Goal: Task Accomplishment & Management: Manage account settings

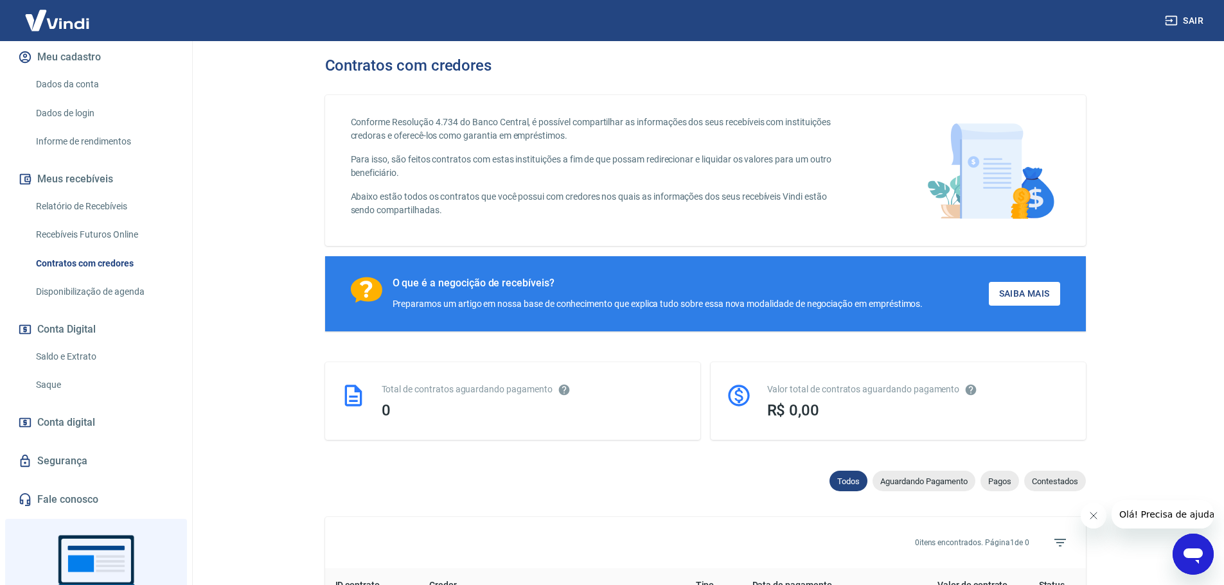
scroll to position [193, 0]
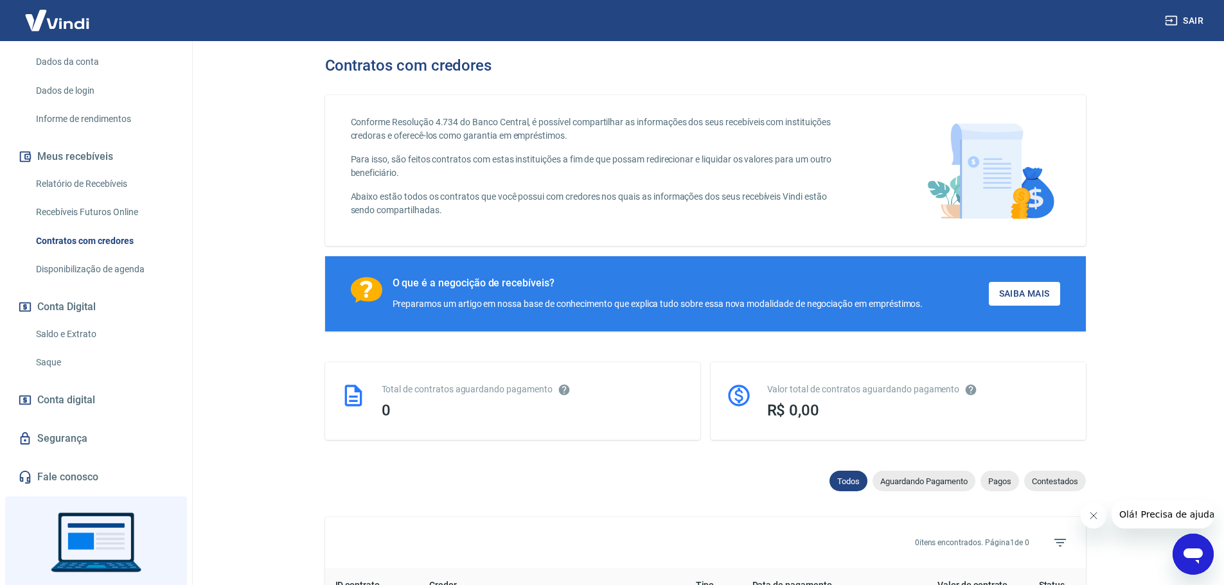
click at [69, 336] on link "Saldo e Extrato" at bounding box center [104, 334] width 146 height 26
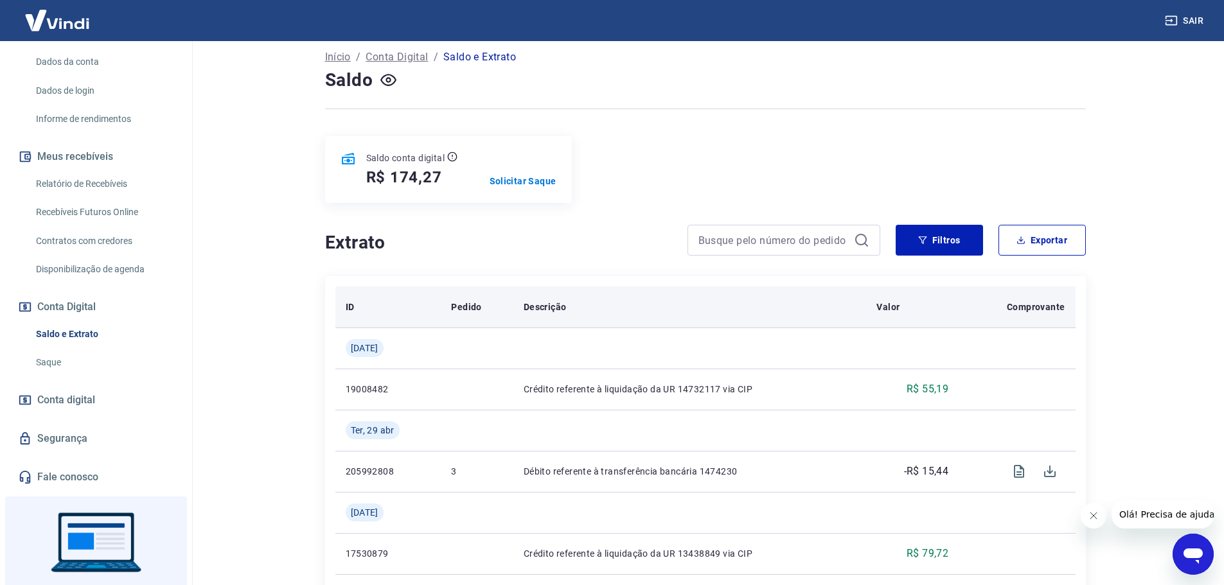
scroll to position [202, 0]
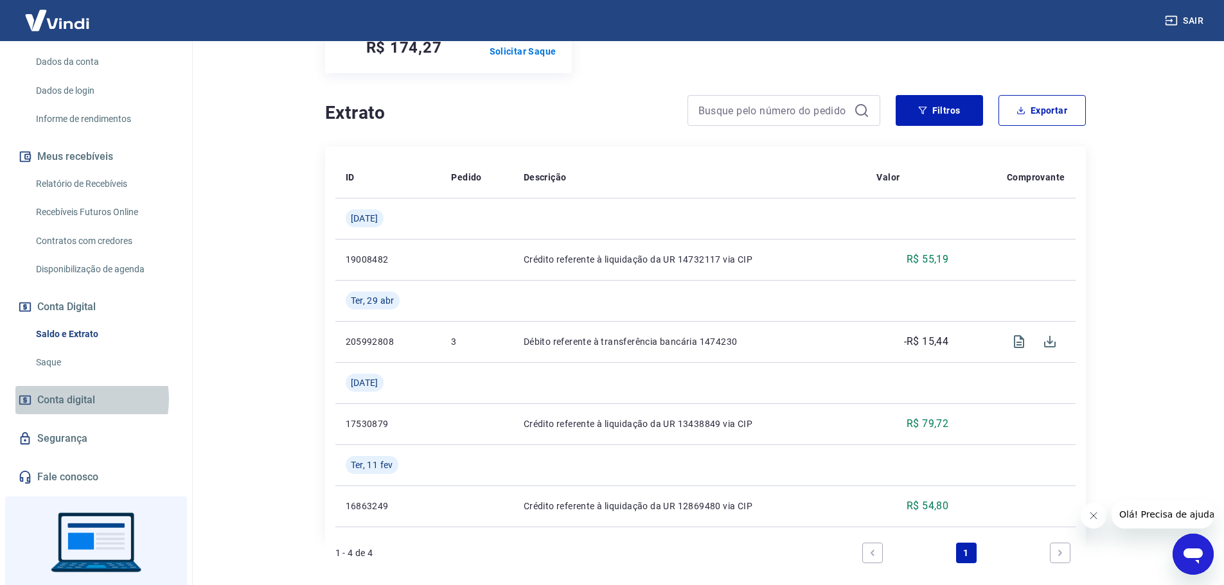
click at [71, 399] on span "Conta digital" at bounding box center [66, 400] width 58 height 18
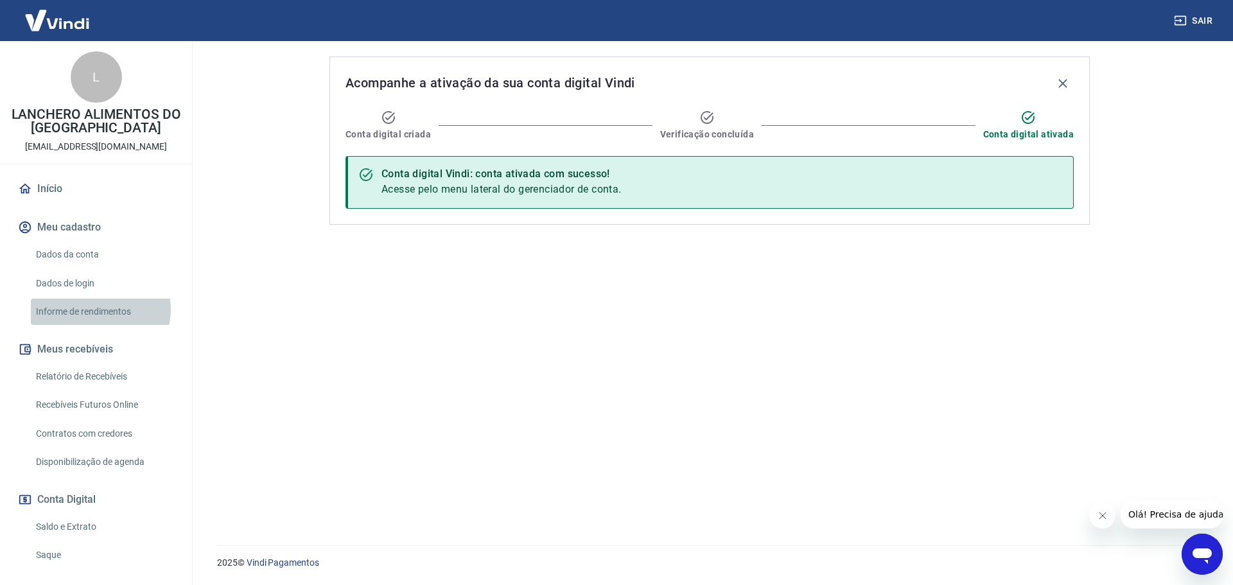
click at [100, 310] on link "Informe de rendimentos" at bounding box center [104, 312] width 146 height 26
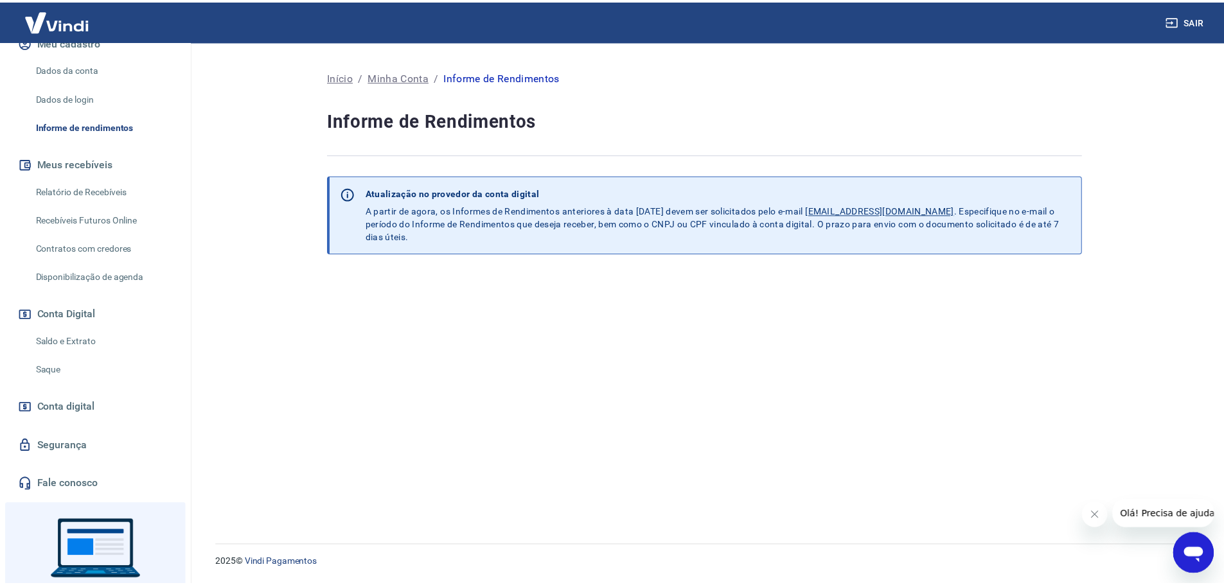
scroll to position [193, 0]
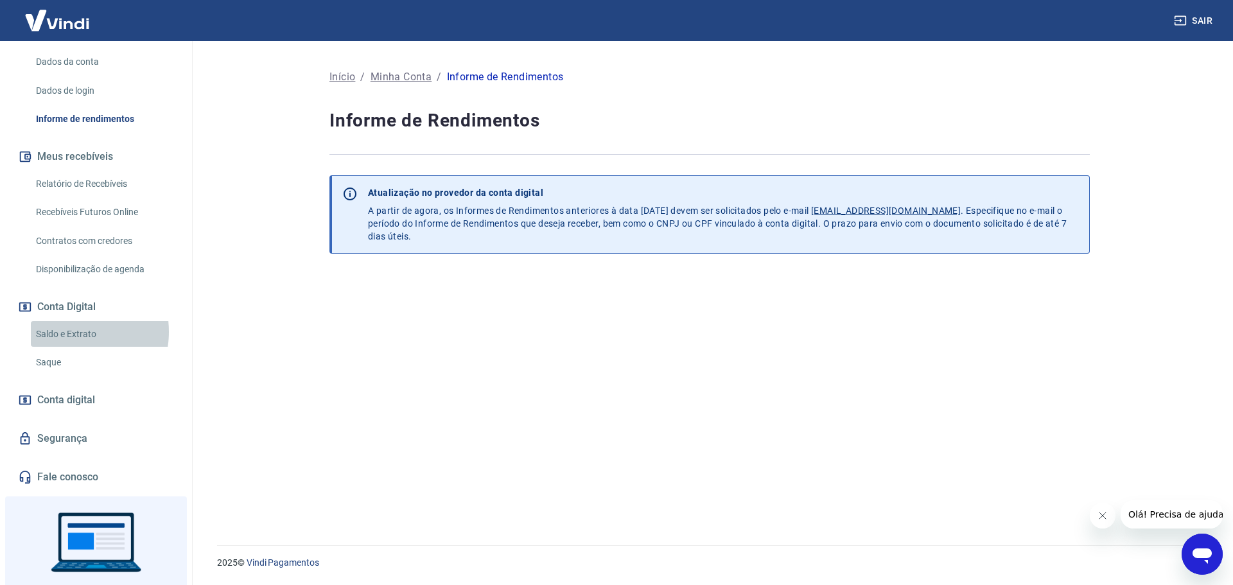
click at [66, 331] on link "Saldo e Extrato" at bounding box center [104, 334] width 146 height 26
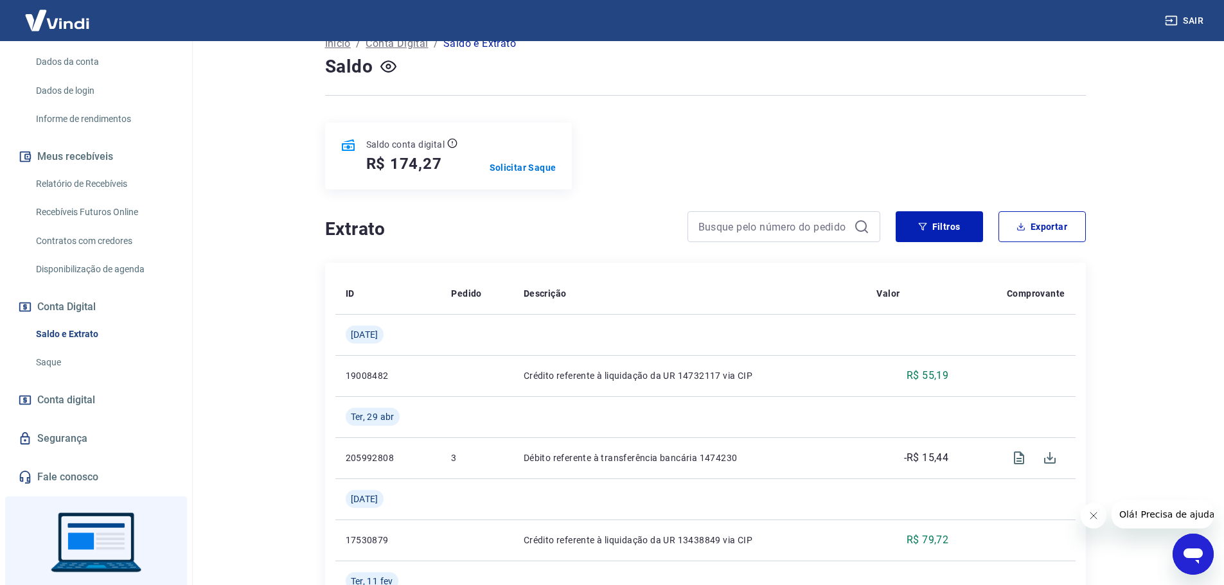
scroll to position [128, 0]
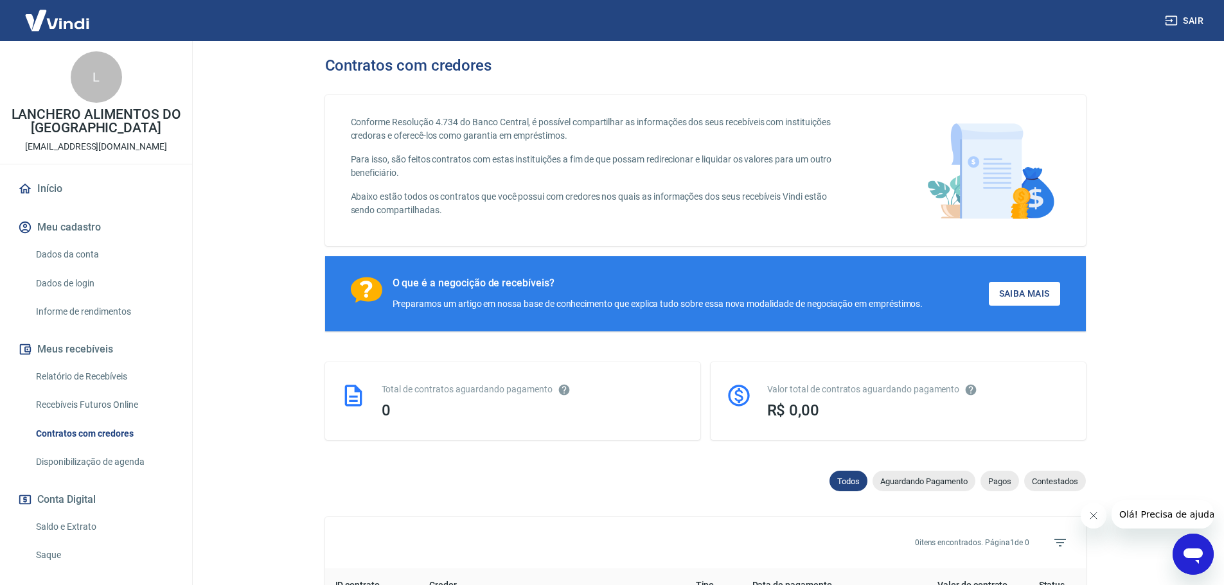
click at [69, 524] on link "Saldo e Extrato" at bounding box center [104, 527] width 146 height 26
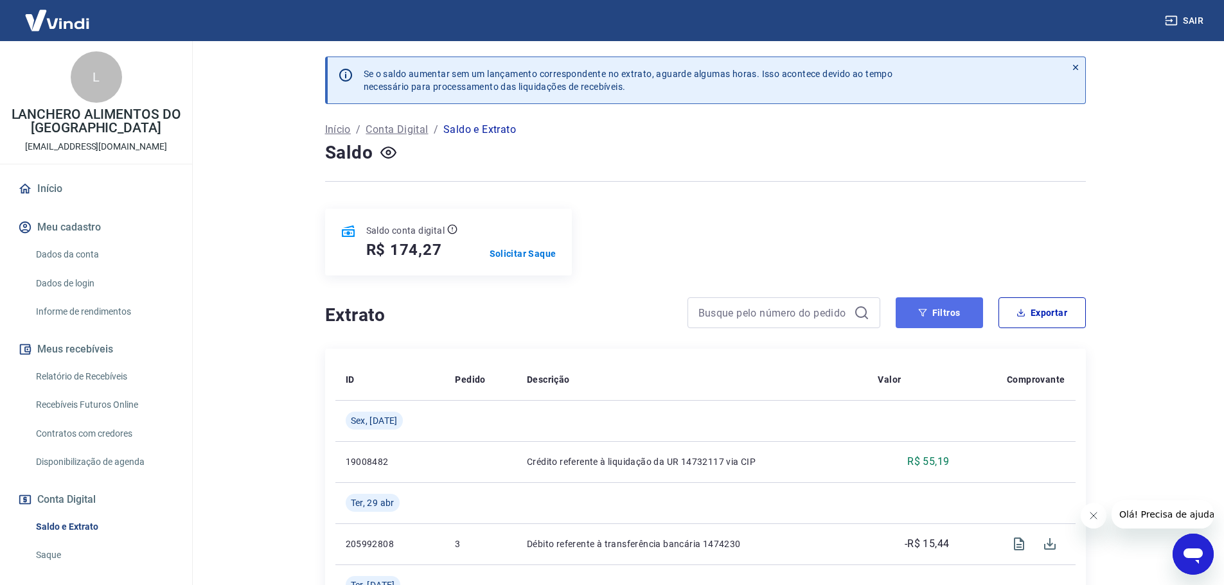
click at [953, 310] on button "Filtros" at bounding box center [938, 312] width 87 height 31
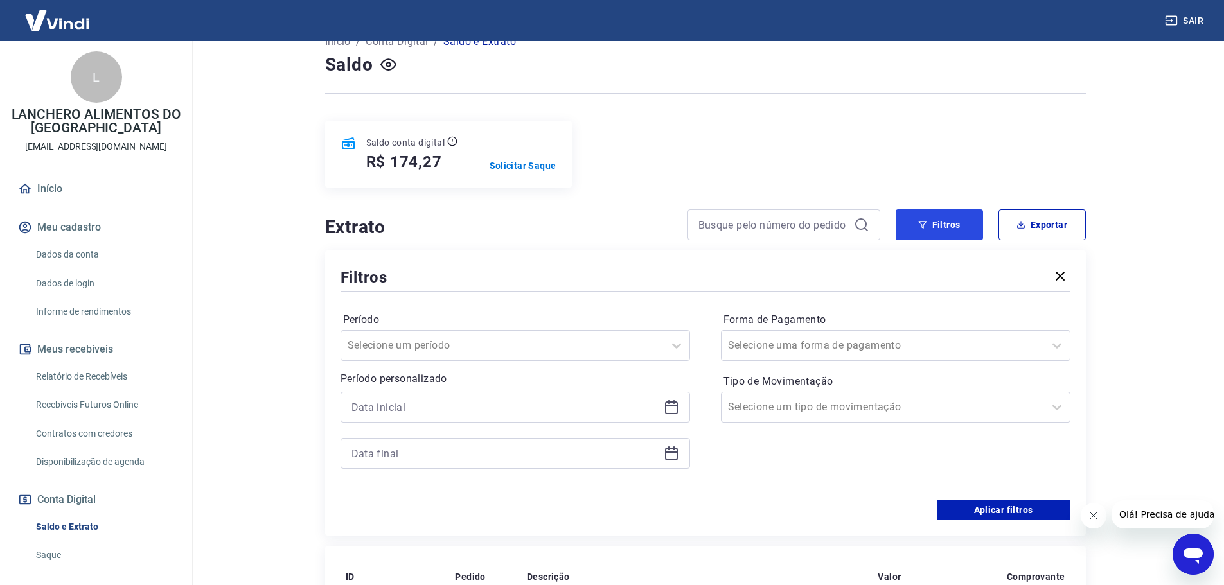
scroll to position [128, 0]
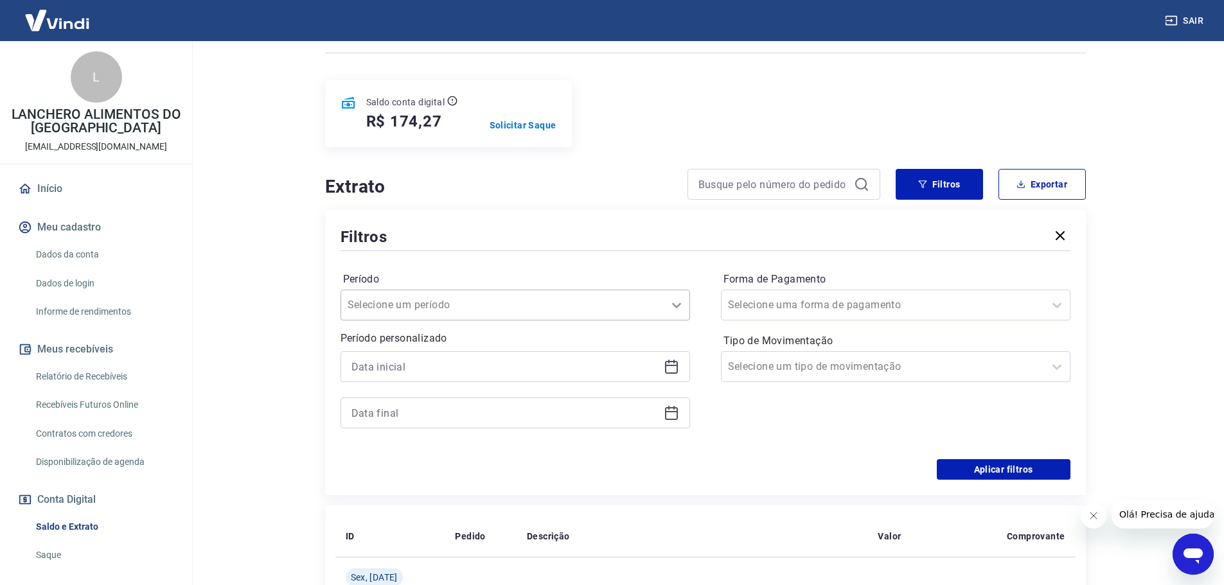
click at [671, 308] on icon at bounding box center [676, 304] width 15 height 15
click at [399, 436] on div "Últimos 30 dias" at bounding box center [514, 434] width 349 height 26
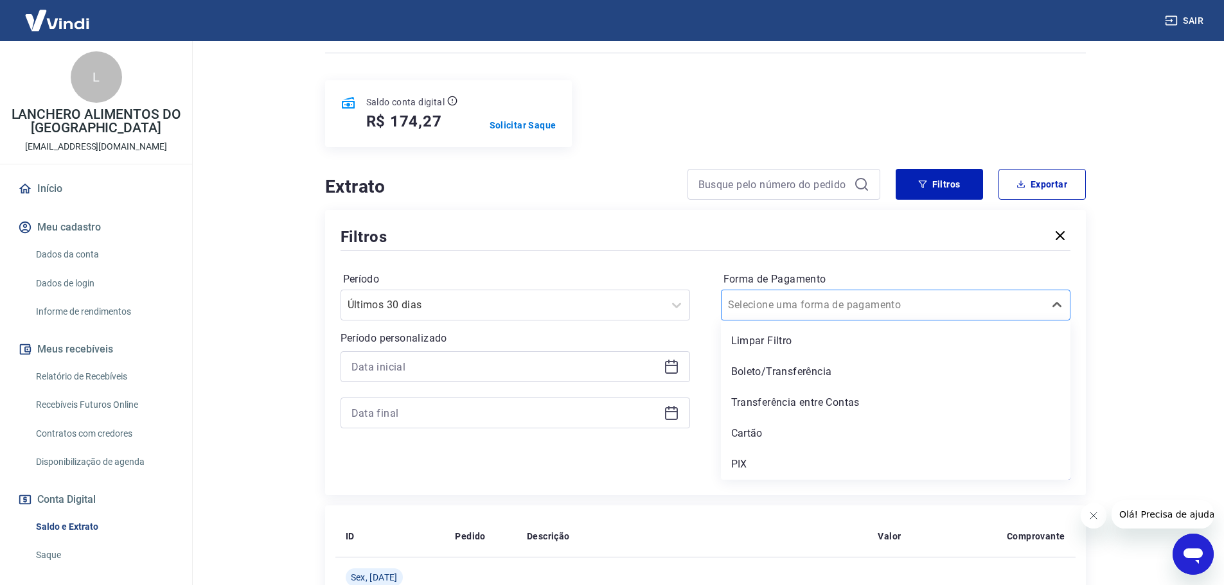
click at [904, 301] on div at bounding box center [883, 305] width 310 height 18
click at [760, 461] on div "PIX" at bounding box center [895, 465] width 349 height 26
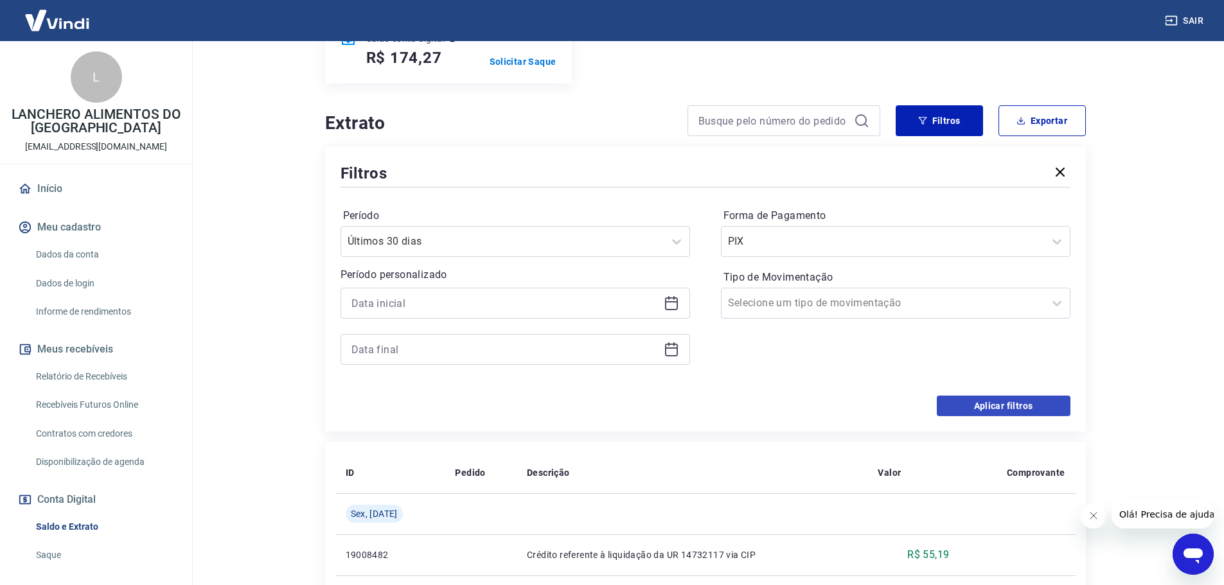
scroll to position [193, 0]
click at [994, 395] on button "Aplicar filtros" at bounding box center [1004, 405] width 134 height 21
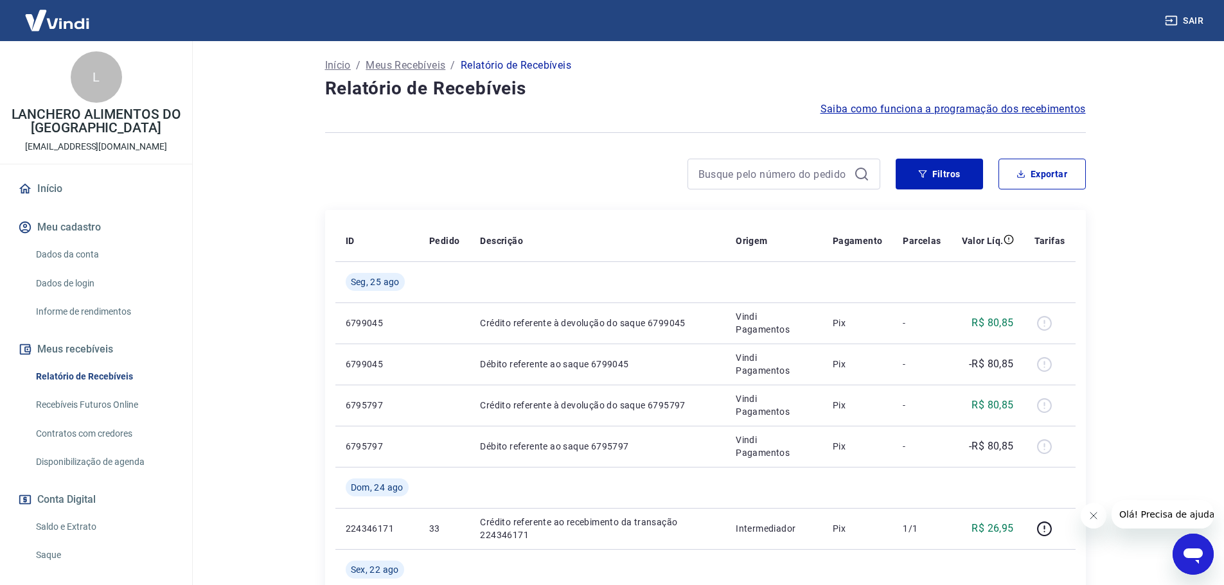
scroll to position [128, 0]
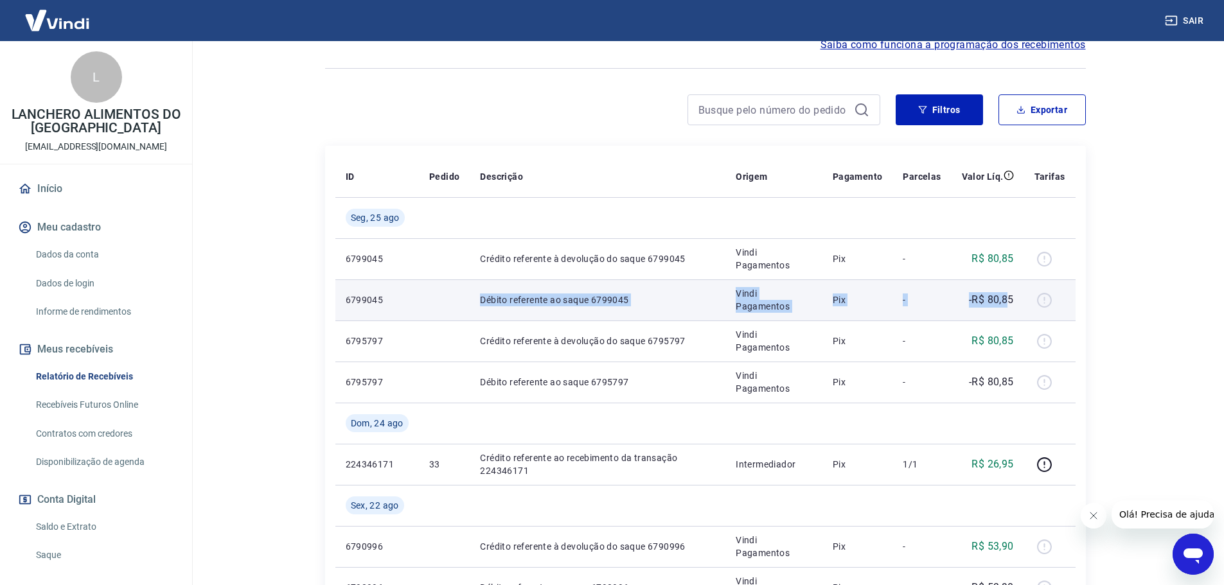
drag, startPoint x: 477, startPoint y: 298, endPoint x: 1003, endPoint y: 303, distance: 526.1
click at [1006, 304] on tr "6799045 Débito referente ao saque 6799045 Vindi Pagamentos Pix - -R$ 80,85" at bounding box center [705, 299] width 740 height 41
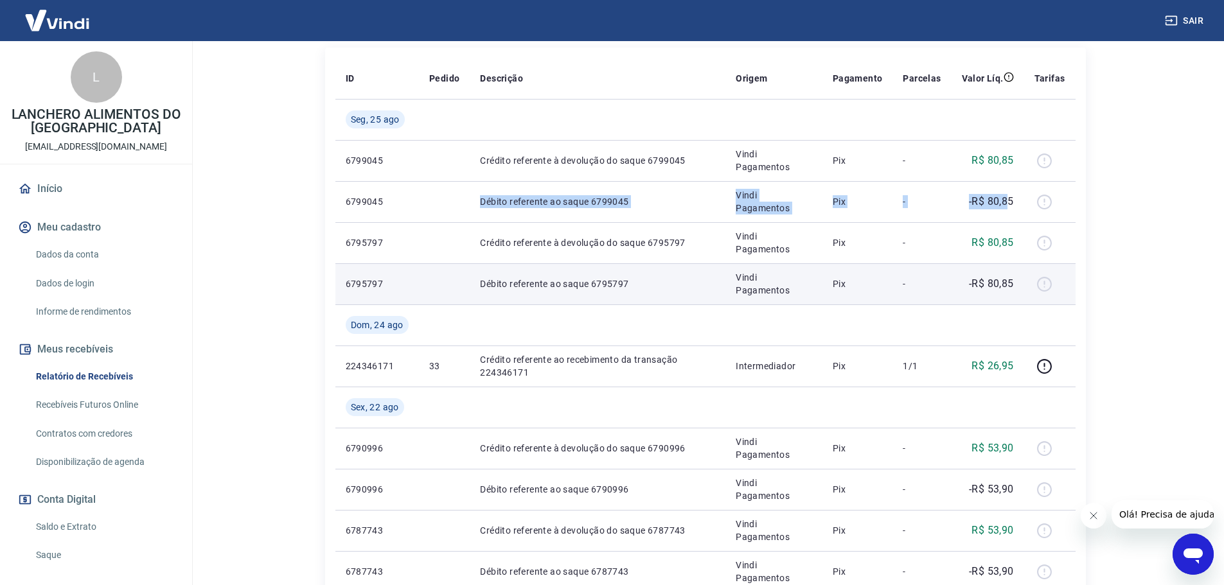
scroll to position [257, 0]
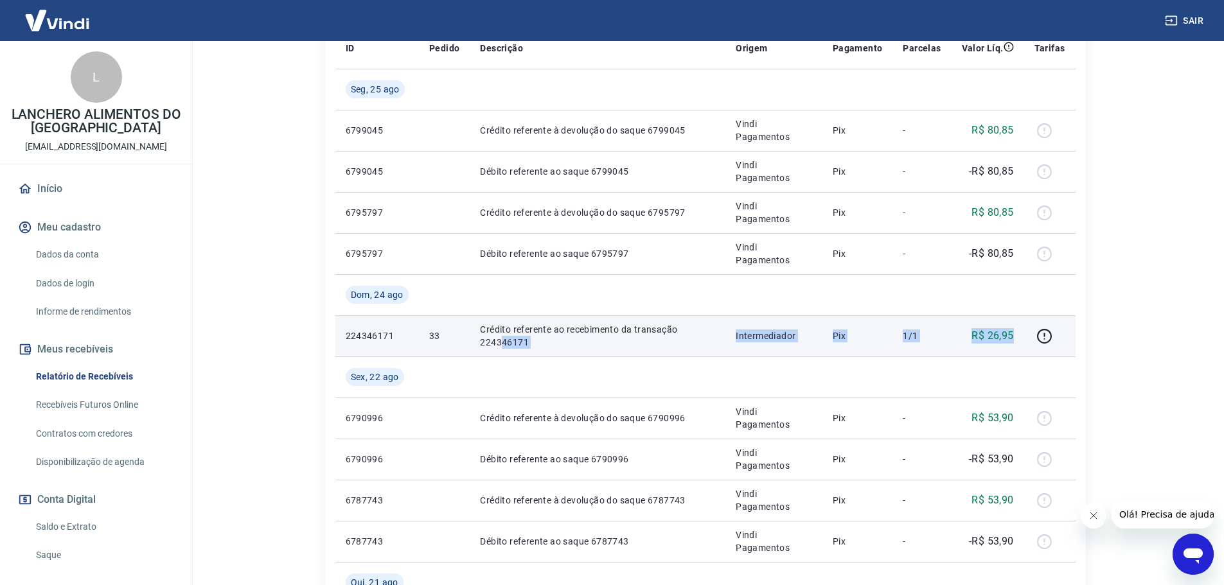
drag, startPoint x: 514, startPoint y: 337, endPoint x: 1017, endPoint y: 338, distance: 503.0
click at [1017, 338] on tr "224346171 33 Crédito referente ao recebimento da transação 224346171 Intermedia…" at bounding box center [705, 335] width 740 height 41
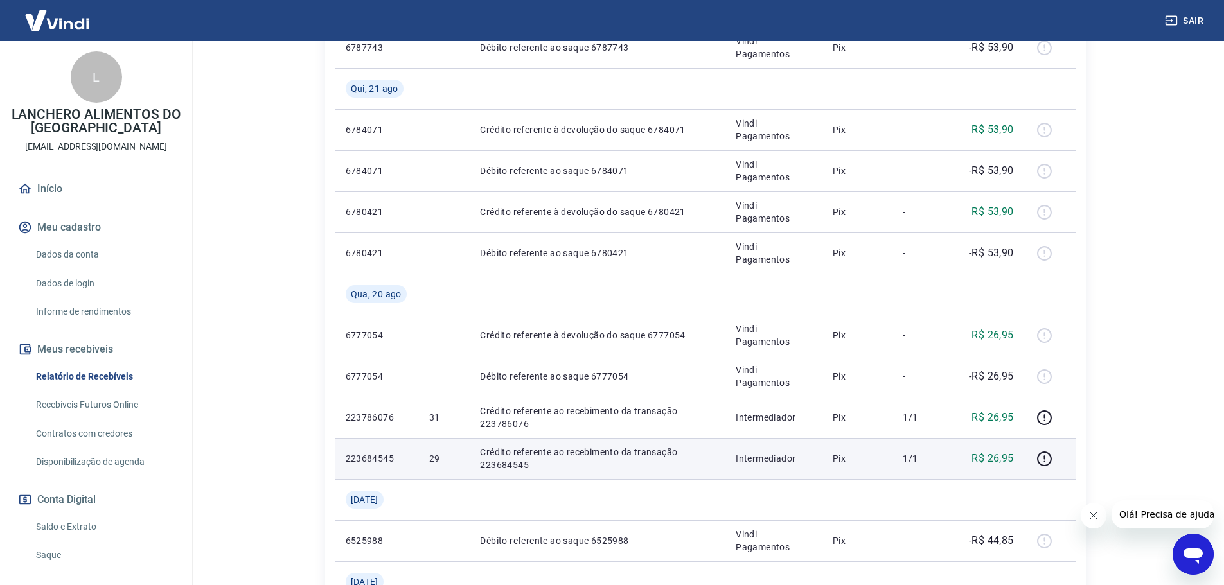
scroll to position [835, 0]
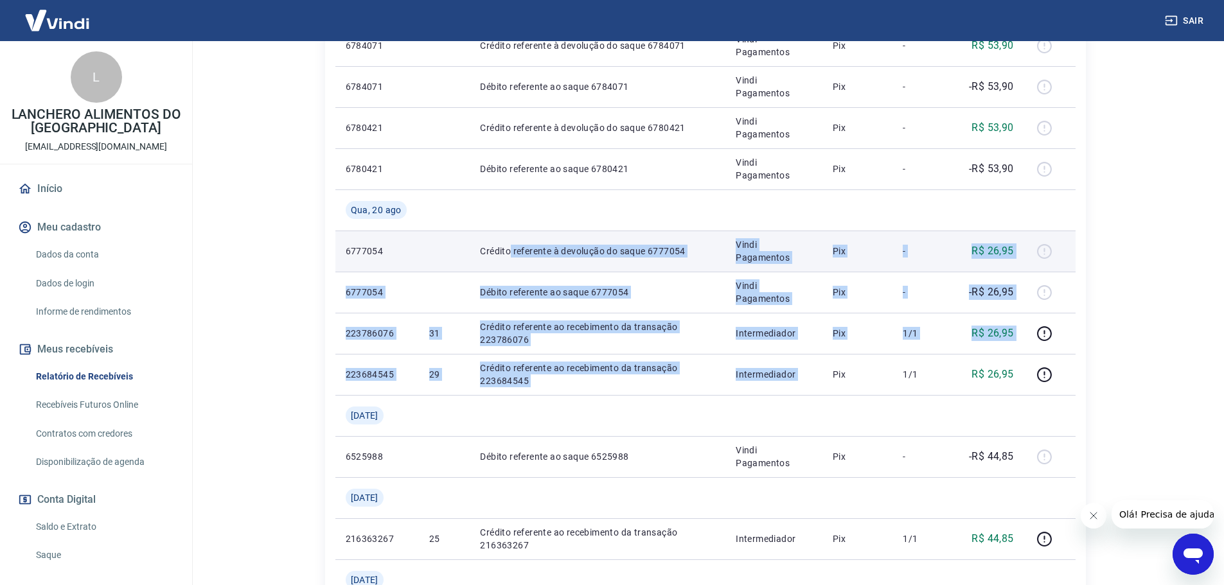
drag, startPoint x: 834, startPoint y: 376, endPoint x: 509, endPoint y: 258, distance: 345.2
click at [509, 258] on tbody "[DATE] 6799045 Crédito referente à devolução do saque 6799045 Vindi Pagamentos …" at bounding box center [705, 66] width 740 height 1151
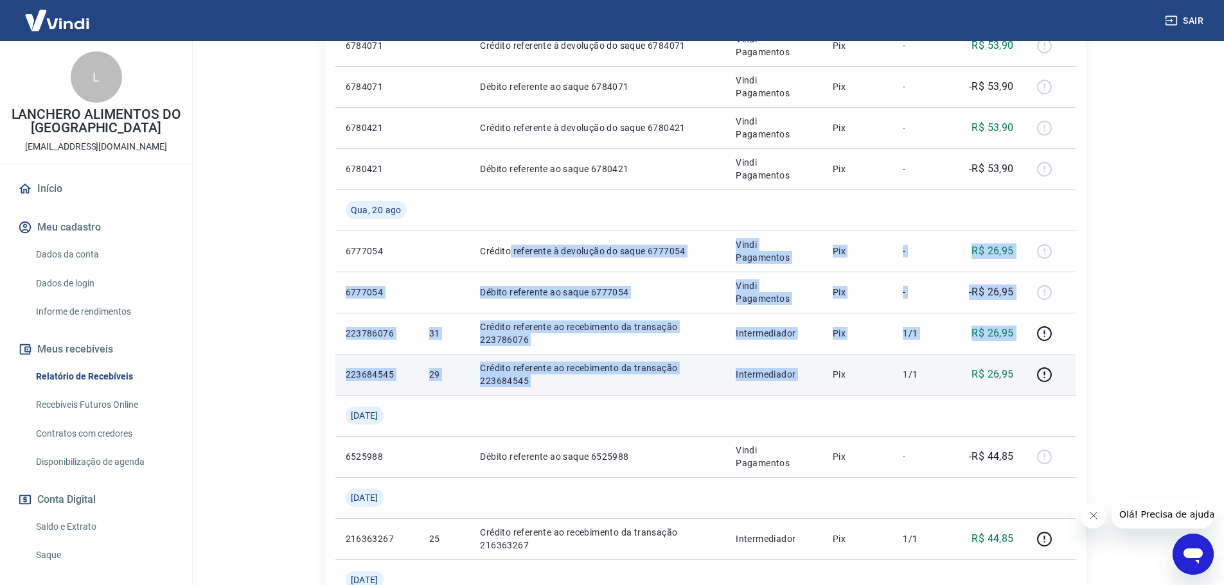
click at [569, 369] on p "Crédito referente ao recebimento da transação 223684545" at bounding box center [597, 375] width 235 height 26
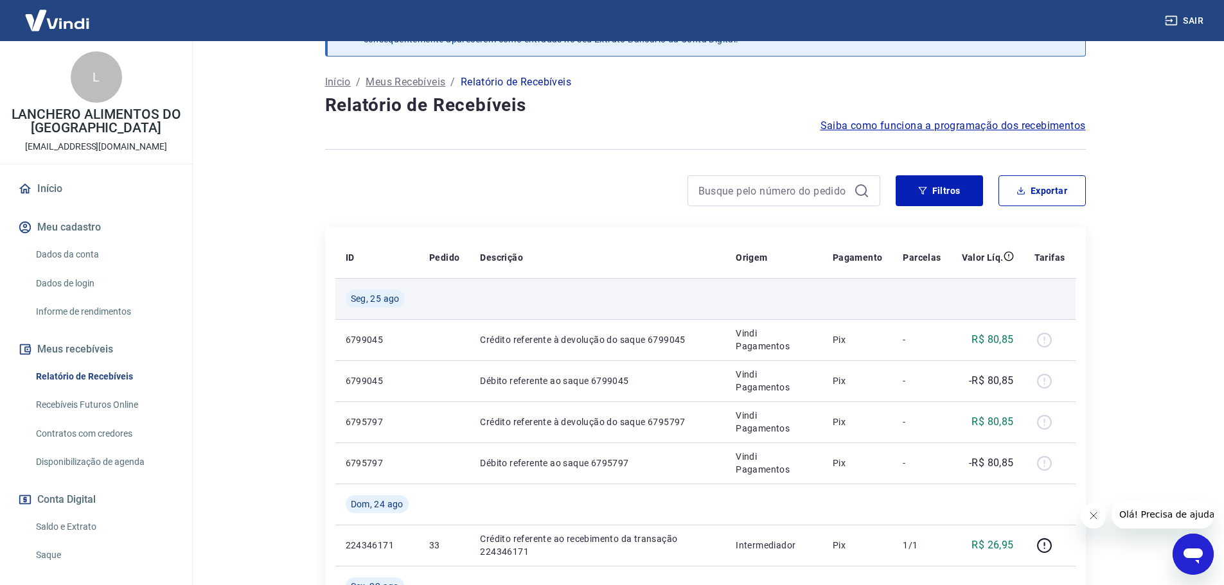
scroll to position [0, 0]
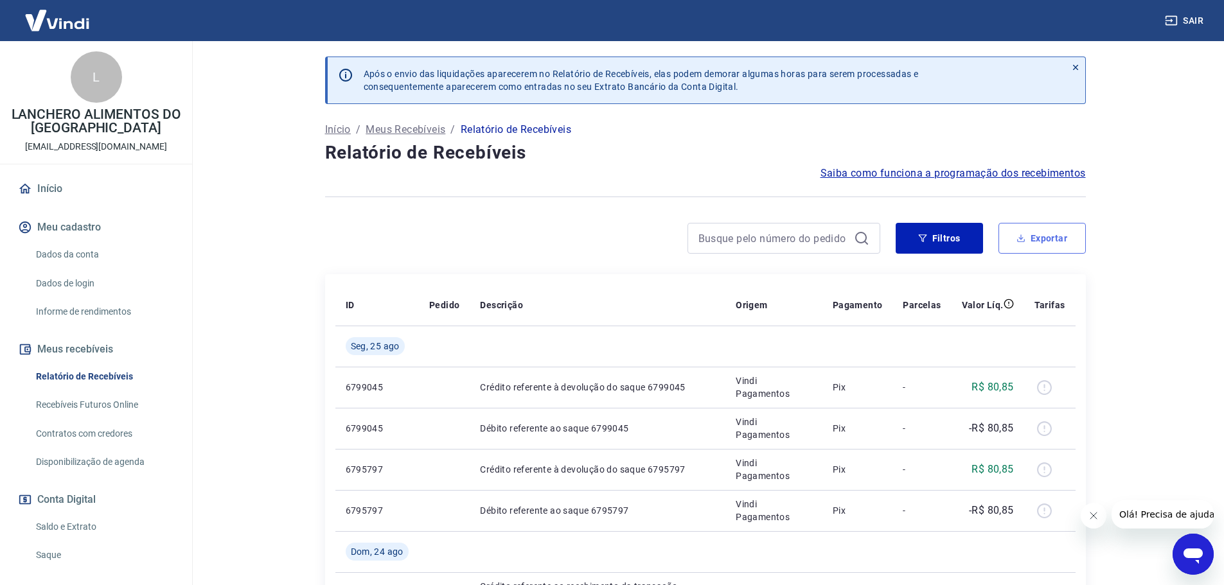
click at [1063, 234] on button "Exportar" at bounding box center [1041, 238] width 87 height 31
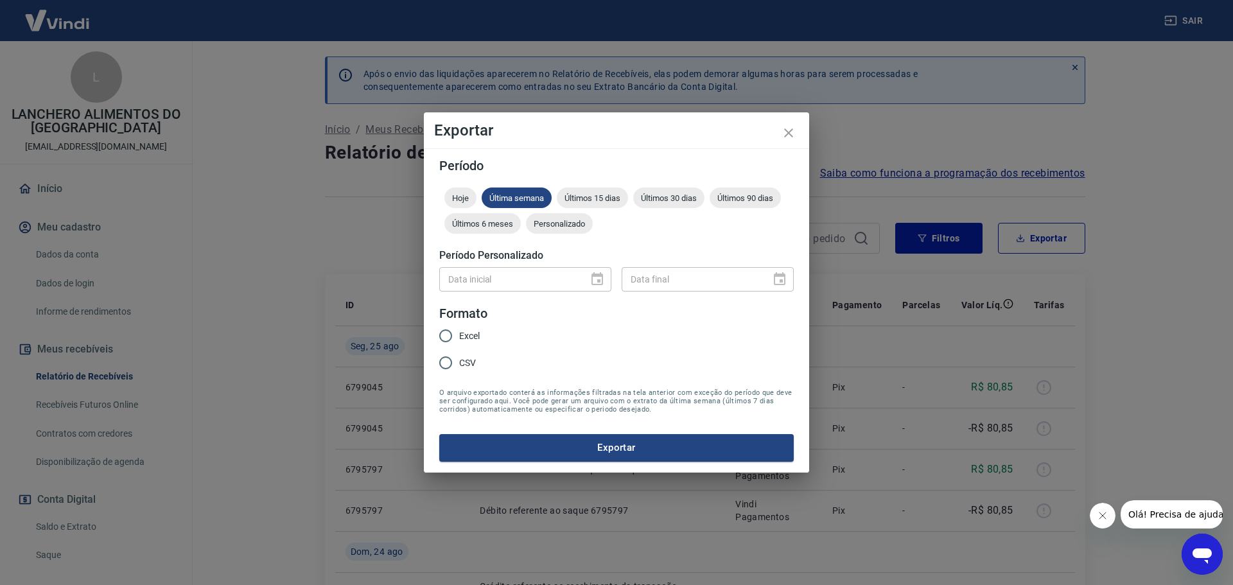
click at [460, 339] on span "Excel" at bounding box center [469, 336] width 21 height 13
click at [459, 339] on input "Excel" at bounding box center [445, 335] width 27 height 27
radio input "true"
click at [592, 279] on div at bounding box center [594, 279] width 18 height 0
click at [597, 279] on div at bounding box center [594, 279] width 18 height 0
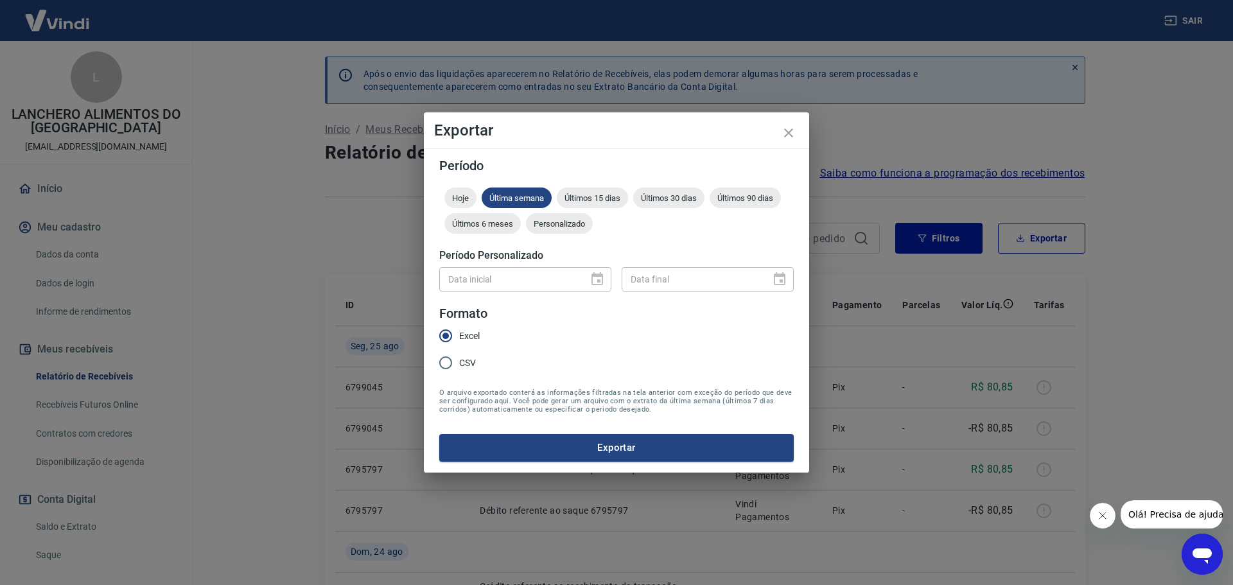
click at [598, 284] on div "Data inicial" at bounding box center [525, 279] width 172 height 24
click at [555, 222] on span "Personalizado" at bounding box center [559, 224] width 67 height 10
click at [595, 284] on icon "Choose date" at bounding box center [598, 278] width 12 height 13
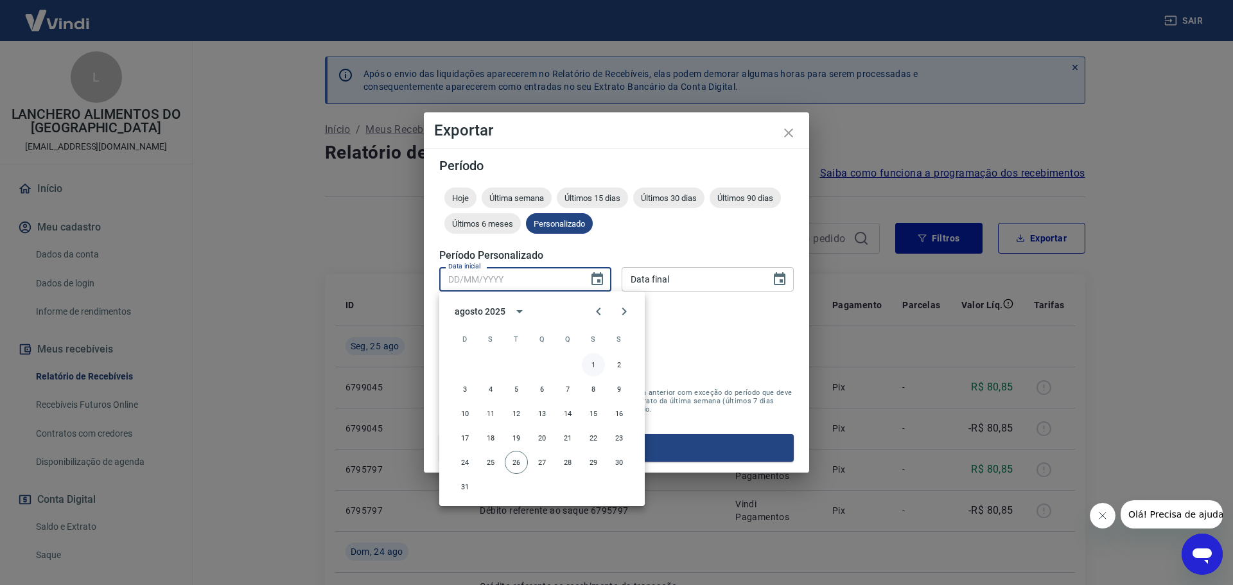
click at [591, 363] on button "1" at bounding box center [593, 364] width 23 height 23
type input "01/08/2025"
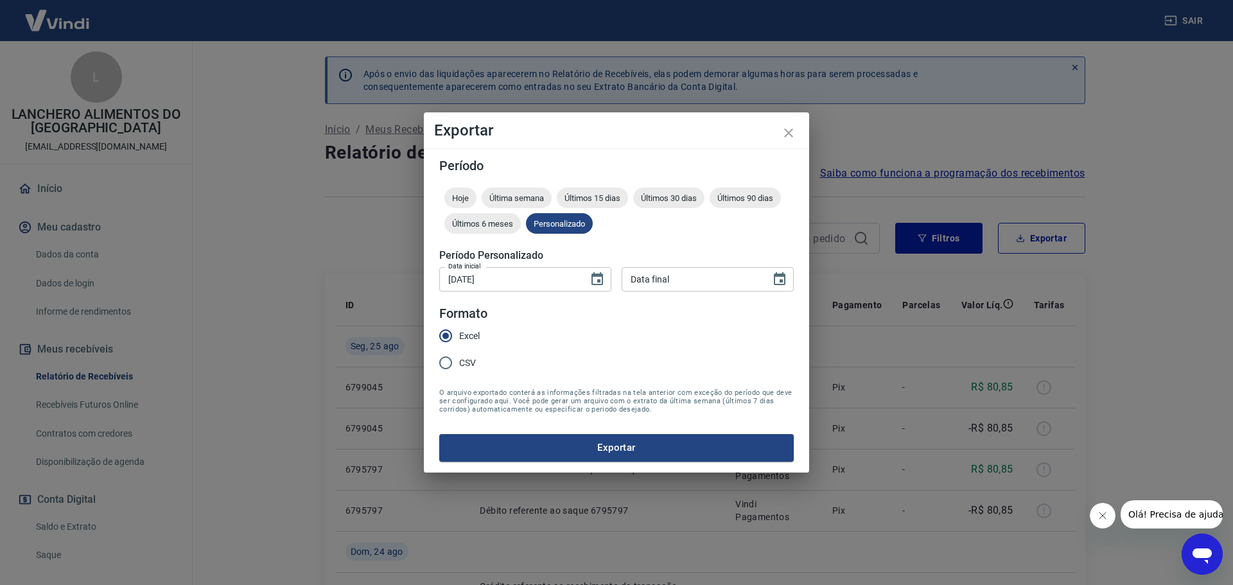
type input "DD/MM/YYYY"
drag, startPoint x: 682, startPoint y: 284, endPoint x: 724, endPoint y: 285, distance: 41.8
click at [682, 285] on input "DD/MM/YYYY" at bounding box center [692, 279] width 140 height 24
click at [784, 281] on icon "Choose date" at bounding box center [780, 278] width 12 height 13
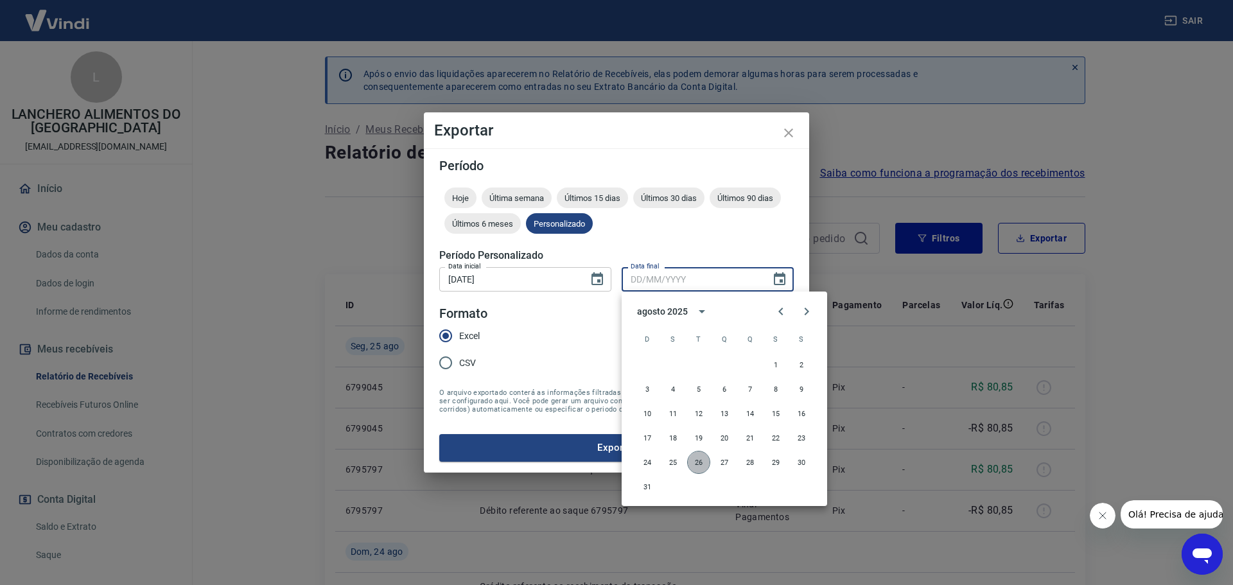
click at [700, 461] on button "26" at bounding box center [698, 462] width 23 height 23
type input "26/08/2025"
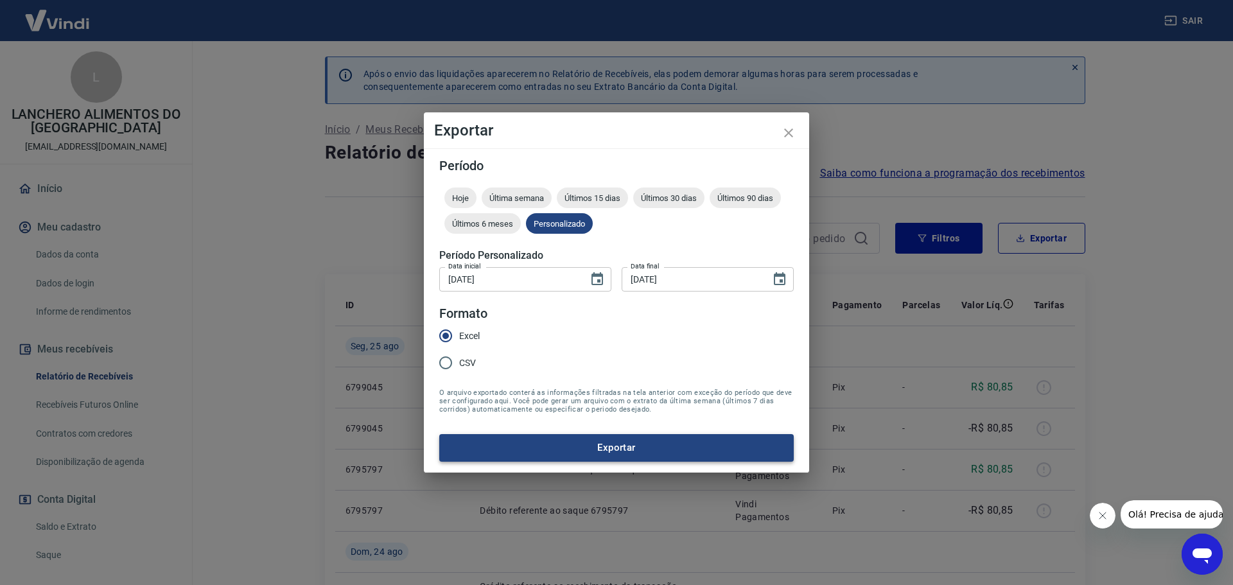
click at [626, 445] on button "Exportar" at bounding box center [616, 447] width 355 height 27
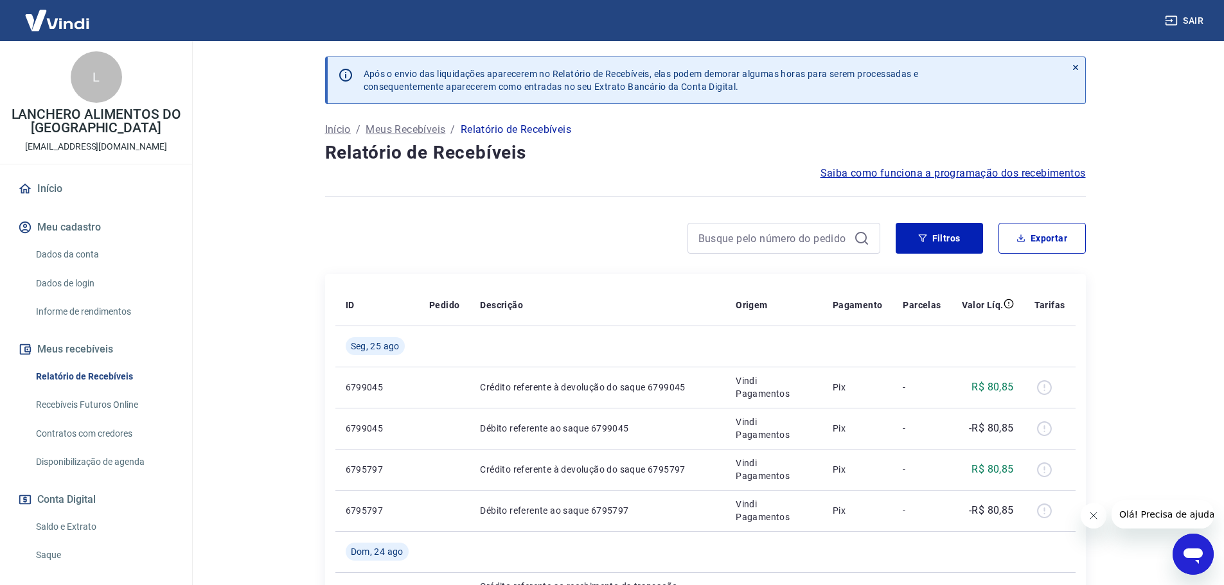
click at [277, 301] on main "Após o envio das liquidações aparecerem no Relatório de Recebíveis, elas podem …" at bounding box center [704, 313] width 1037 height 544
click at [73, 188] on link "Início" at bounding box center [95, 189] width 161 height 28
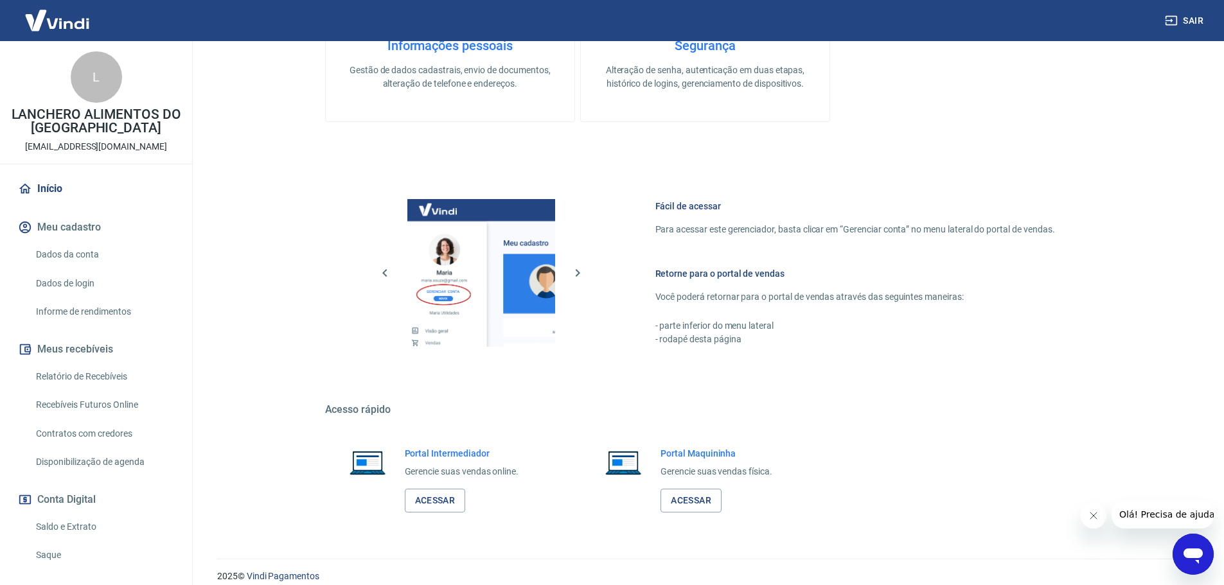
scroll to position [416, 0]
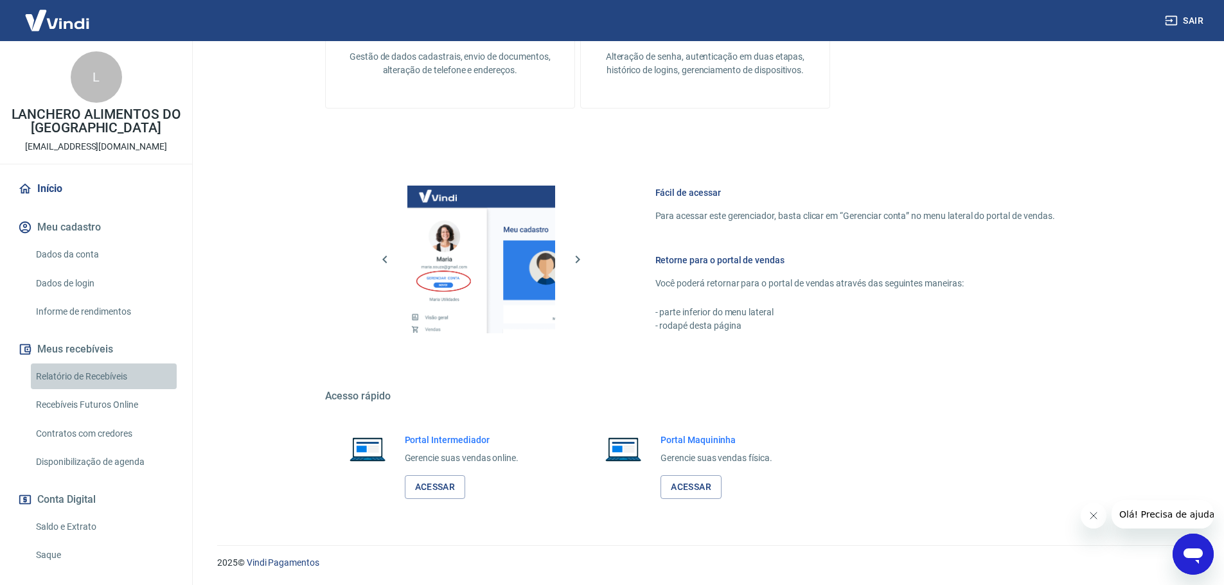
click at [103, 376] on link "Relatório de Recebíveis" at bounding box center [104, 377] width 146 height 26
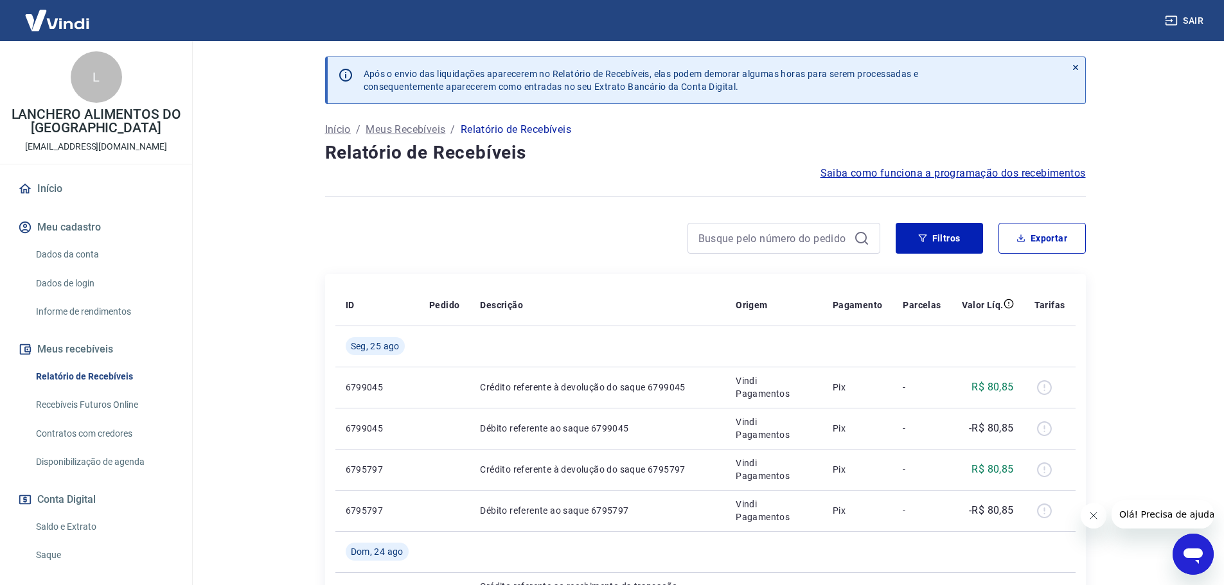
click at [67, 532] on link "Saldo e Extrato" at bounding box center [104, 527] width 146 height 26
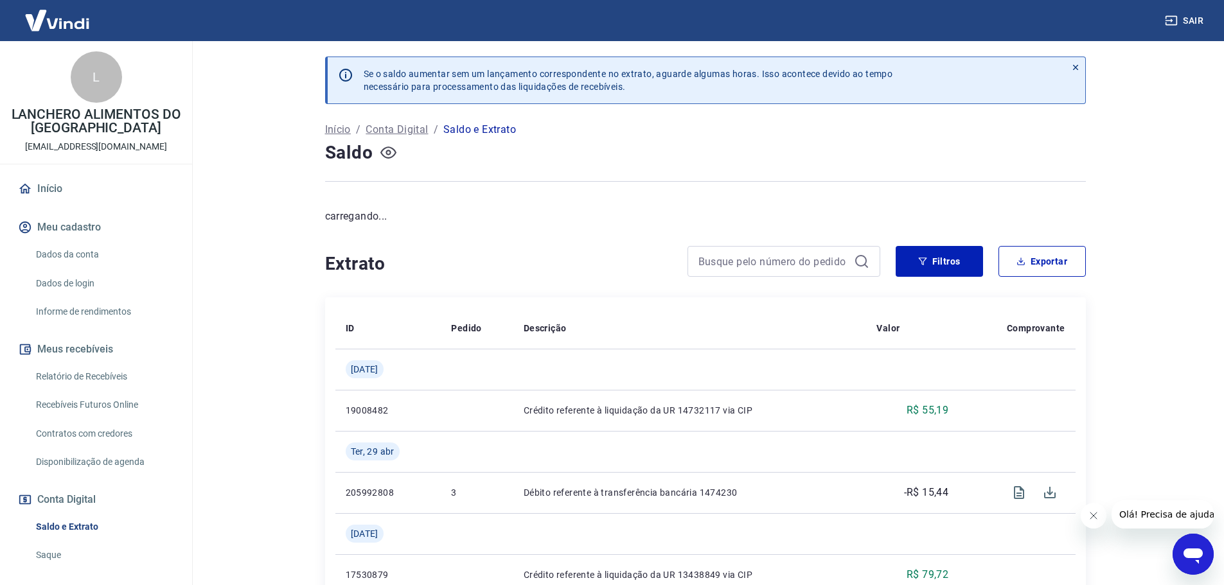
click at [391, 152] on icon "button" at bounding box center [388, 153] width 16 height 16
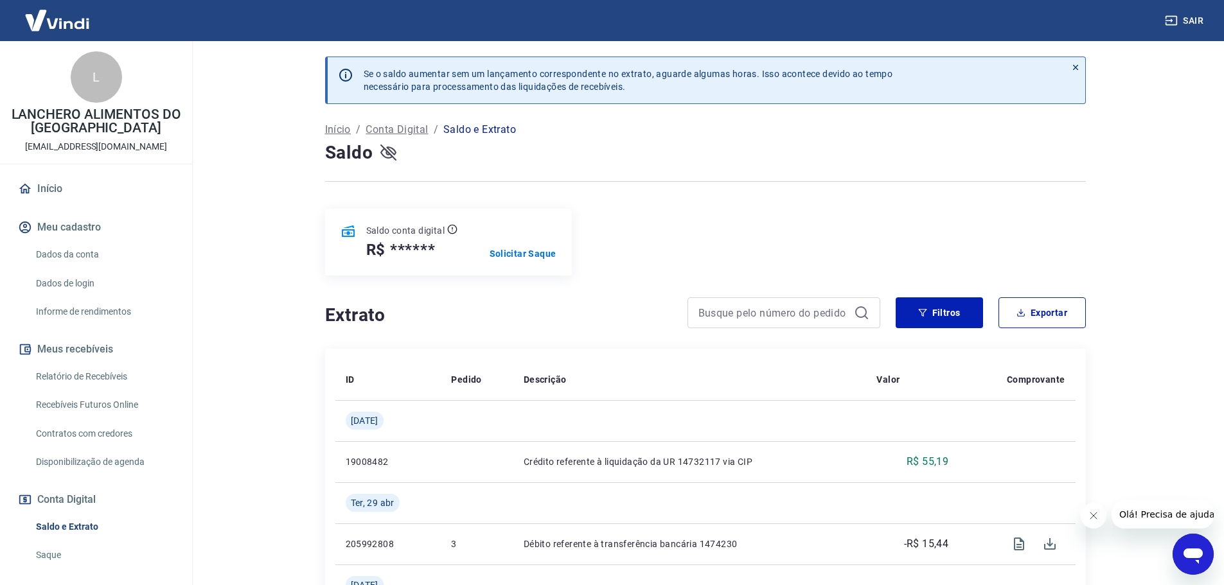
click at [272, 283] on main "Se o saldo aumentar sem um lançamento correspondente no extrato, aguarde alguma…" at bounding box center [704, 313] width 1037 height 544
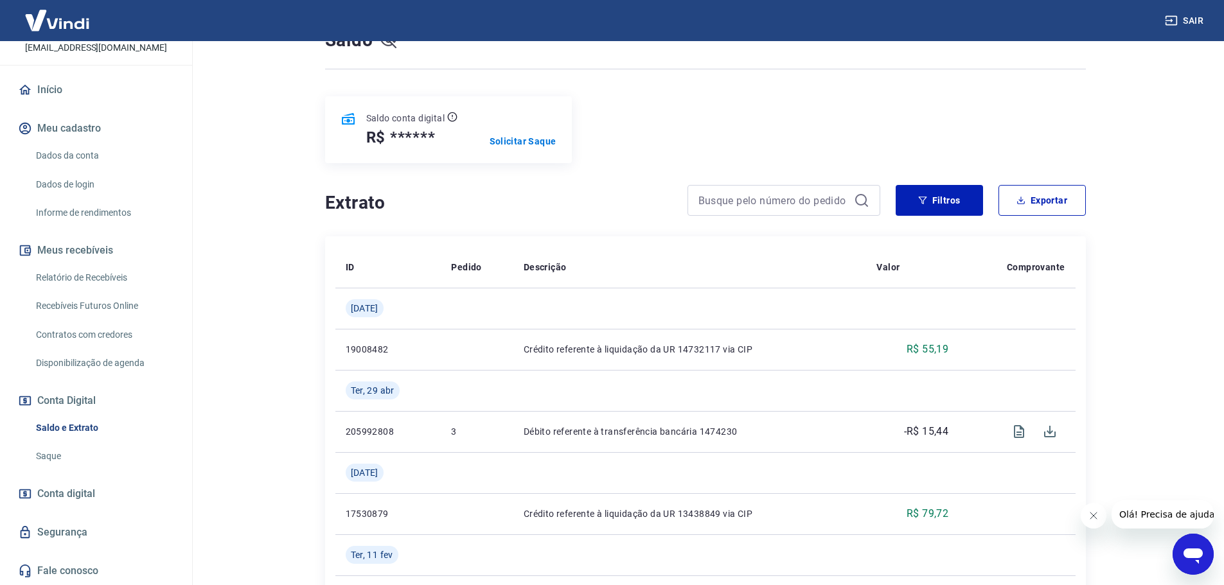
scroll to position [193, 0]
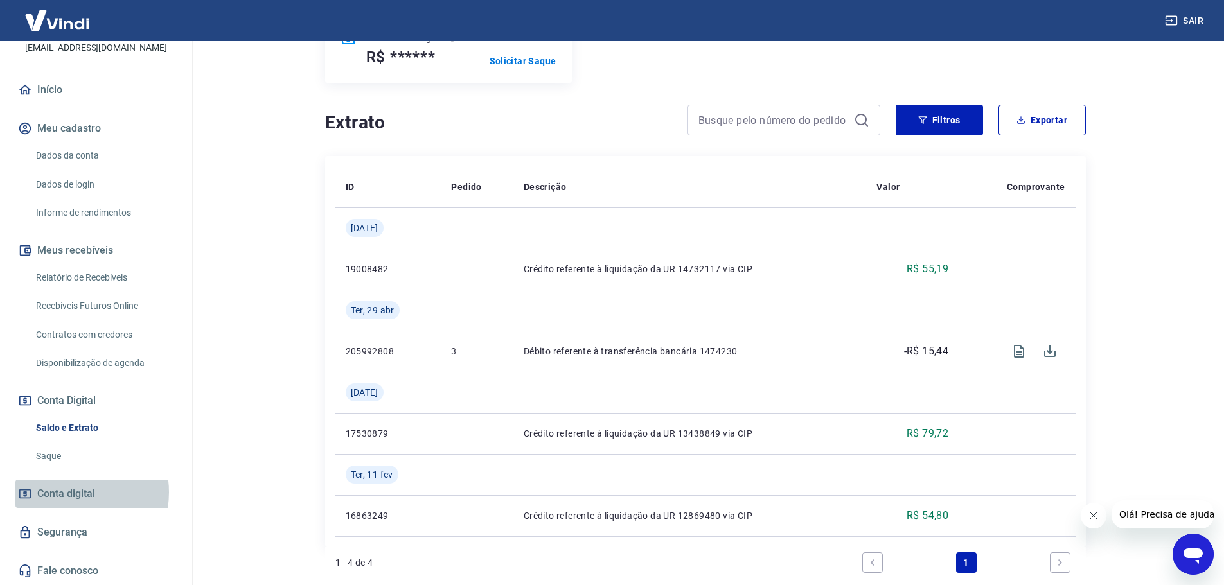
click at [66, 493] on span "Conta digital" at bounding box center [66, 494] width 58 height 18
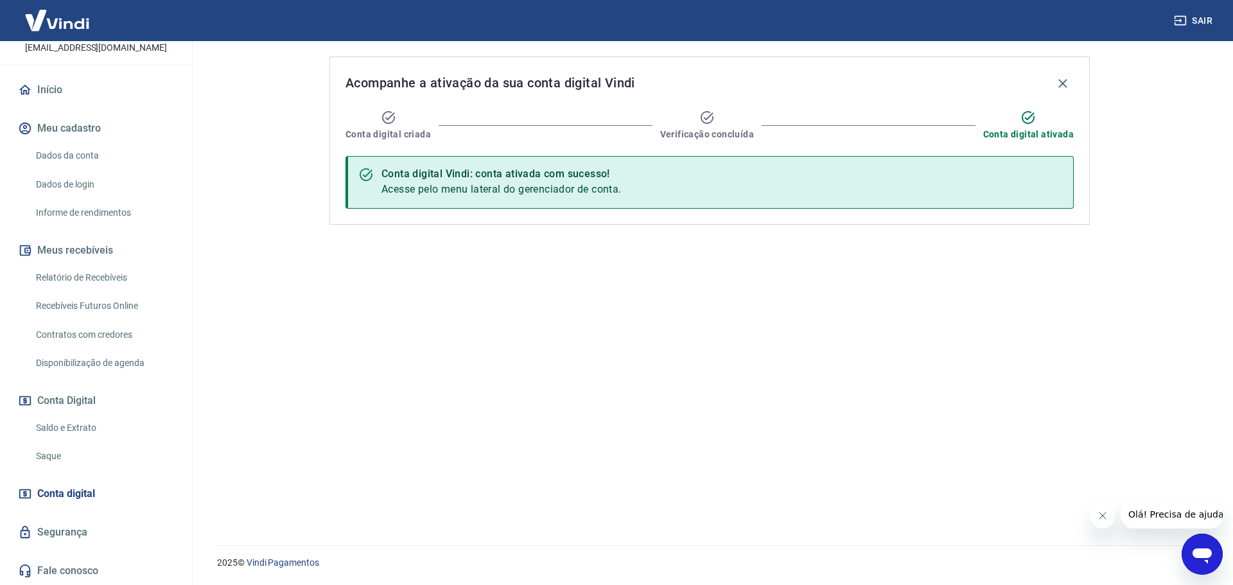
click at [73, 429] on link "Saldo e Extrato" at bounding box center [104, 428] width 146 height 26
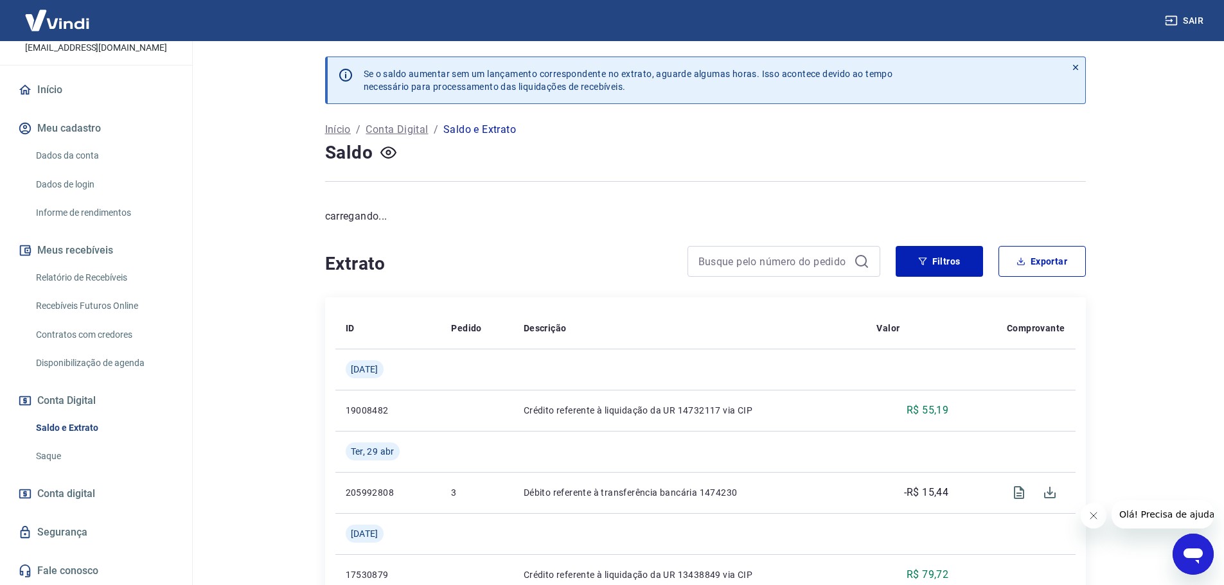
click at [55, 454] on link "Saque" at bounding box center [104, 456] width 146 height 26
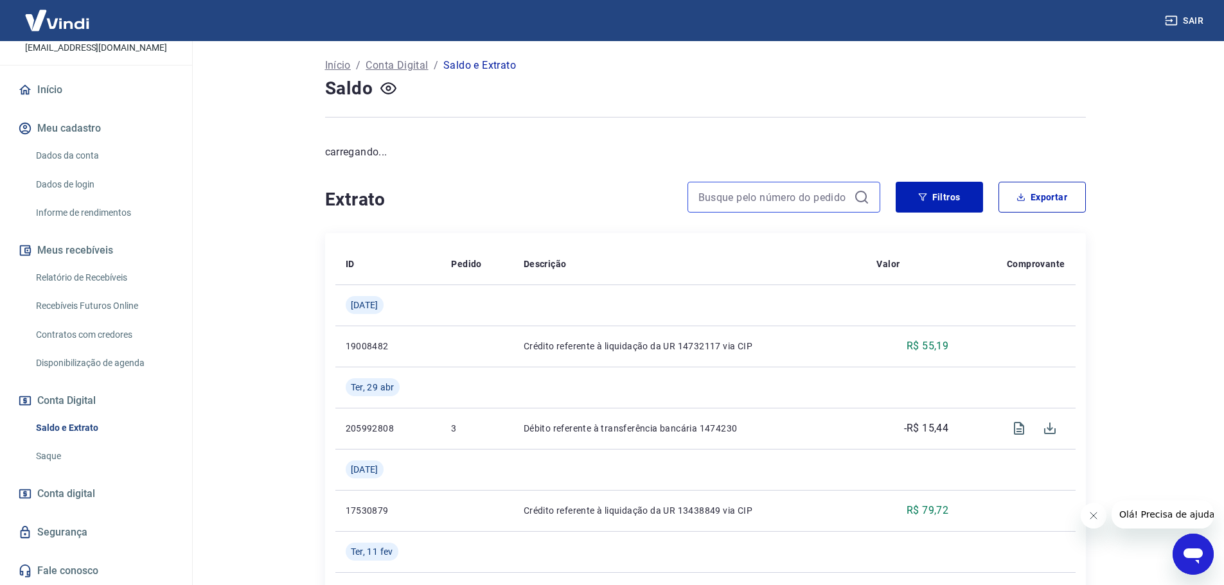
click at [759, 204] on input at bounding box center [773, 197] width 150 height 19
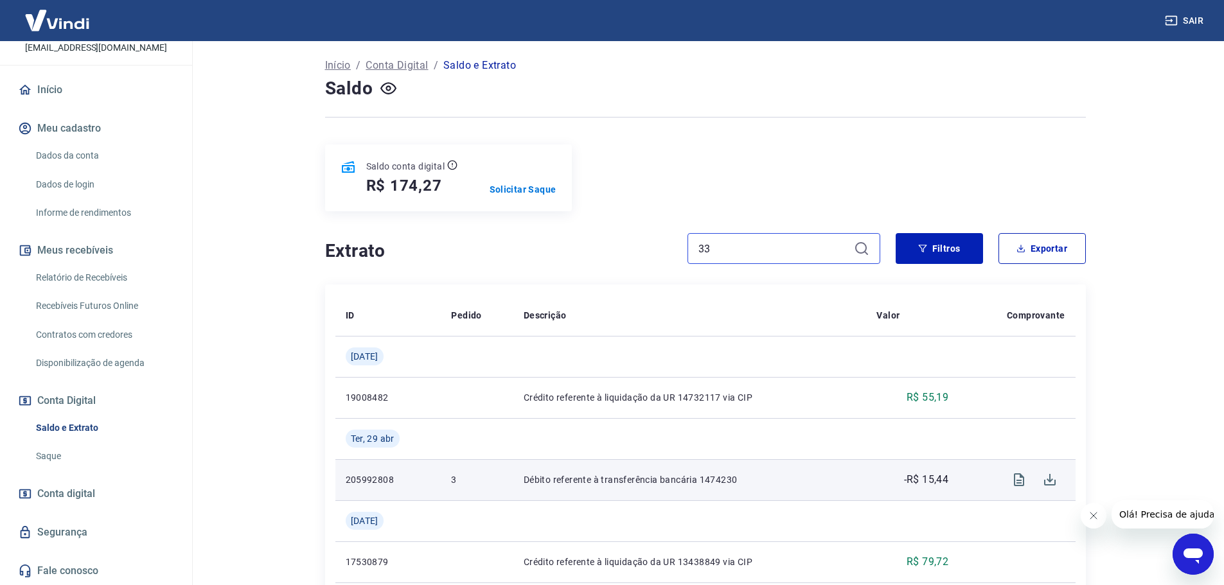
type input "33"
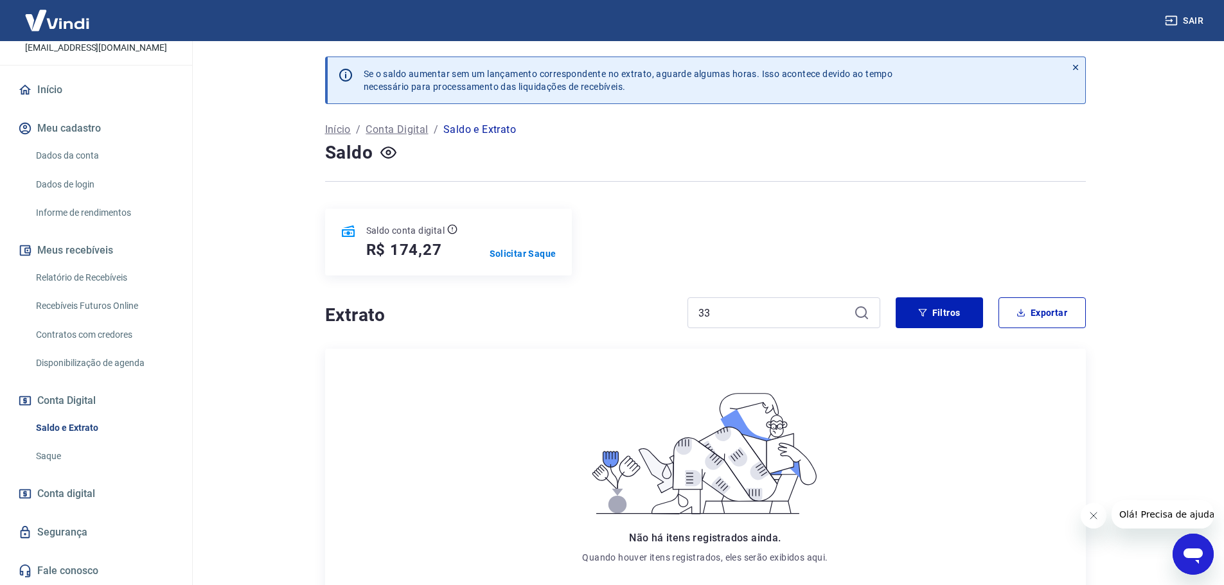
click at [114, 355] on link "Disponibilização de agenda" at bounding box center [104, 363] width 146 height 26
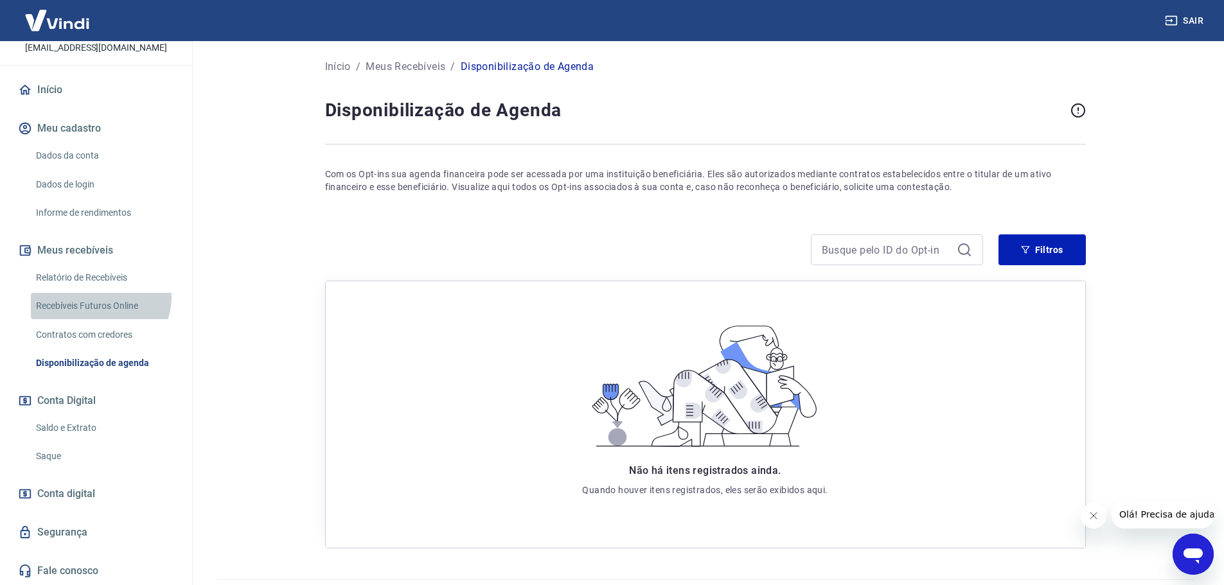
click at [99, 297] on link "Recebíveis Futuros Online" at bounding box center [104, 306] width 146 height 26
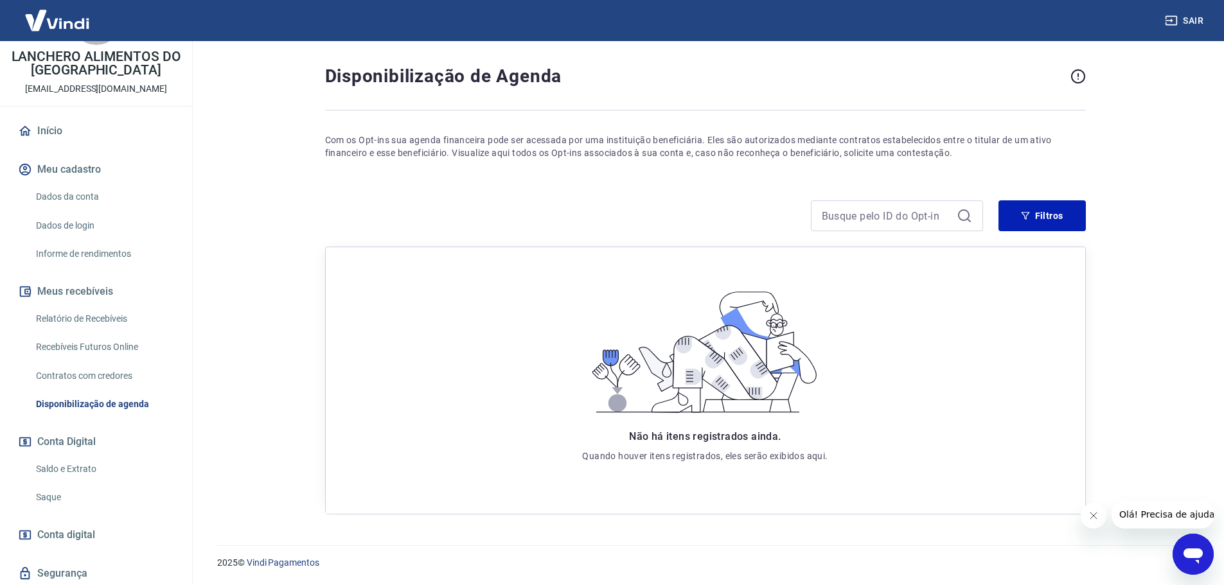
scroll to position [35, 0]
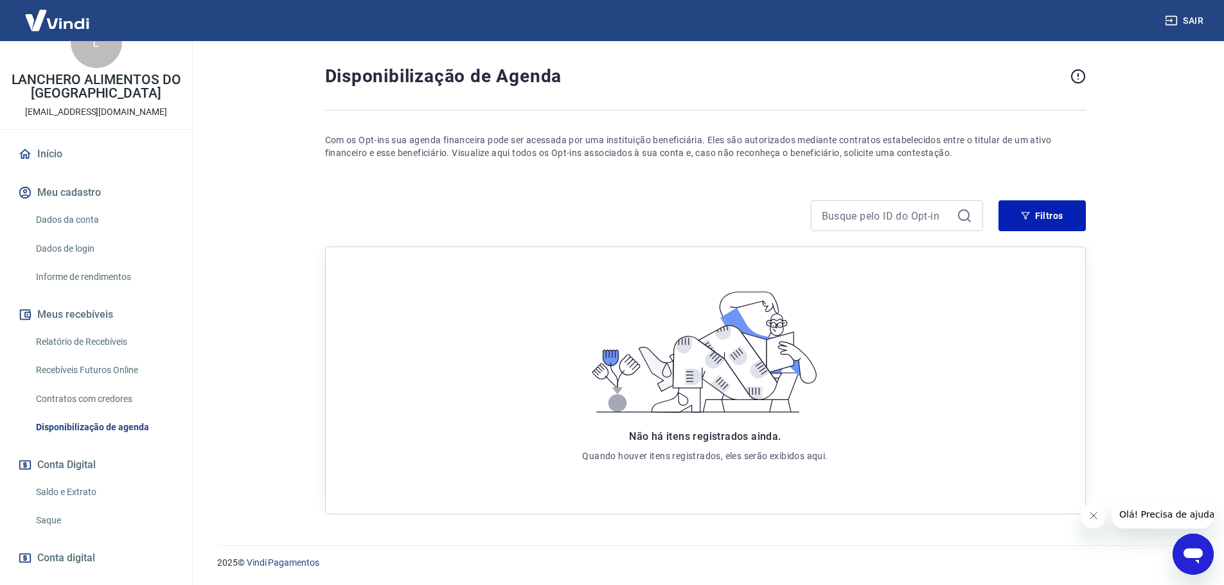
click at [65, 154] on link "Início" at bounding box center [95, 154] width 161 height 28
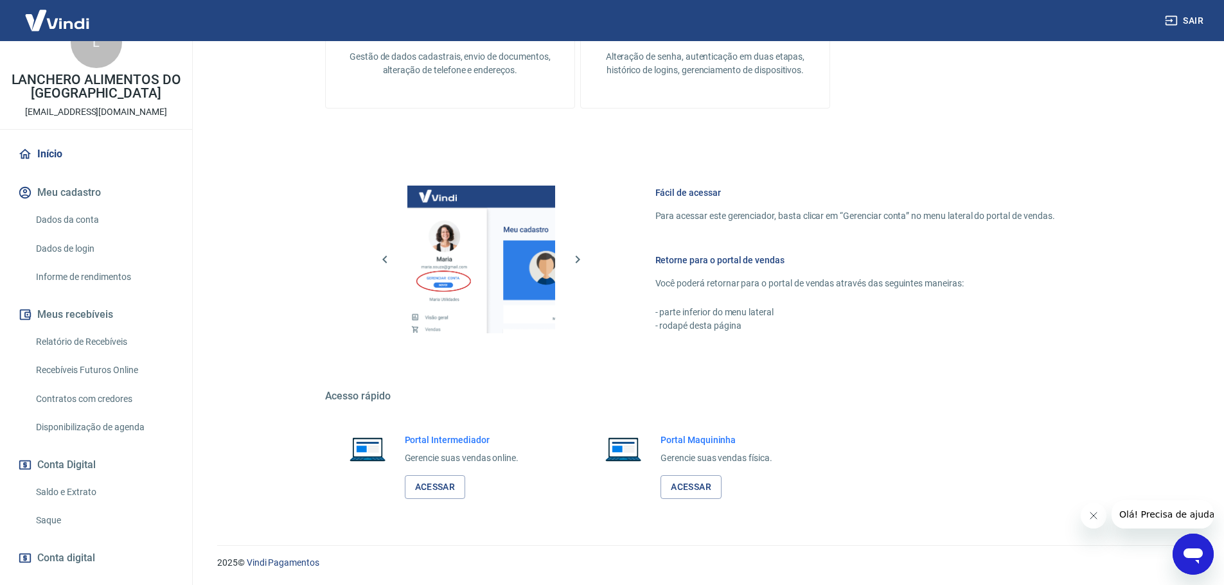
scroll to position [416, 0]
click at [60, 493] on link "Saldo e Extrato" at bounding box center [104, 492] width 146 height 26
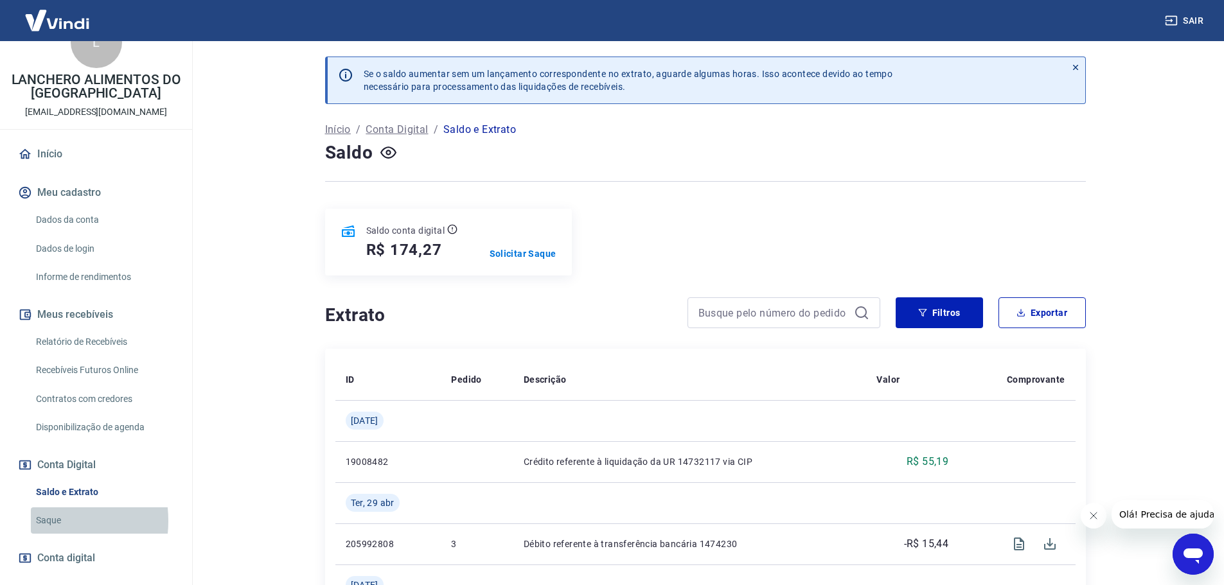
click at [37, 521] on link "Saque" at bounding box center [104, 520] width 146 height 26
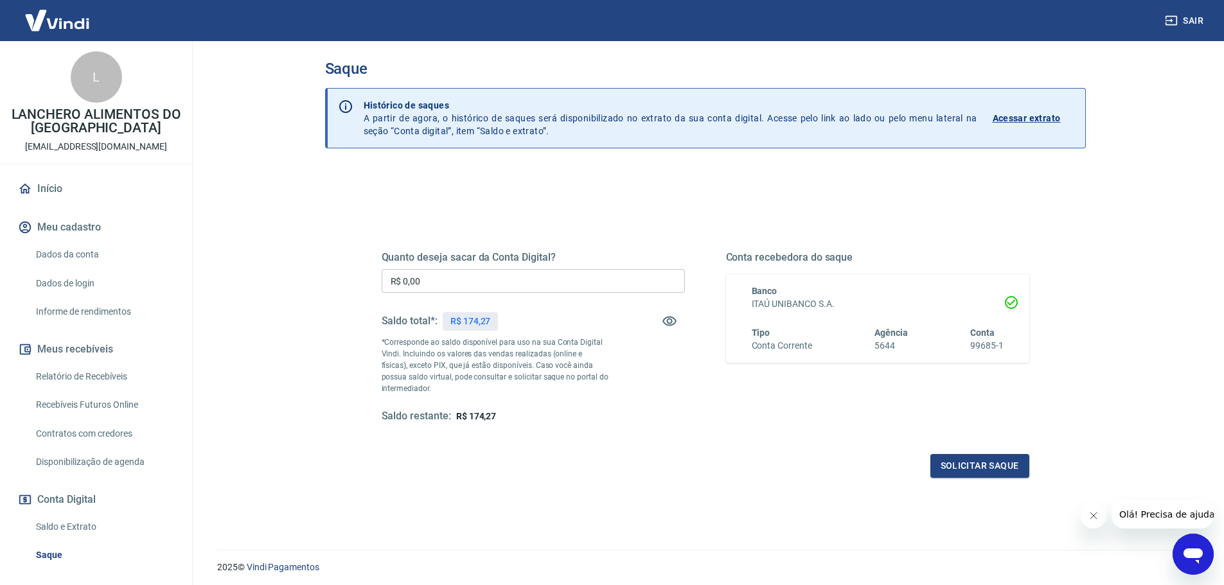
scroll to position [50, 0]
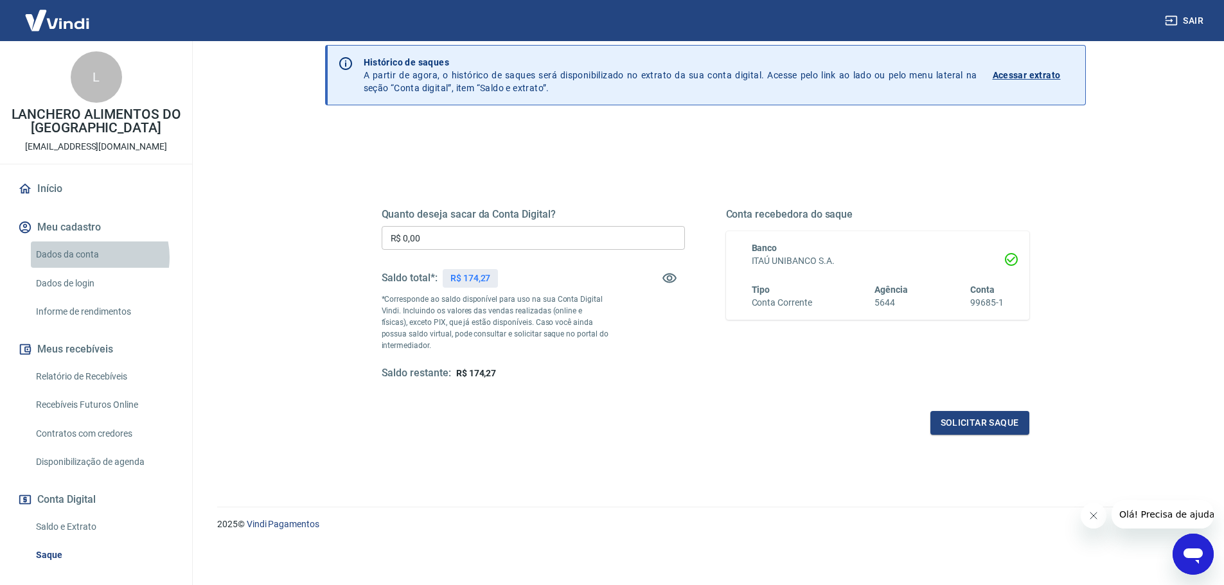
click at [89, 257] on link "Dados da conta" at bounding box center [104, 255] width 146 height 26
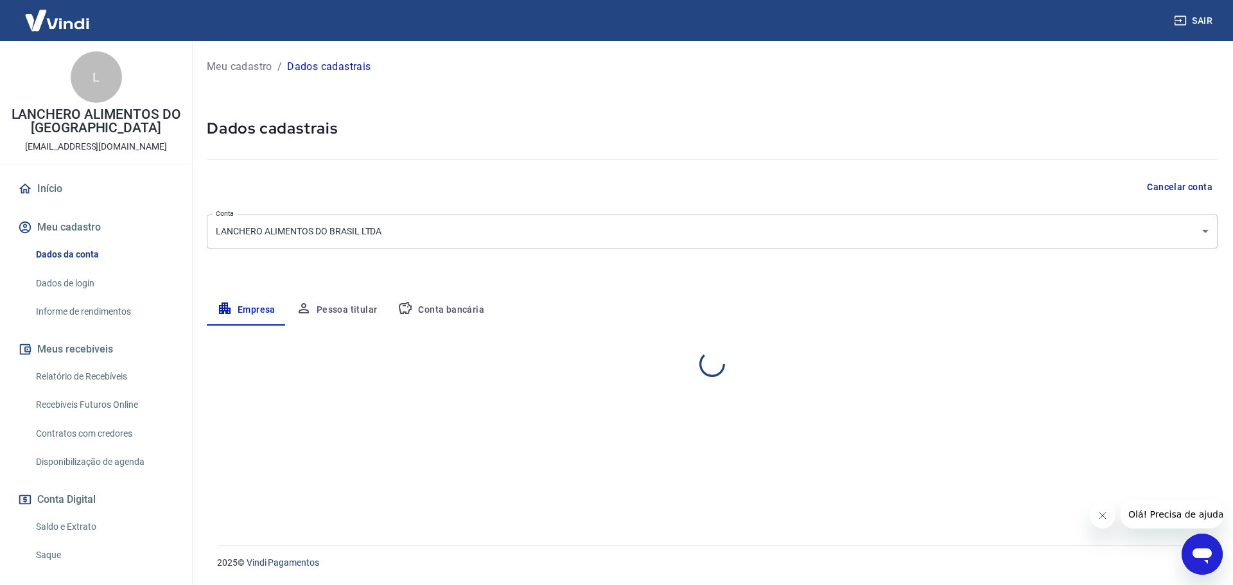
select select "SP"
select select "business"
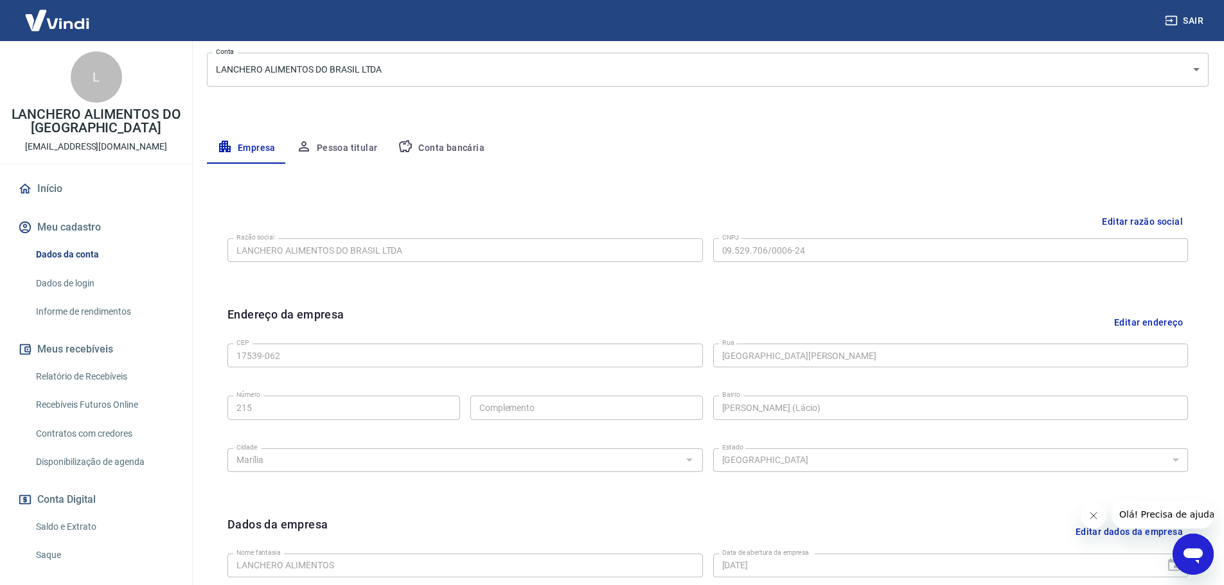
scroll to position [193, 0]
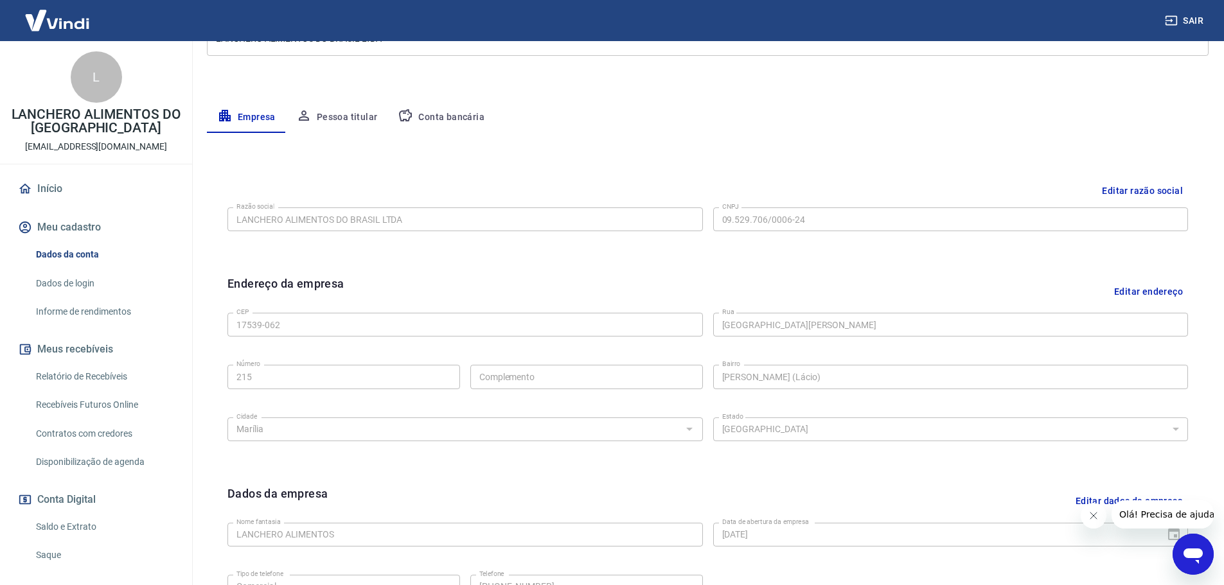
click at [450, 118] on button "Conta bancária" at bounding box center [440, 117] width 107 height 31
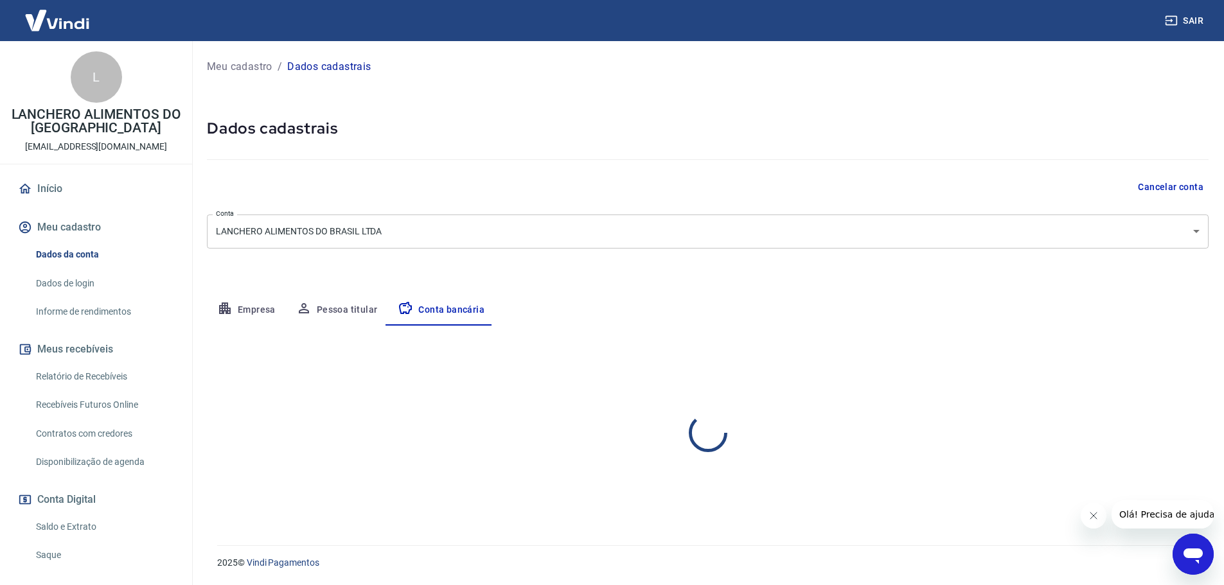
scroll to position [0, 0]
select select "1"
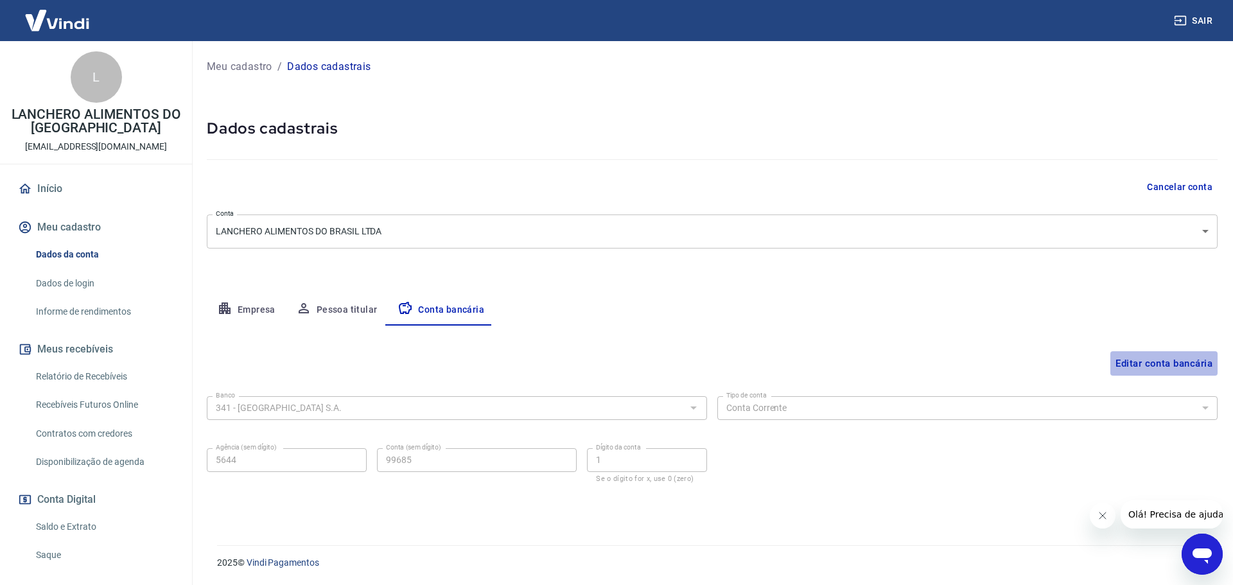
click at [1151, 360] on button "Editar conta bancária" at bounding box center [1164, 363] width 107 height 24
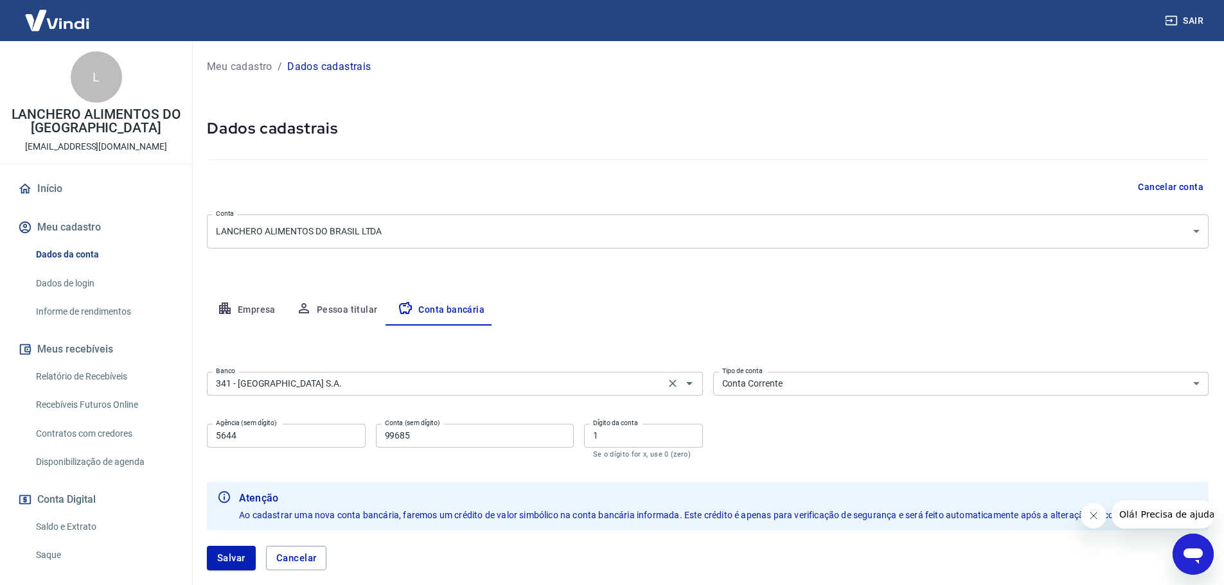
click at [346, 385] on input "341 - ITAÚ UNIBANCO S.A." at bounding box center [436, 384] width 450 height 16
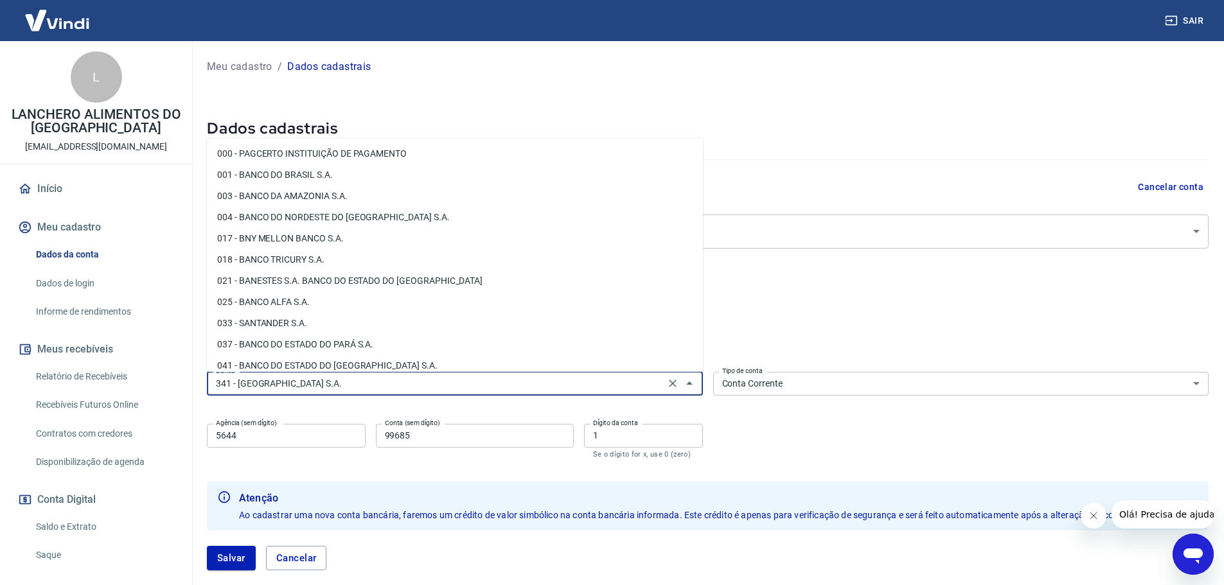
scroll to position [1057, 0]
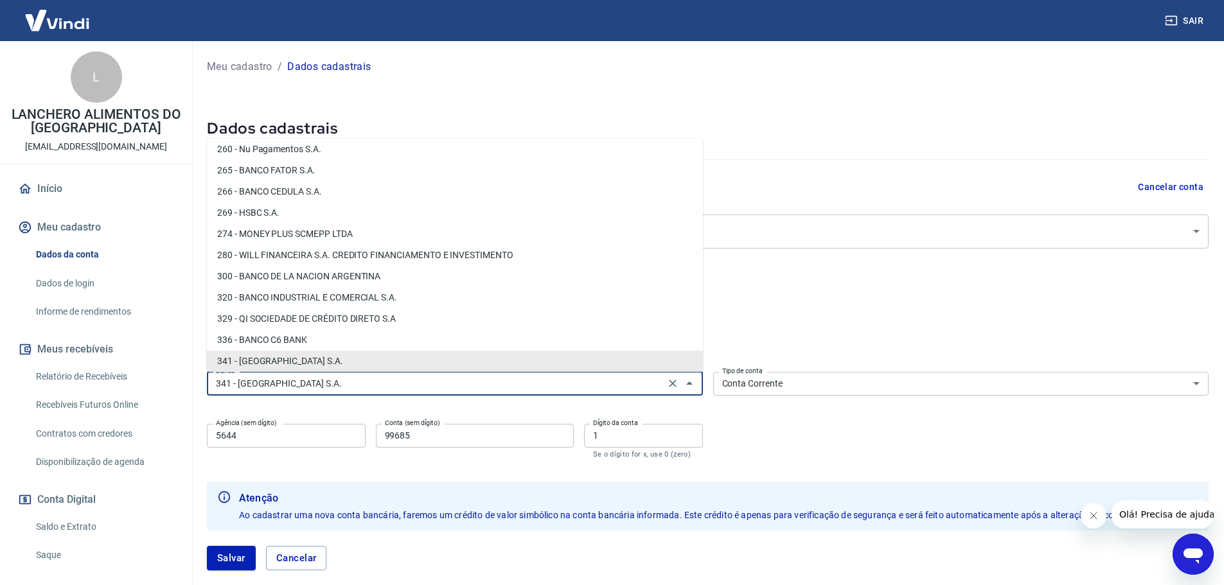
click at [836, 432] on div "Banco 341 - ITAÚ UNIBANCO S.A. Banco Tipo de conta Conta Corrente Conta Poupanç…" at bounding box center [707, 414] width 1001 height 94
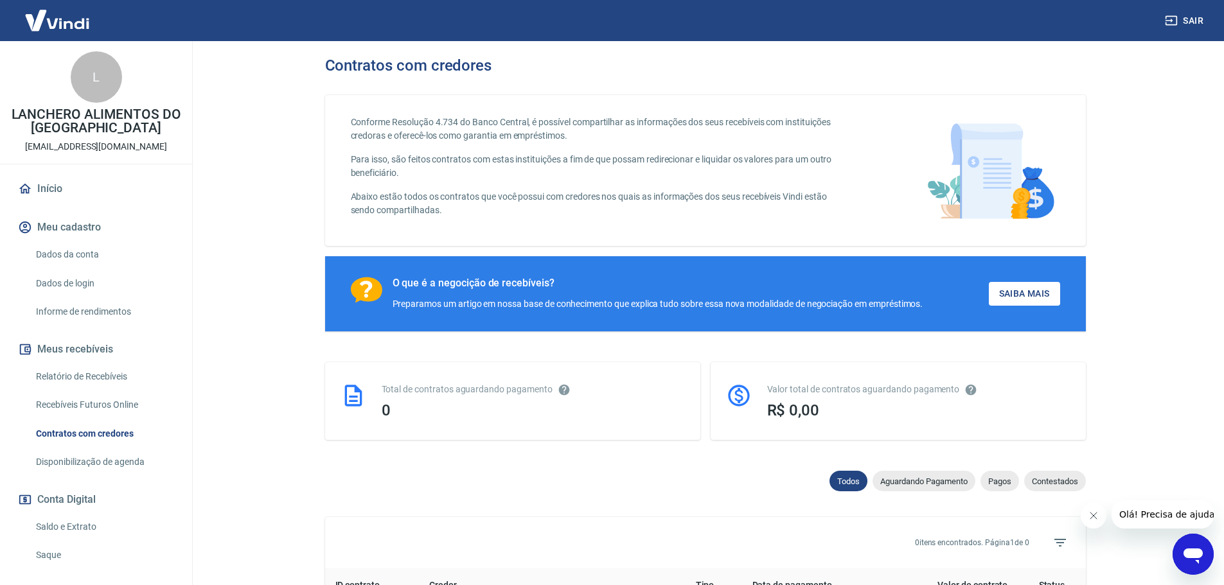
click at [82, 378] on link "Relatório de Recebíveis" at bounding box center [104, 377] width 146 height 26
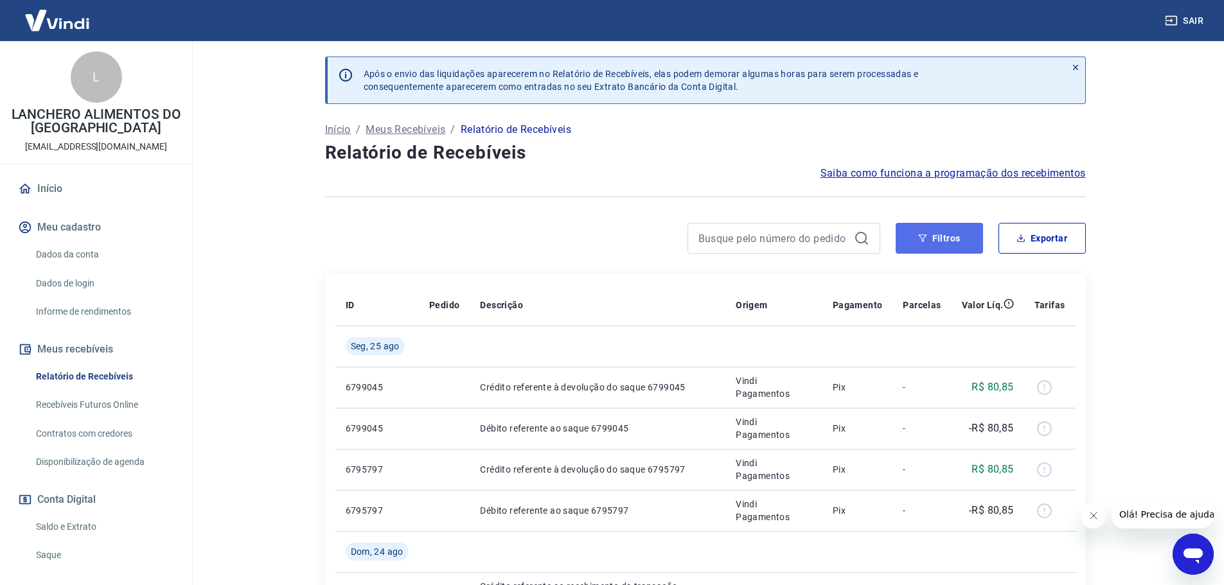
click at [941, 236] on button "Filtros" at bounding box center [938, 238] width 87 height 31
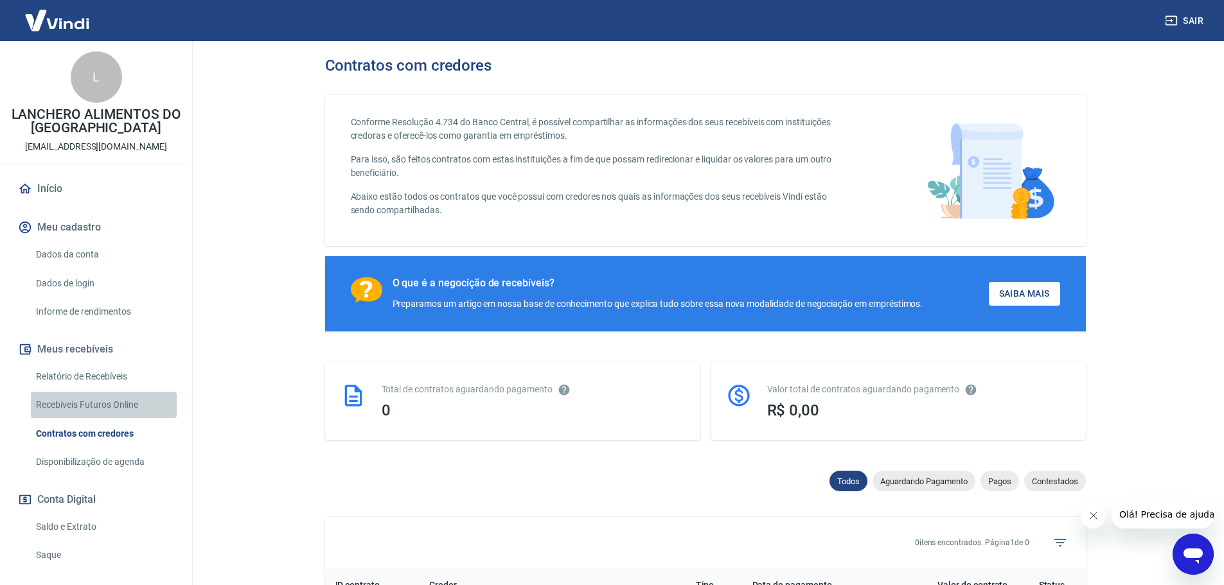
click at [109, 400] on link "Recebíveis Futuros Online" at bounding box center [104, 405] width 146 height 26
click at [76, 373] on link "Relatório de Recebíveis" at bounding box center [104, 377] width 146 height 26
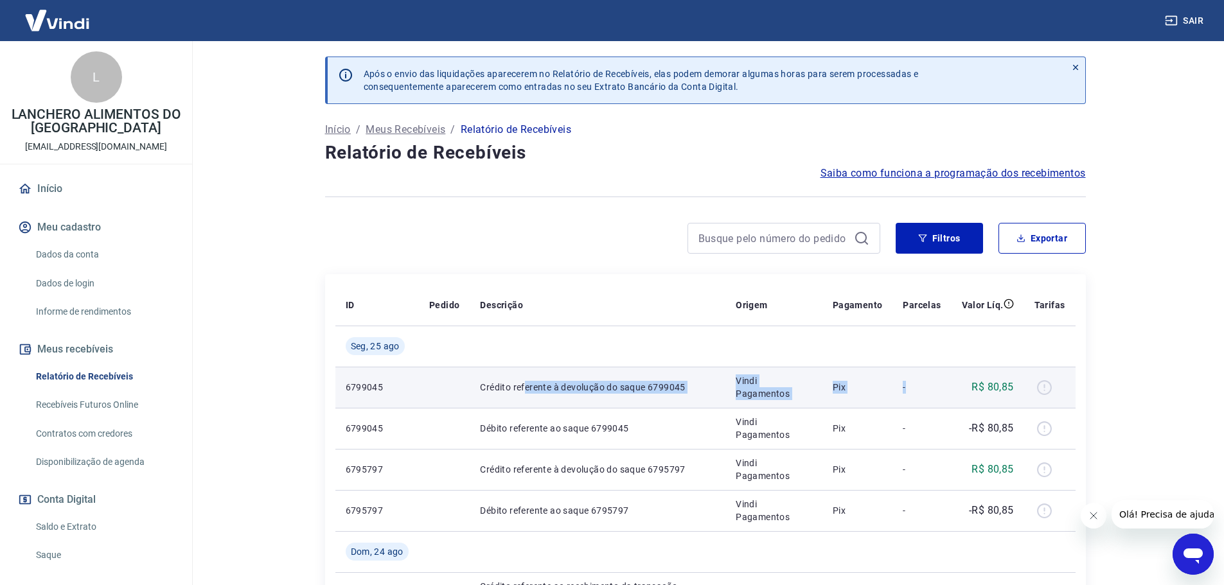
drag, startPoint x: 541, startPoint y: 394, endPoint x: 947, endPoint y: 388, distance: 406.0
click at [947, 388] on tr "6799045 Crédito referente à devolução do saque 6799045 Vindi Pagamentos Pix - R…" at bounding box center [705, 387] width 740 height 41
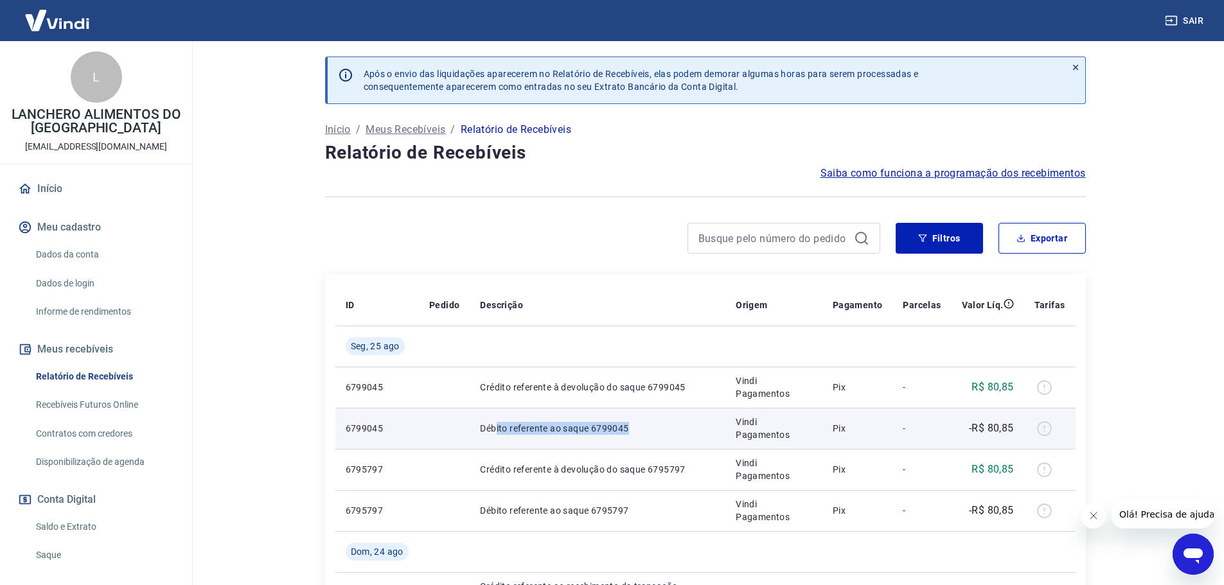
drag, startPoint x: 496, startPoint y: 430, endPoint x: 671, endPoint y: 428, distance: 174.7
click at [671, 428] on p "Débito referente ao saque 6799045" at bounding box center [597, 428] width 235 height 13
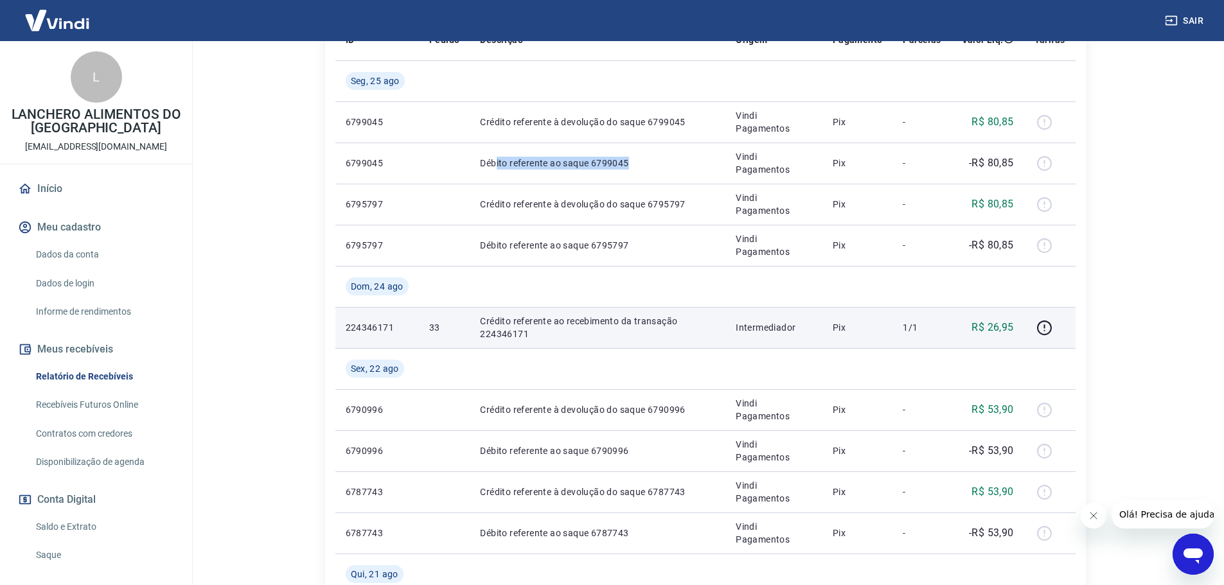
scroll to position [321, 0]
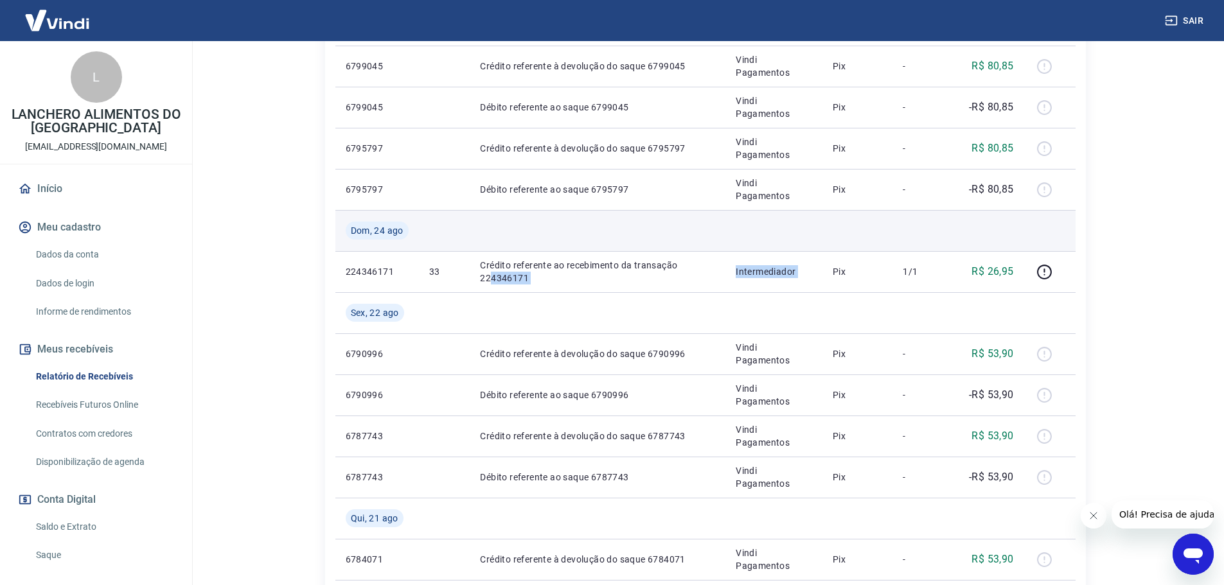
drag, startPoint x: 534, startPoint y: 269, endPoint x: 869, endPoint y: 249, distance: 335.9
click at [854, 250] on tbody "Seg, 25 ago 6799045 Crédito referente à devolução do saque 6799045 Vindi Pagame…" at bounding box center [705, 579] width 740 height 1151
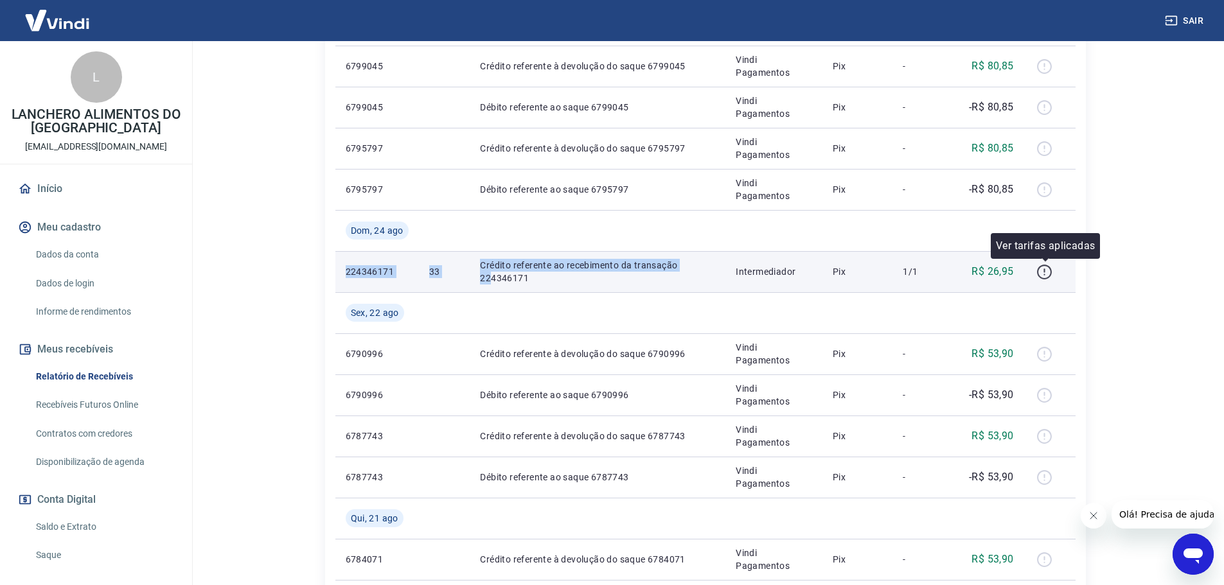
click at [1047, 274] on icon "button" at bounding box center [1044, 272] width 16 height 16
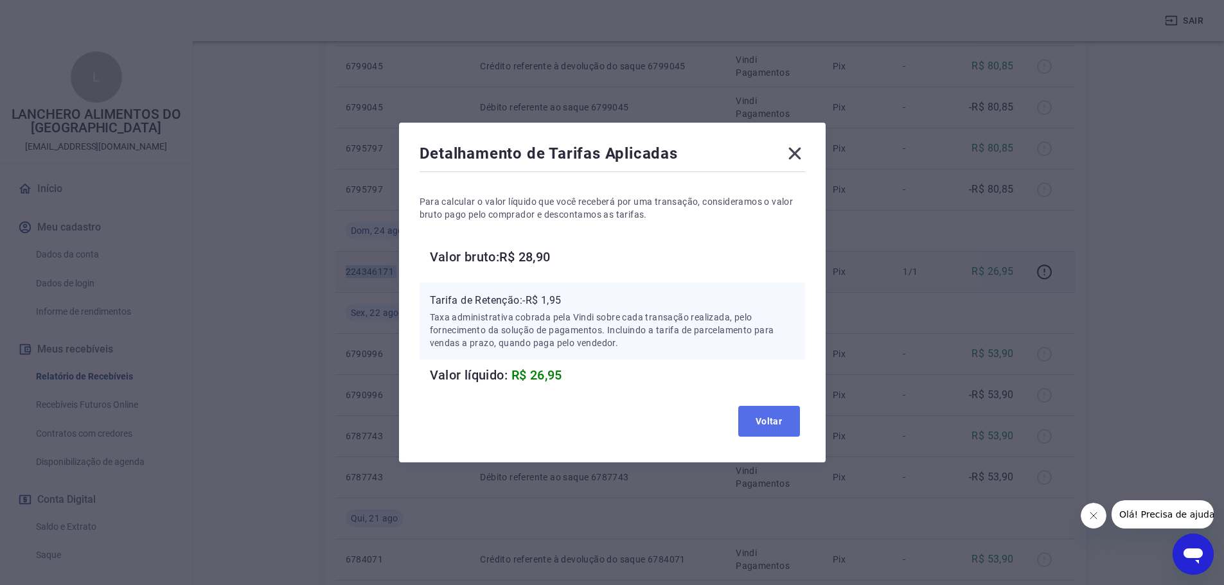
click at [779, 424] on button "Voltar" at bounding box center [769, 421] width 62 height 31
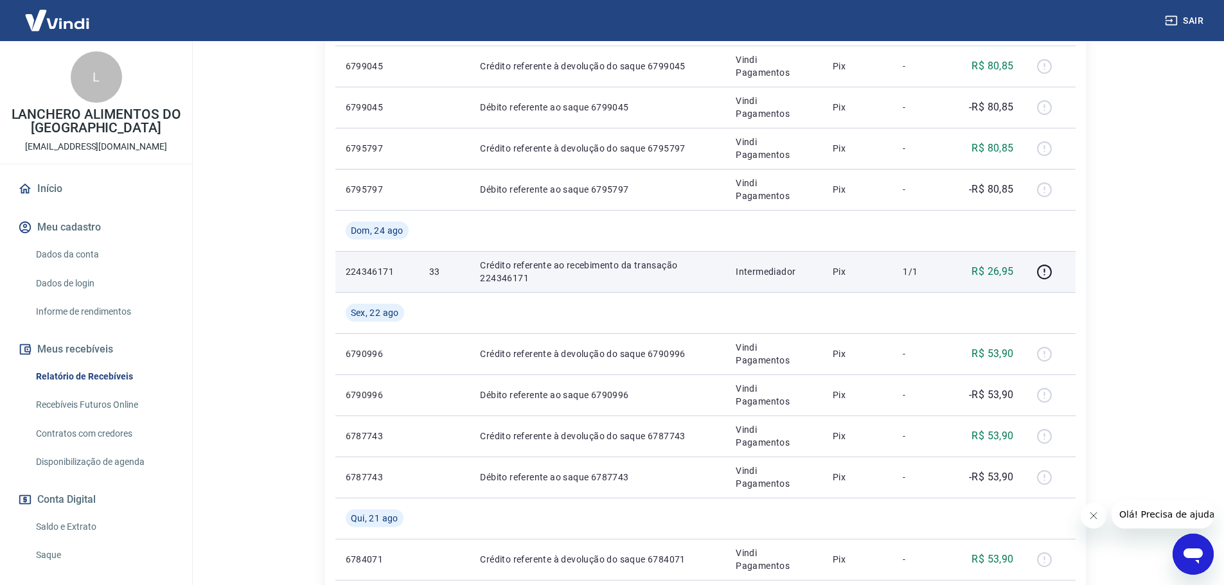
drag, startPoint x: 509, startPoint y: 274, endPoint x: 739, endPoint y: 267, distance: 230.1
click at [510, 274] on p "Crédito referente ao recebimento da transação 224346171" at bounding box center [597, 272] width 235 height 26
drag, startPoint x: 786, startPoint y: 269, endPoint x: 798, endPoint y: 271, distance: 11.8
click at [794, 271] on p "Intermediador" at bounding box center [773, 271] width 76 height 13
drag, startPoint x: 863, startPoint y: 270, endPoint x: 1054, endPoint y: 270, distance: 190.8
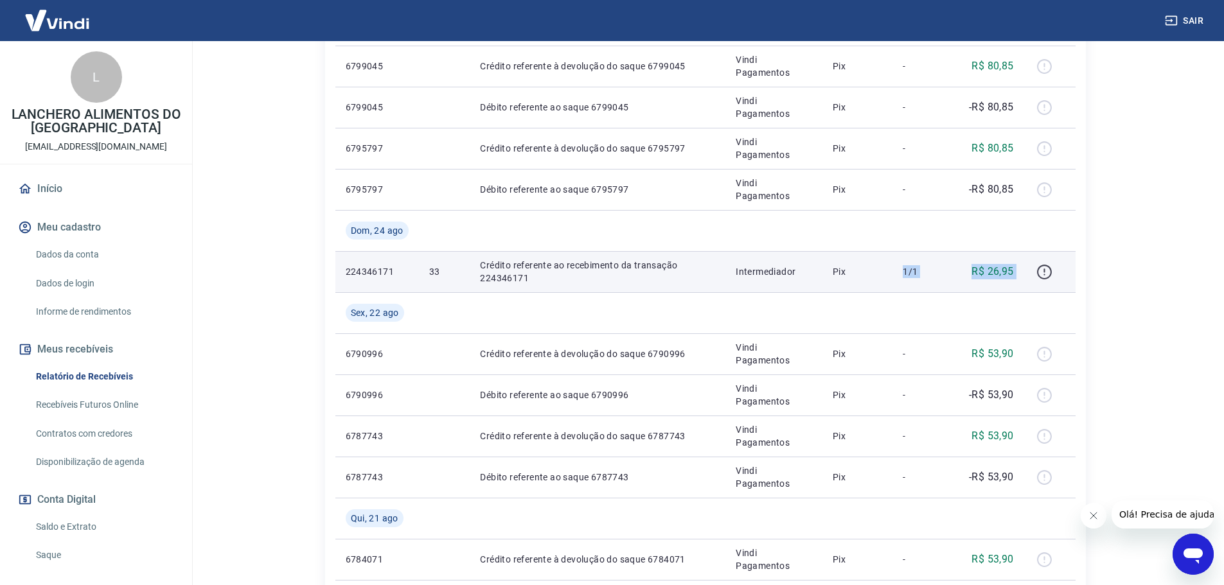
click at [1054, 270] on tr "224346171 33 Crédito referente ao recebimento da transação 224346171 Intermedia…" at bounding box center [705, 271] width 740 height 41
click at [364, 264] on td "224346171" at bounding box center [377, 271] width 84 height 41
drag, startPoint x: 364, startPoint y: 270, endPoint x: 576, endPoint y: 282, distance: 211.6
click at [468, 277] on tr "224346171 33 Crédito referente ao recebimento da transação 224346171 Intermedia…" at bounding box center [705, 271] width 740 height 41
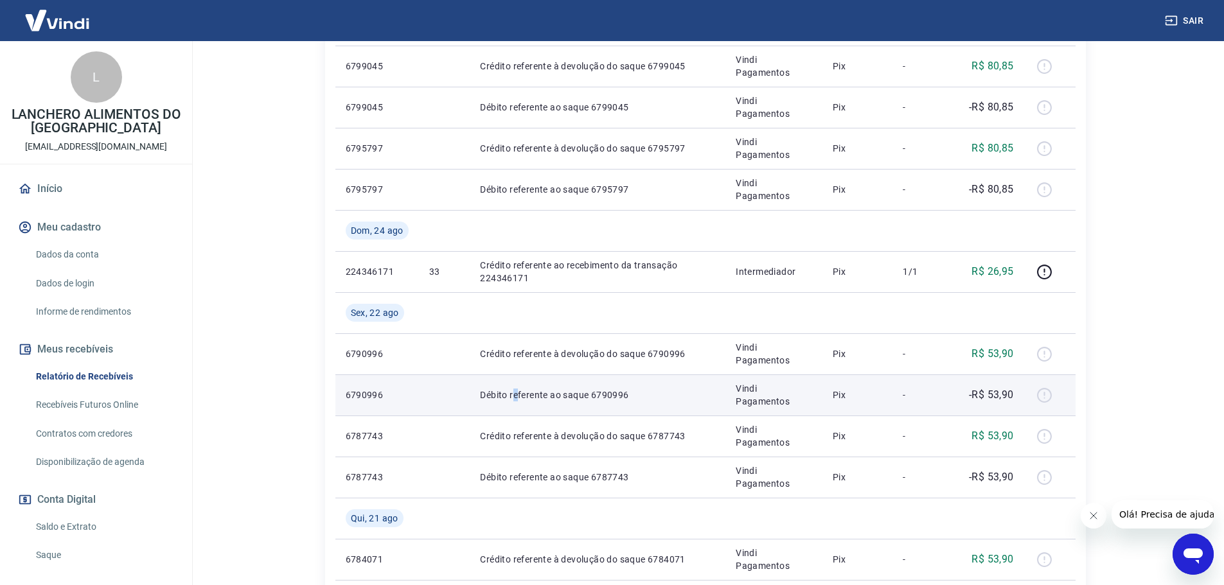
drag, startPoint x: 515, startPoint y: 398, endPoint x: 521, endPoint y: 401, distance: 7.2
click at [516, 399] on p "Débito referente ao saque 6790996" at bounding box center [597, 395] width 235 height 13
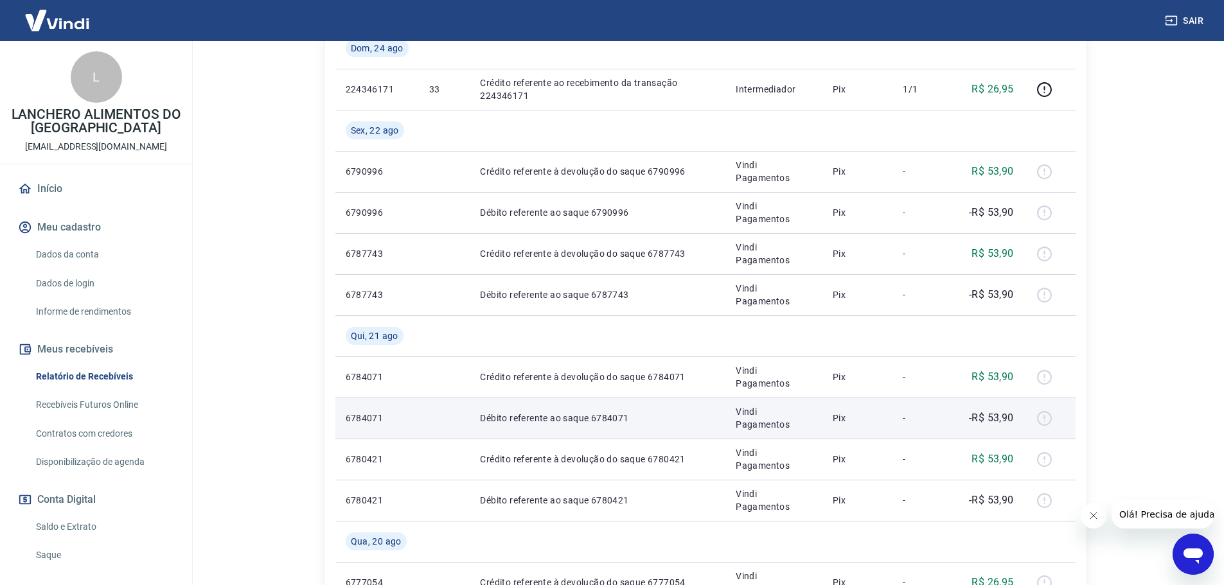
scroll to position [578, 0]
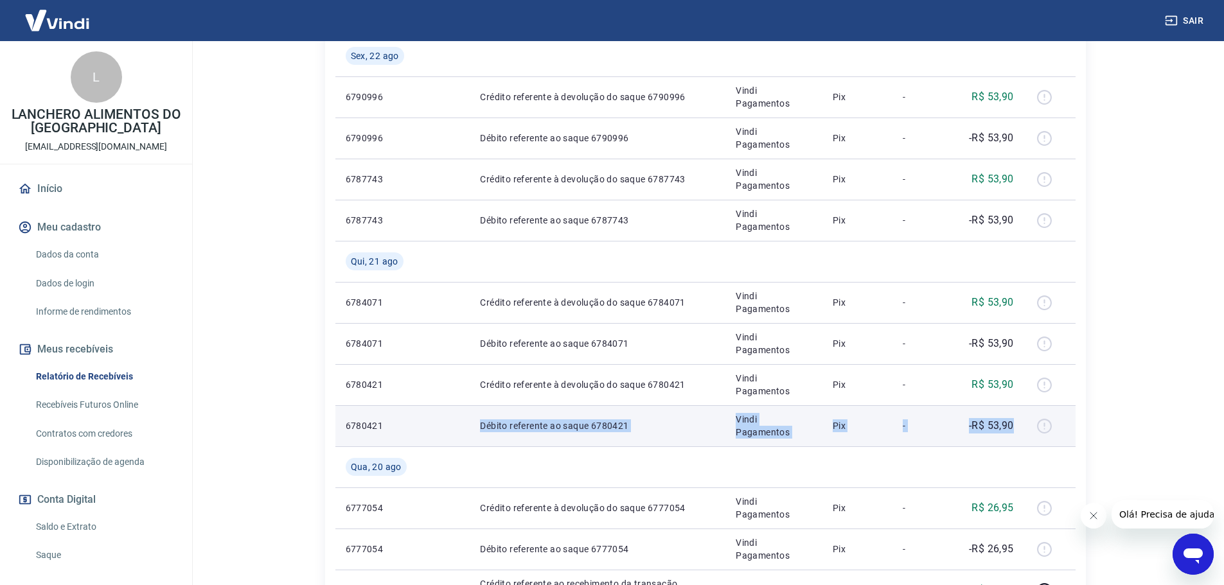
drag, startPoint x: 985, startPoint y: 427, endPoint x: 428, endPoint y: 425, distance: 556.9
click at [428, 425] on tr "6780421 Débito referente ao saque 6780421 Vindi Pagamentos Pix - -R$ 53,90" at bounding box center [705, 425] width 740 height 41
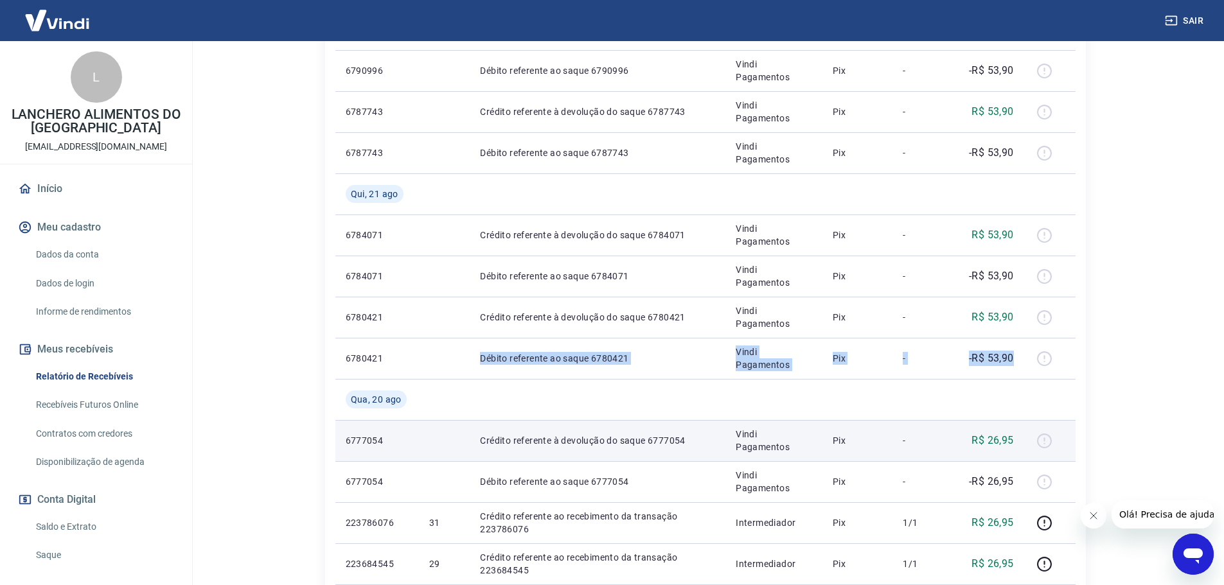
scroll to position [707, 0]
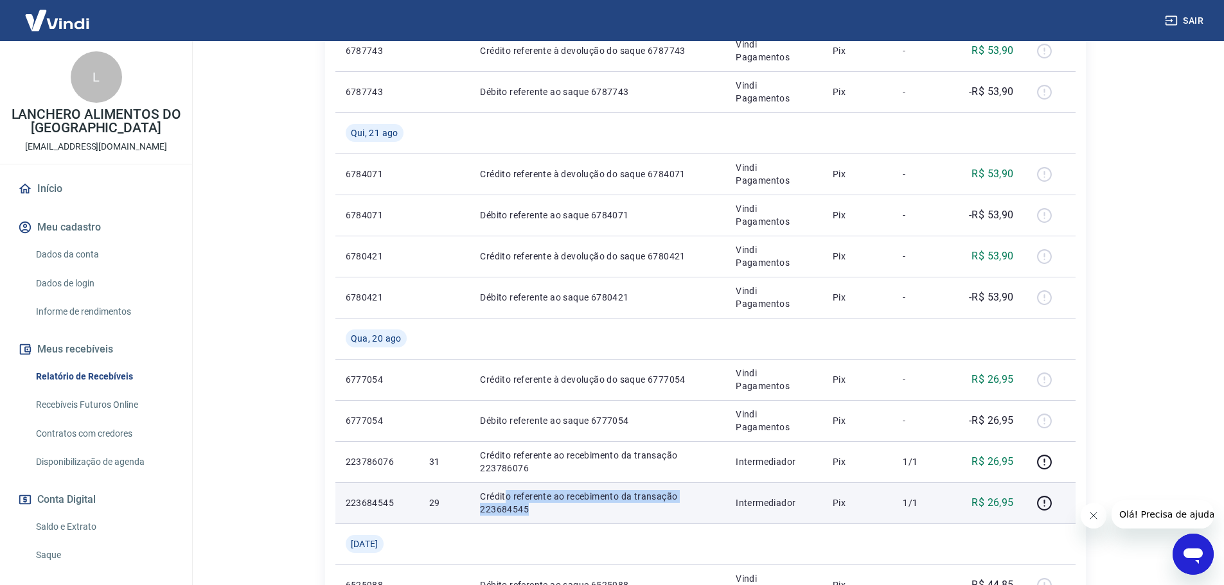
drag, startPoint x: 543, startPoint y: 509, endPoint x: 506, endPoint y: 491, distance: 41.7
click at [506, 491] on p "Crédito referente ao recebimento da transação 223684545" at bounding box center [597, 503] width 235 height 26
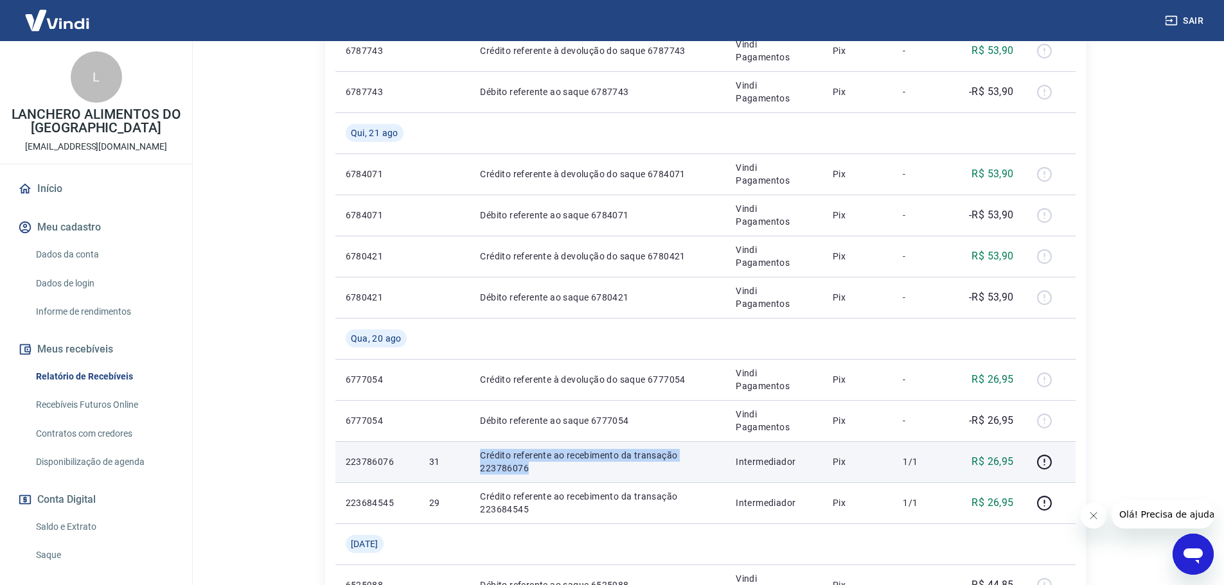
drag, startPoint x: 550, startPoint y: 468, endPoint x: 469, endPoint y: 455, distance: 81.9
click at [470, 455] on td "Crédito referente ao recebimento da transação 223786076" at bounding box center [598, 461] width 256 height 41
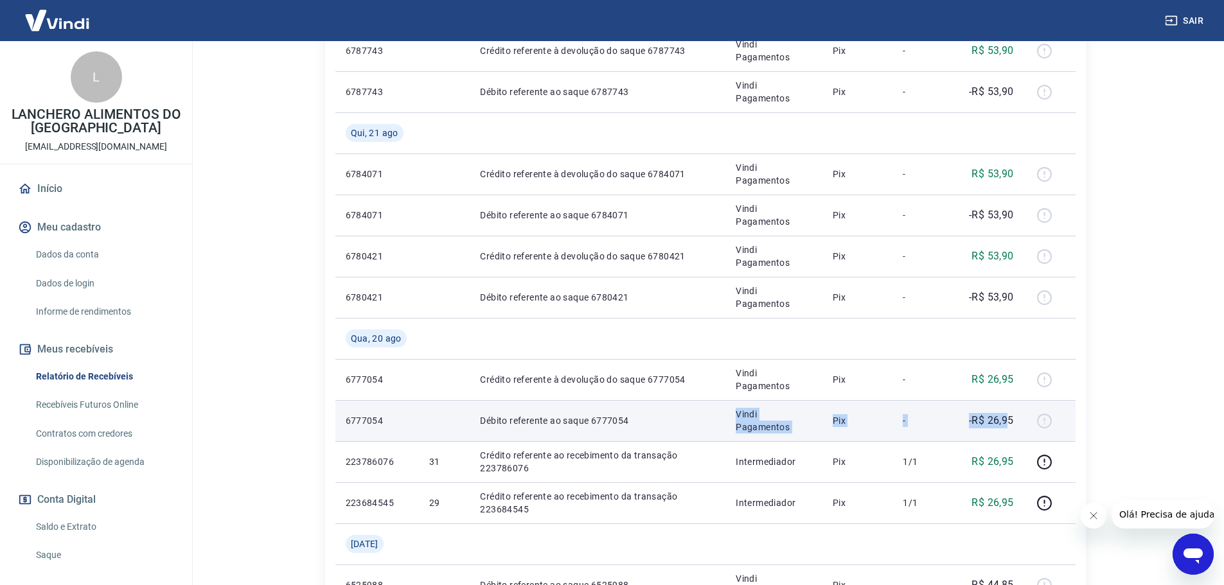
drag, startPoint x: 1010, startPoint y: 420, endPoint x: 638, endPoint y: 407, distance: 372.2
click at [653, 409] on tr "6777054 Débito referente ao saque 6777054 Vindi Pagamentos Pix - -R$ 26,95" at bounding box center [705, 420] width 740 height 41
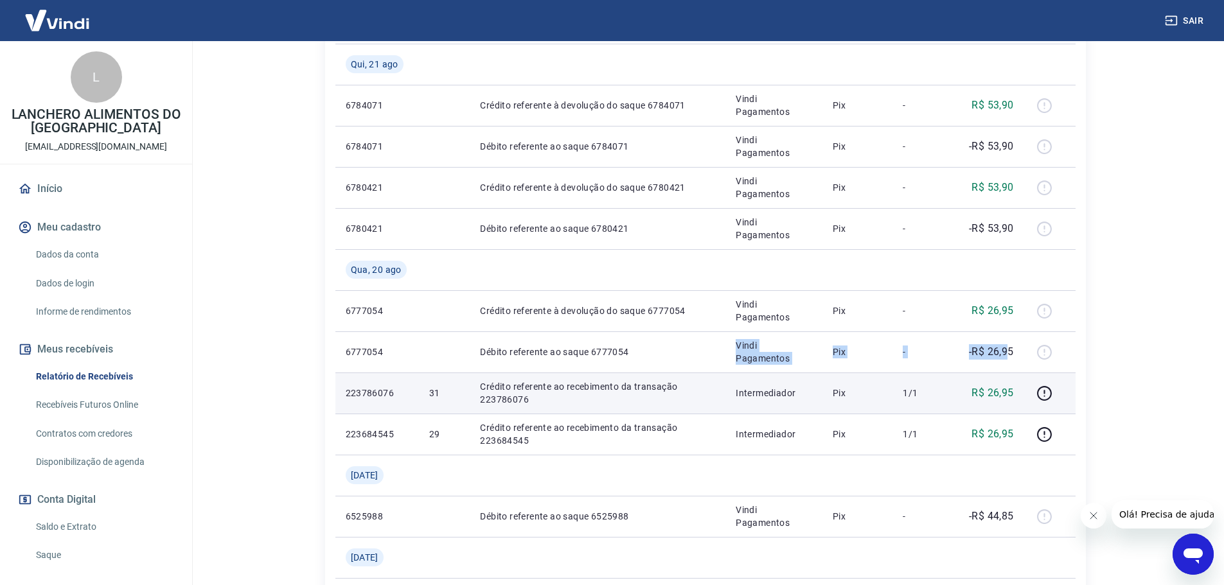
scroll to position [771, 0]
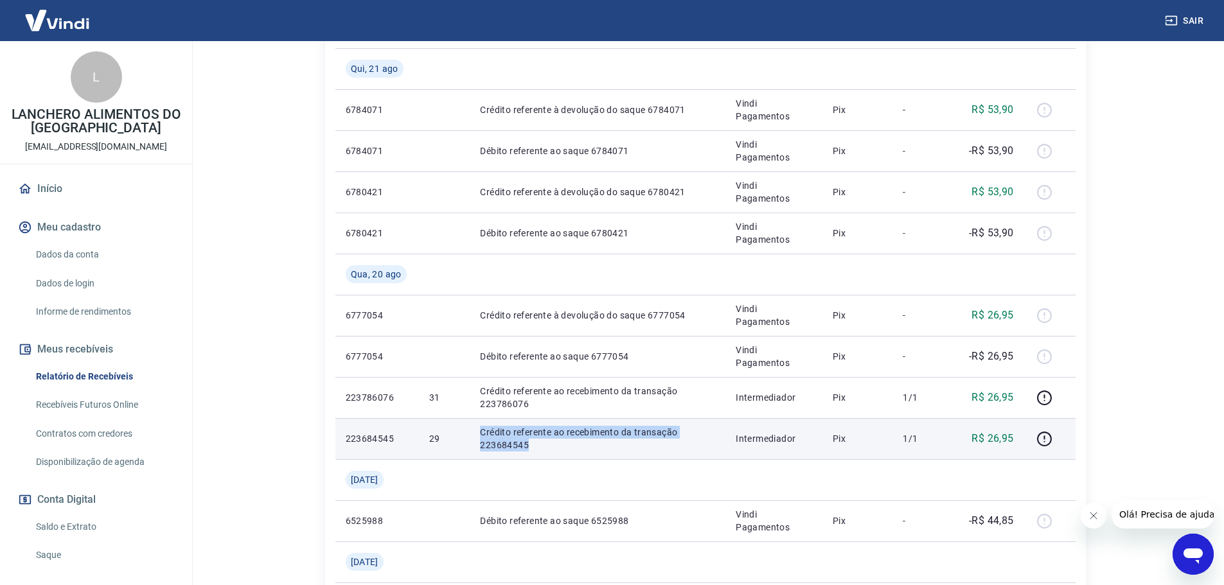
drag, startPoint x: 560, startPoint y: 448, endPoint x: 465, endPoint y: 437, distance: 95.6
click at [465, 437] on tr "223684545 29 Crédito referente ao recebimento da transação 223684545 Intermedia…" at bounding box center [705, 438] width 740 height 41
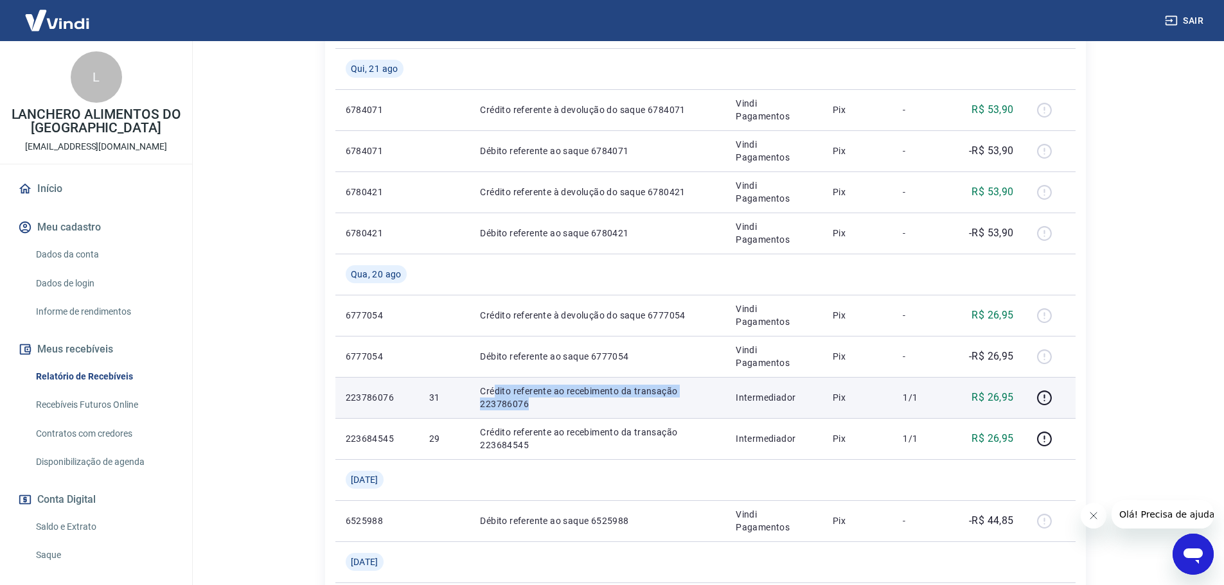
drag, startPoint x: 532, startPoint y: 402, endPoint x: 495, endPoint y: 389, distance: 38.8
click at [495, 389] on p "Crédito referente ao recebimento da transação 223786076" at bounding box center [597, 398] width 235 height 26
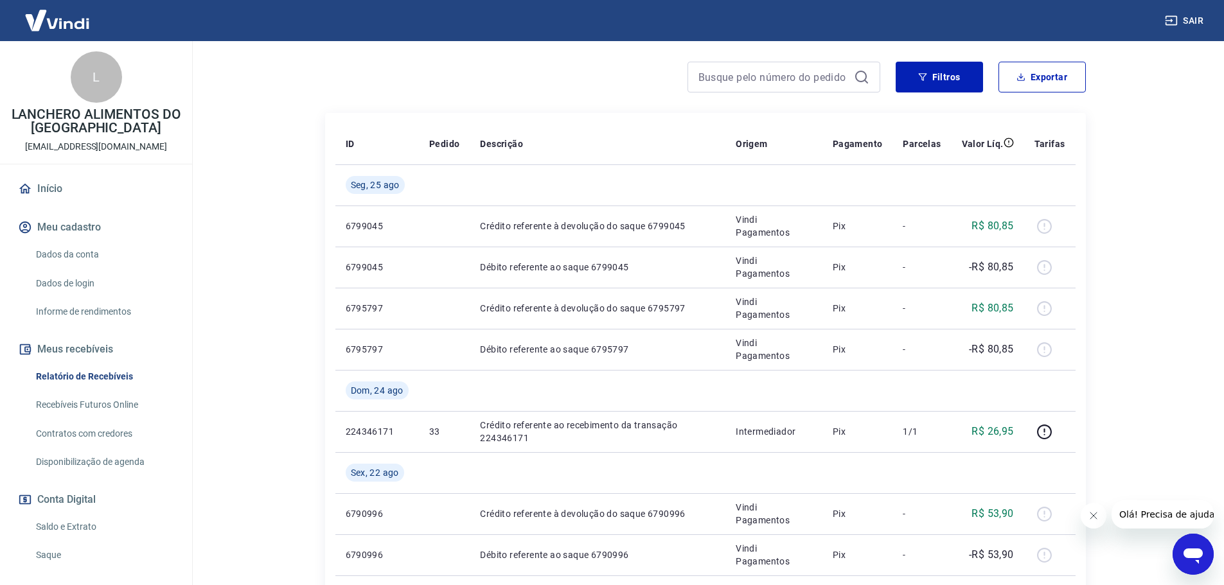
scroll to position [193, 0]
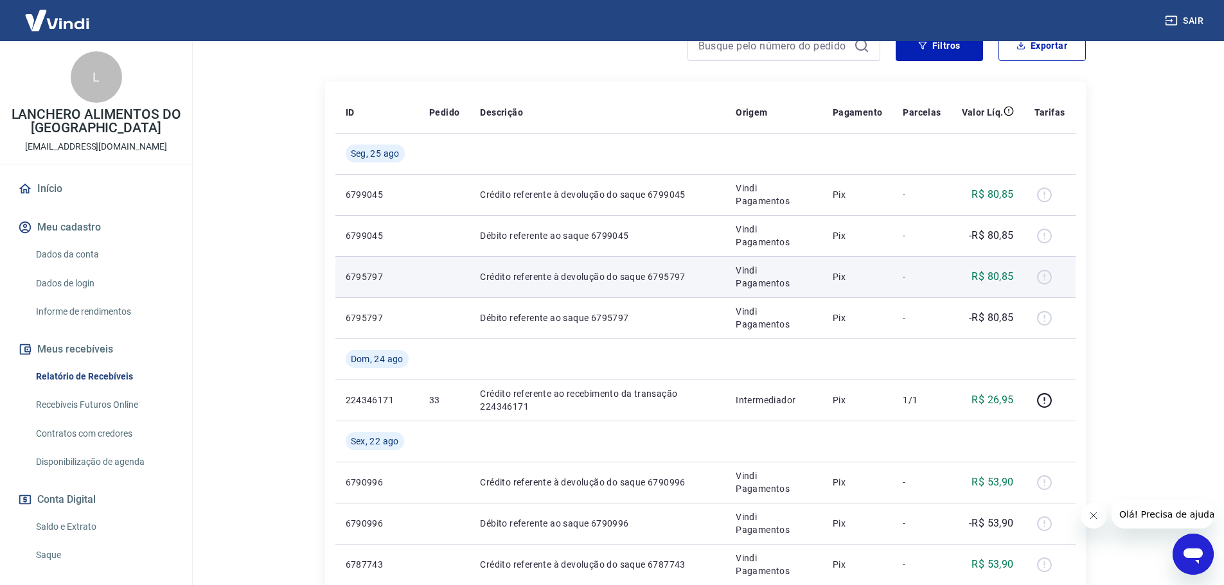
click at [1050, 275] on div at bounding box center [1049, 277] width 31 height 21
click at [769, 286] on p "Vindi Pagamentos" at bounding box center [773, 277] width 76 height 26
click at [855, 274] on p "Pix" at bounding box center [857, 276] width 50 height 13
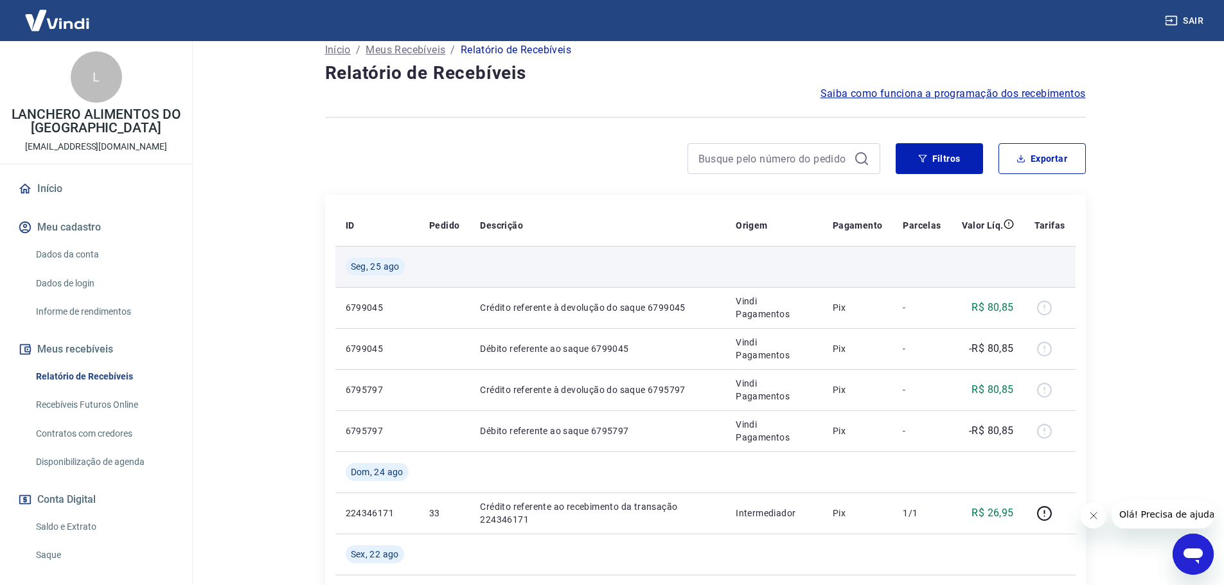
scroll to position [0, 0]
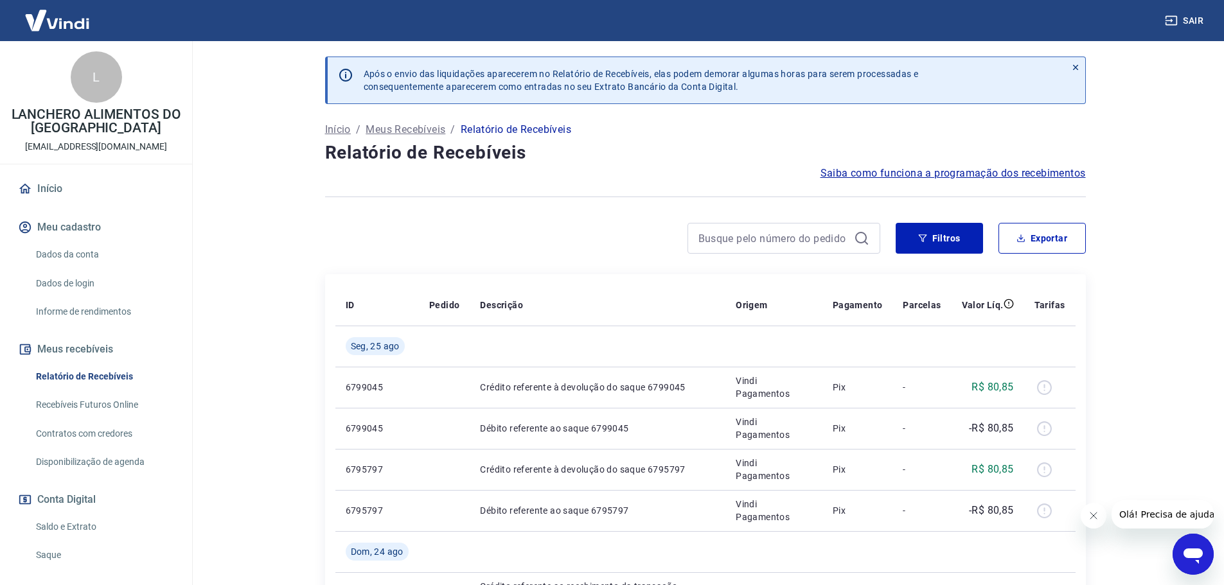
click at [1028, 174] on span "Saiba como funciona a programação dos recebimentos" at bounding box center [952, 173] width 265 height 15
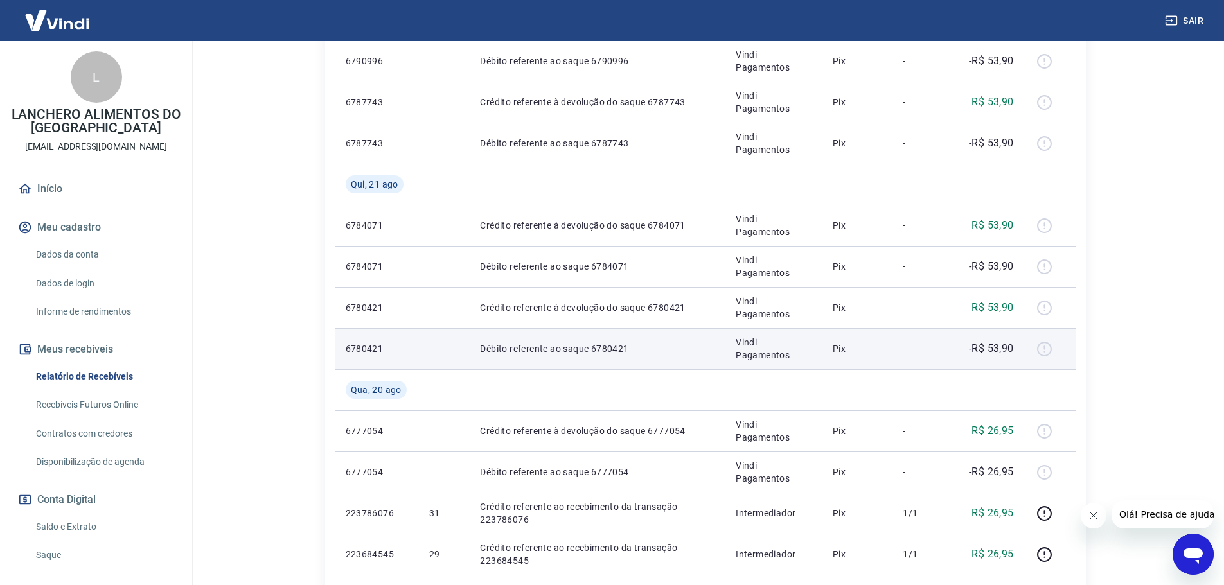
scroll to position [642, 0]
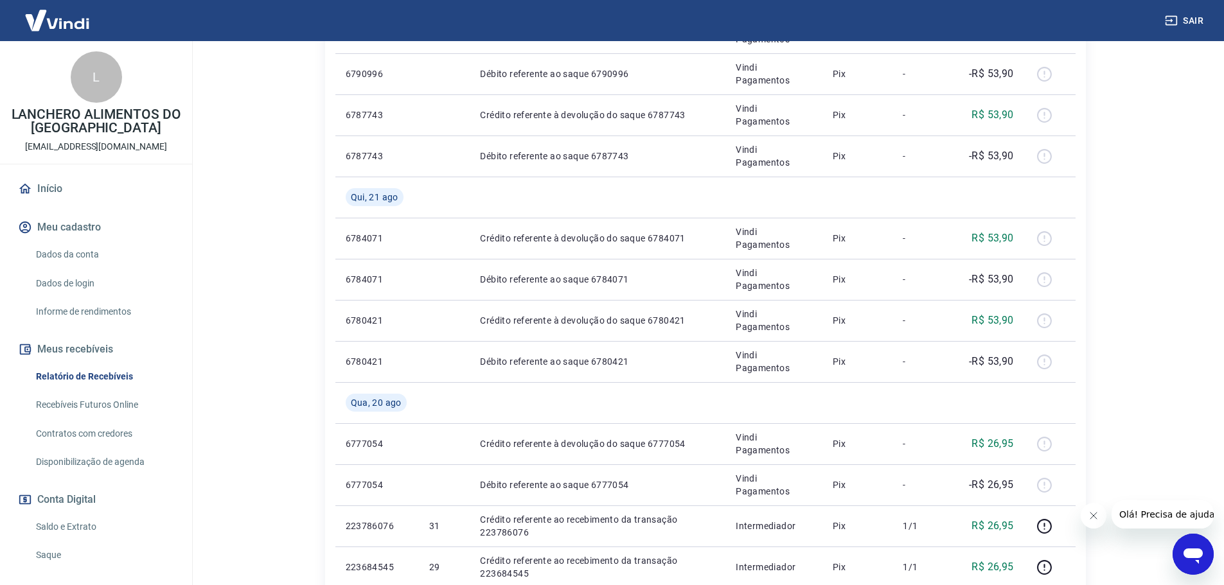
click at [1190, 552] on icon "Abrir janela de mensagens" at bounding box center [1192, 556] width 19 height 15
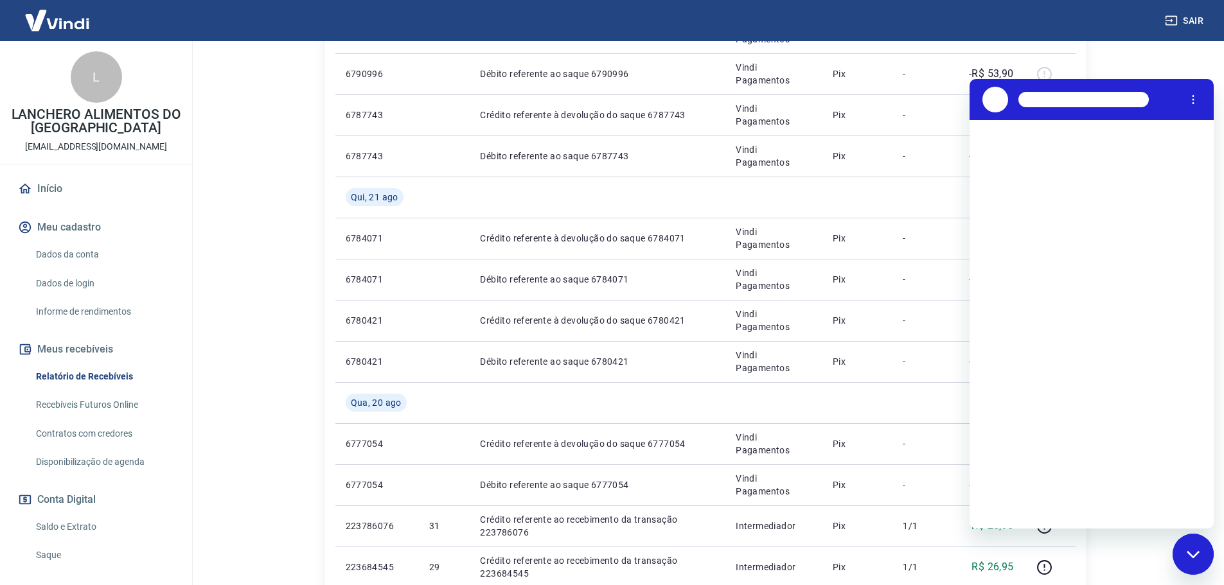
scroll to position [0, 0]
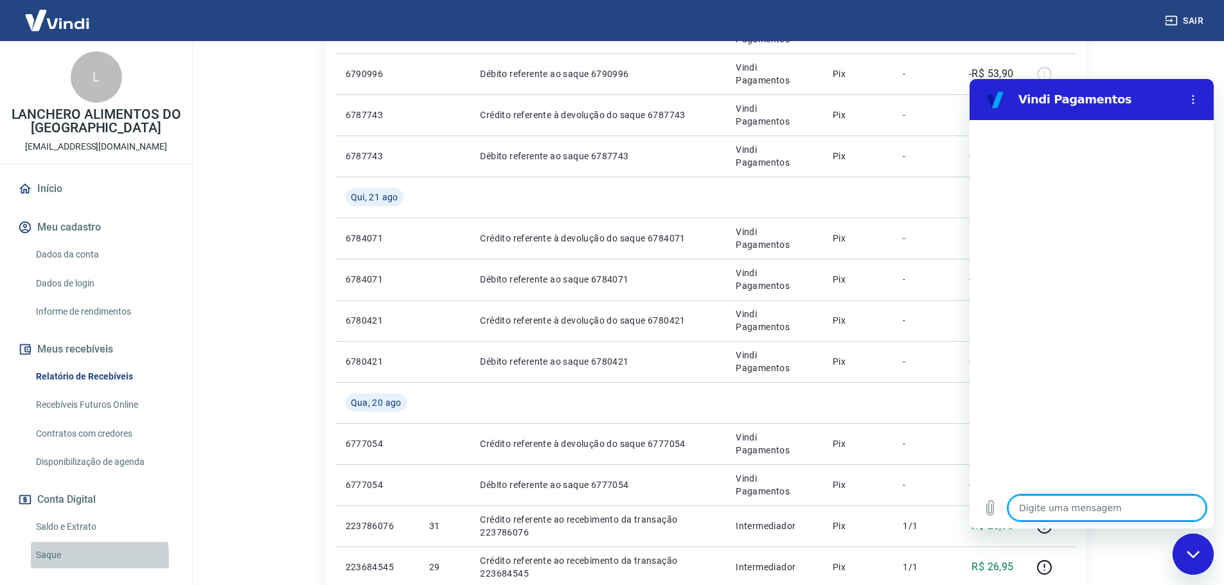
click at [37, 558] on link "Saque" at bounding box center [104, 555] width 146 height 26
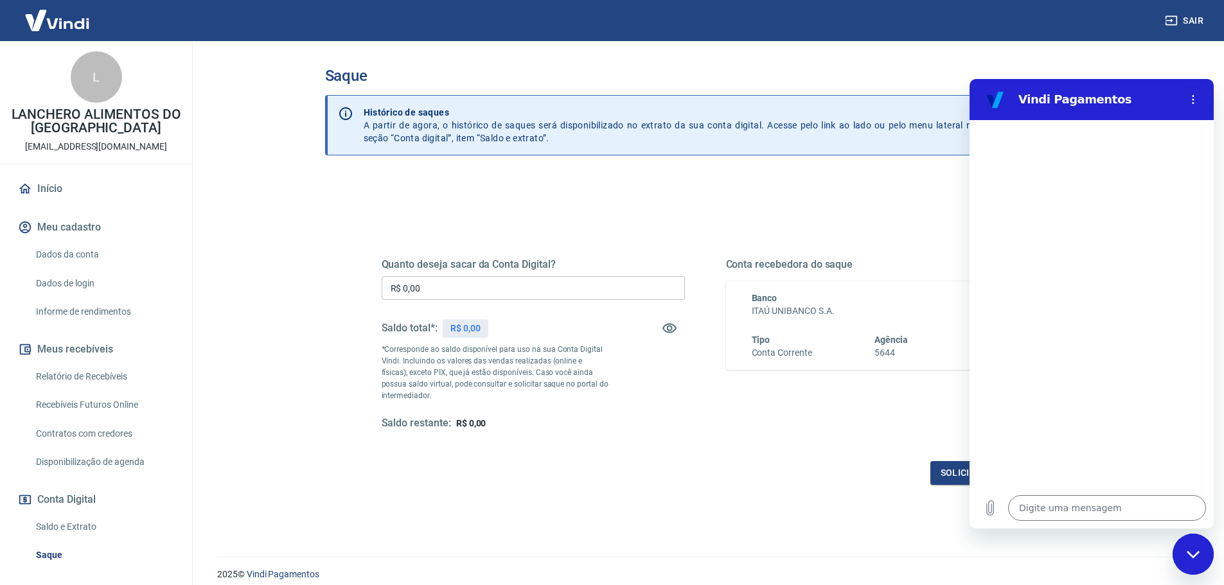
click at [881, 82] on h3 "Saque" at bounding box center [705, 76] width 761 height 18
click at [1195, 101] on icon "Menu de opções" at bounding box center [1193, 99] width 10 height 10
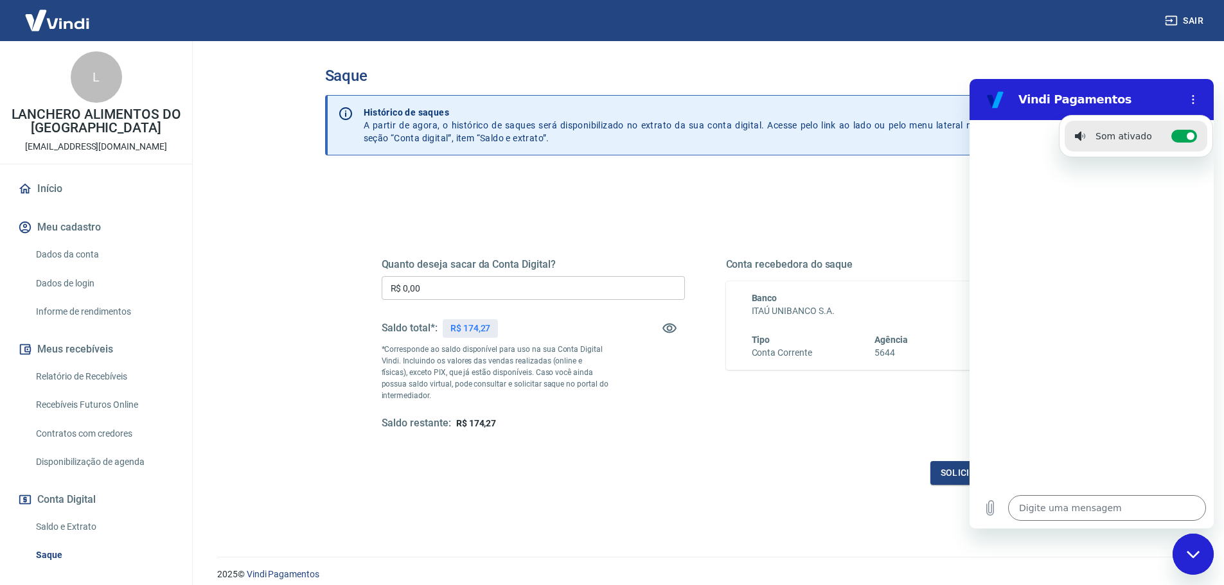
click at [894, 209] on div "Quanto deseja sacar da Conta Digital? R$ 0,00 ​ Saldo total*: R$ 174,27 *Corres…" at bounding box center [705, 351] width 678 height 299
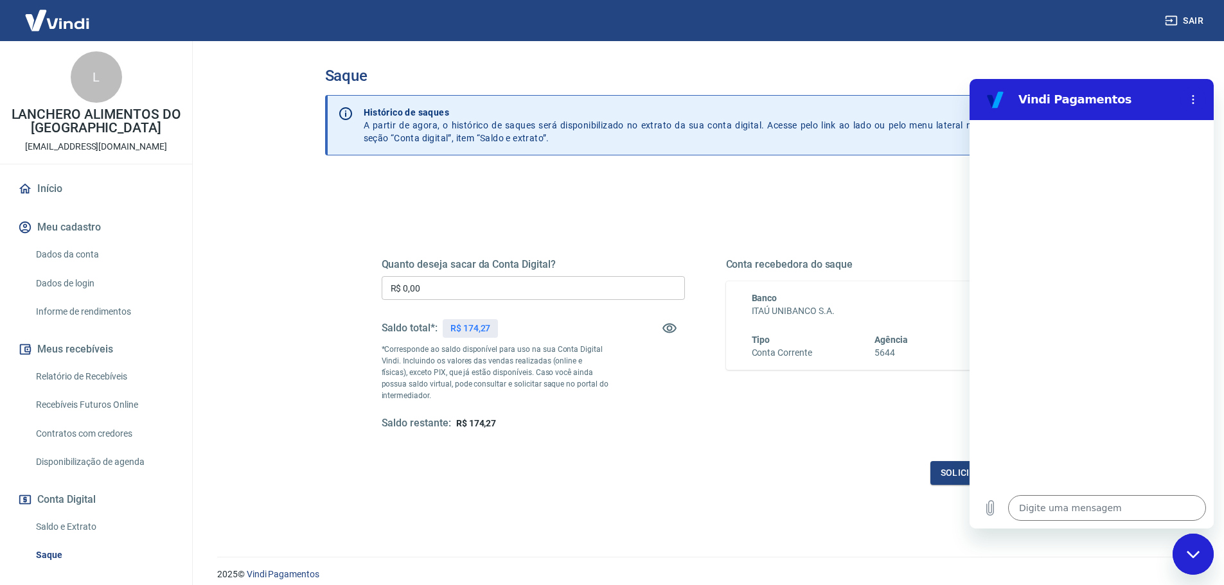
drag, startPoint x: 1199, startPoint y: 555, endPoint x: 2271, endPoint y: 985, distance: 1155.8
click at [1199, 555] on icon "Fechar janela de mensagens" at bounding box center [1192, 554] width 13 height 8
type textarea "x"
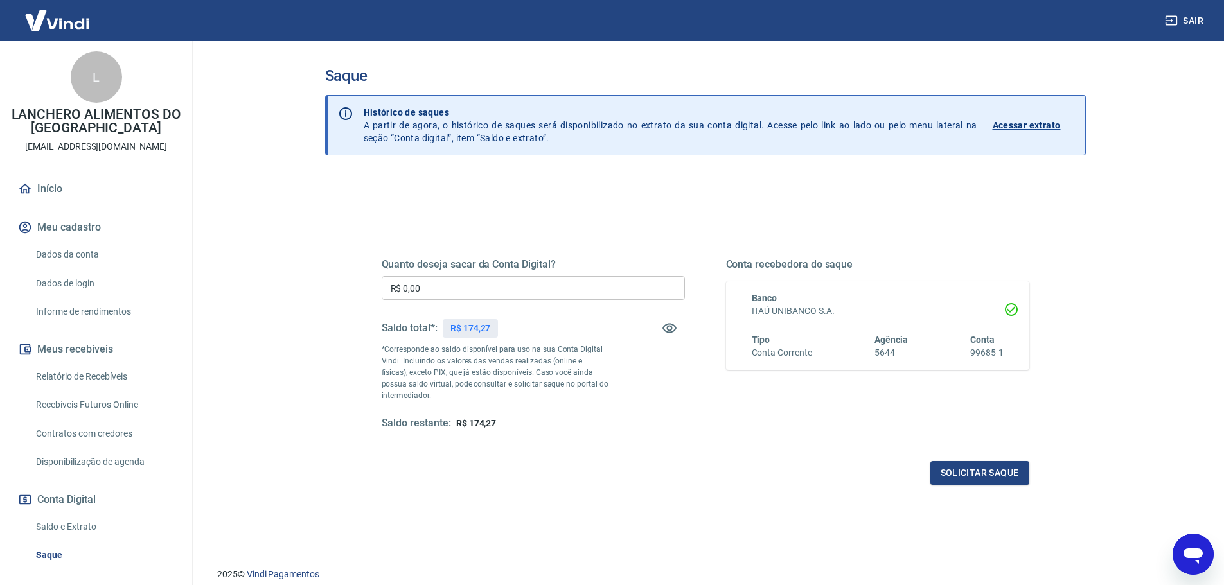
click at [1030, 124] on p "Acessar extrato" at bounding box center [1026, 125] width 68 height 13
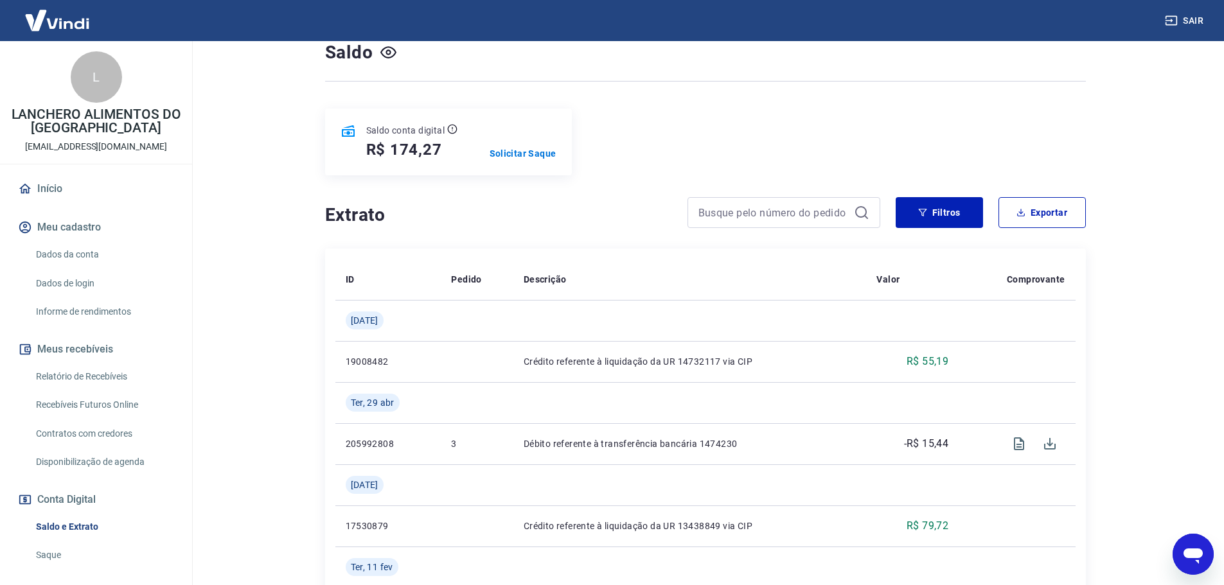
scroll to position [128, 0]
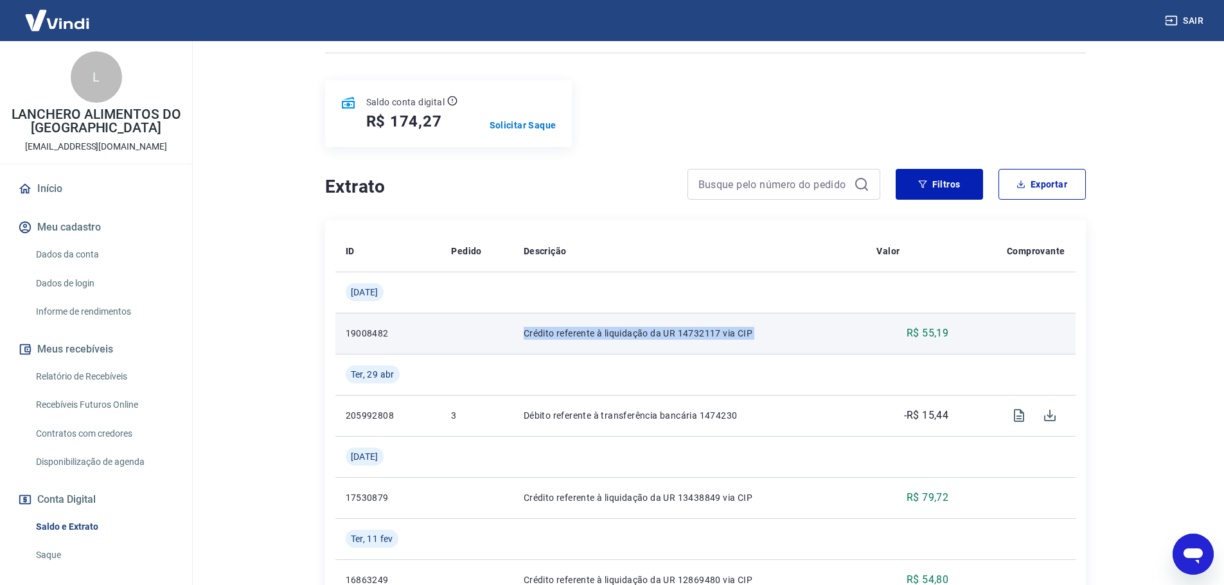
drag, startPoint x: 525, startPoint y: 343, endPoint x: 899, endPoint y: 335, distance: 373.9
click at [899, 335] on tr "19008482 Crédito referente à liquidação da UR 14732117 via CIP R$ 55,19" at bounding box center [705, 333] width 740 height 41
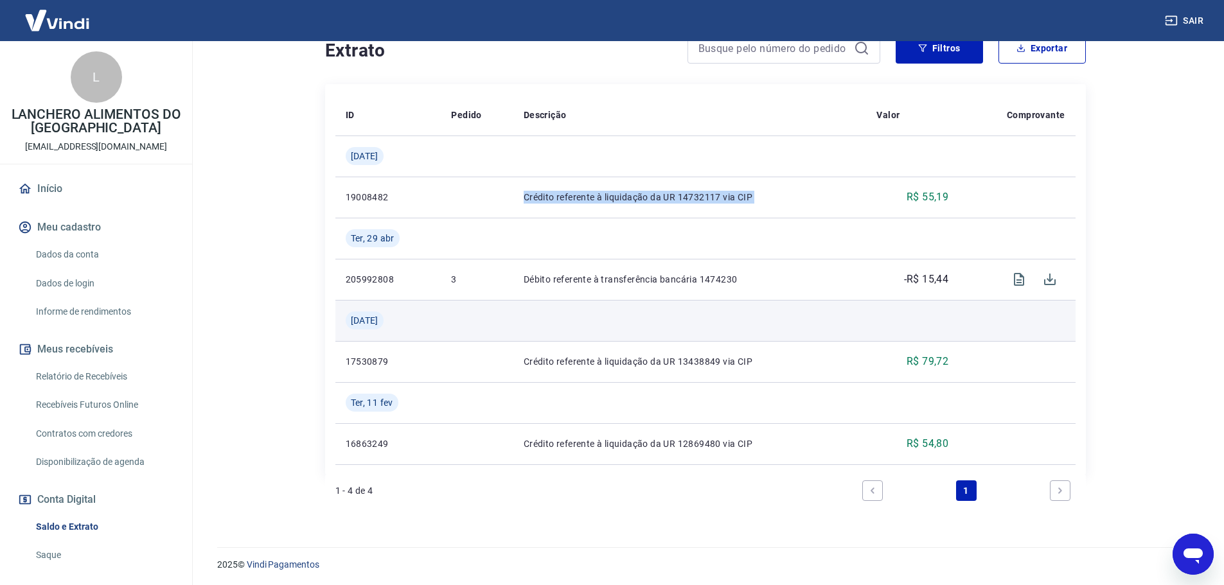
scroll to position [267, 0]
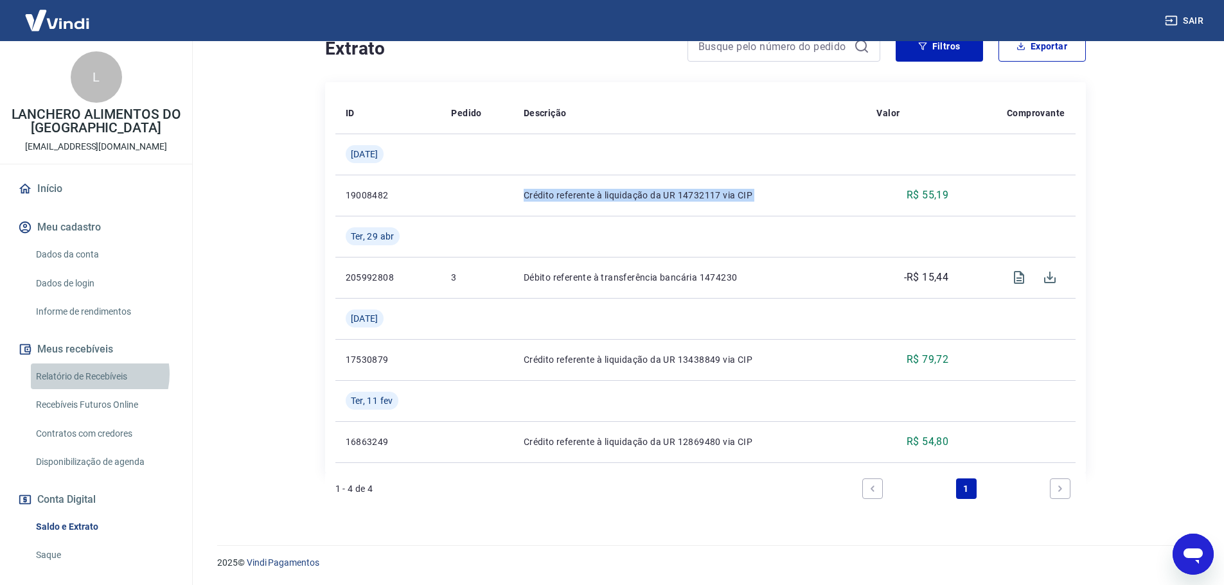
click at [96, 374] on link "Relatório de Recebíveis" at bounding box center [104, 377] width 146 height 26
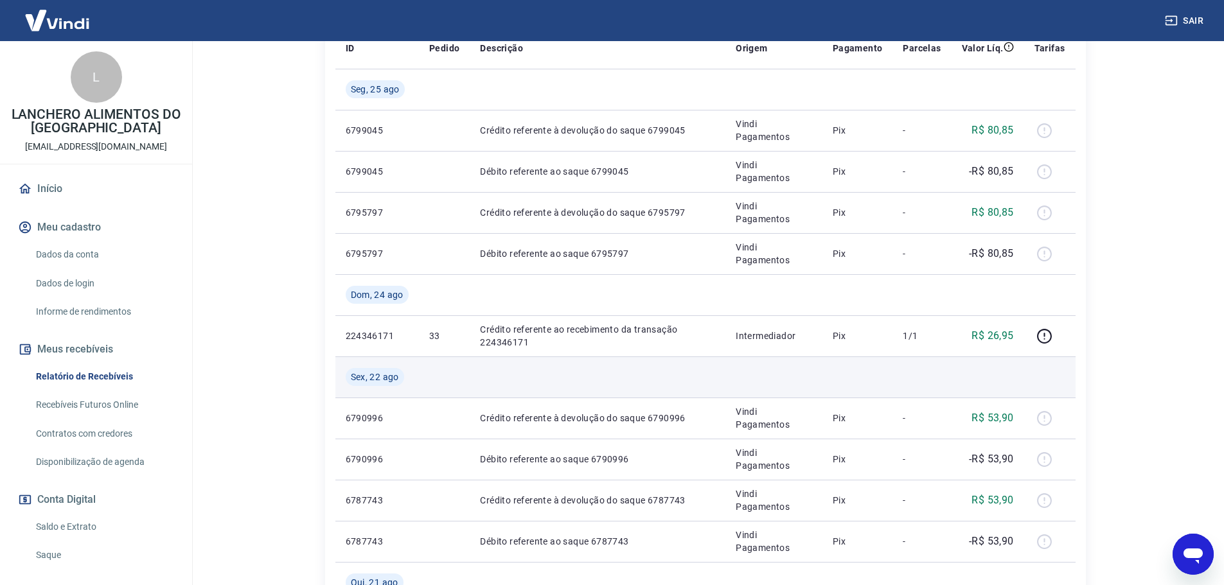
scroll to position [321, 0]
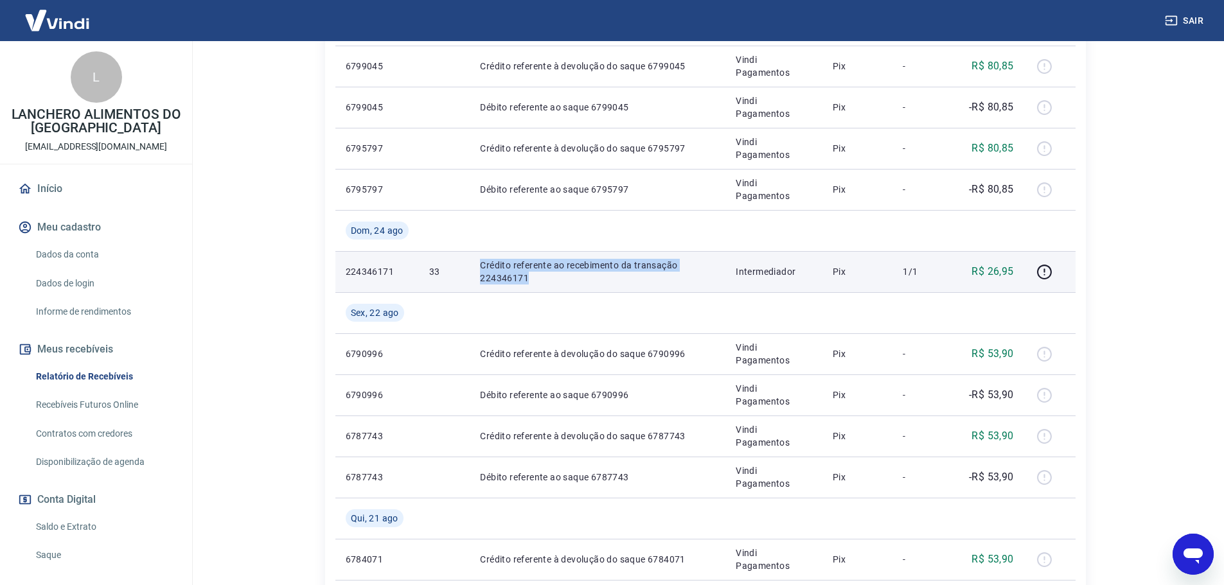
drag, startPoint x: 544, startPoint y: 272, endPoint x: 475, endPoint y: 264, distance: 69.9
click at [475, 264] on td "Crédito referente ao recebimento da transação 224346171" at bounding box center [598, 271] width 256 height 41
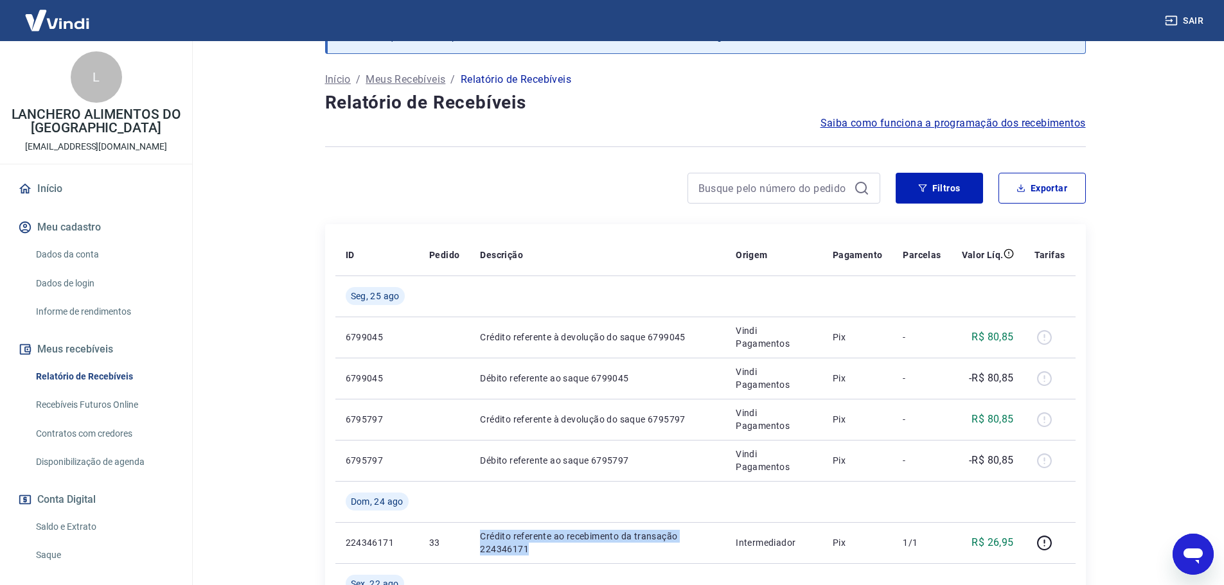
scroll to position [0, 0]
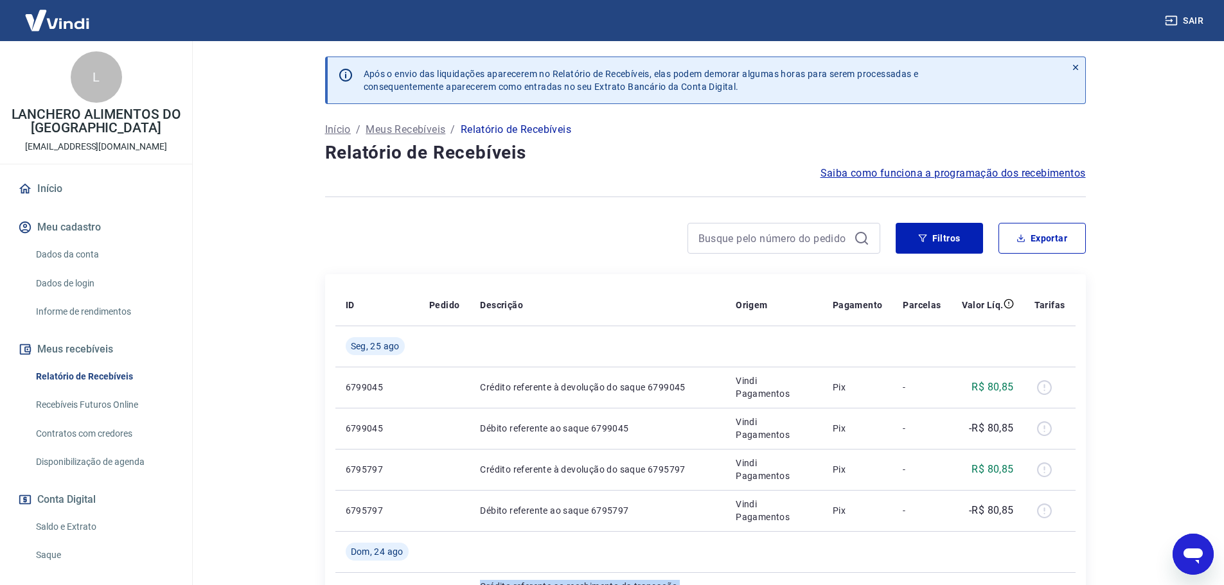
click at [75, 254] on link "Dados da conta" at bounding box center [104, 255] width 146 height 26
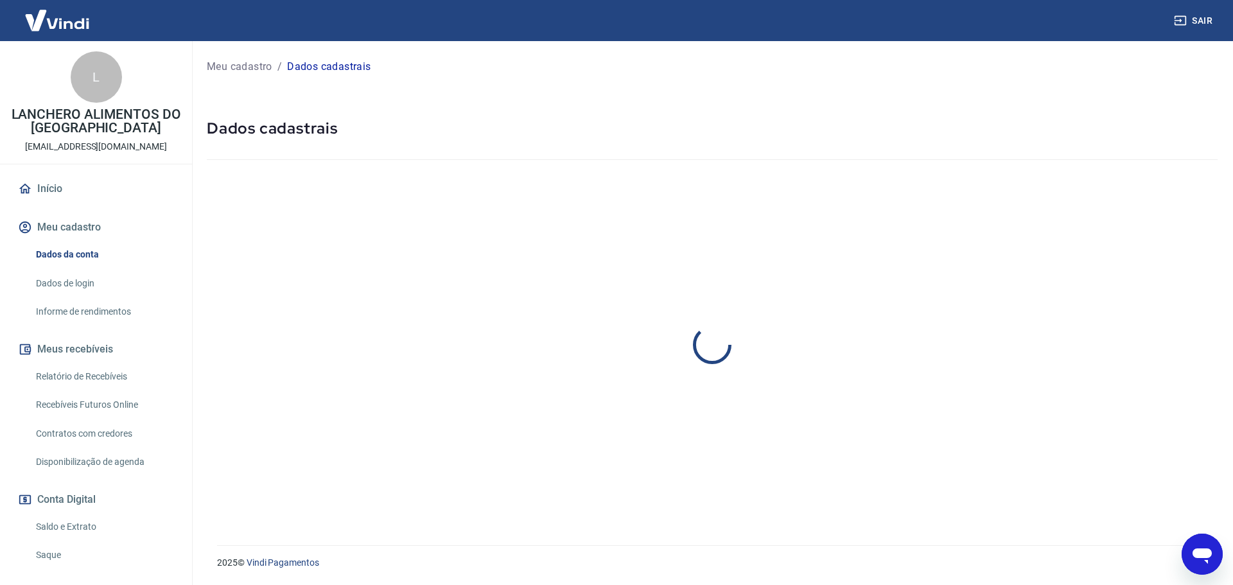
select select "SP"
select select "business"
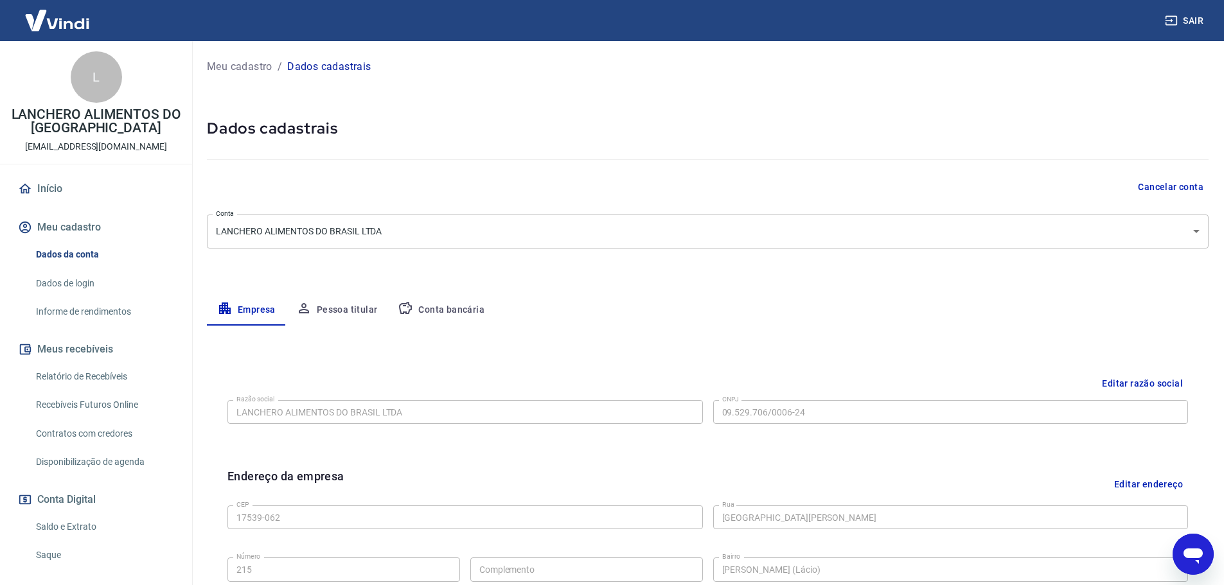
click at [458, 310] on button "Conta bancária" at bounding box center [440, 310] width 107 height 31
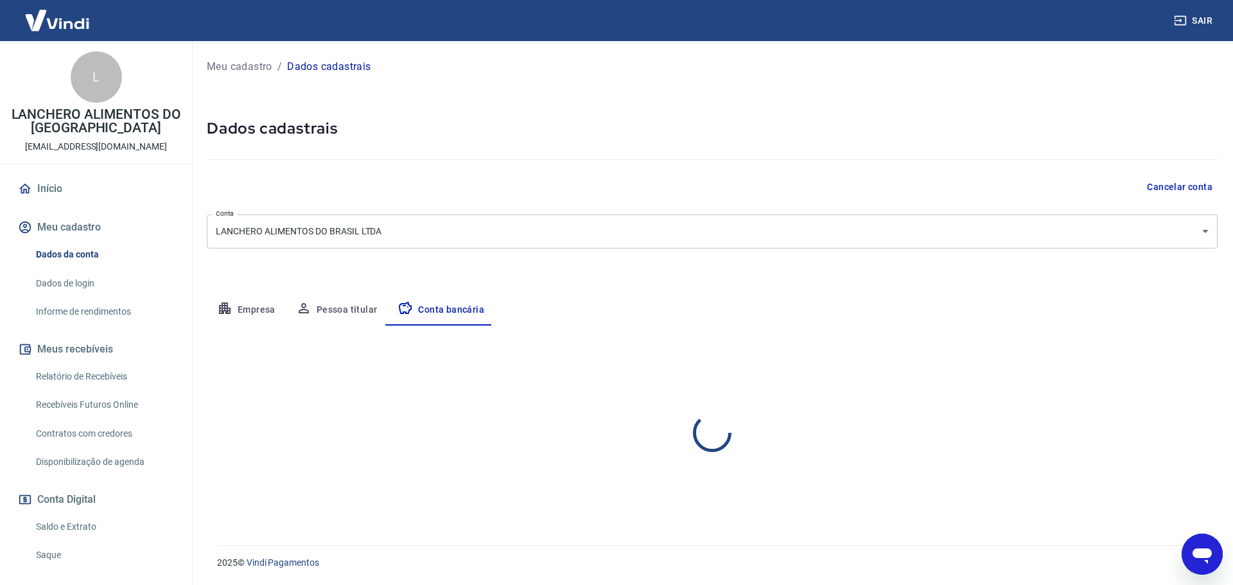
select select "1"
click at [1156, 363] on button "Editar conta bancária" at bounding box center [1164, 363] width 107 height 24
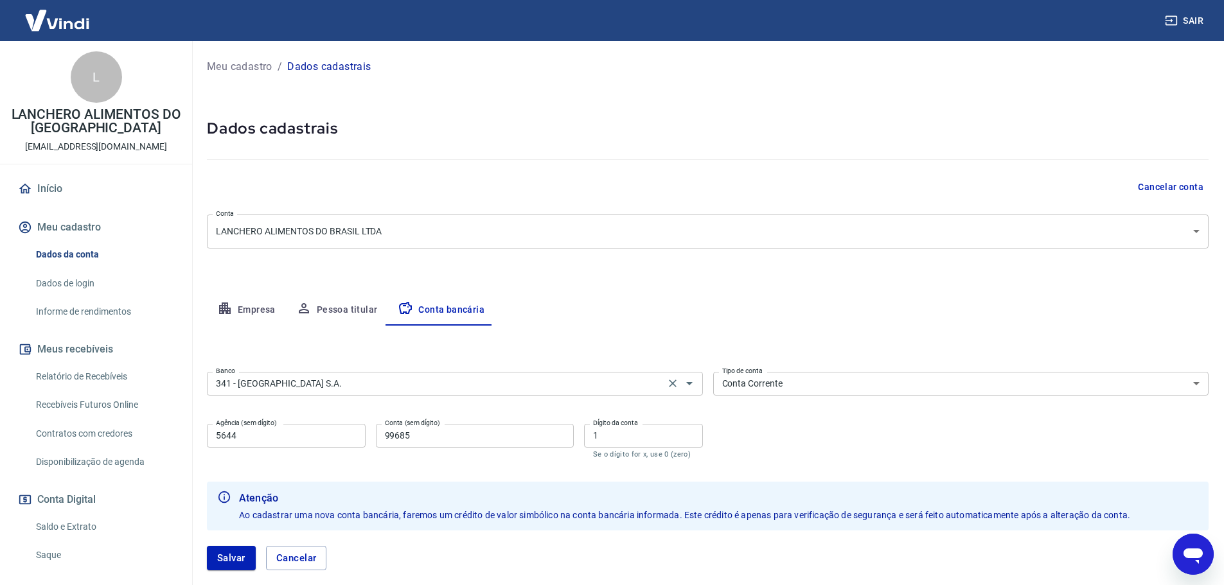
click at [330, 391] on input "341 - [GEOGRAPHIC_DATA] S.A." at bounding box center [436, 384] width 450 height 16
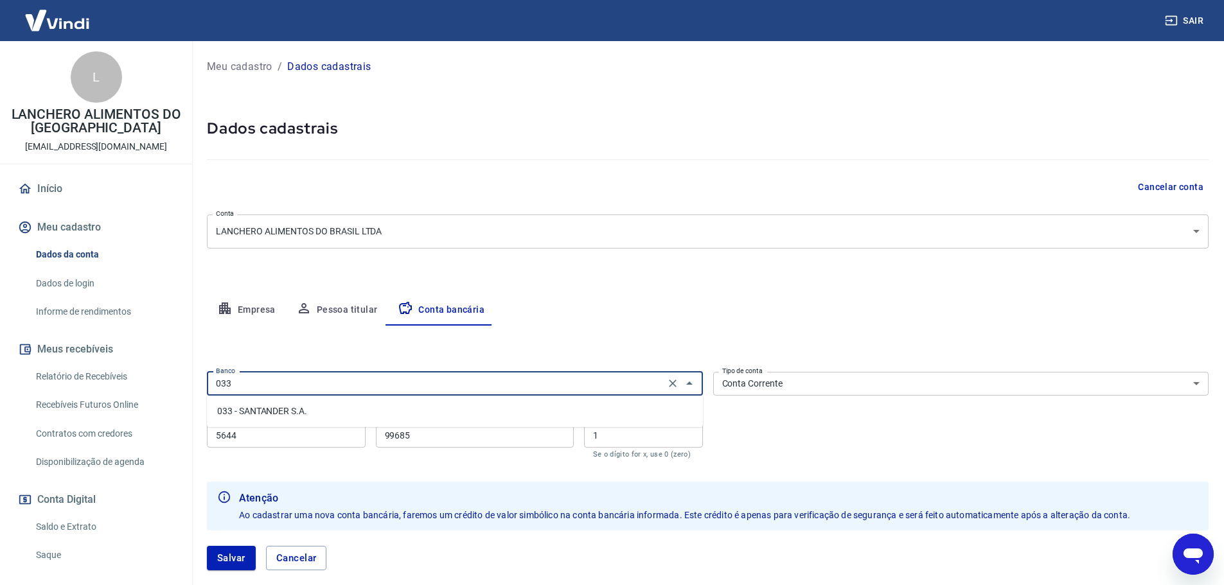
click at [290, 404] on li "033 - SANTANDER S.A." at bounding box center [455, 411] width 496 height 21
type input "033 - SANTANDER S.A."
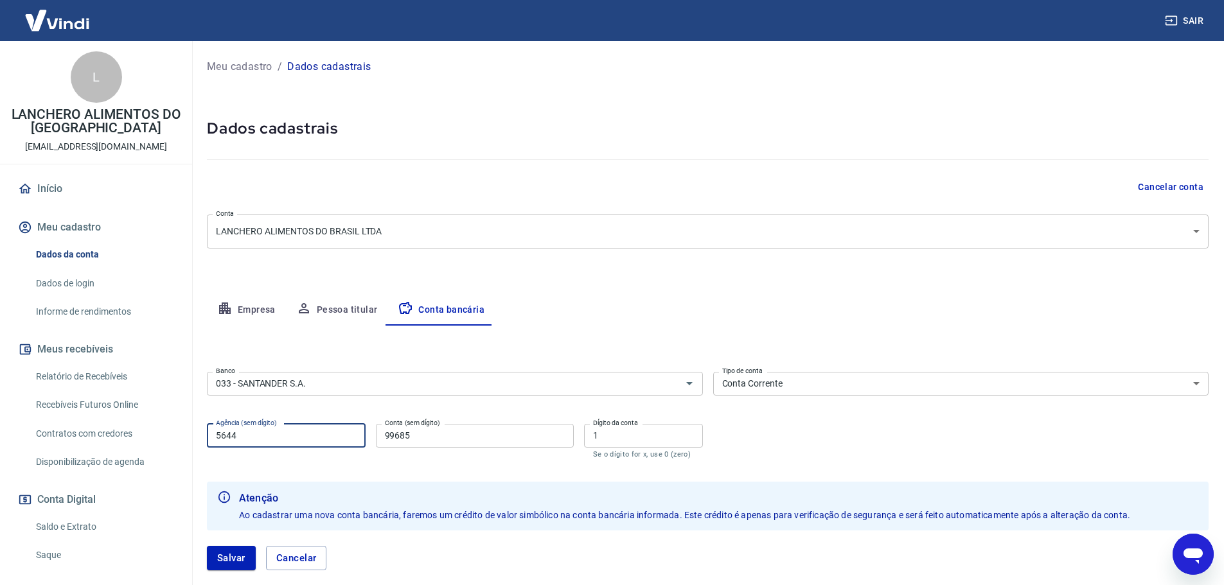
drag, startPoint x: 294, startPoint y: 441, endPoint x: 198, endPoint y: 441, distance: 95.7
click at [198, 441] on div "Meu cadastro / Dados cadastrais Dados cadastrais Cancelar conta Conta LANCHERO …" at bounding box center [707, 321] width 1032 height 560
paste input "0011"
type input "0011"
drag, startPoint x: 453, startPoint y: 437, endPoint x: 342, endPoint y: 443, distance: 111.9
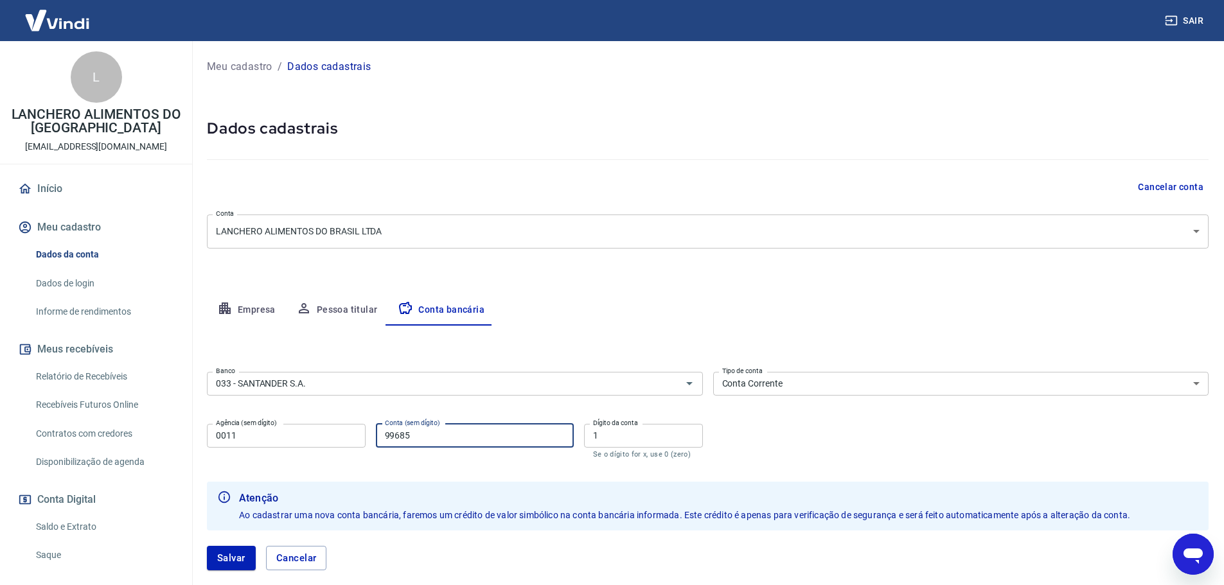
click at [342, 443] on div "Agência (sem dígito) 0011 Agência (sem dígito) Conta (sem dígito) 99685 Conta (…" at bounding box center [455, 440] width 496 height 42
paste input "13016590"
type input "13016590"
drag, startPoint x: 601, startPoint y: 437, endPoint x: 561, endPoint y: 441, distance: 40.1
click at [561, 440] on div "Agência (sem dígito) 0011 Agência (sem dígito) Conta (sem dígito) 13016590 Cont…" at bounding box center [455, 440] width 496 height 42
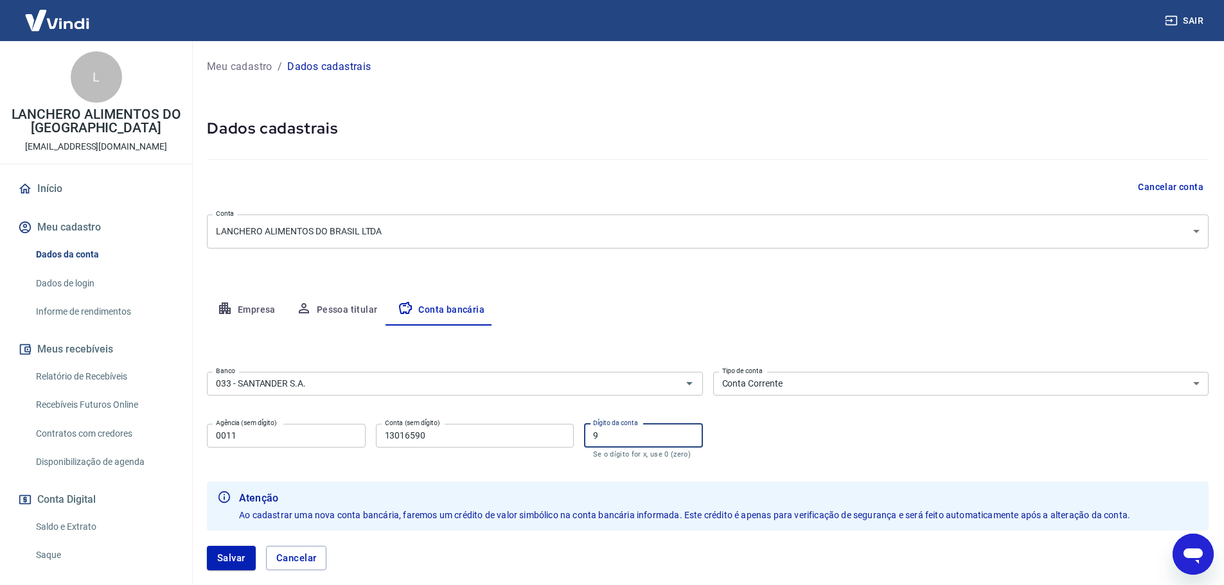
type input "9"
click at [795, 416] on div "Banco 033 - SANTANDER S.A. Banco Tipo de conta Conta Corrente Conta Poupança Ti…" at bounding box center [707, 414] width 1001 height 94
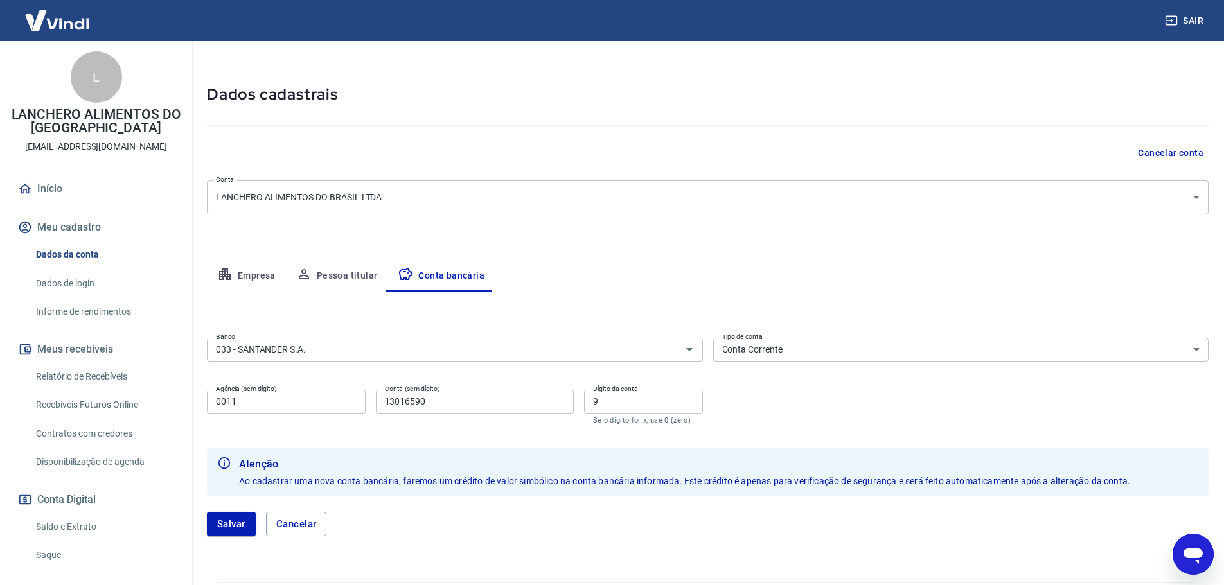
scroll to position [64, 0]
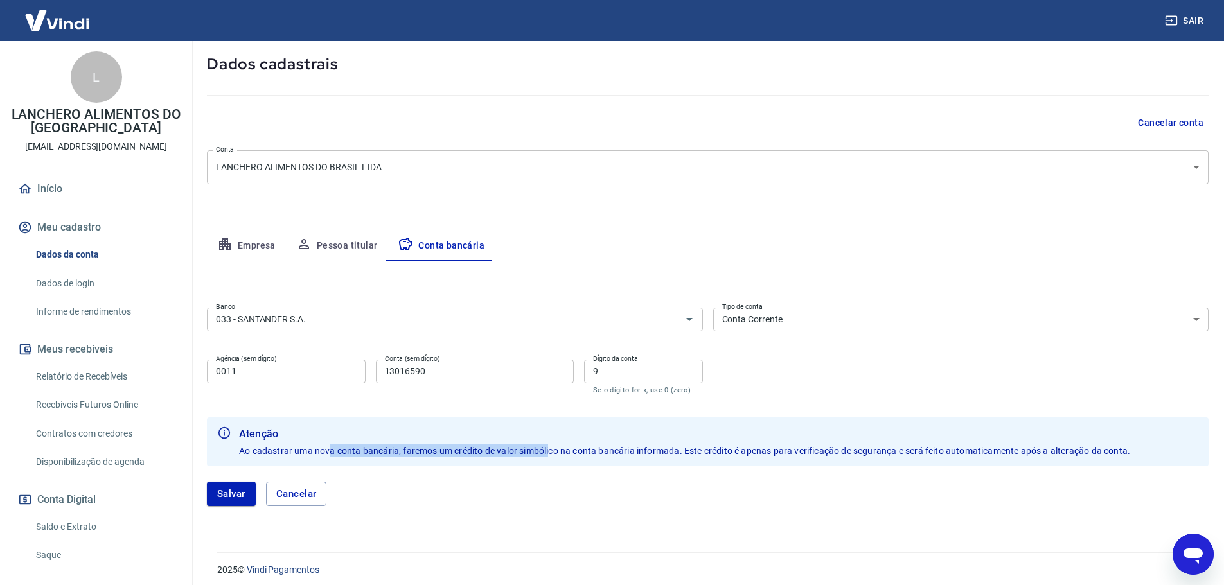
drag, startPoint x: 369, startPoint y: 450, endPoint x: 520, endPoint y: 445, distance: 151.0
click at [533, 446] on span "Ao cadastrar uma nova conta bancária, faremos um crédito de valor simbólico na …" at bounding box center [684, 451] width 891 height 10
click at [237, 492] on button "Salvar" at bounding box center [231, 494] width 49 height 24
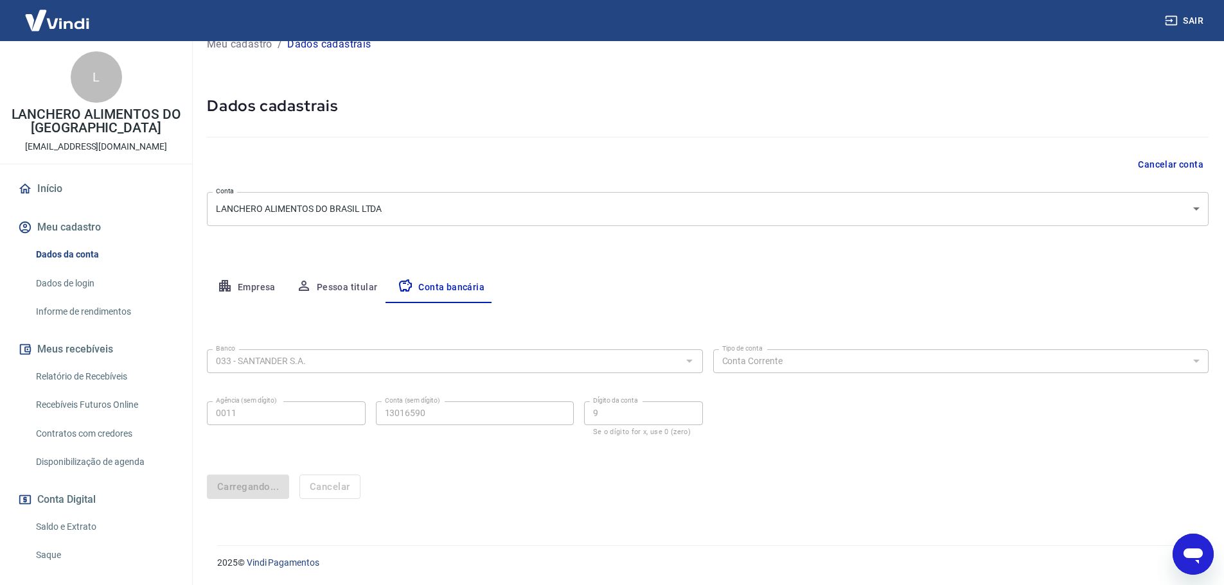
scroll to position [0, 0]
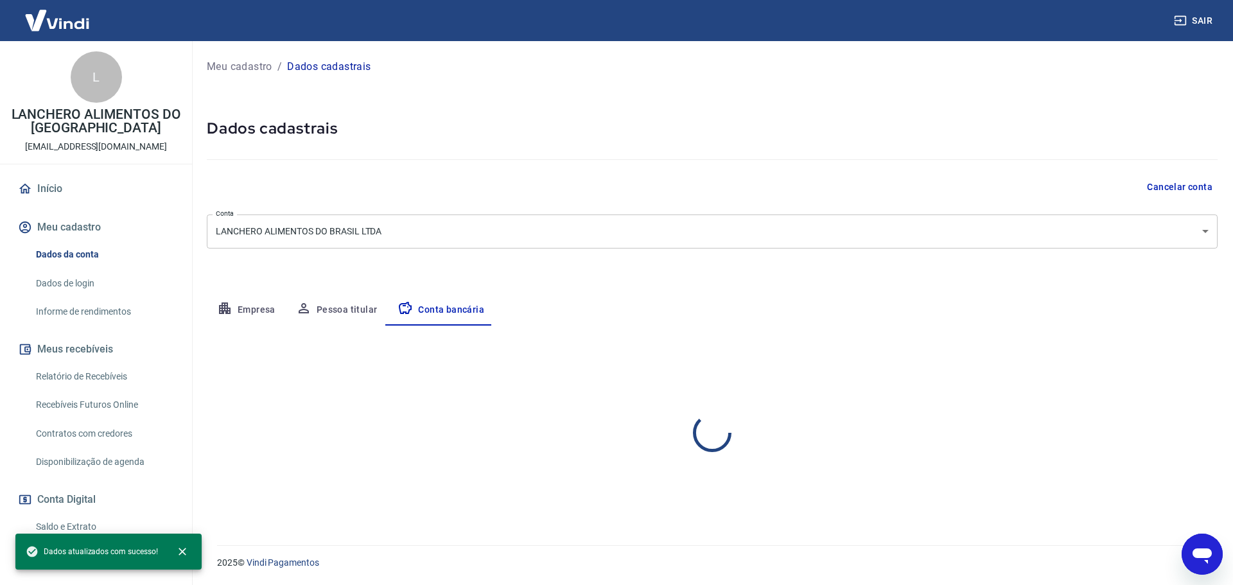
select select "1"
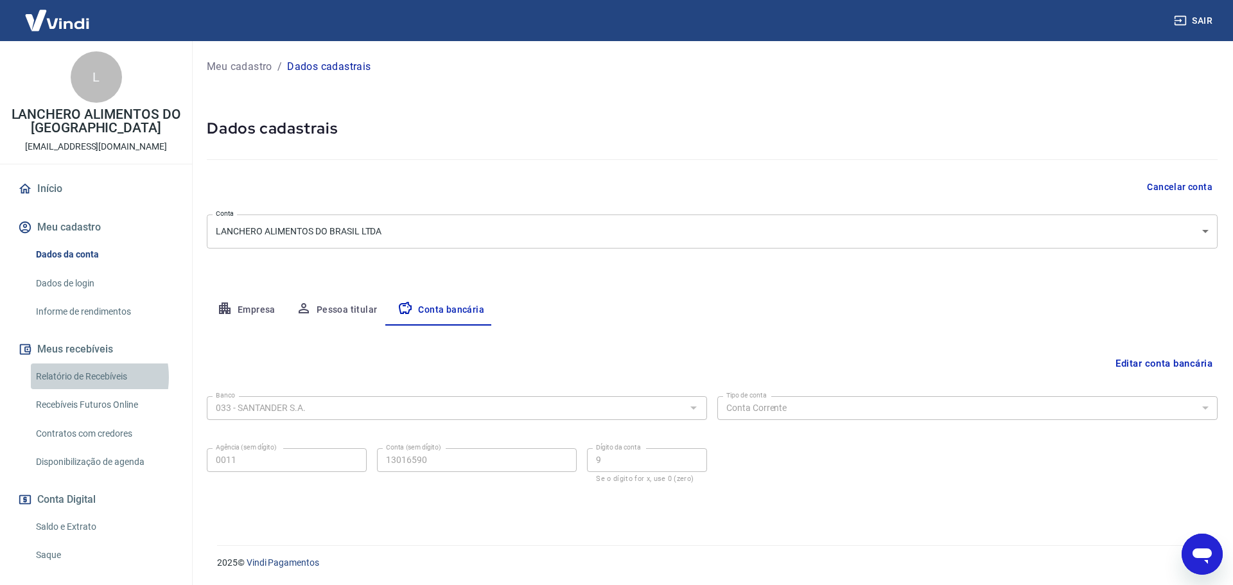
click at [85, 377] on link "Relatório de Recebíveis" at bounding box center [104, 377] width 146 height 26
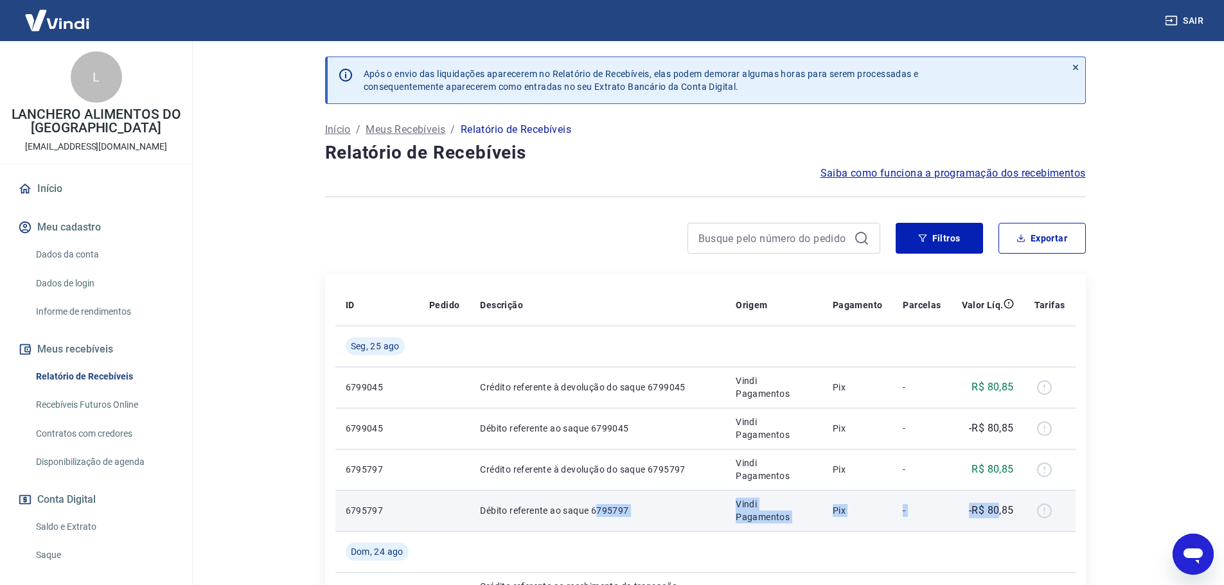
drag, startPoint x: 994, startPoint y: 511, endPoint x: 595, endPoint y: 512, distance: 398.9
click at [595, 512] on tr "6795797 Débito referente ao saque 6795797 Vindi Pagamentos Pix - -R$ 80,85" at bounding box center [705, 510] width 740 height 41
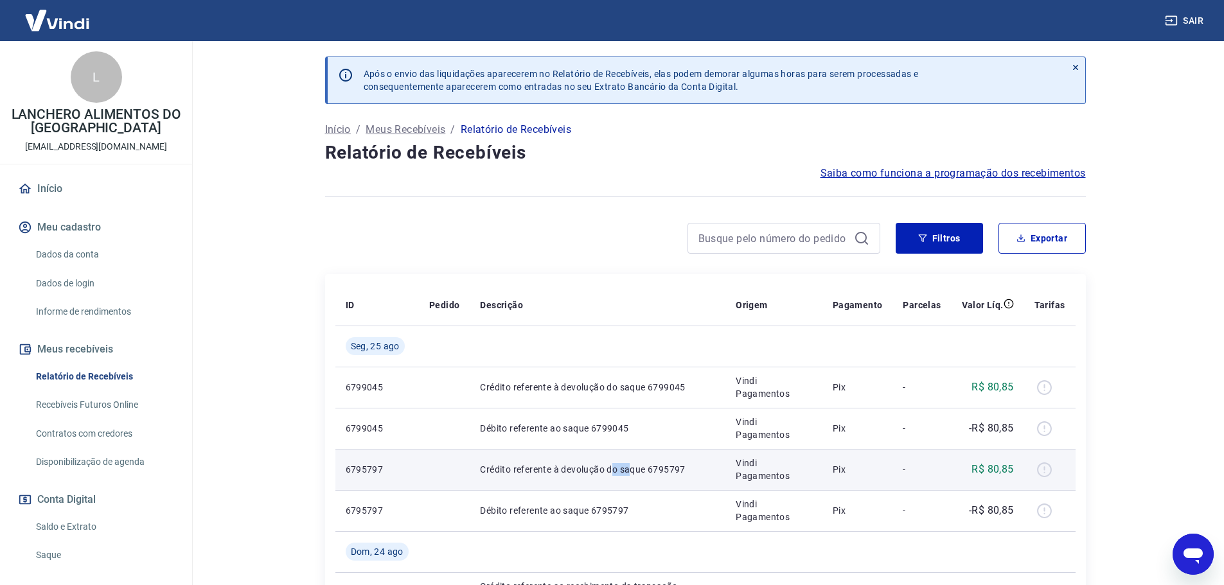
drag, startPoint x: 628, startPoint y: 474, endPoint x: 610, endPoint y: 473, distance: 18.6
click at [610, 473] on p "Crédito referente à devolução do saque 6795797" at bounding box center [597, 469] width 235 height 13
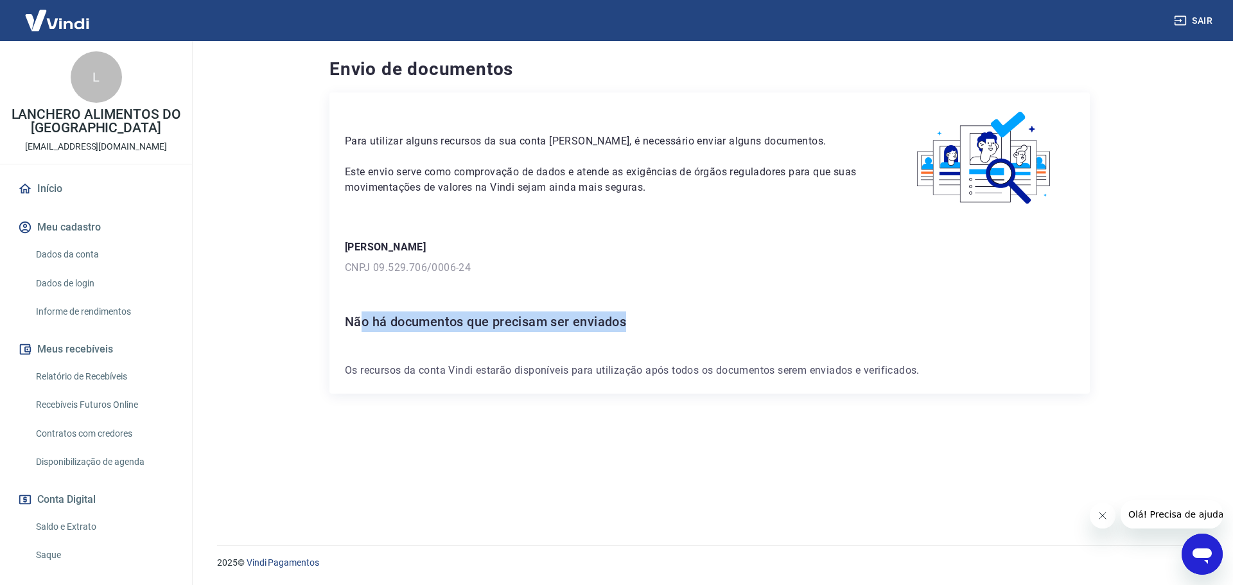
drag, startPoint x: 360, startPoint y: 321, endPoint x: 646, endPoint y: 328, distance: 285.3
click at [646, 328] on h6 "Não há documentos que precisam ser enviados" at bounding box center [710, 322] width 730 height 21
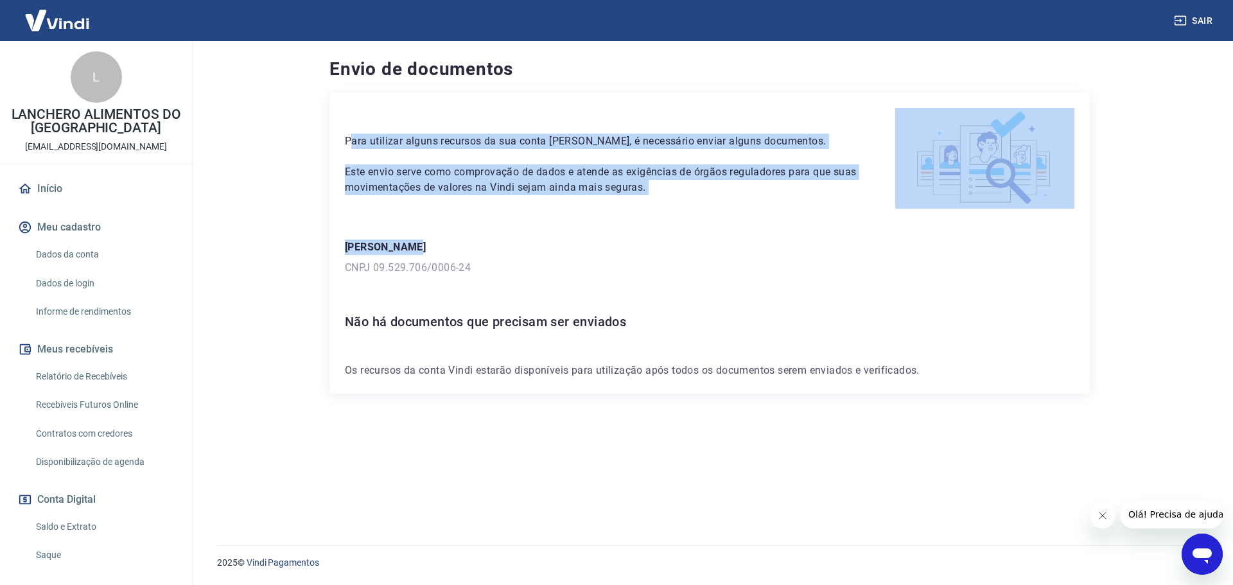
drag, startPoint x: 404, startPoint y: 144, endPoint x: 880, endPoint y: 229, distance: 483.6
click at [880, 230] on div "Para utilizar alguns recursos da sua conta Vindi, é necessário enviar alguns do…" at bounding box center [710, 242] width 761 height 301
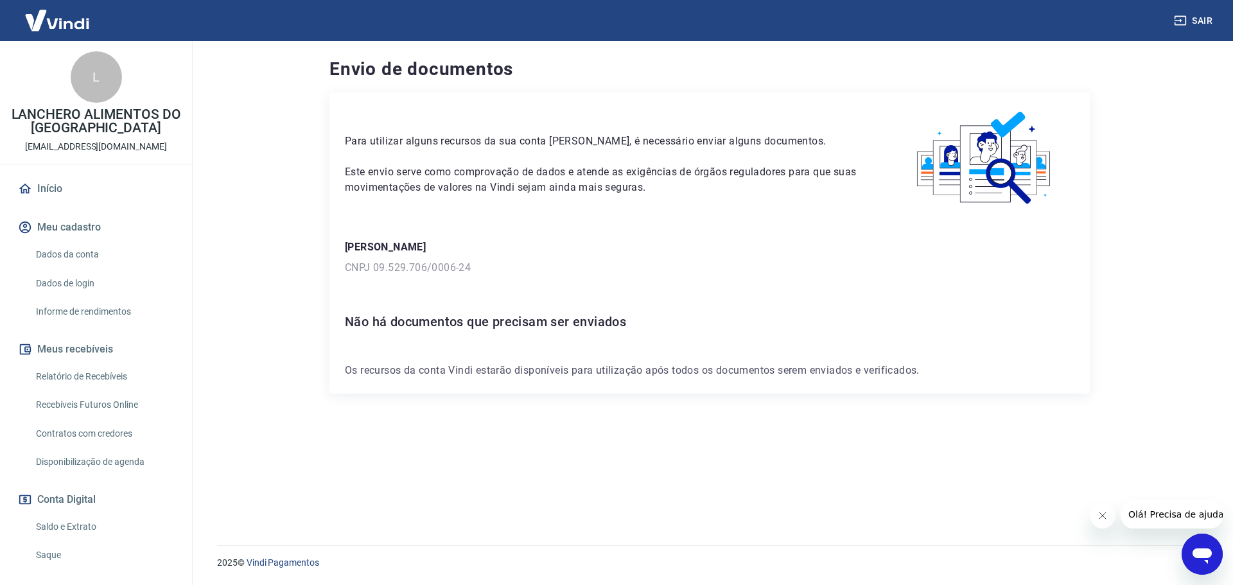
drag, startPoint x: 848, startPoint y: 339, endPoint x: 831, endPoint y: 315, distance: 29.9
click at [845, 335] on div "Para utilizar alguns recursos da sua conta Vindi, é necessário enviar alguns do…" at bounding box center [710, 242] width 761 height 301
click at [428, 506] on div "Para utilizar alguns recursos da sua conta Vindi, é necessário enviar alguns do…" at bounding box center [710, 303] width 761 height 422
click at [47, 178] on link "Início" at bounding box center [95, 189] width 161 height 28
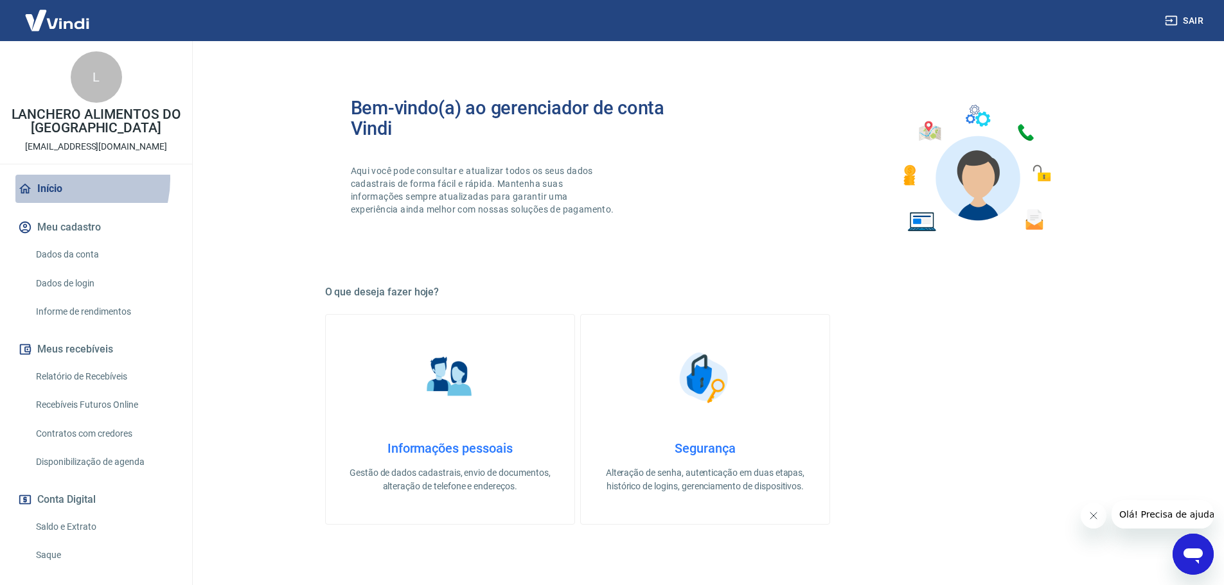
click at [62, 179] on link "Início" at bounding box center [95, 189] width 161 height 28
click at [452, 426] on link "Informações pessoais Gestão de dados cadastrais, envio de documentos, alteração…" at bounding box center [450, 419] width 250 height 211
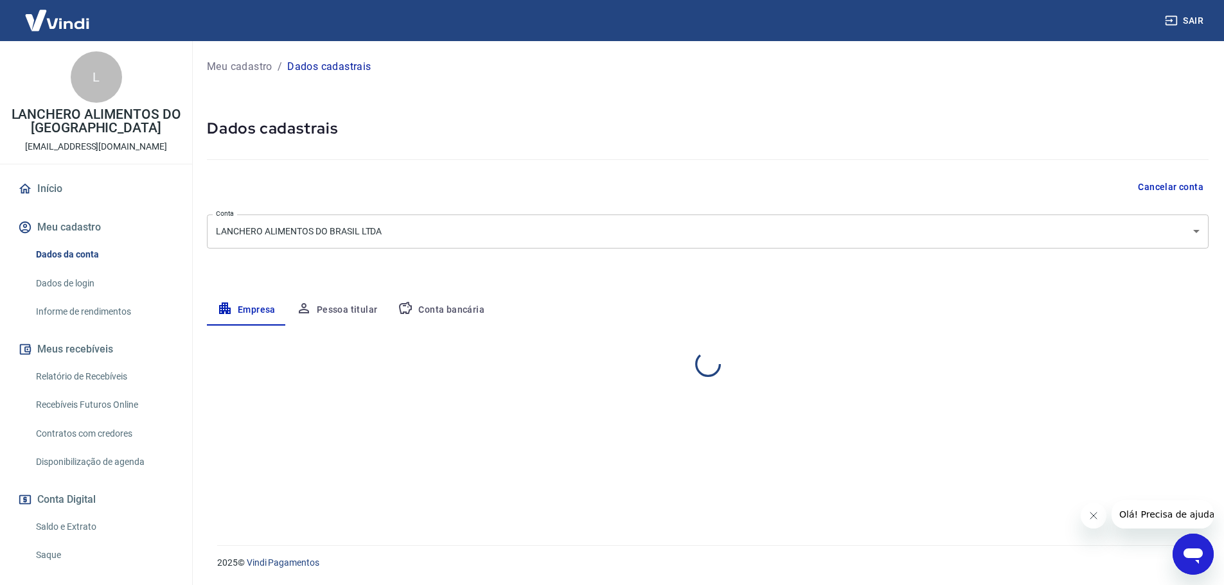
select select "SP"
select select "business"
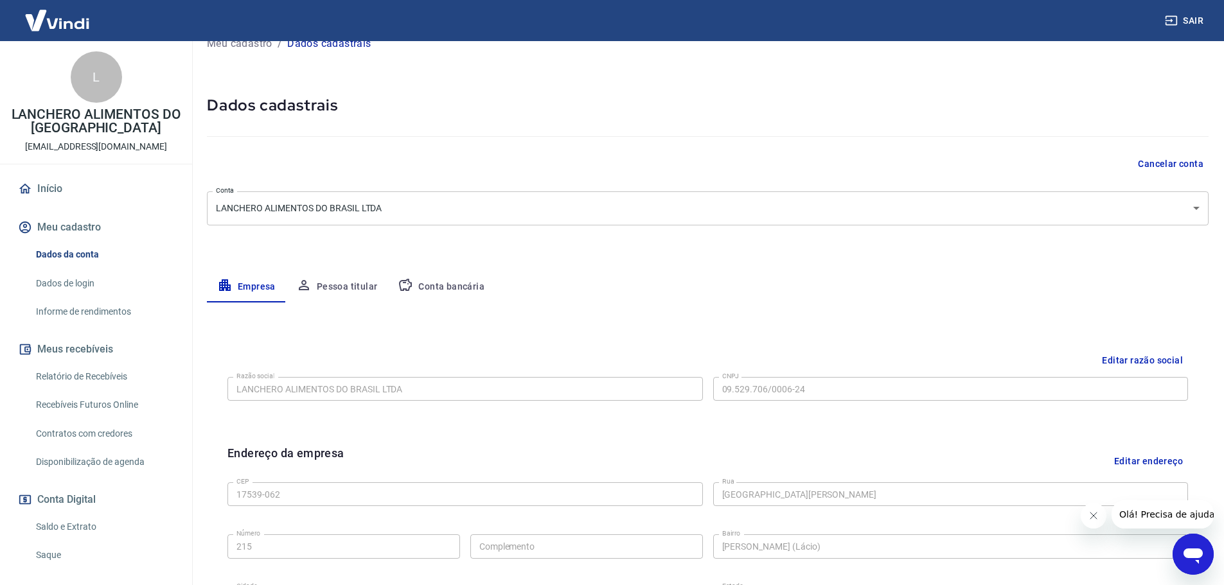
scroll to position [20, 0]
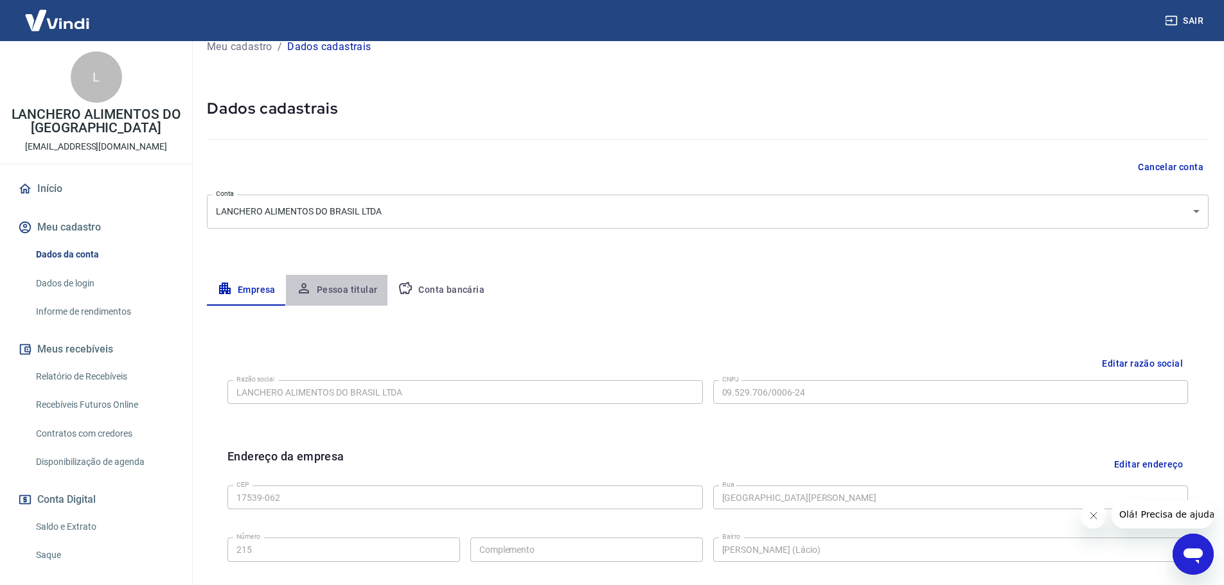
click at [341, 281] on button "Pessoa titular" at bounding box center [337, 290] width 102 height 31
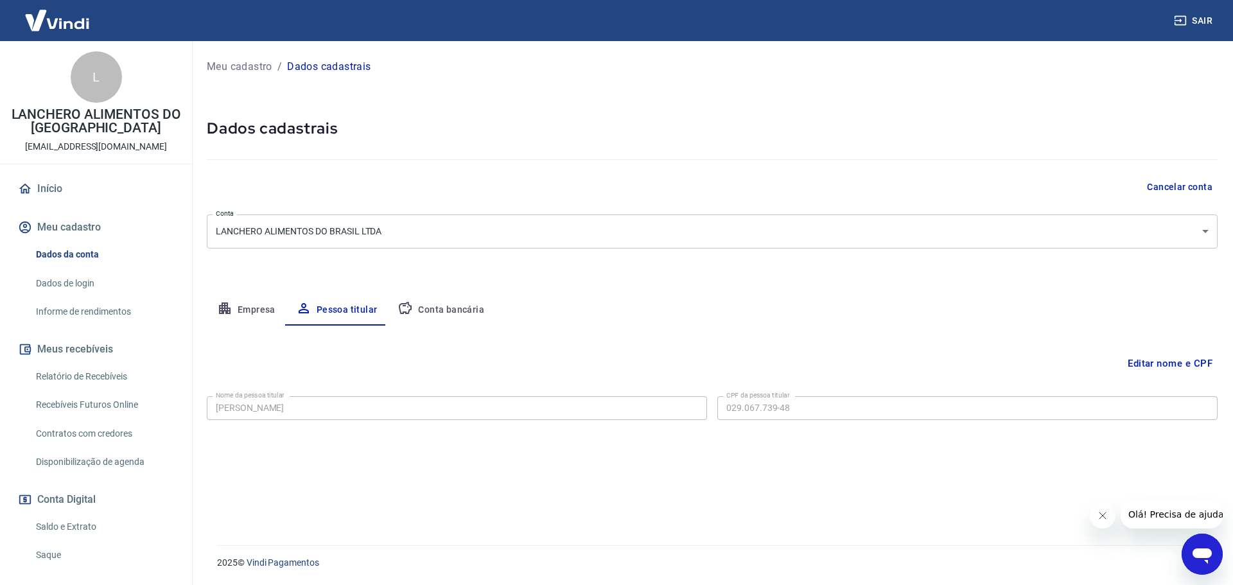
click at [445, 303] on button "Conta bancária" at bounding box center [440, 310] width 107 height 31
select select "1"
click at [53, 184] on link "Início" at bounding box center [95, 189] width 161 height 28
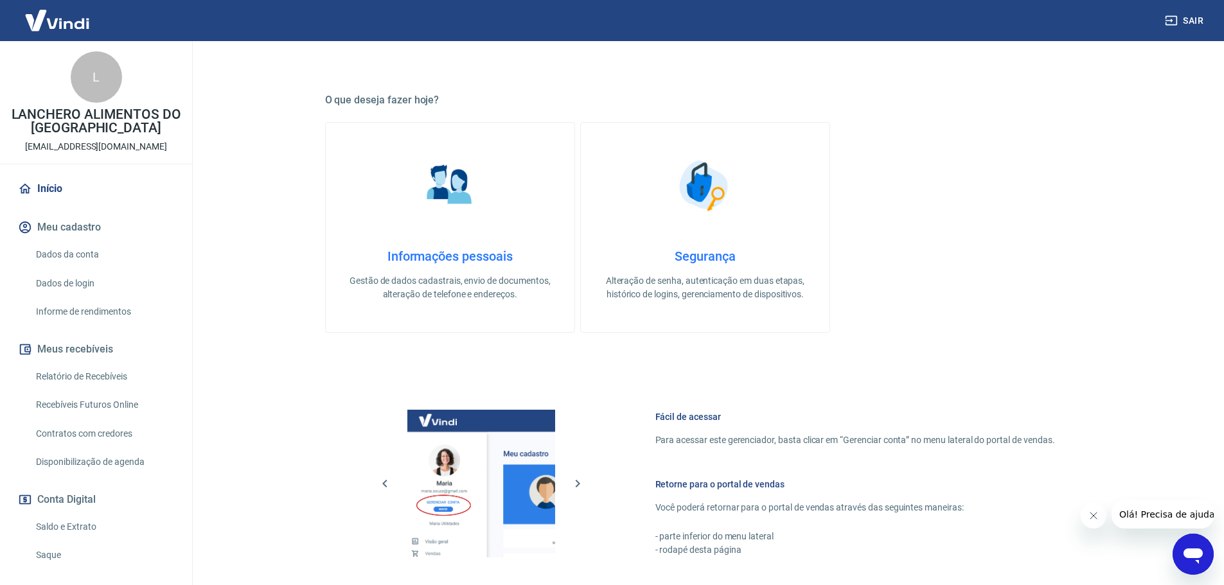
scroll to position [193, 0]
click at [682, 299] on p "Alteração de senha, autenticação em duas etapas, histórico de logins, gerenciam…" at bounding box center [704, 287] width 207 height 27
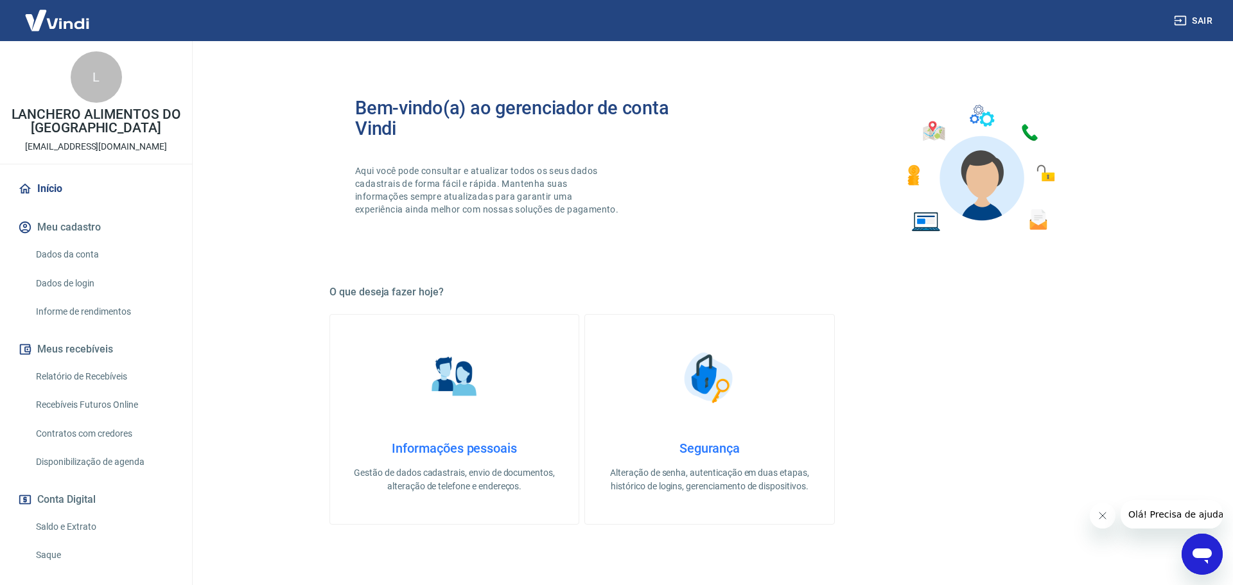
select select "SP"
select select "business"
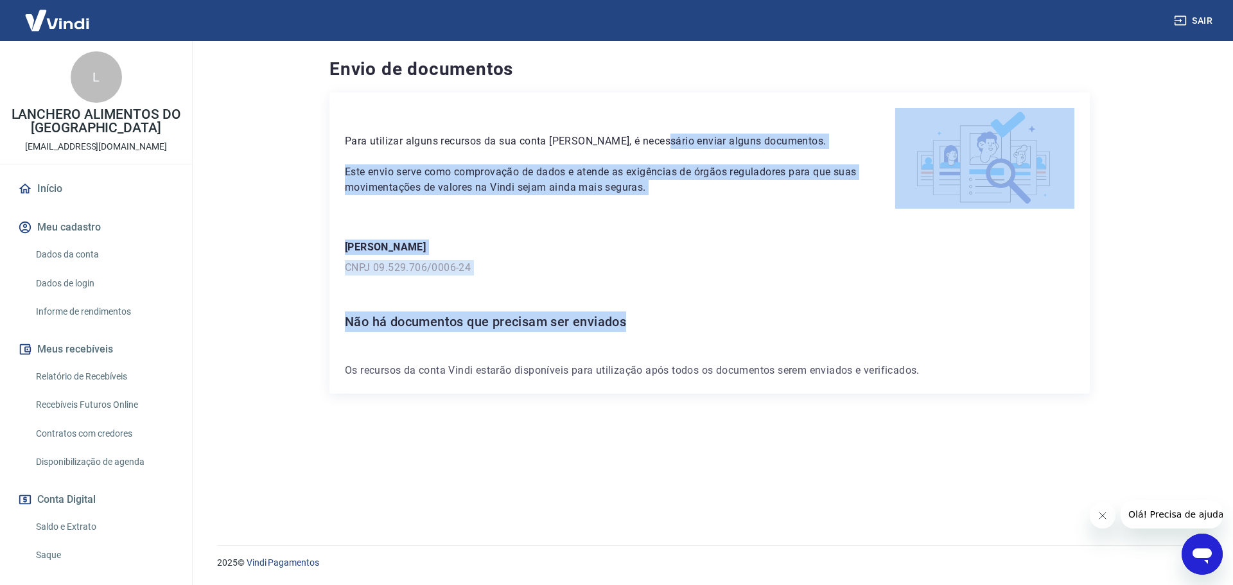
drag, startPoint x: 703, startPoint y: 134, endPoint x: 682, endPoint y: 282, distance: 149.3
click at [693, 283] on div "Para utilizar alguns recursos da sua conta [PERSON_NAME], é necessário enviar a…" at bounding box center [710, 242] width 761 height 301
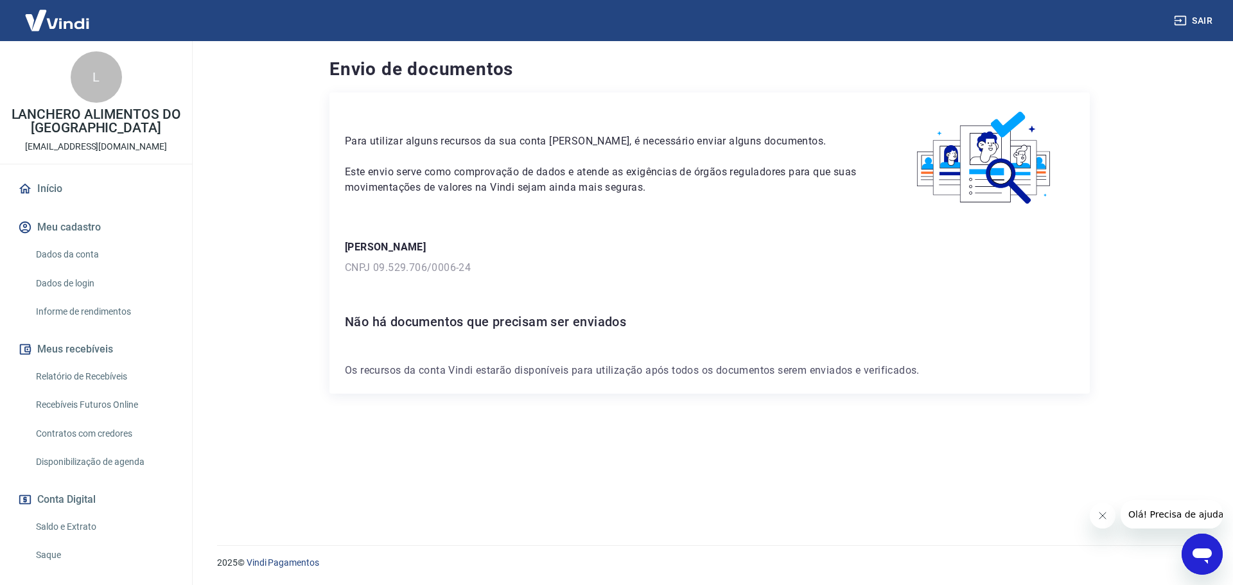
click at [1091, 80] on div "Envio de documentos Para utilizar alguns recursos da sua conta [PERSON_NAME], é…" at bounding box center [709, 285] width 791 height 489
drag, startPoint x: 1204, startPoint y: 562, endPoint x: 1196, endPoint y: 549, distance: 15.0
click at [1204, 559] on icon "Abrir janela de mensagens" at bounding box center [1202, 554] width 23 height 23
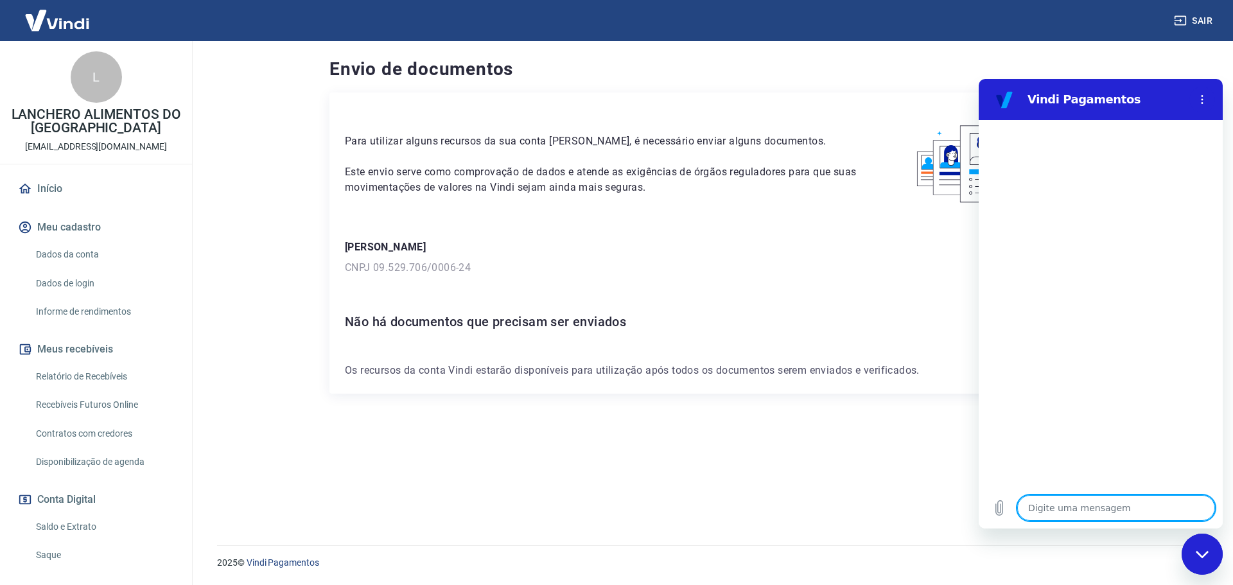
click at [1054, 518] on textarea at bounding box center [1116, 508] width 198 height 26
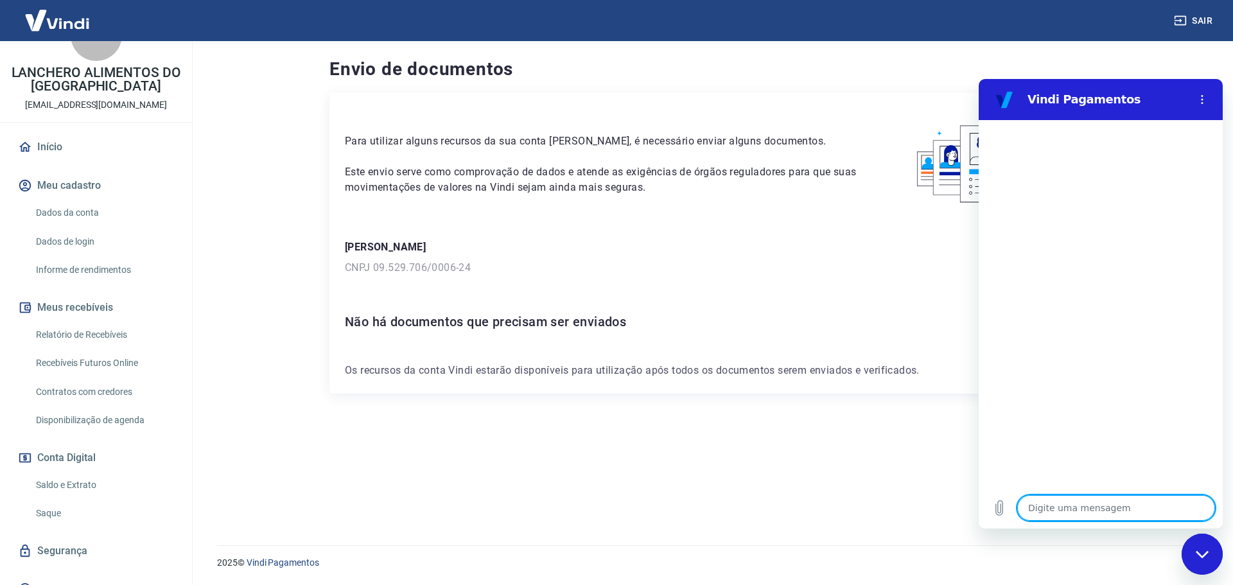
scroll to position [60, 0]
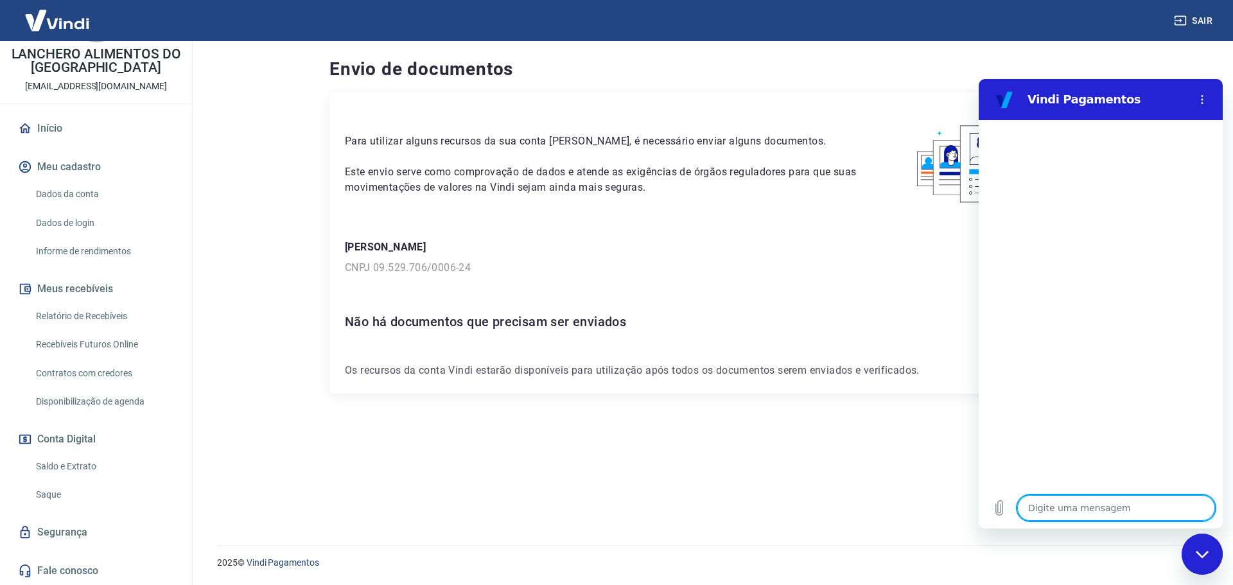
type textarea "x"
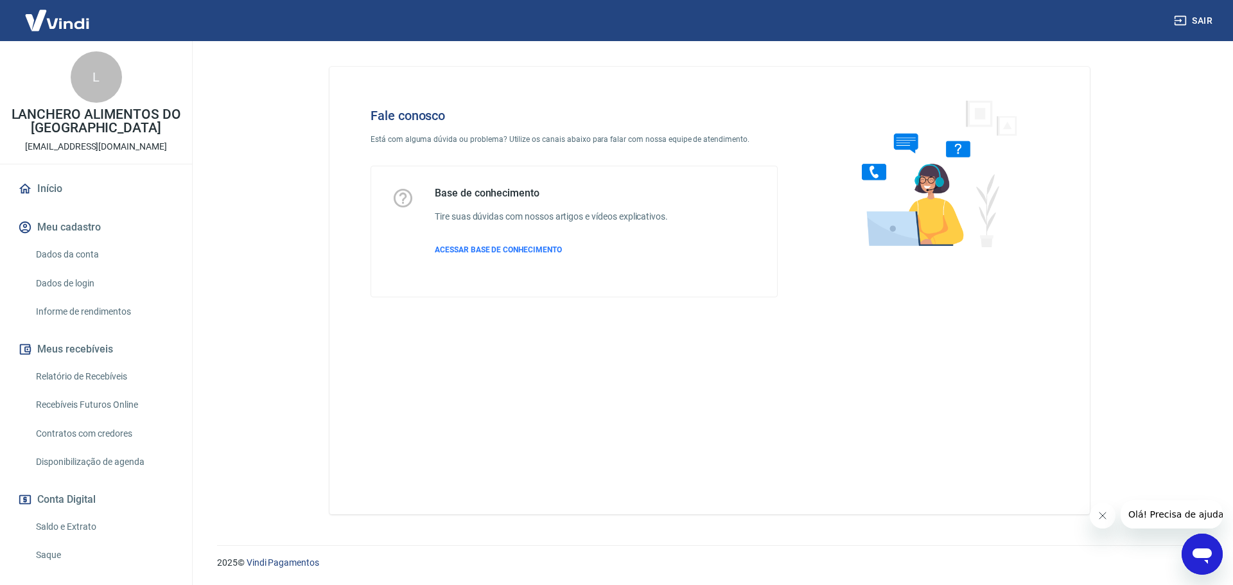
click at [1208, 557] on icon "Abrir janela de mensagens" at bounding box center [1202, 556] width 19 height 15
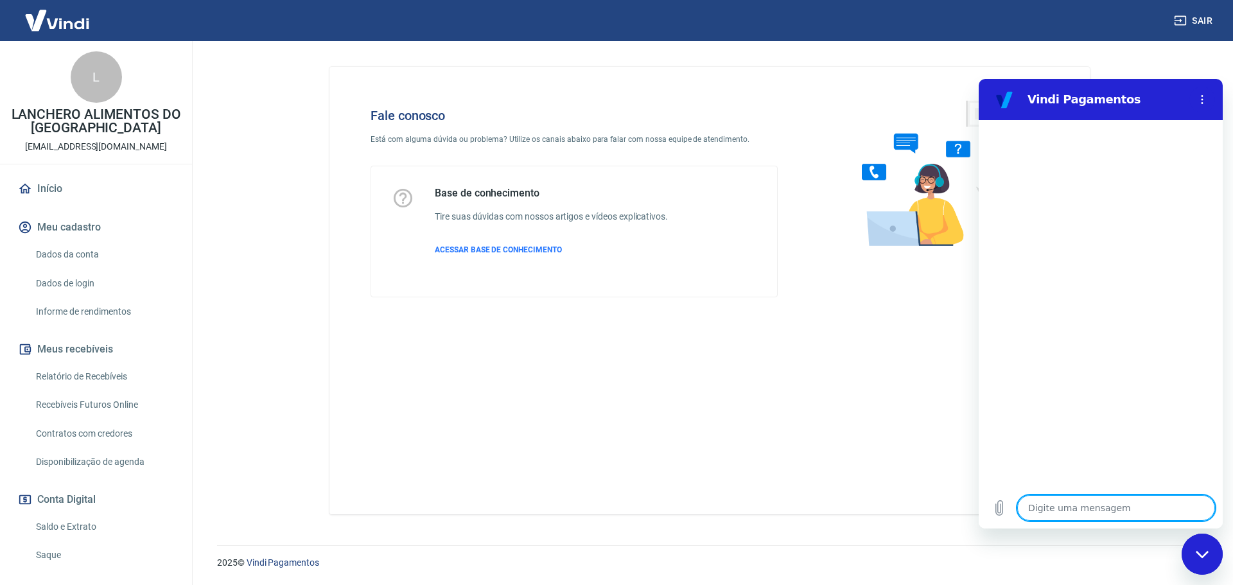
type textarea "B"
type textarea "x"
type textarea "Bo"
type textarea "x"
type textarea "Bom"
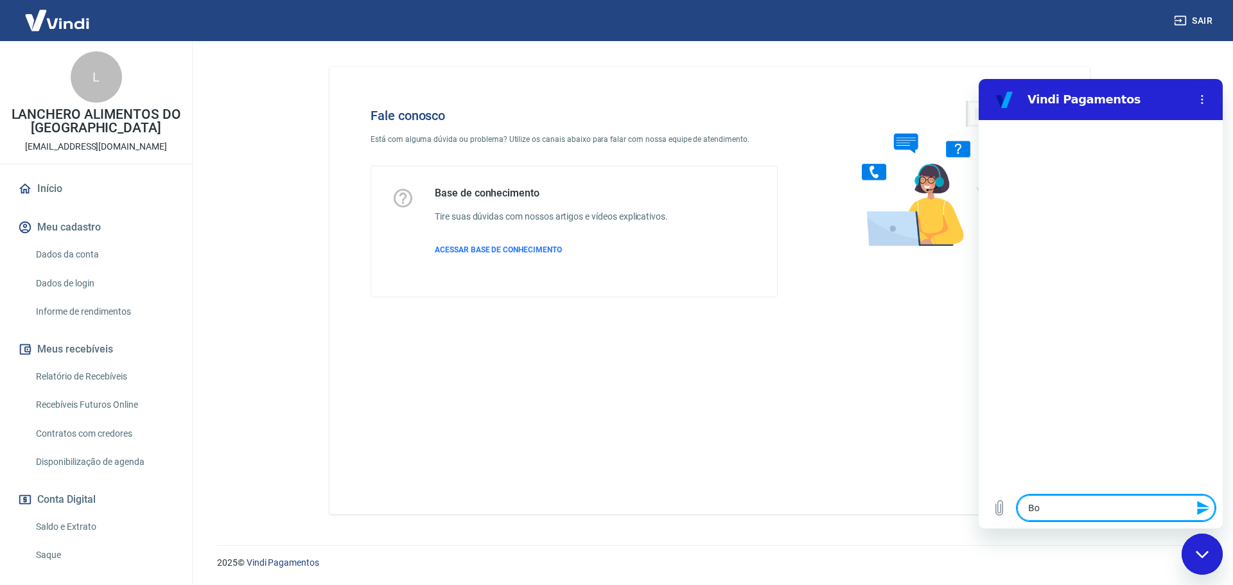
type textarea "x"
type textarea "Bom"
type textarea "x"
type textarea "Bom d"
type textarea "x"
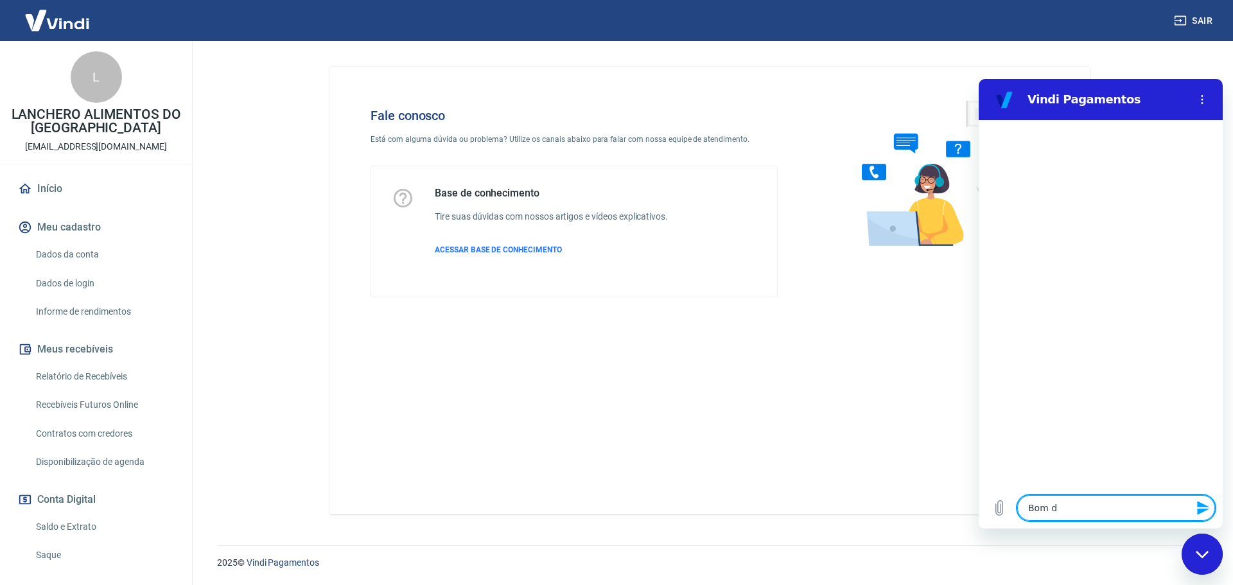
type textarea "Bom di"
type textarea "x"
type textarea "Bom dia"
type textarea "x"
type textarea "Bom dia"
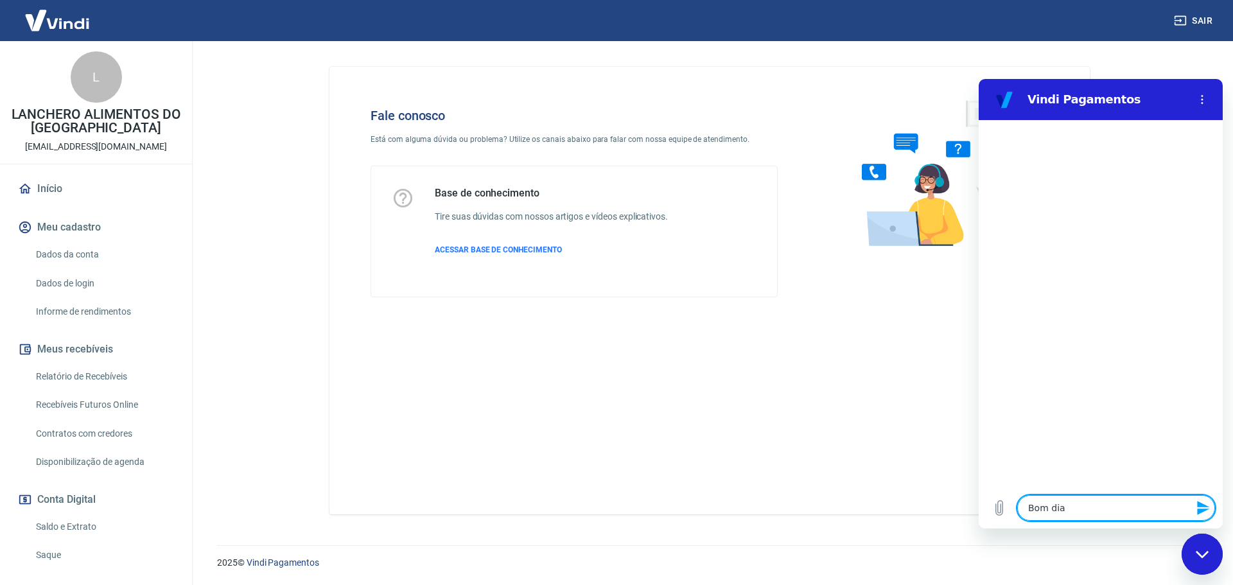
type textarea "x"
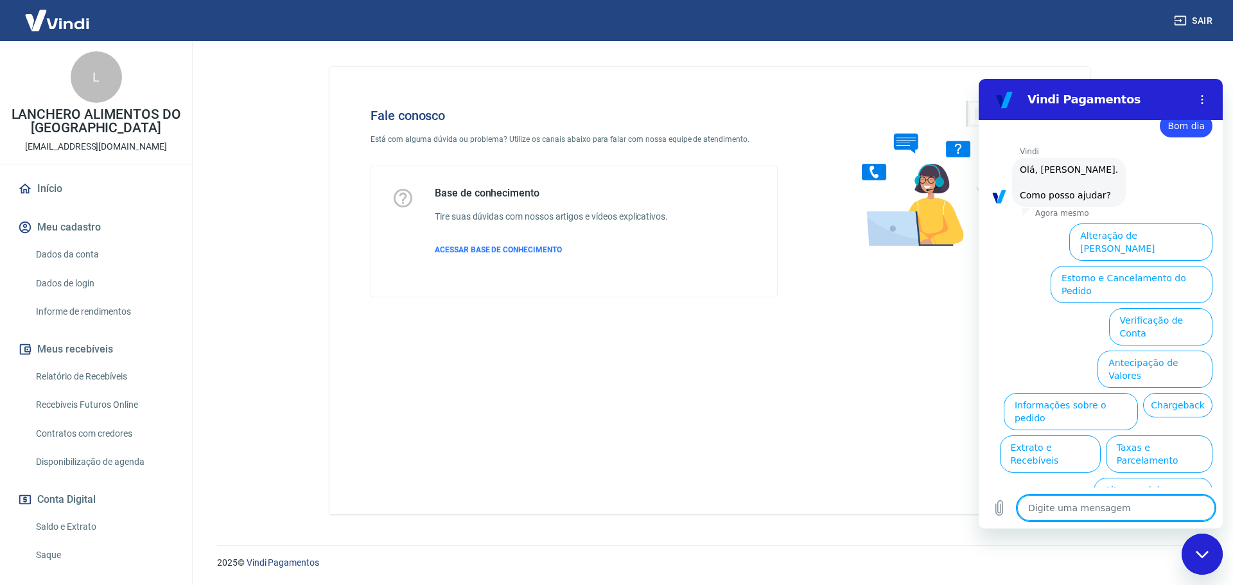
scroll to position [30, 0]
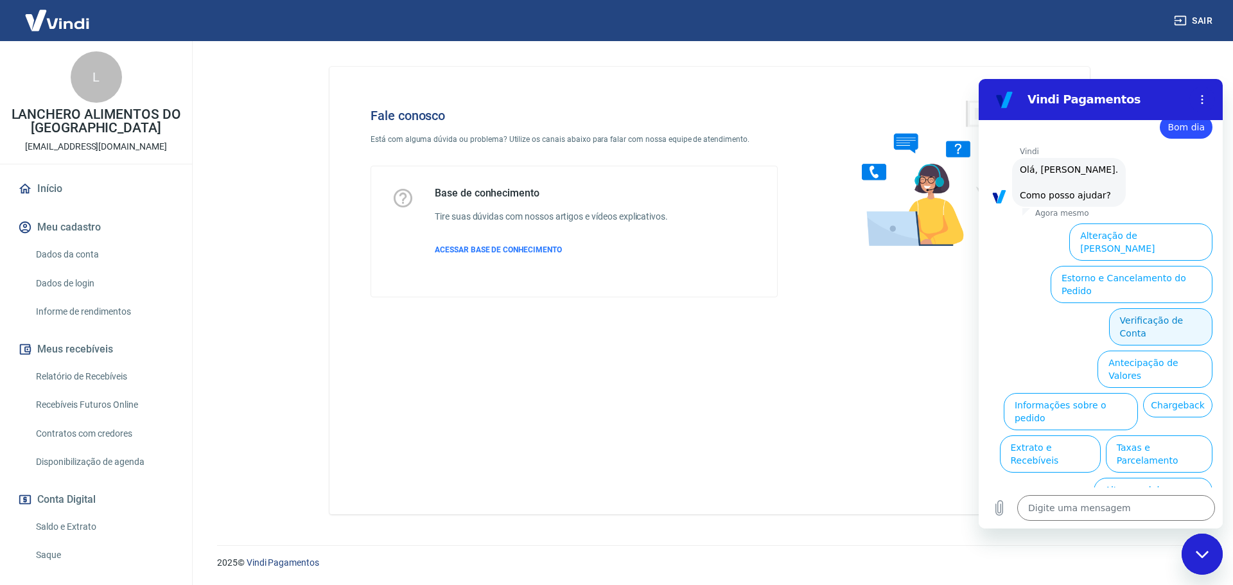
click at [1169, 308] on button "Verificação de Conta" at bounding box center [1160, 326] width 103 height 37
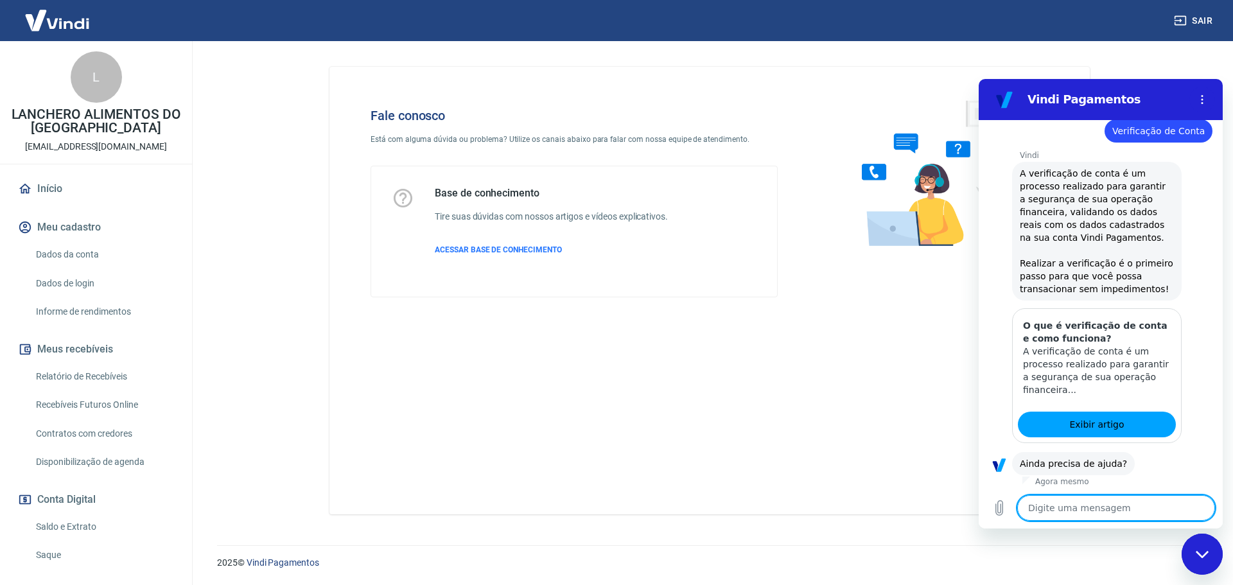
scroll to position [157, 0]
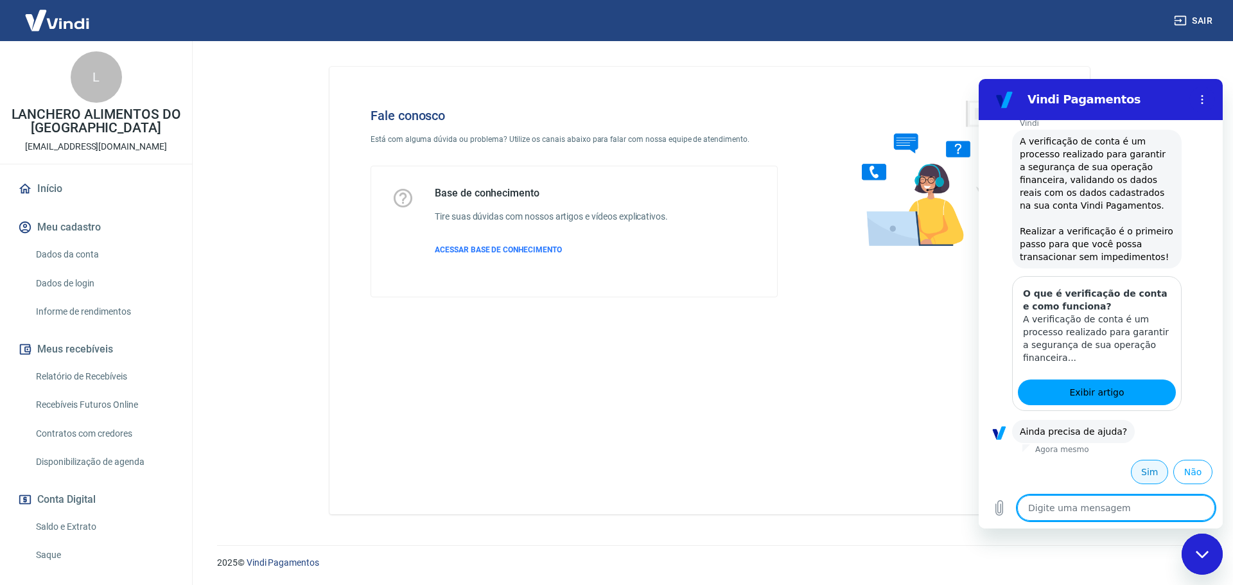
click at [1143, 475] on button "Sim" at bounding box center [1149, 472] width 37 height 24
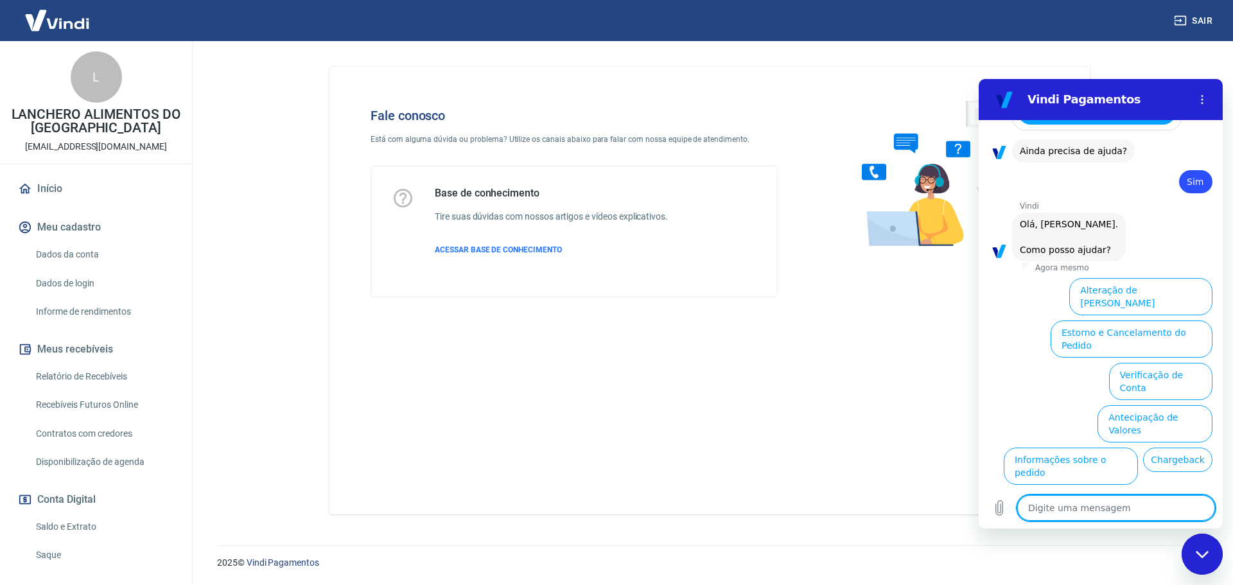
scroll to position [493, 0]
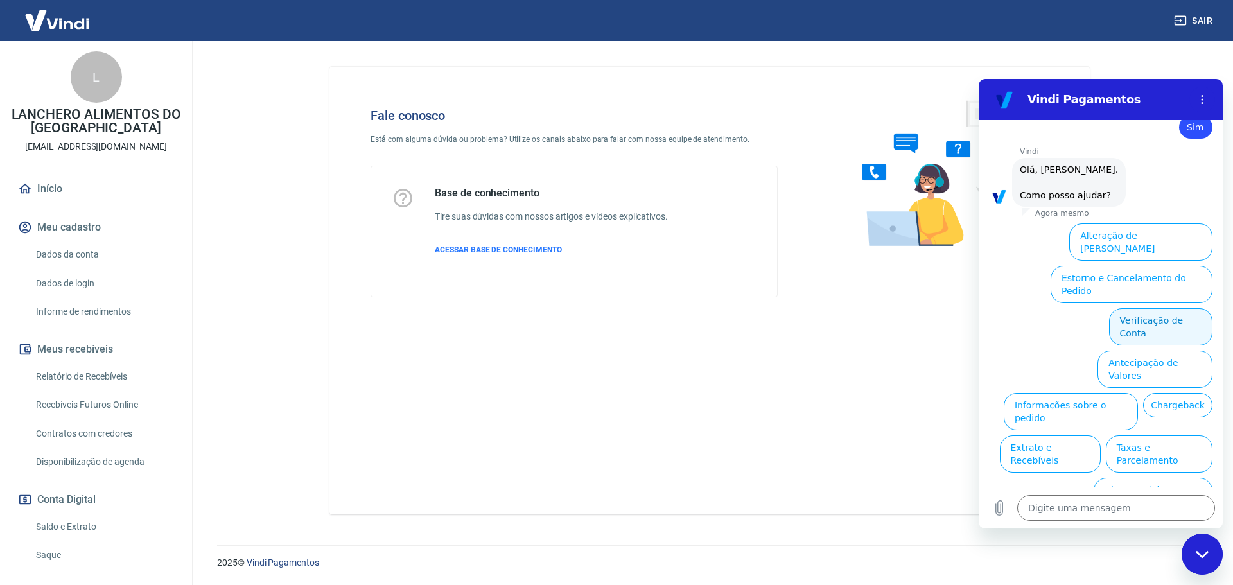
click at [1150, 308] on button "Verificação de Conta" at bounding box center [1160, 326] width 103 height 37
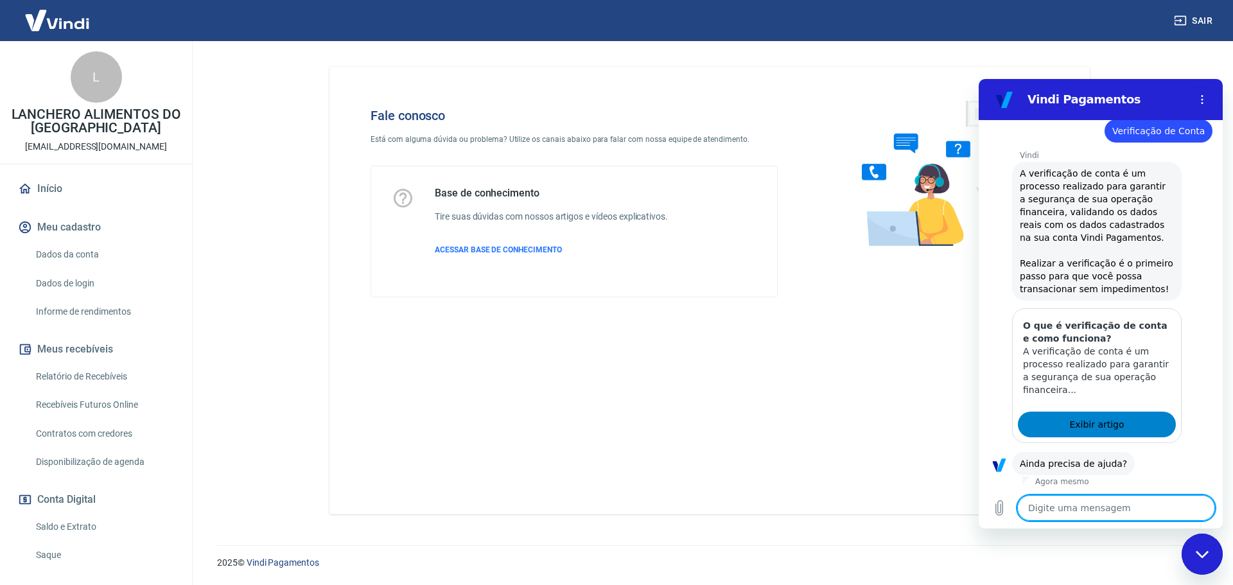
scroll to position [620, 0]
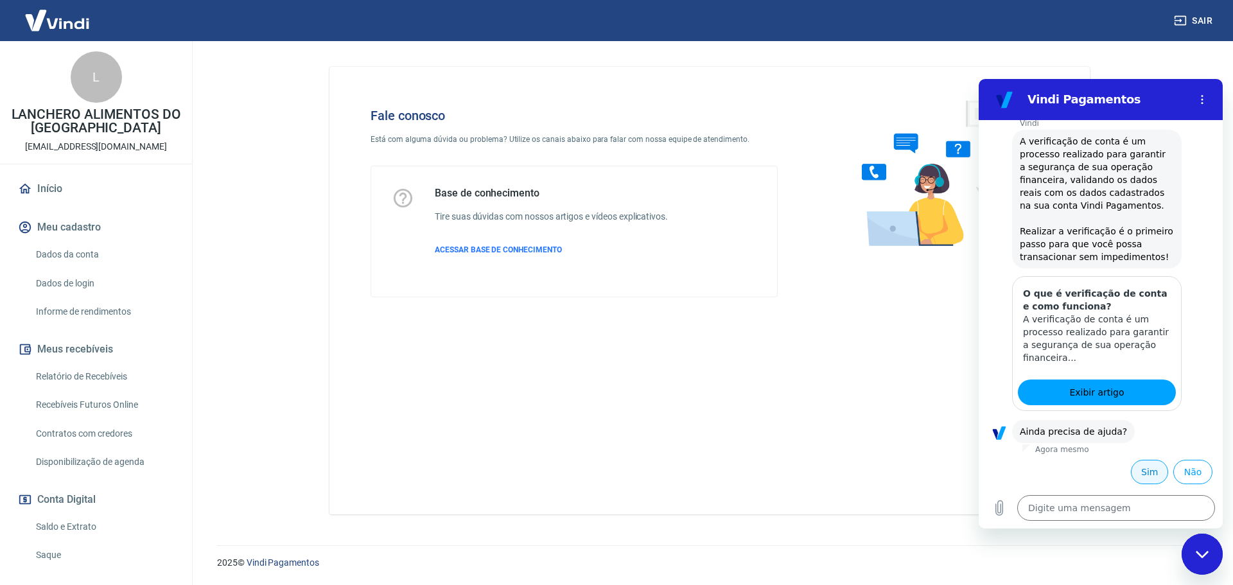
click at [1135, 480] on button "Sim" at bounding box center [1149, 472] width 37 height 24
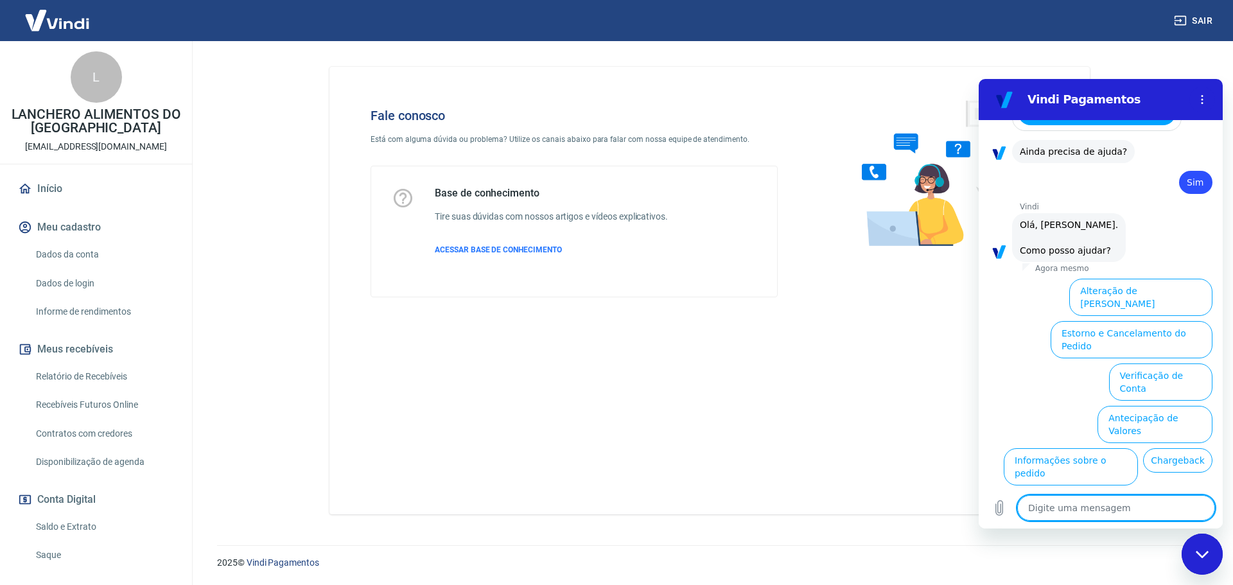
scroll to position [955, 0]
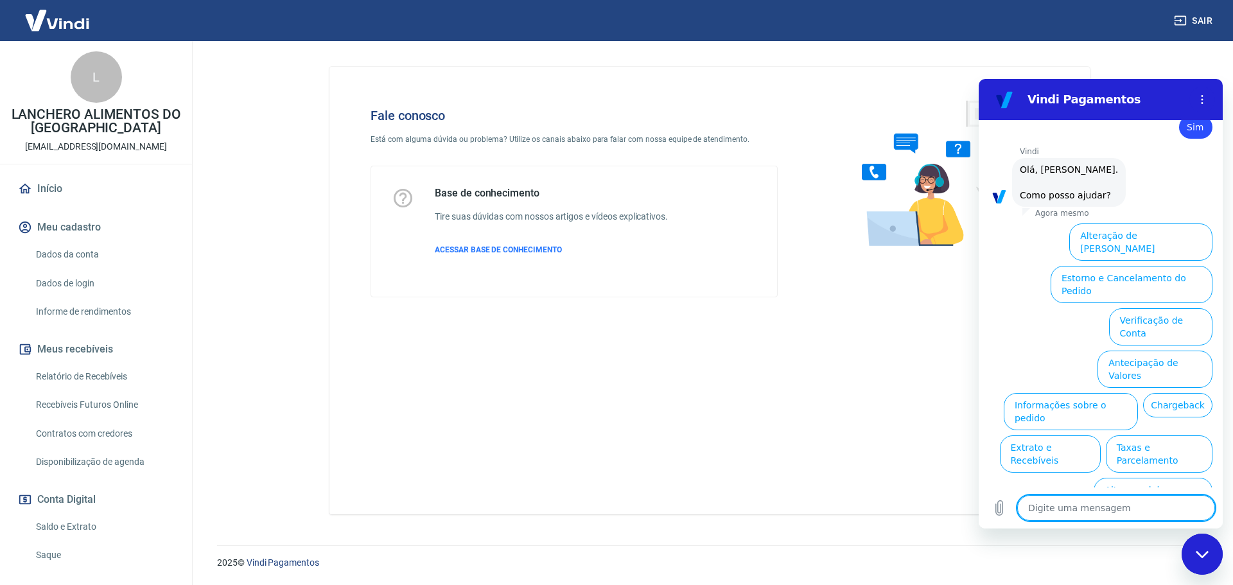
type textarea "x"
click at [1080, 505] on textarea at bounding box center [1116, 508] width 198 height 26
type textarea "d"
type textarea "x"
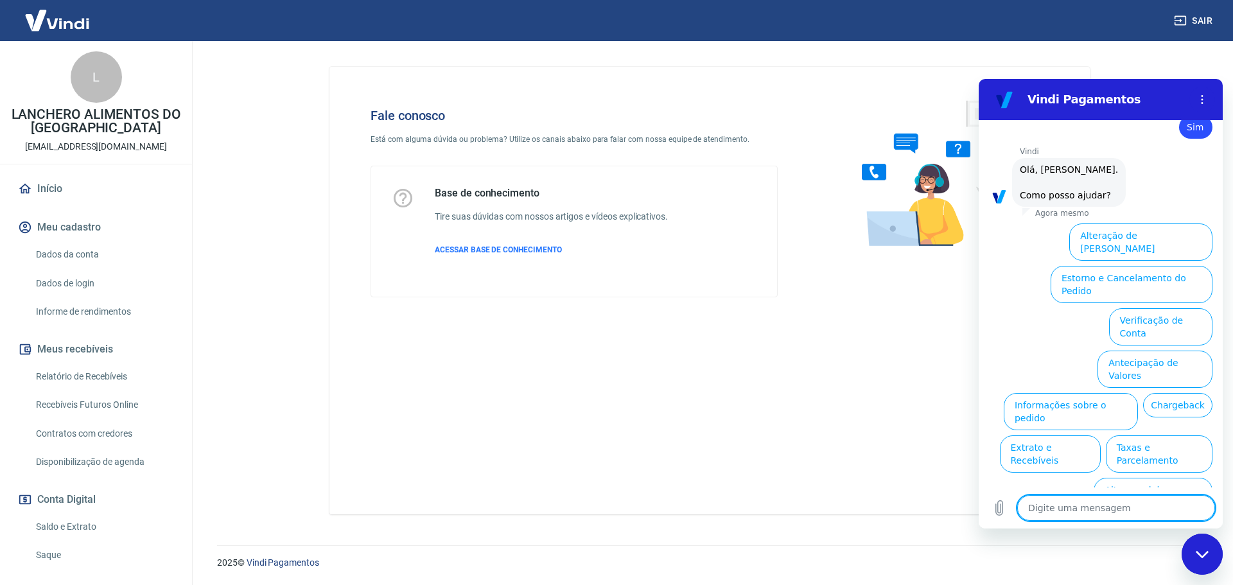
type textarea "f"
type textarea "x"
type textarea "fa"
type textarea "x"
type textarea "fal"
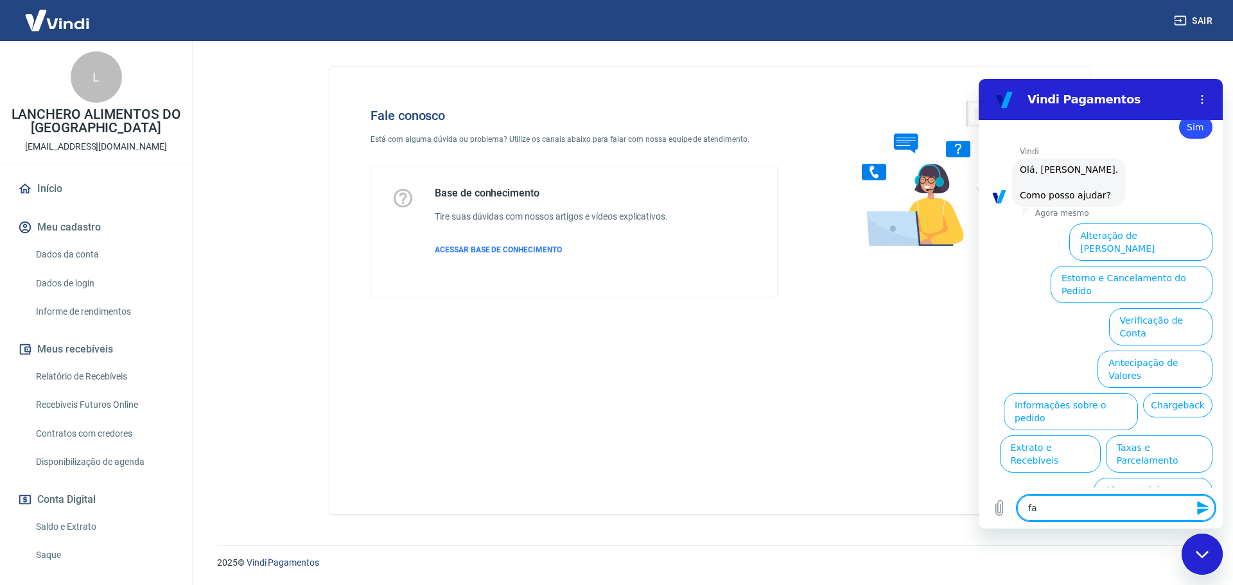
type textarea "x"
type textarea "fala"
type textarea "x"
type textarea "falar"
type textarea "x"
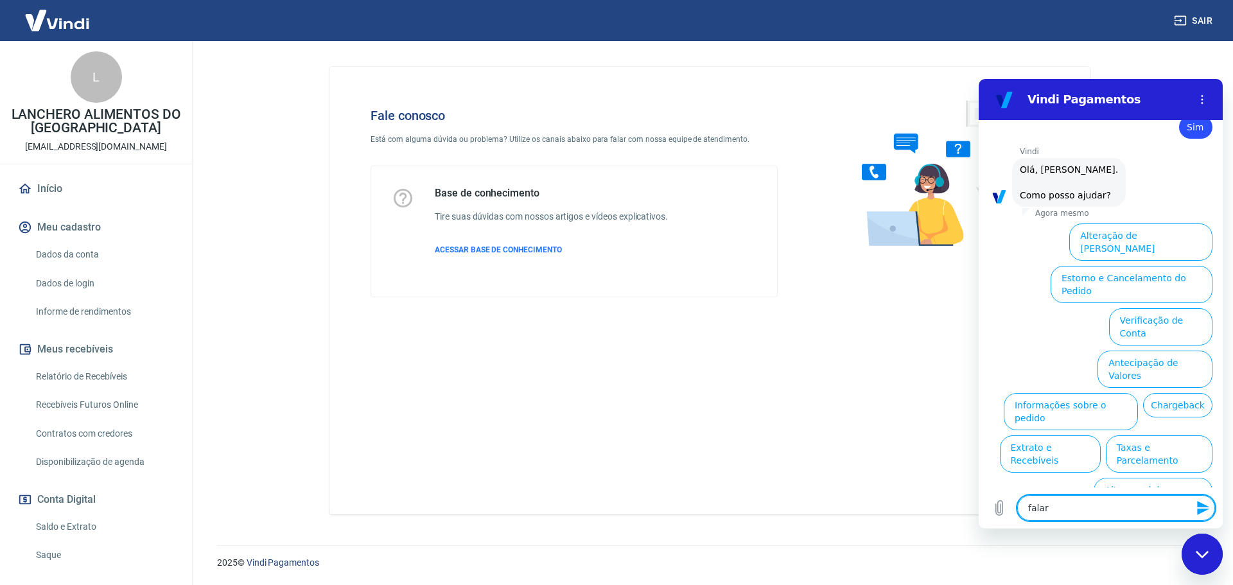
type textarea "falar"
type textarea "x"
type textarea "falar c"
type textarea "x"
type textarea "falar co"
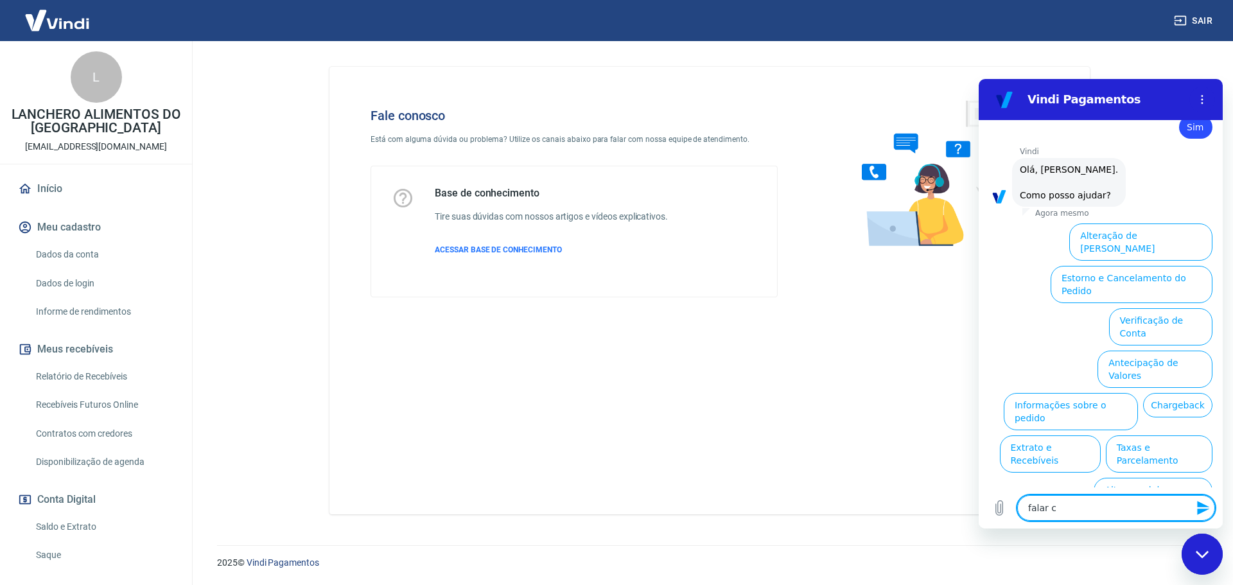
type textarea "x"
type textarea "falar com"
type textarea "x"
type textarea "falar com"
type textarea "x"
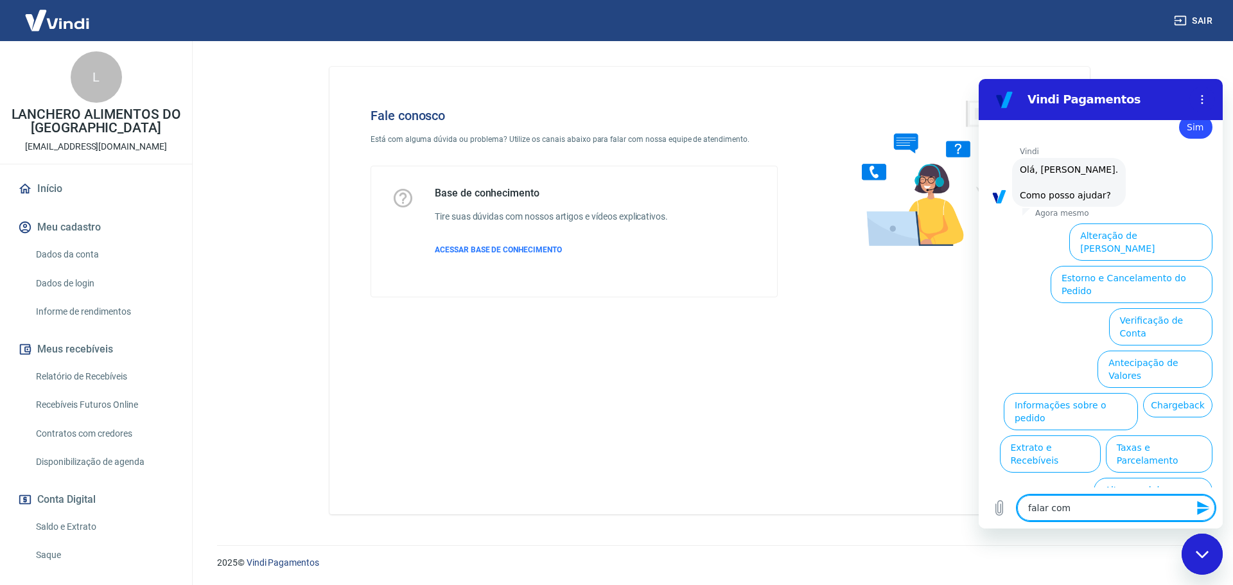
type textarea "falar com u"
type textarea "x"
type textarea "falar com um"
type textarea "x"
type textarea "falar com um"
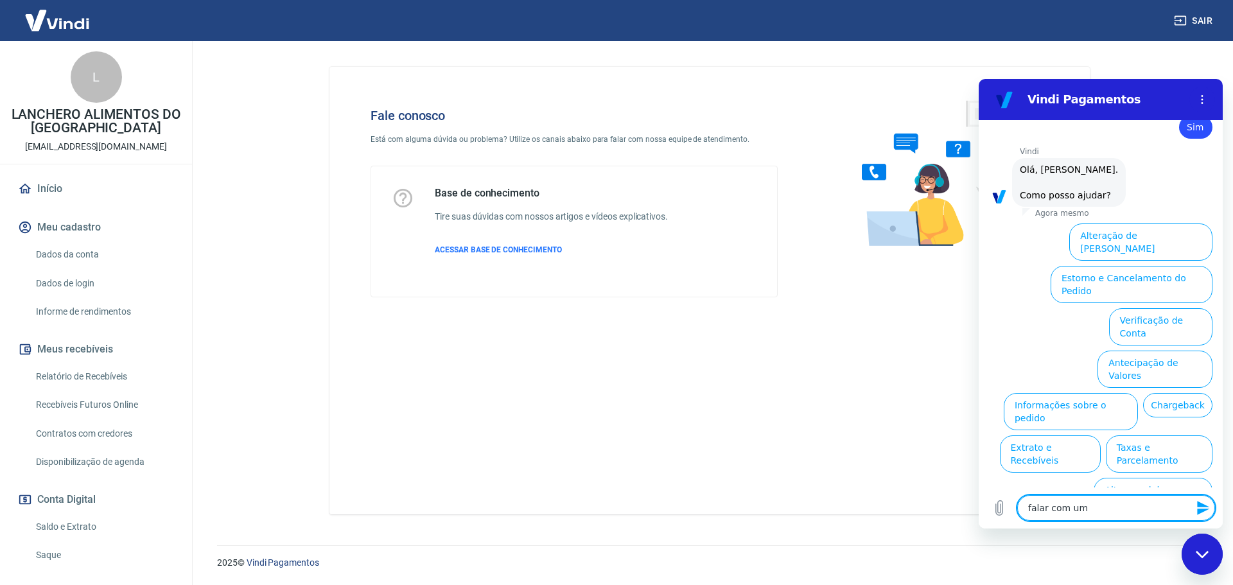
type textarea "x"
type textarea "falar com um a"
type textarea "x"
type textarea "falar com um at"
type textarea "x"
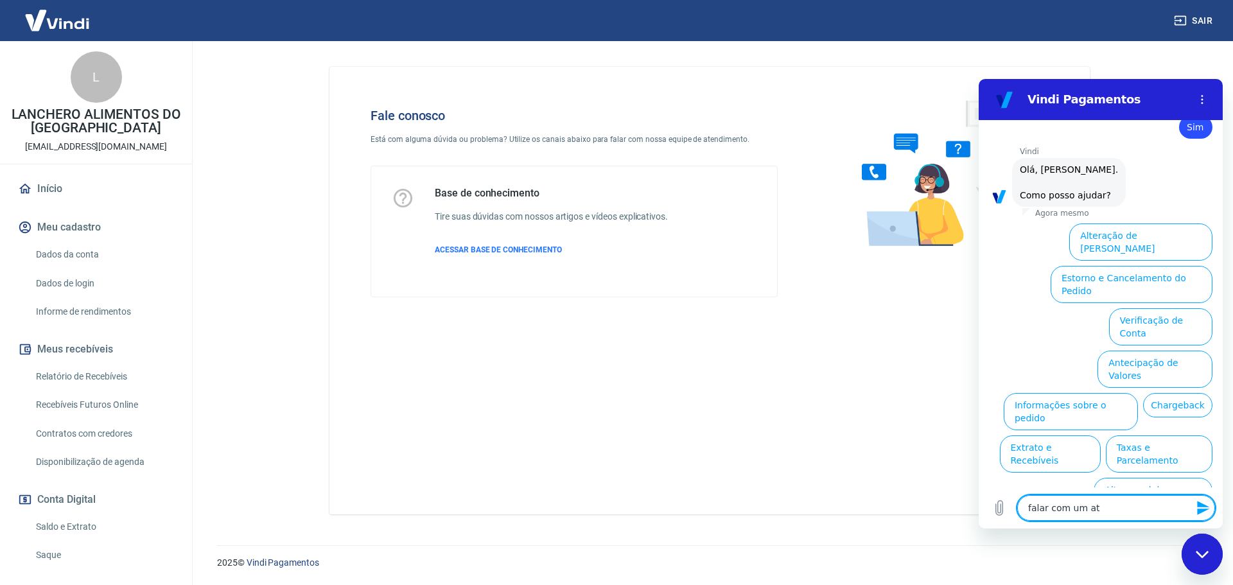
type textarea "falar com um ate"
type textarea "x"
type textarea "falar com um aten"
type textarea "x"
type textarea "falar com um atend"
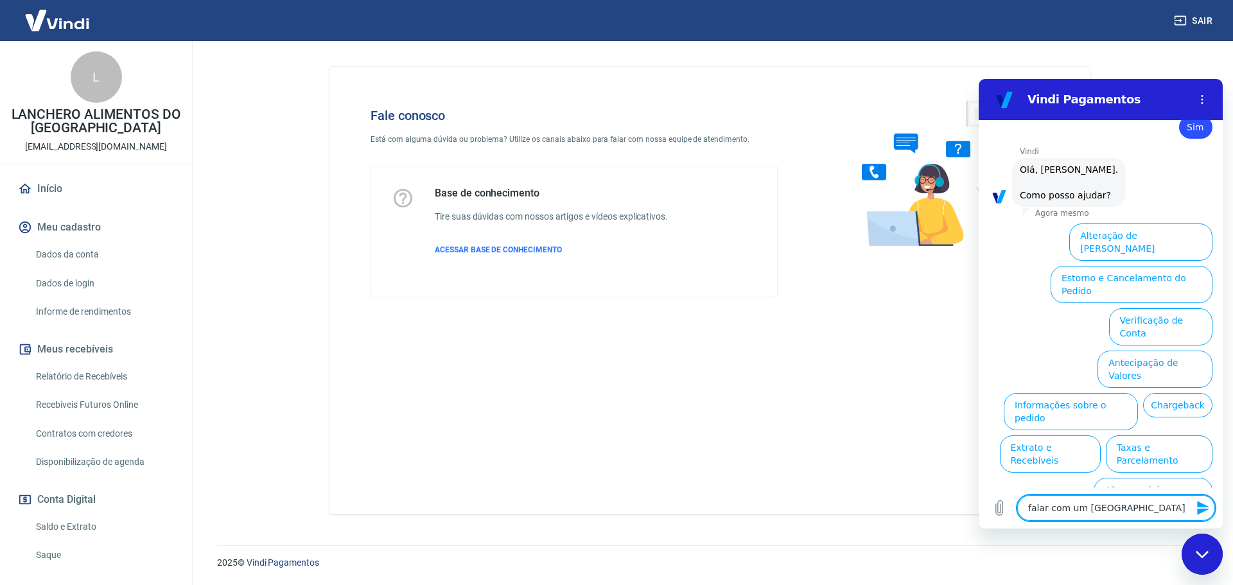
type textarea "x"
type textarea "falar com um atende"
type textarea "x"
type textarea "falar com um atenden"
type textarea "x"
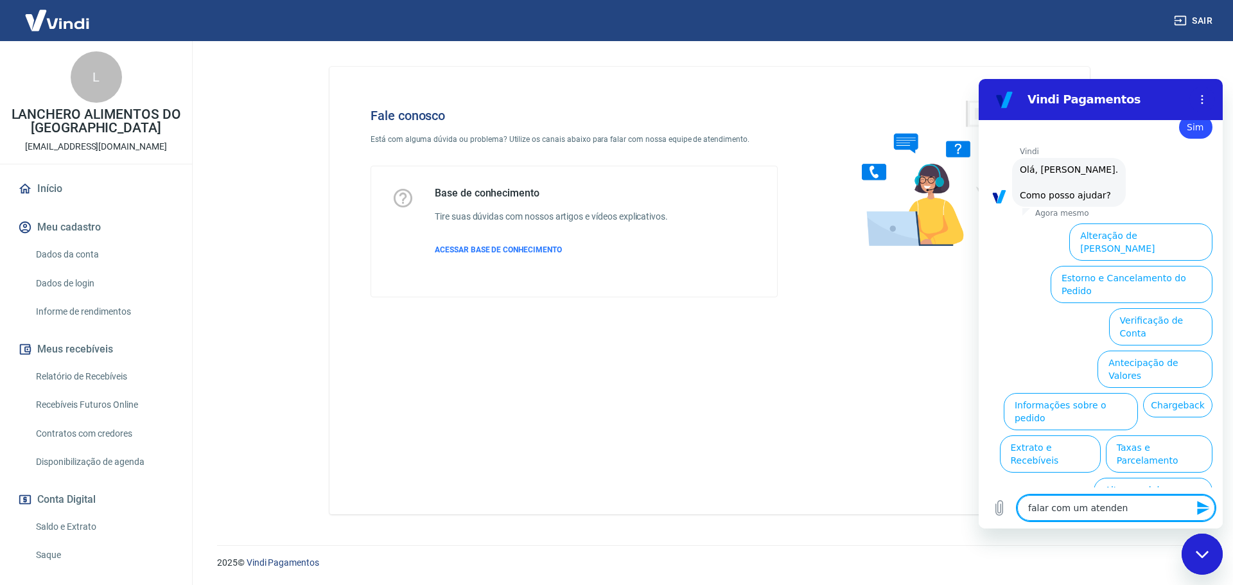
type textarea "falar com um atendent"
type textarea "x"
type textarea "falar com um atendente"
type textarea "x"
type textarea "falar com um atendente"
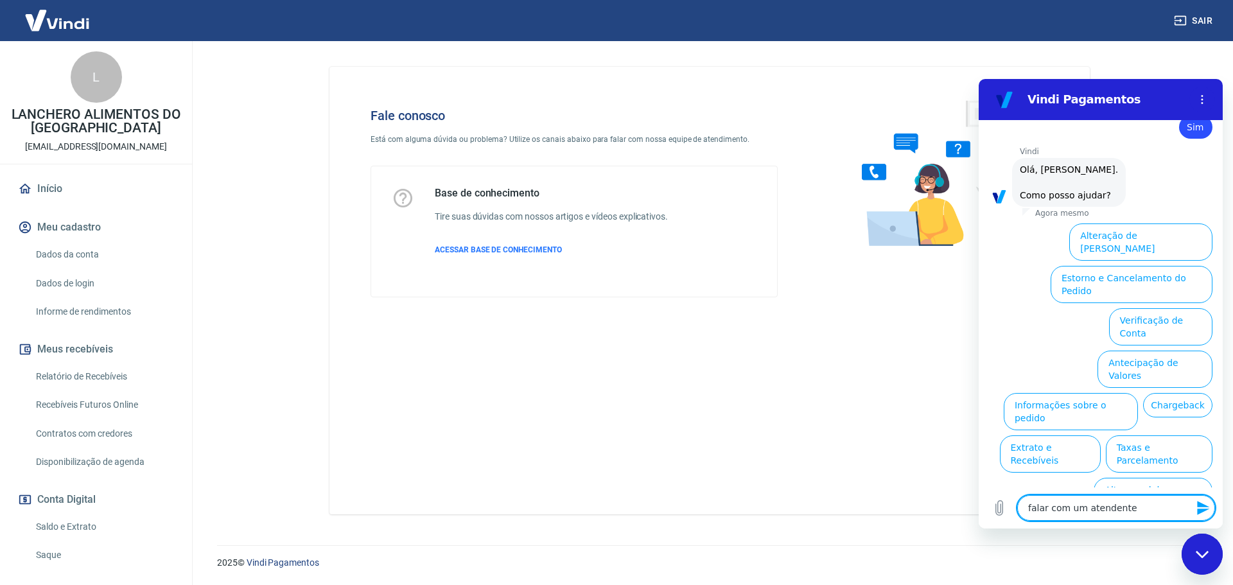
type textarea "x"
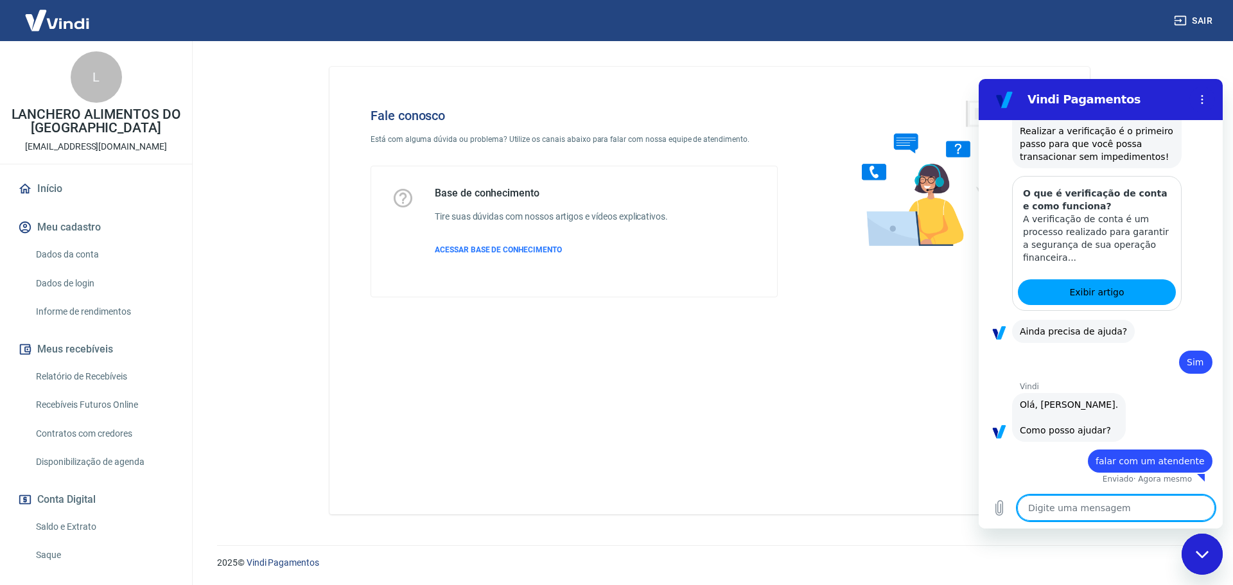
type textarea "x"
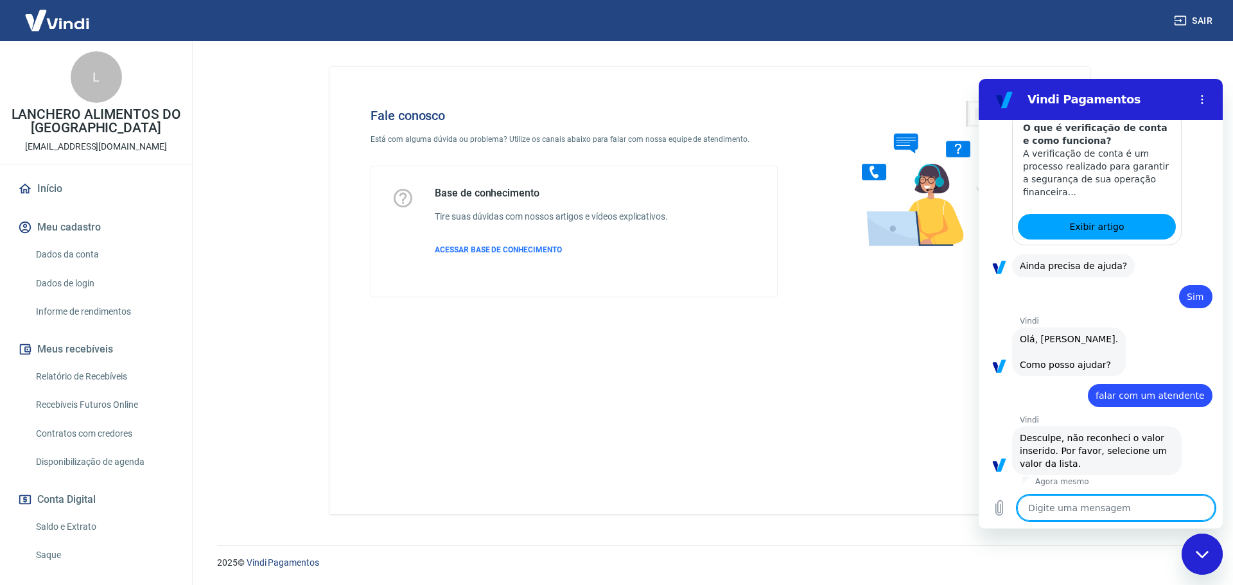
scroll to position [788, 0]
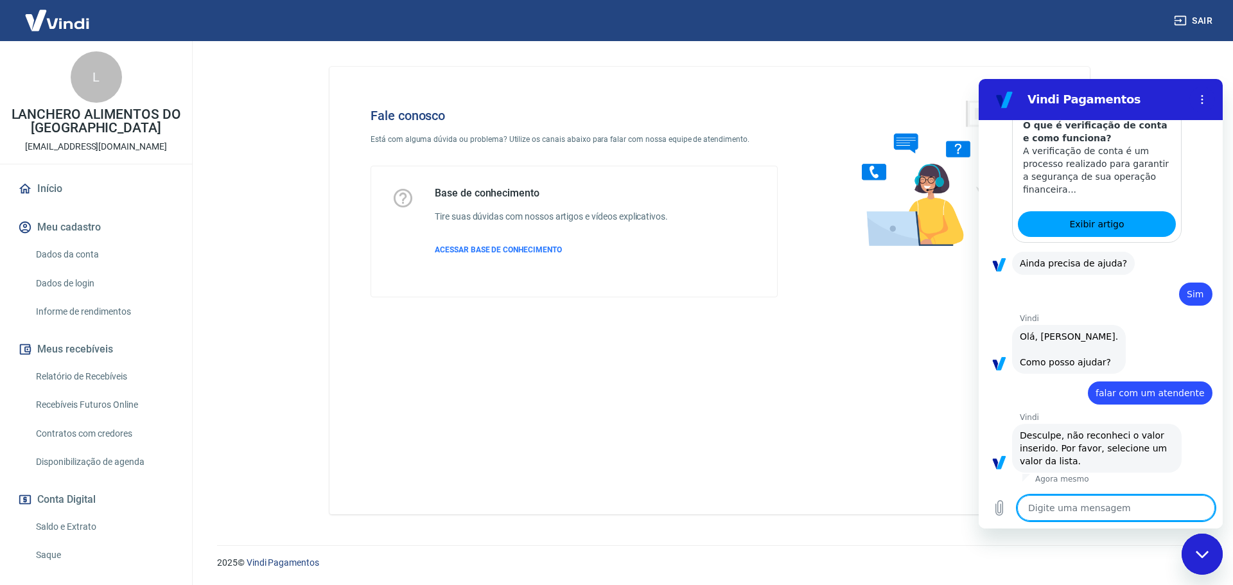
click at [1046, 515] on textarea at bounding box center [1116, 508] width 198 height 26
click at [1204, 92] on button "Menu de opções" at bounding box center [1203, 100] width 26 height 26
click at [1099, 503] on textarea at bounding box center [1116, 508] width 198 height 26
click at [1073, 507] on textarea at bounding box center [1116, 508] width 198 height 26
click at [1028, 480] on div at bounding box center [1027, 479] width 8 height 10
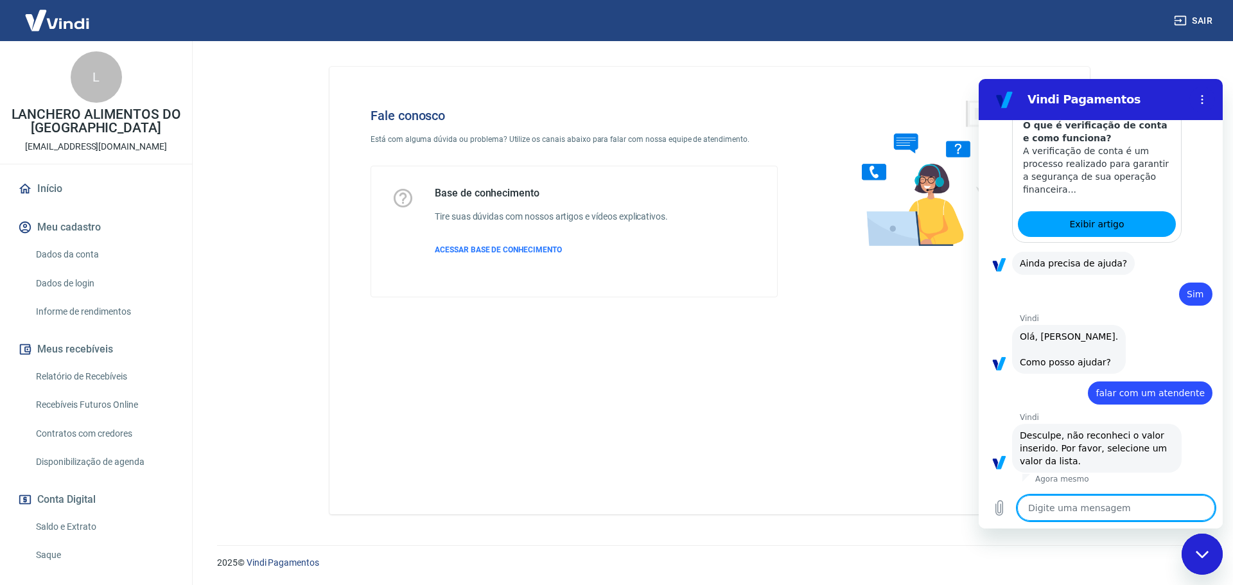
click at [1056, 503] on textarea at bounding box center [1116, 508] width 198 height 26
type textarea "b"
type textarea "x"
type textarea "bo"
type textarea "x"
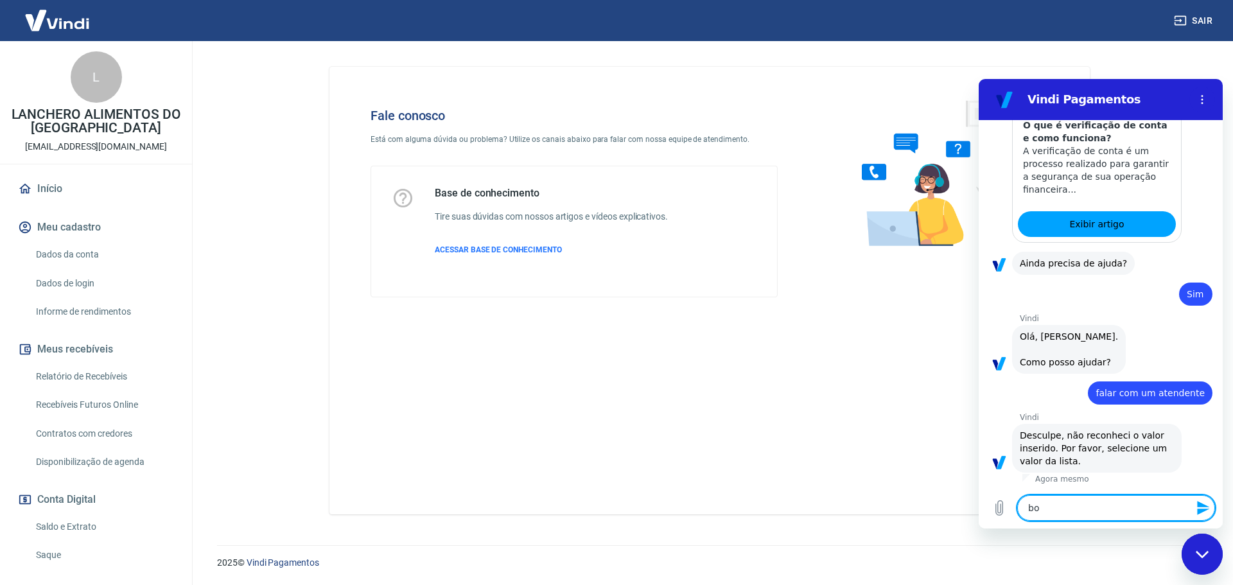
type textarea "bom"
type textarea "x"
type textarea "bom"
type textarea "x"
type textarea "bom d"
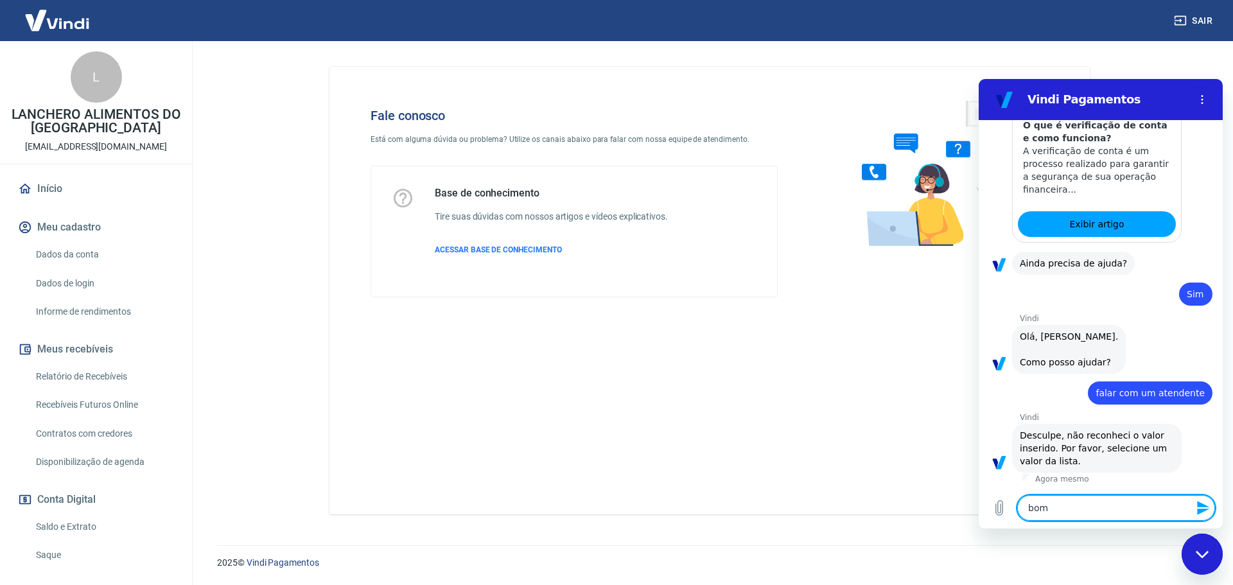
type textarea "x"
type textarea "bom di"
type textarea "x"
type textarea "bom dia"
type textarea "x"
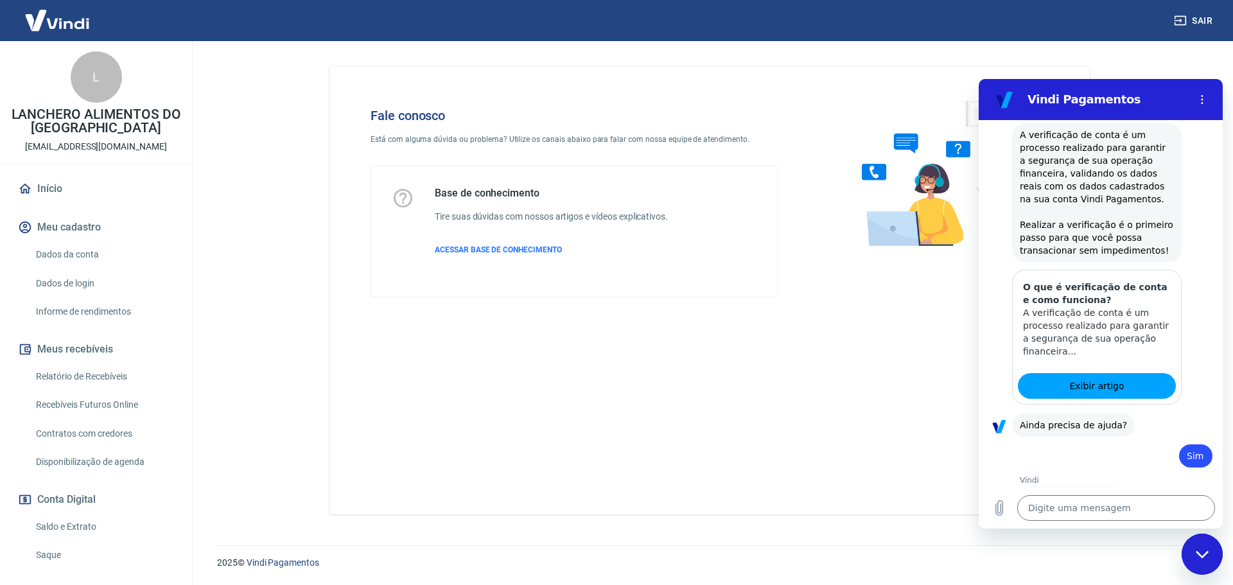
scroll to position [0, 0]
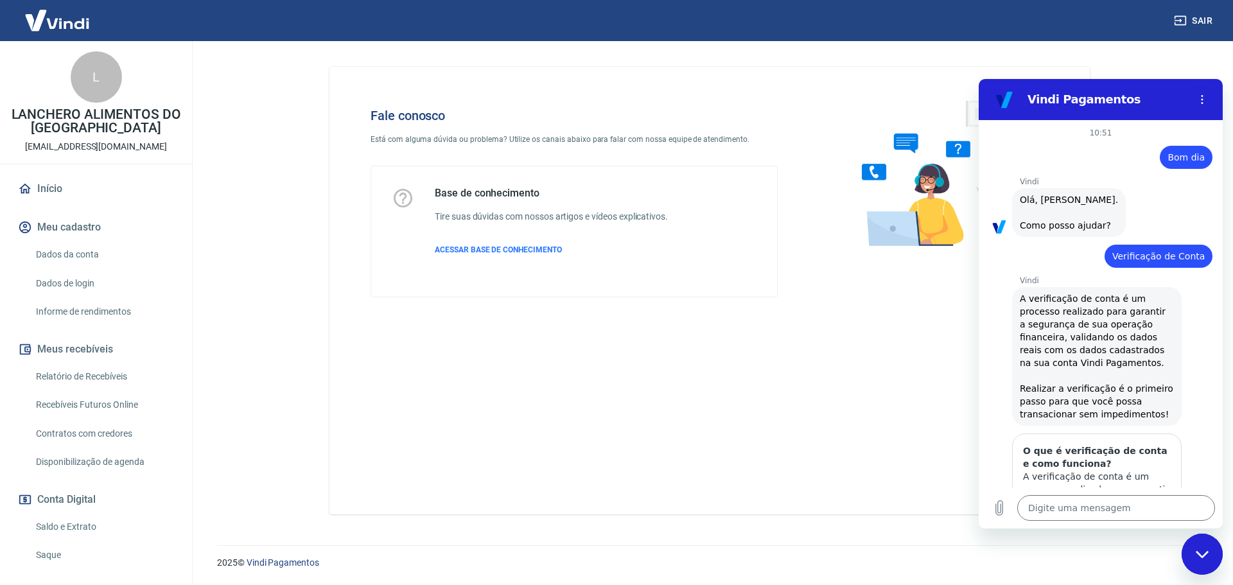
click at [1015, 101] on figure at bounding box center [1005, 100] width 26 height 26
click at [1010, 99] on figure at bounding box center [1005, 100] width 26 height 26
click at [488, 245] on span "ACESSAR BASE DE CONHECIMENTO" at bounding box center [498, 249] width 127 height 9
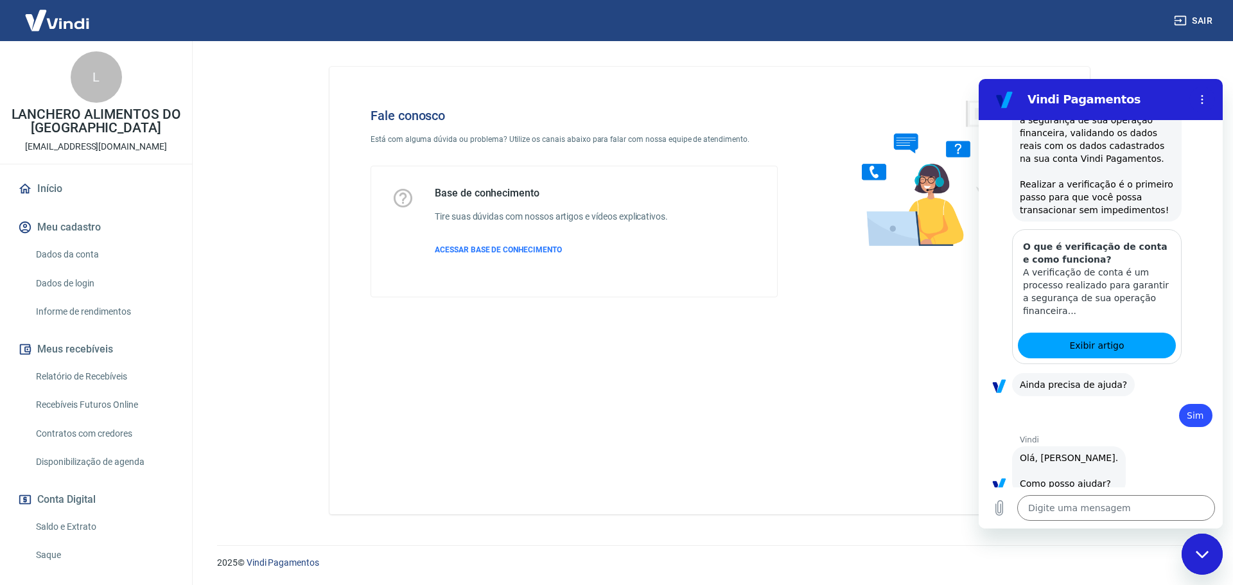
scroll to position [887, 0]
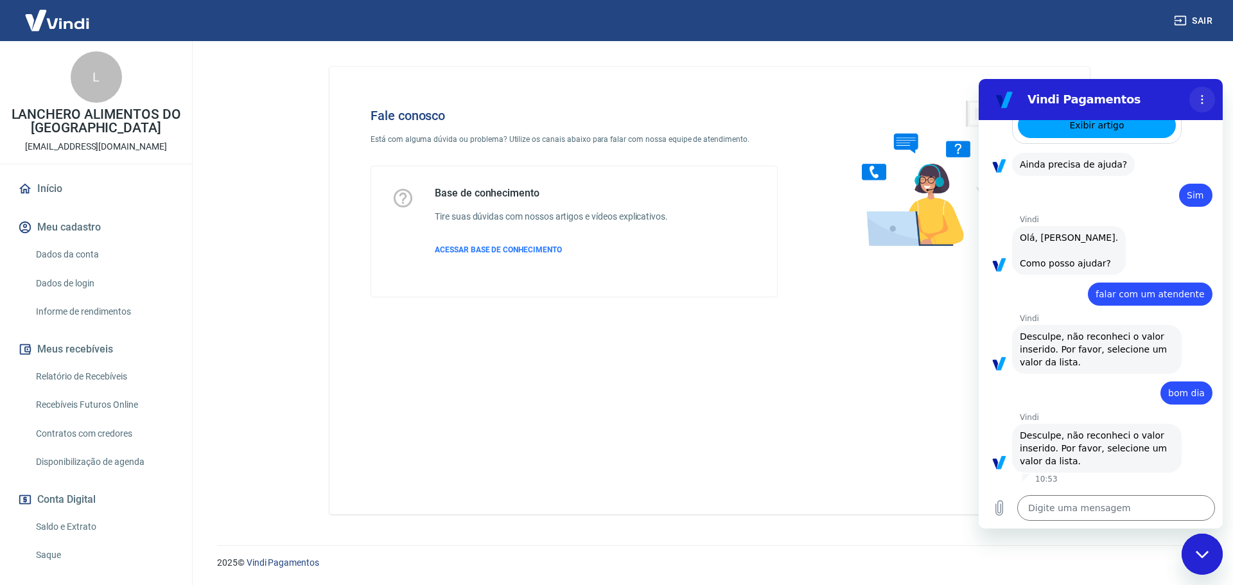
click at [1202, 92] on button "Menu de opções" at bounding box center [1203, 100] width 26 height 26
click at [1213, 560] on div "Fechar janela de mensagens" at bounding box center [1202, 554] width 39 height 39
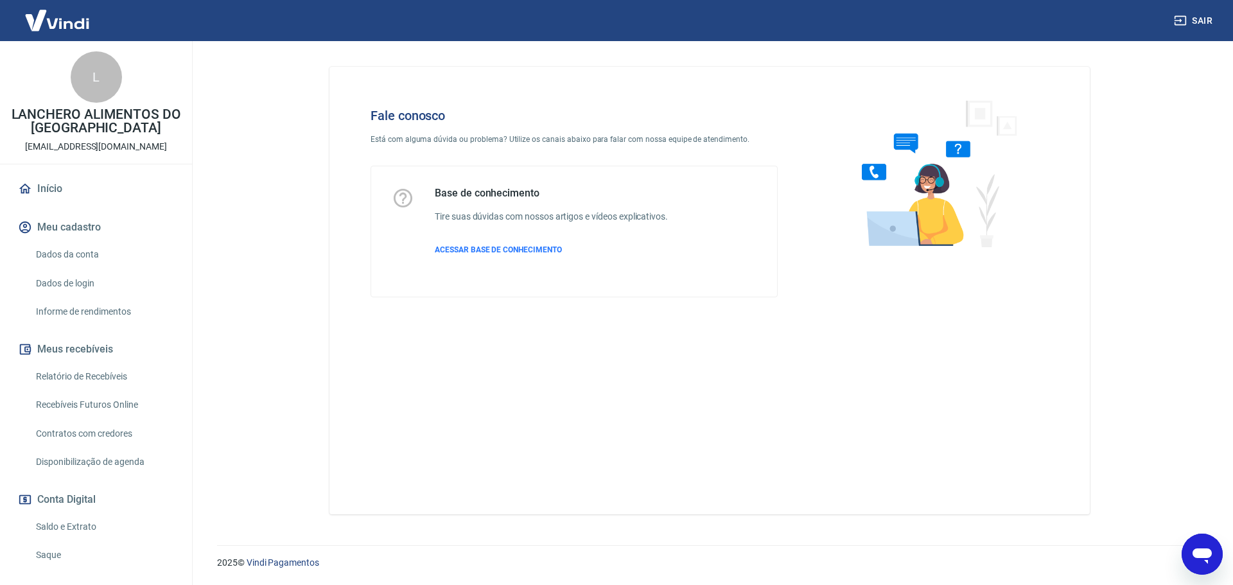
click at [1199, 560] on icon "Abrir janela de mensagens" at bounding box center [1202, 554] width 23 height 23
type textarea "x"
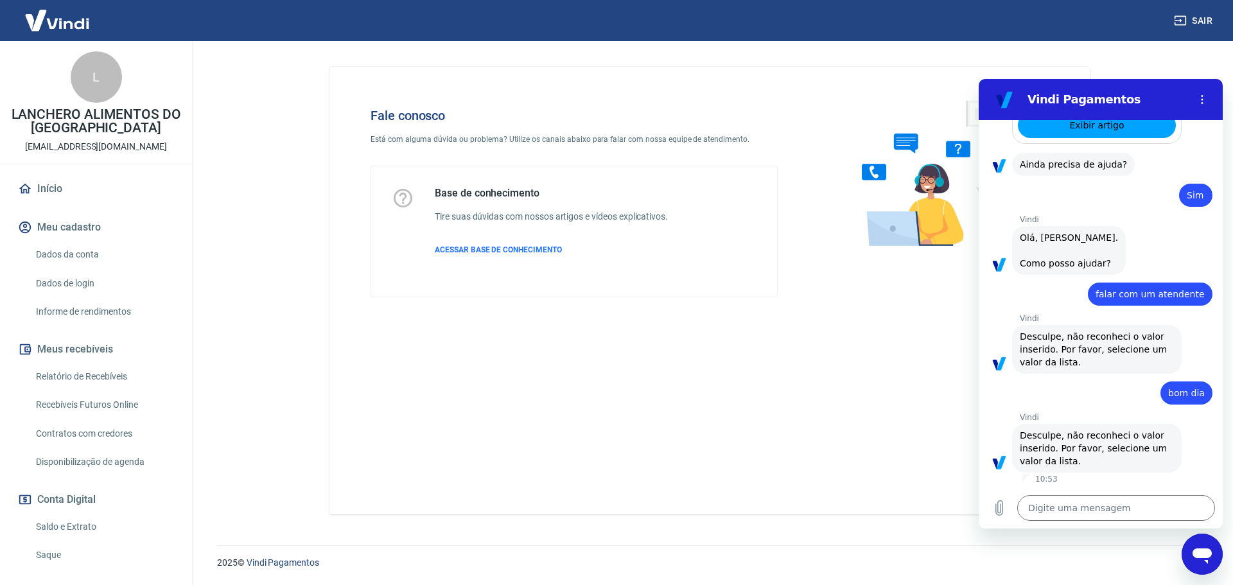
scroll to position [0, 0]
click at [1079, 497] on textarea at bounding box center [1116, 508] width 198 height 26
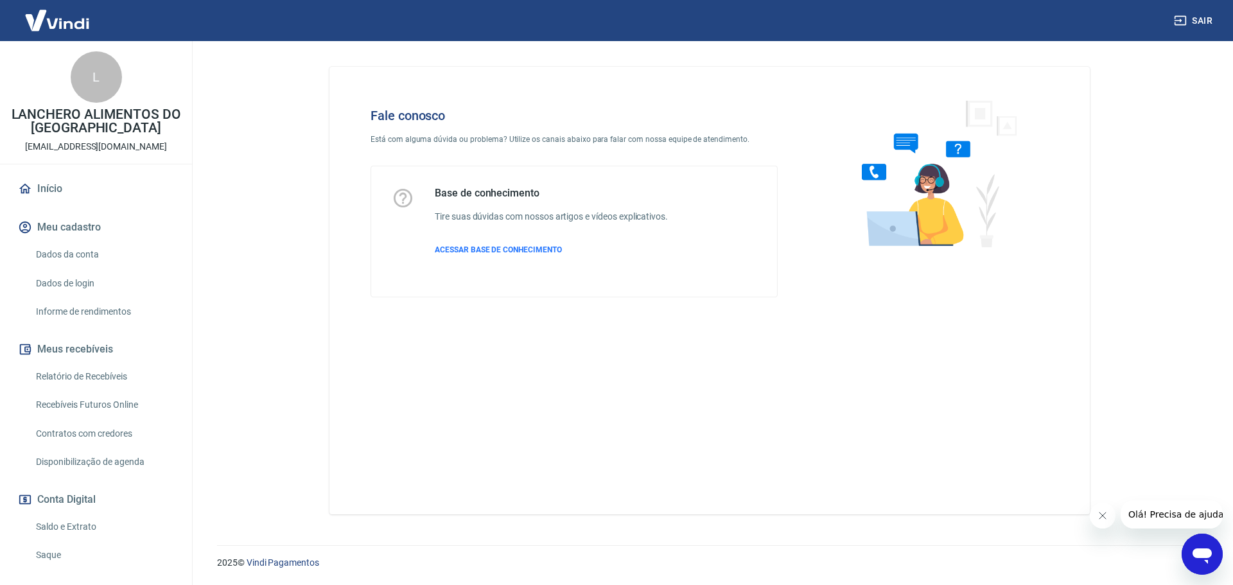
click at [1206, 556] on icon "Abrir janela de mensagens" at bounding box center [1202, 556] width 19 height 15
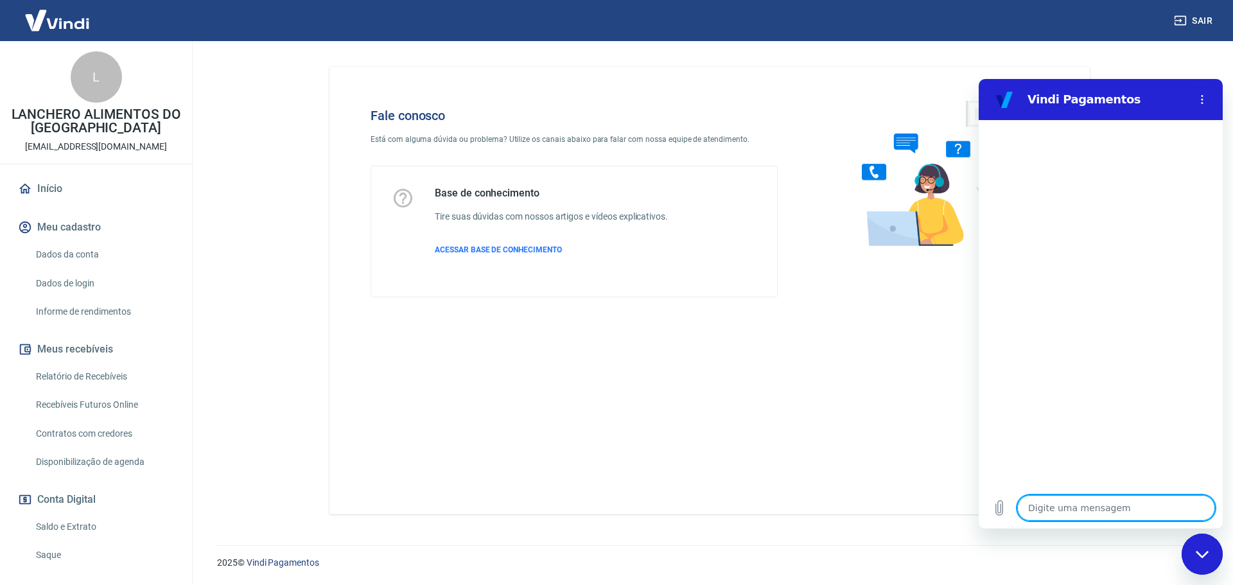
click at [1061, 511] on textarea at bounding box center [1116, 508] width 198 height 26
type textarea "b"
type textarea "x"
type textarea "bo"
type textarea "x"
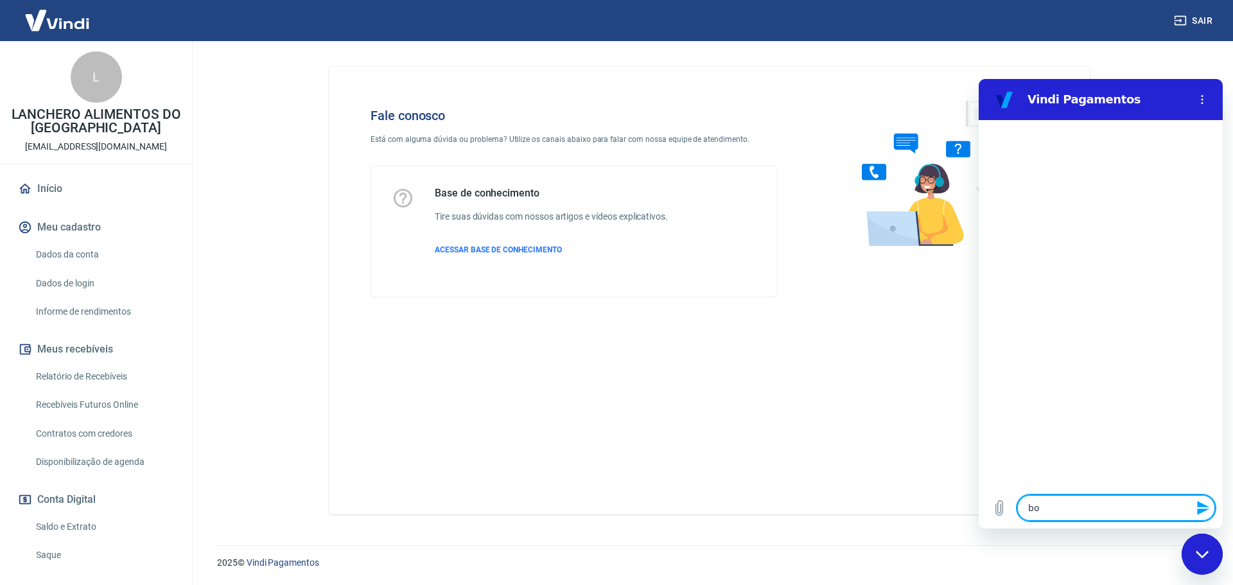
type textarea "bom"
type textarea "x"
type textarea "bom"
type textarea "x"
type textarea "bom d"
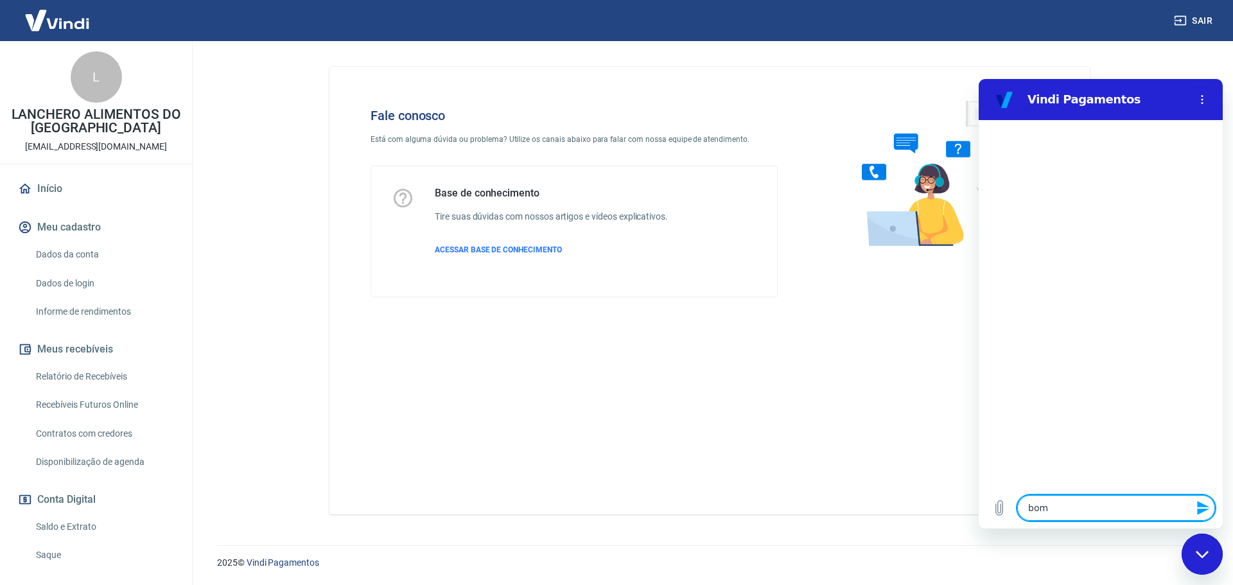
type textarea "x"
type textarea "bom di"
type textarea "x"
type textarea "bom dia"
type textarea "x"
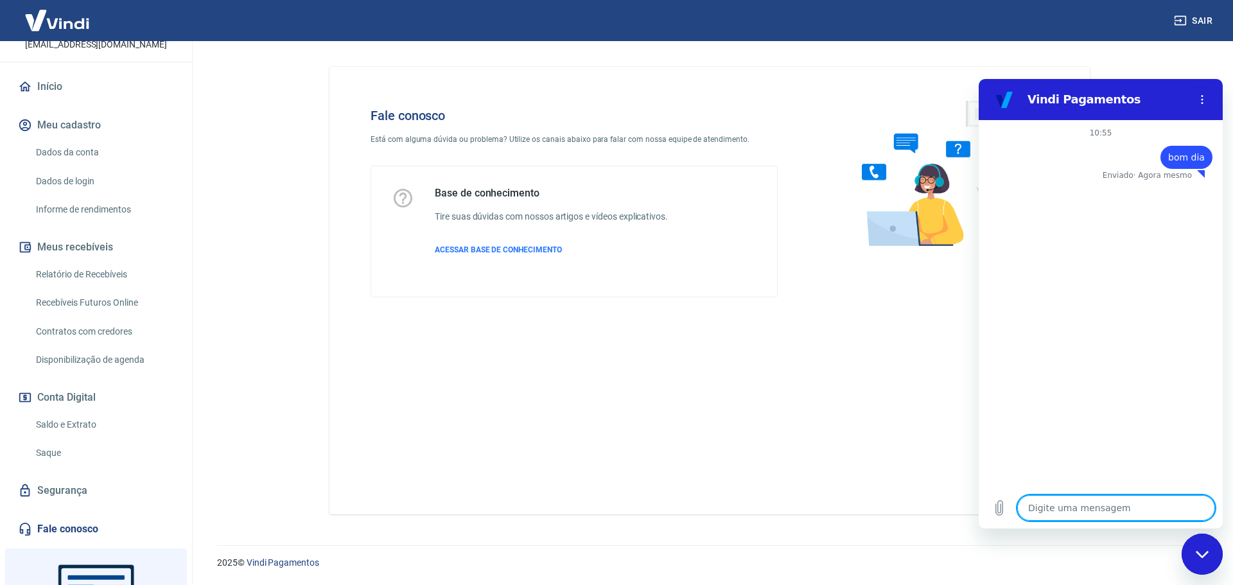
scroll to position [216, 0]
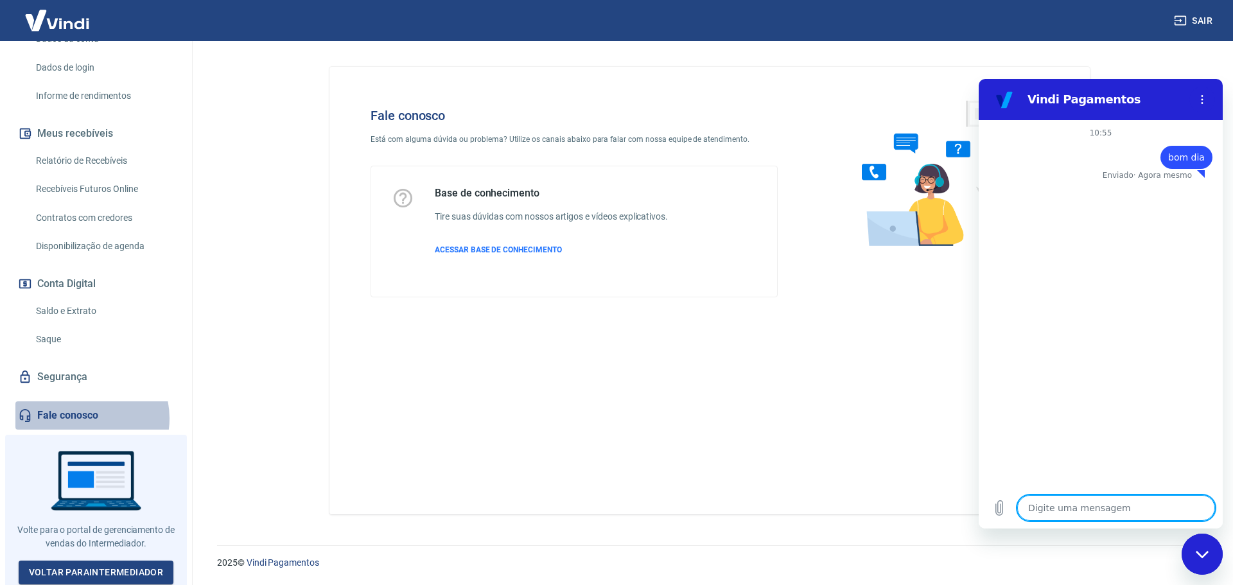
click at [81, 418] on link "Fale conosco" at bounding box center [95, 415] width 161 height 28
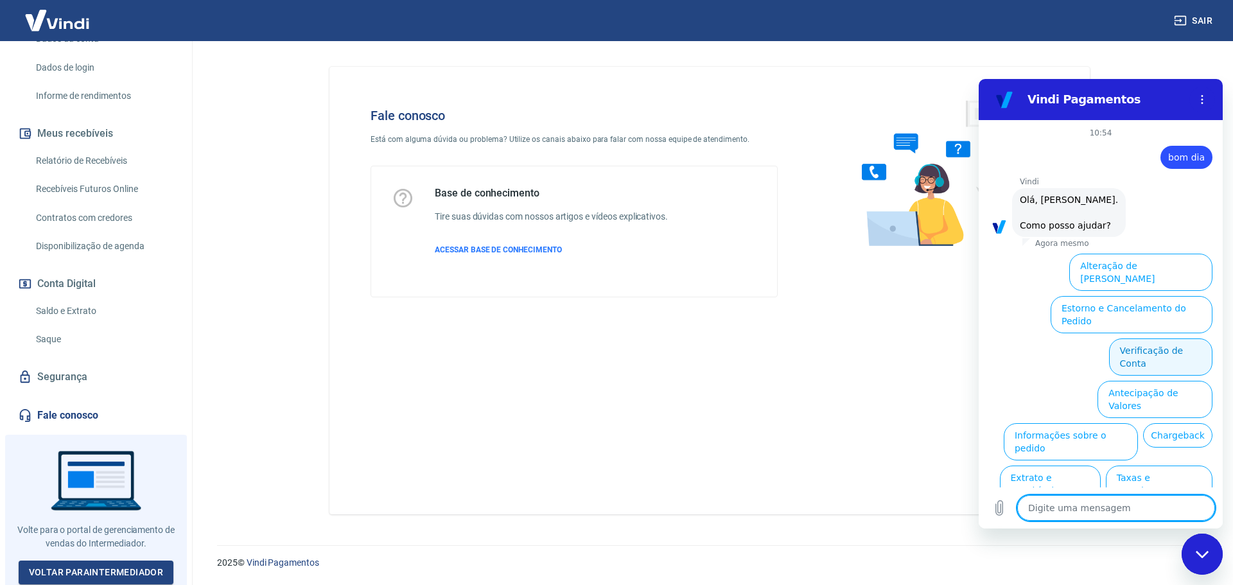
click at [1132, 339] on button "Verificação de Conta" at bounding box center [1160, 357] width 103 height 37
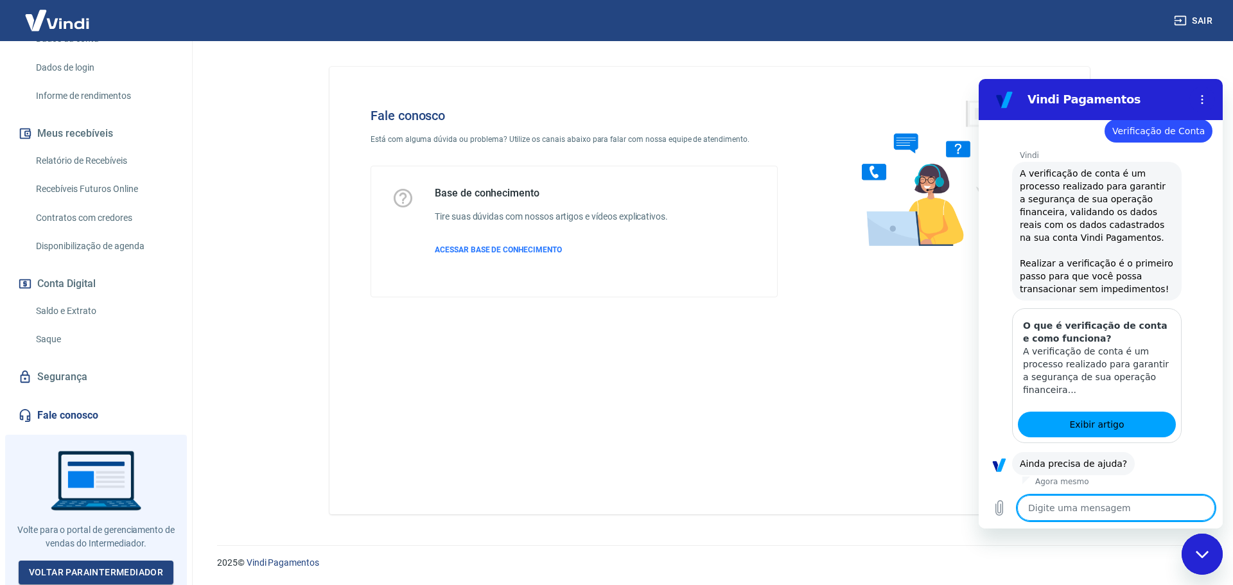
scroll to position [157, 0]
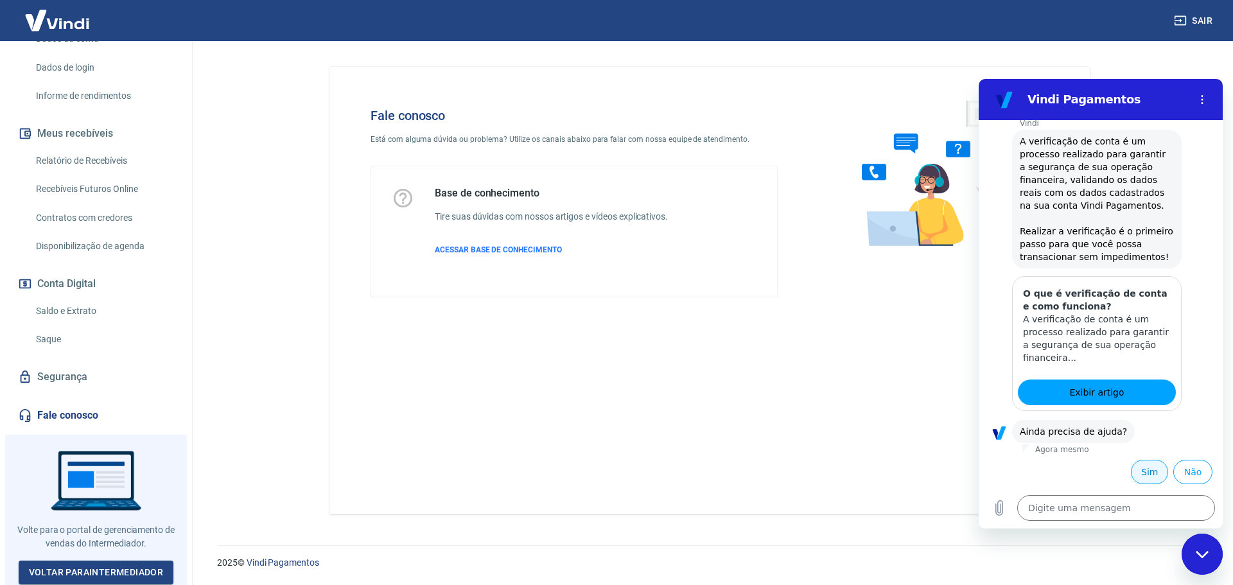
click at [1146, 474] on button "Sim" at bounding box center [1149, 472] width 37 height 24
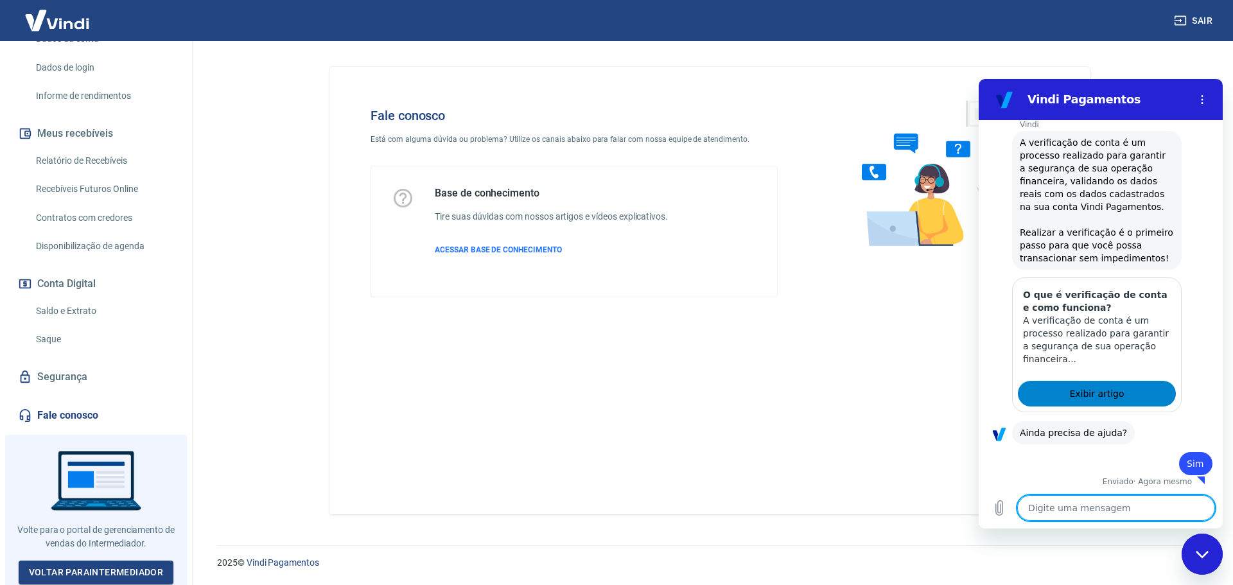
scroll to position [159, 0]
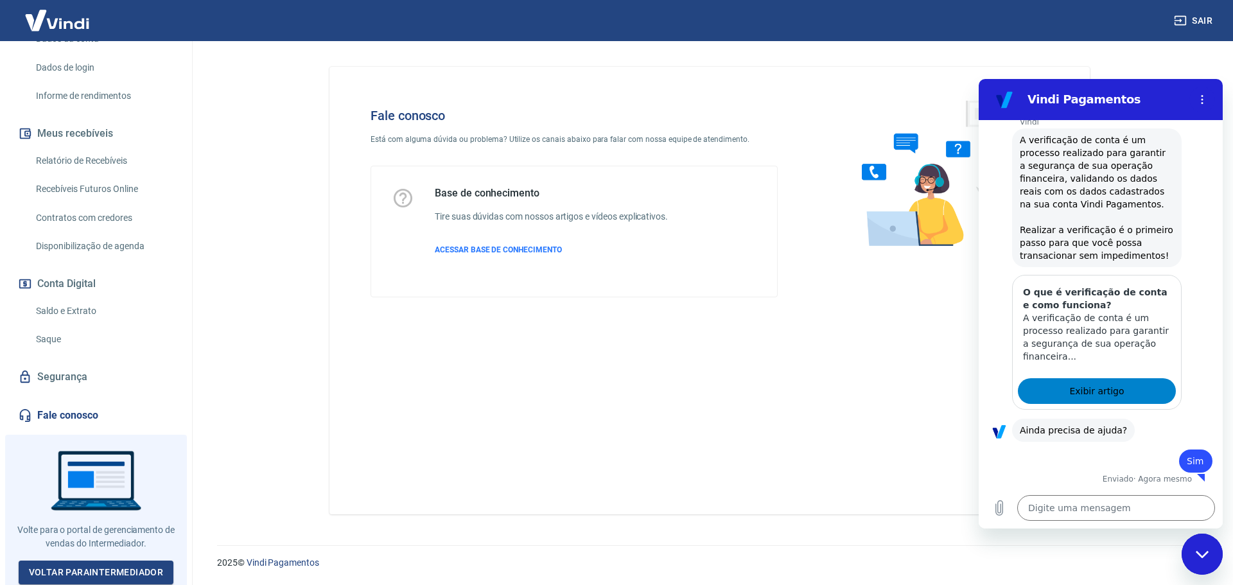
click at [1093, 391] on span "Exibir artigo" at bounding box center [1097, 390] width 55 height 15
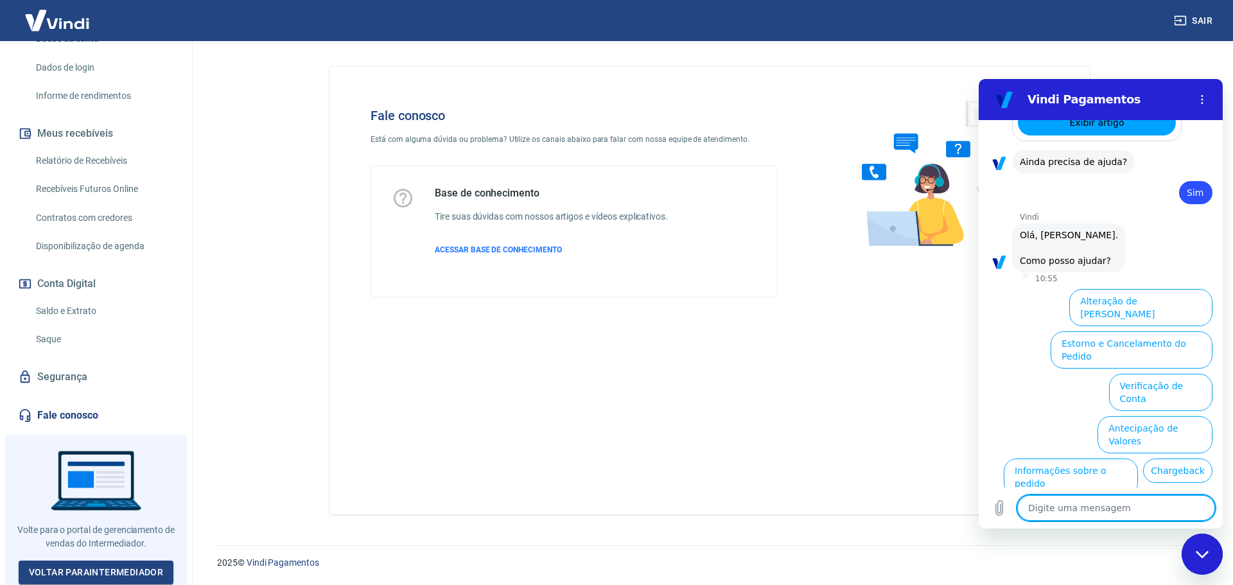
scroll to position [493, 0]
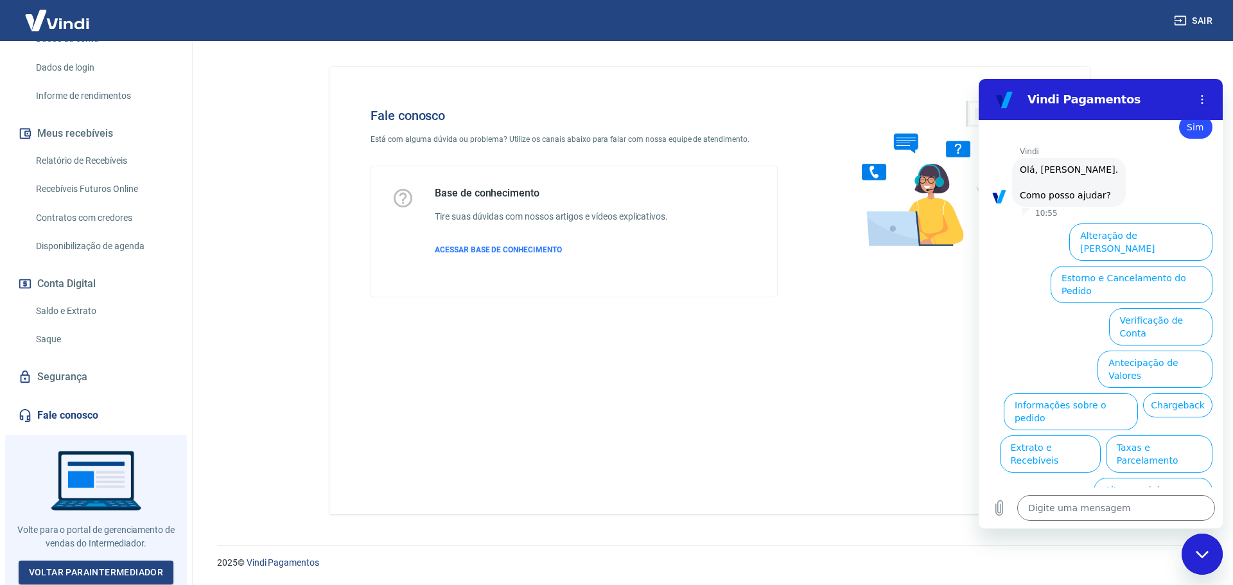
click at [599, 304] on div "Fale conosco Está com alguma dúvida ou problema? Utilize os canais abaixo para …" at bounding box center [574, 202] width 448 height 231
type textarea "x"
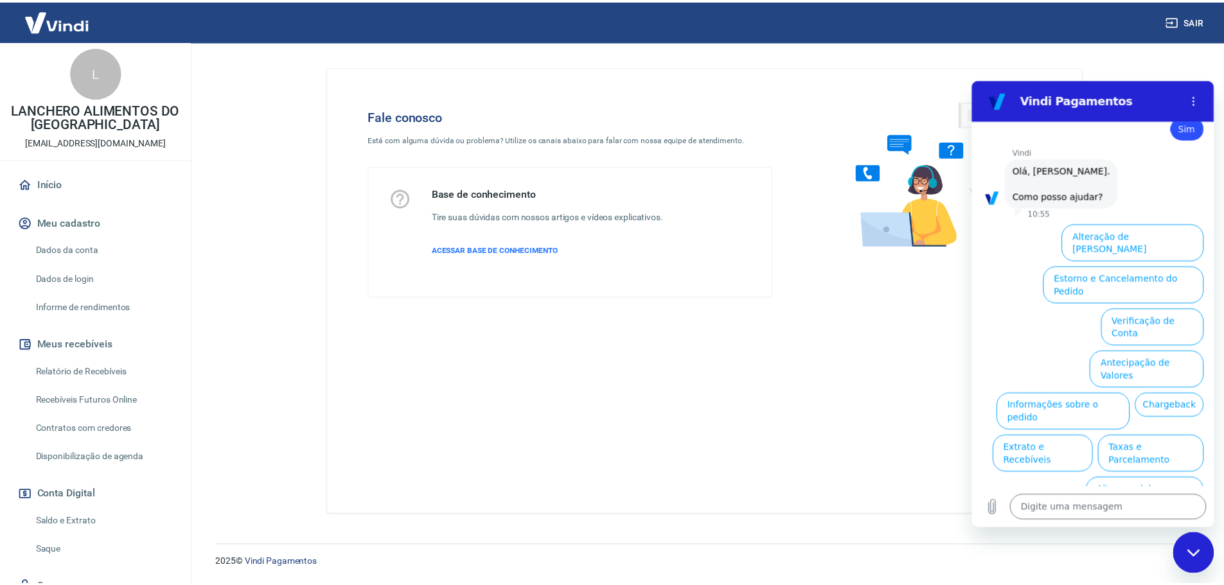
scroll to position [0, 0]
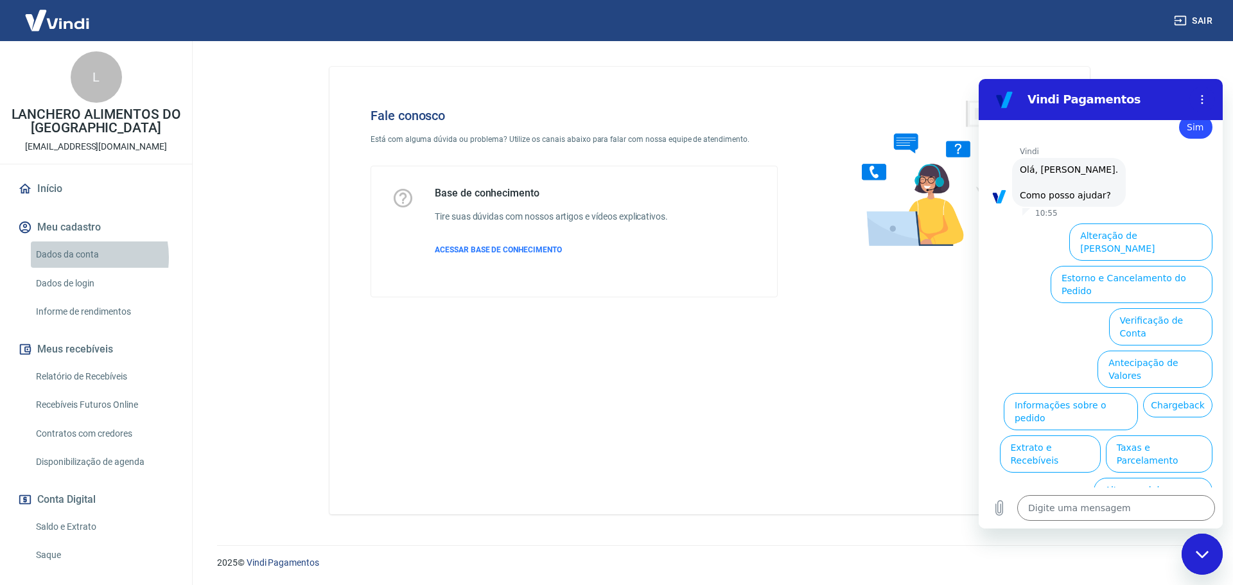
click at [73, 258] on link "Dados da conta" at bounding box center [104, 255] width 146 height 26
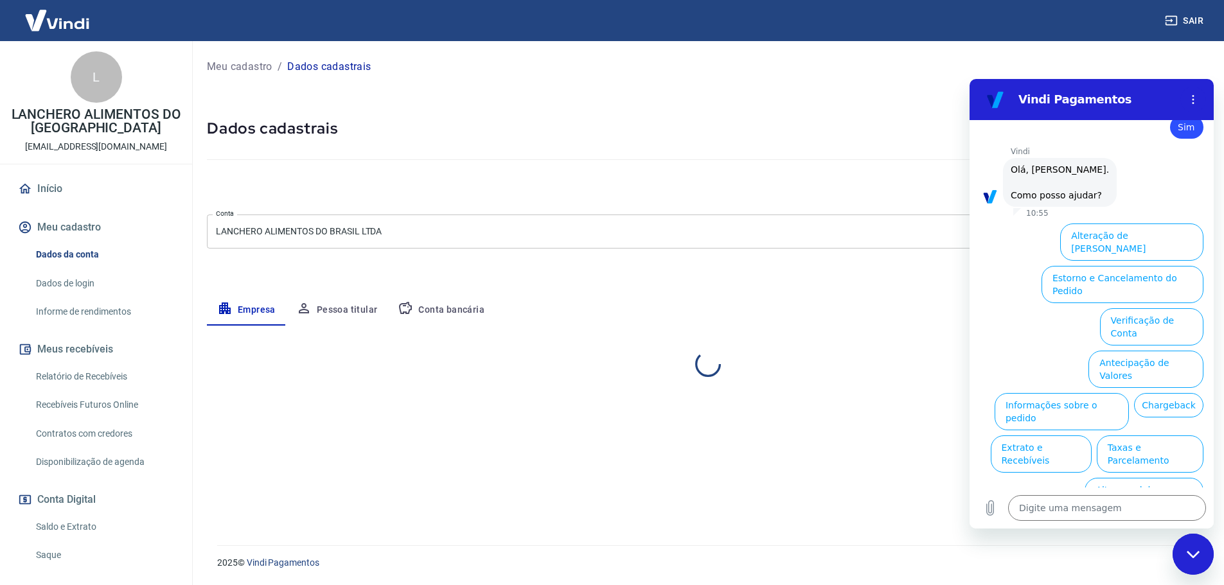
select select "SP"
select select "business"
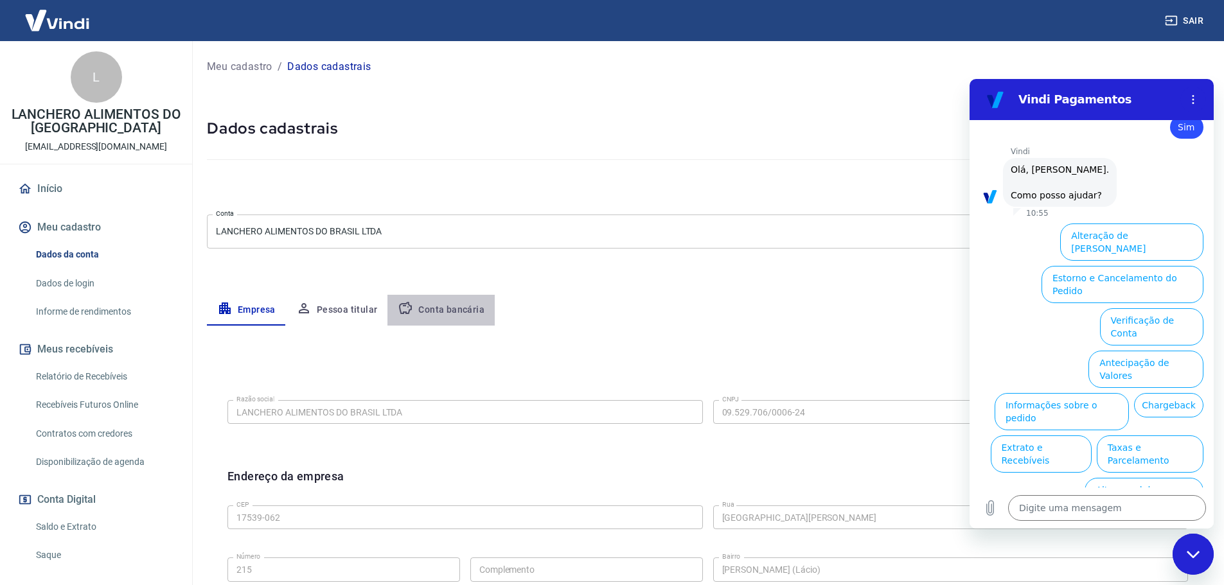
click at [455, 304] on button "Conta bancária" at bounding box center [440, 310] width 107 height 31
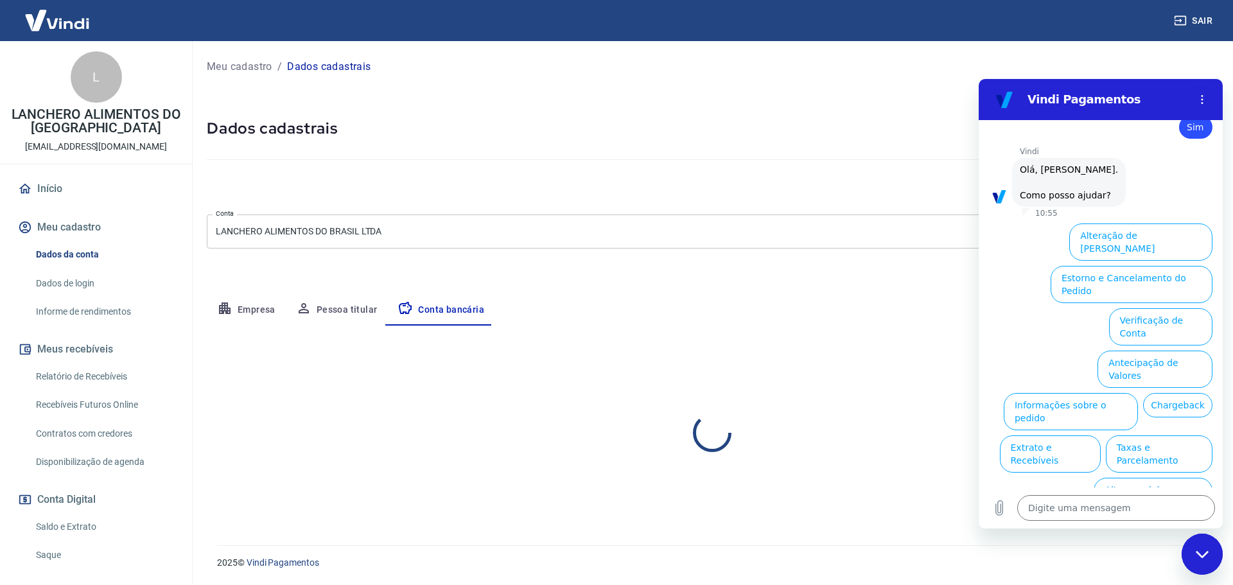
select select "1"
click at [700, 412] on div at bounding box center [693, 408] width 17 height 18
click at [699, 412] on div at bounding box center [693, 408] width 17 height 18
click at [697, 409] on div at bounding box center [693, 408] width 17 height 18
click at [1116, 57] on div "Meu cadastro / Dados cadastrais" at bounding box center [712, 67] width 1011 height 21
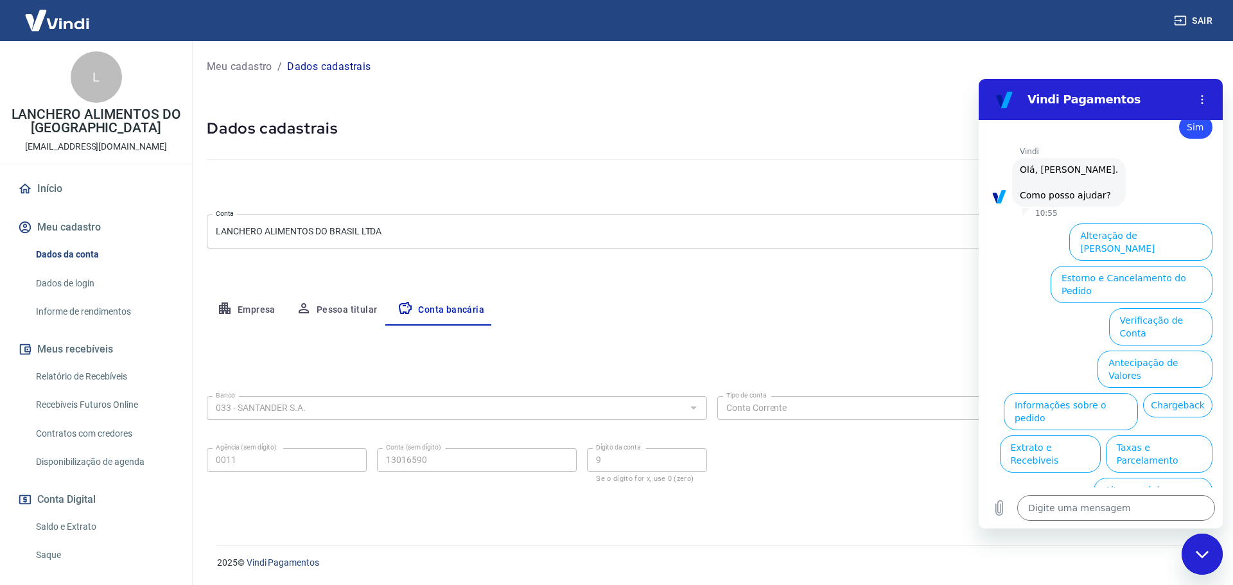
click at [1202, 559] on div "Fechar janela de mensagens" at bounding box center [1202, 554] width 39 height 39
type textarea "x"
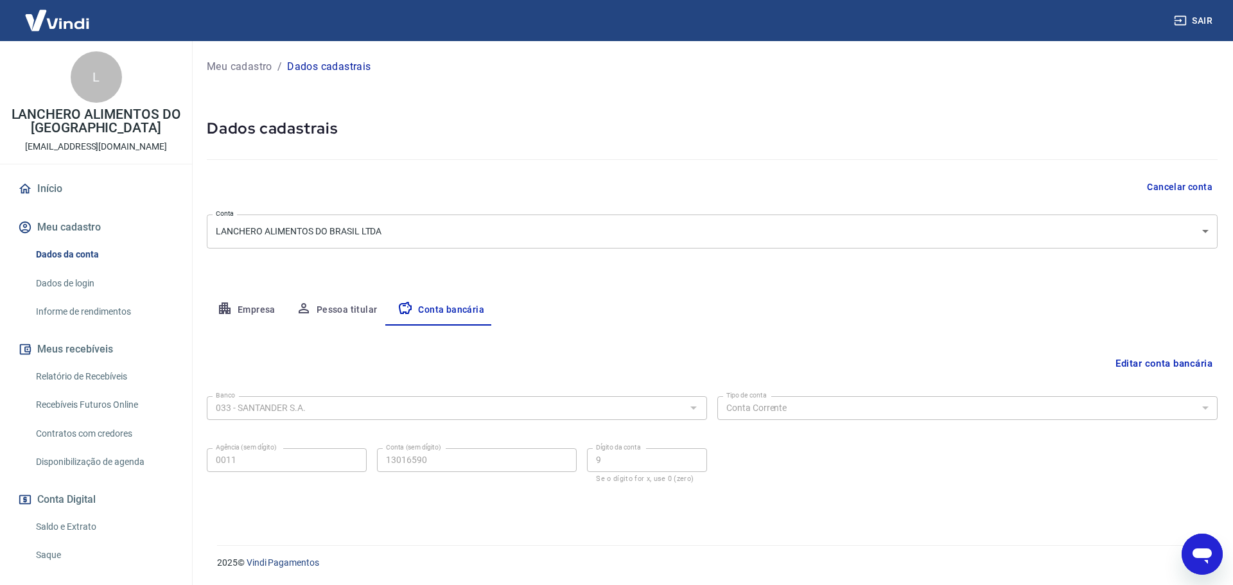
click at [1141, 361] on button "Editar conta bancária" at bounding box center [1164, 363] width 107 height 24
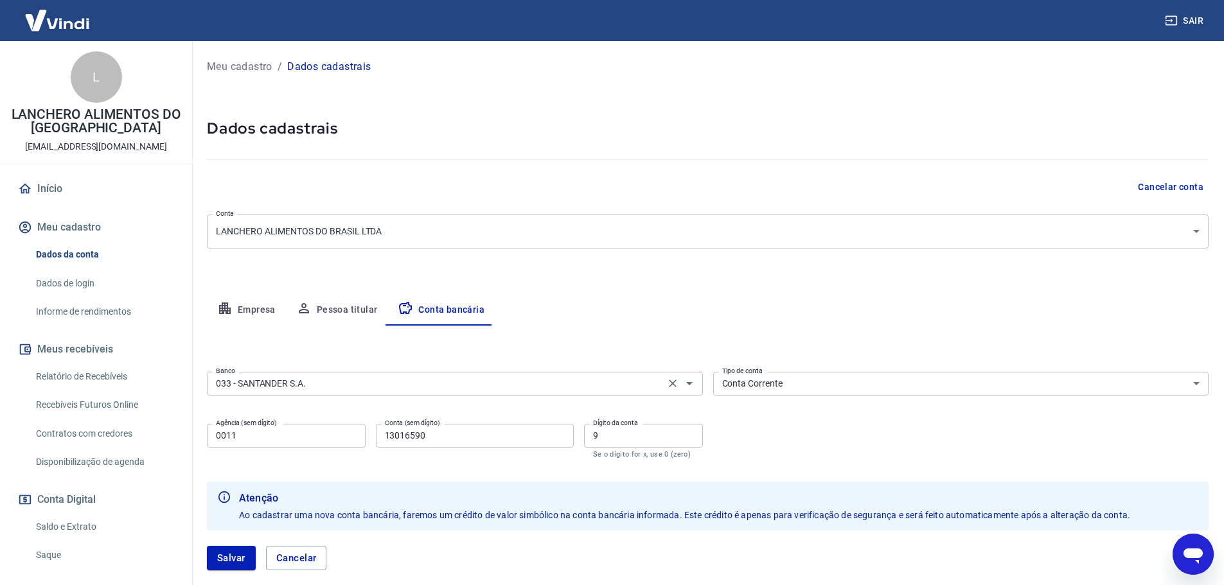
click at [353, 386] on input "033 - SANTANDER S.A." at bounding box center [436, 384] width 450 height 16
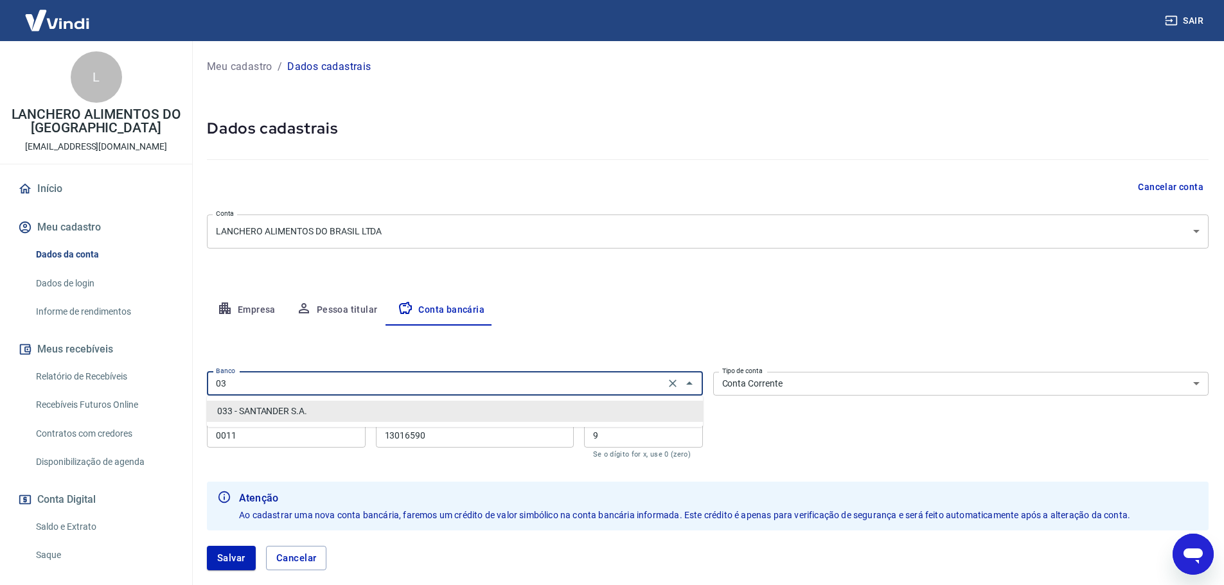
type input "0"
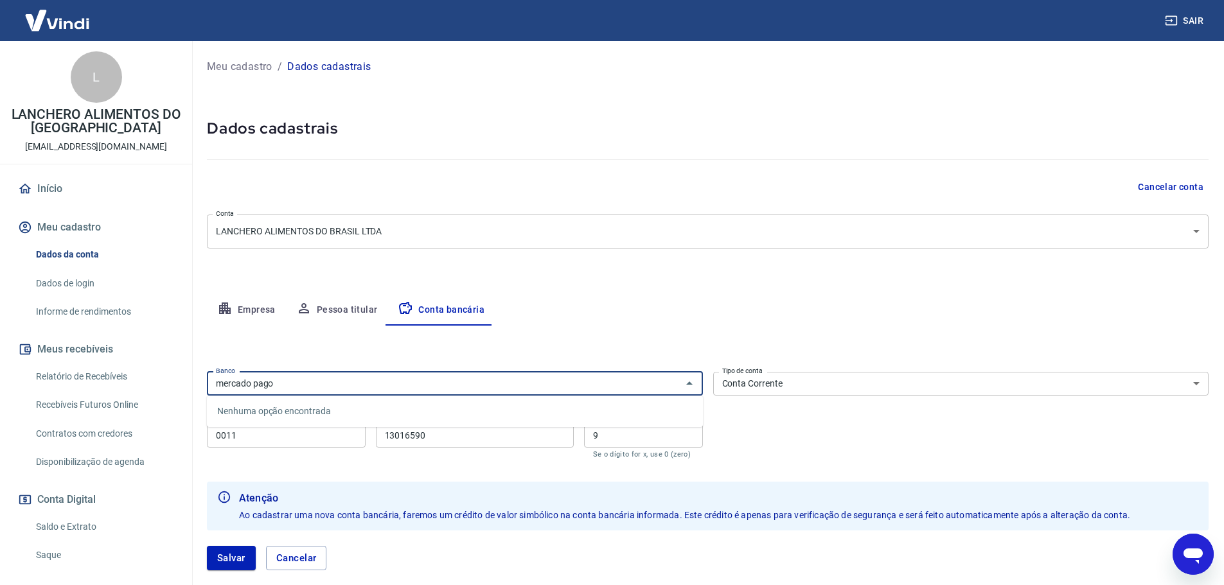
type input "mercado pago"
click at [690, 392] on button "Abrir" at bounding box center [689, 383] width 18 height 18
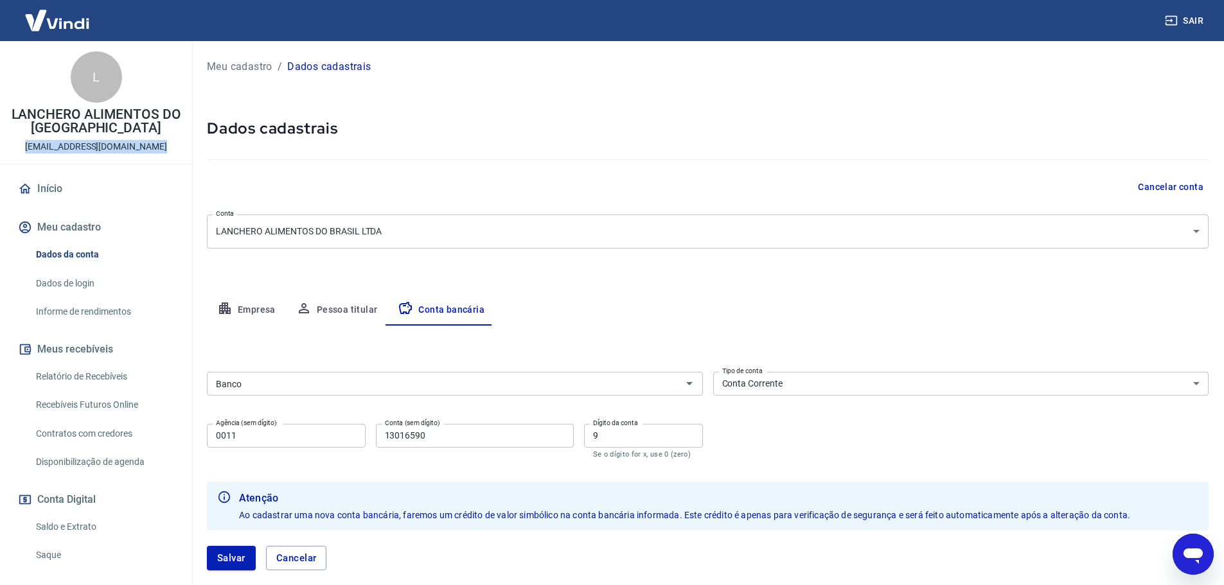
drag, startPoint x: 158, startPoint y: 146, endPoint x: 27, endPoint y: 146, distance: 131.0
click at [27, 146] on div "L LANCHERO ALIMENTOS DO BRASIL marketplaces@lanchero.com.br" at bounding box center [96, 102] width 192 height 123
copy p "[EMAIL_ADDRESS][DOMAIN_NAME]"
click at [270, 387] on input "Banco" at bounding box center [444, 384] width 467 height 16
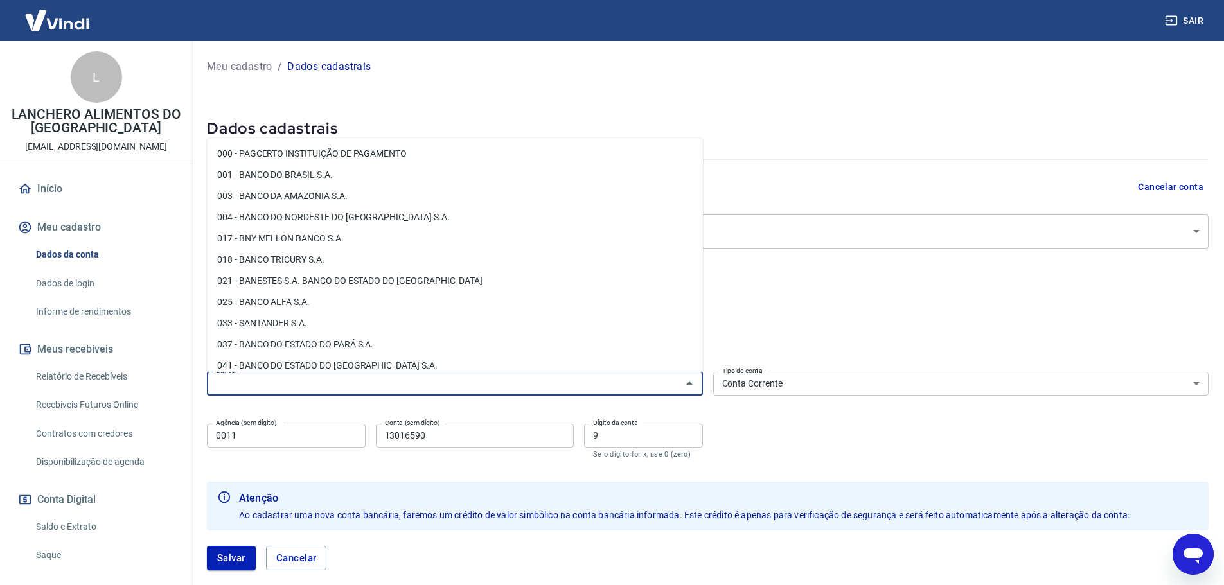
click at [288, 380] on input "Banco" at bounding box center [444, 384] width 467 height 16
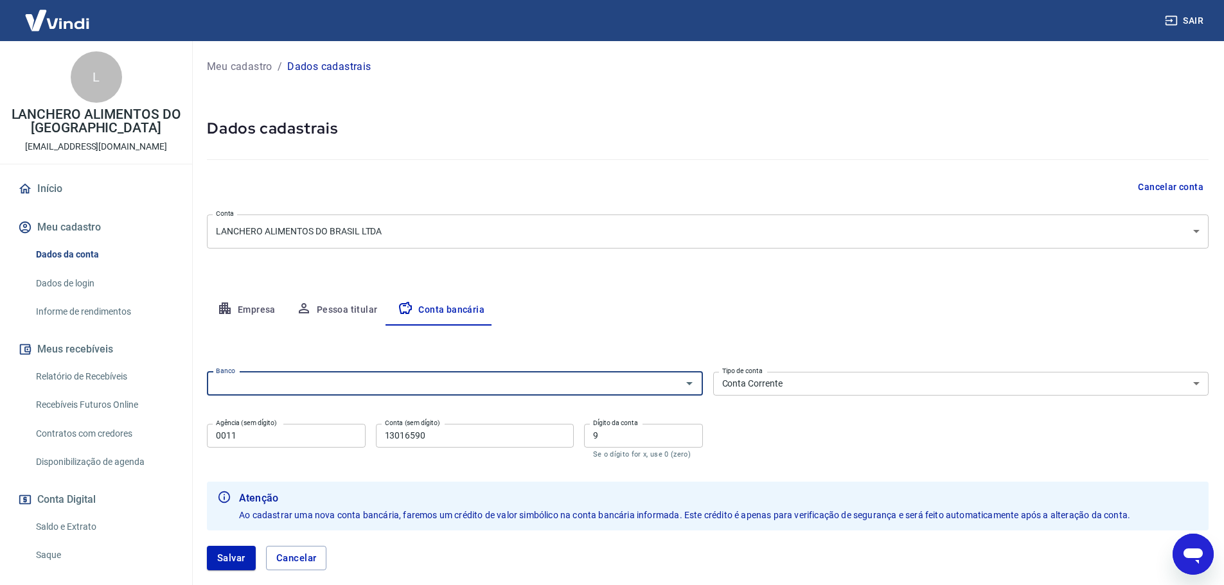
click at [247, 392] on div "Banco" at bounding box center [455, 384] width 496 height 24
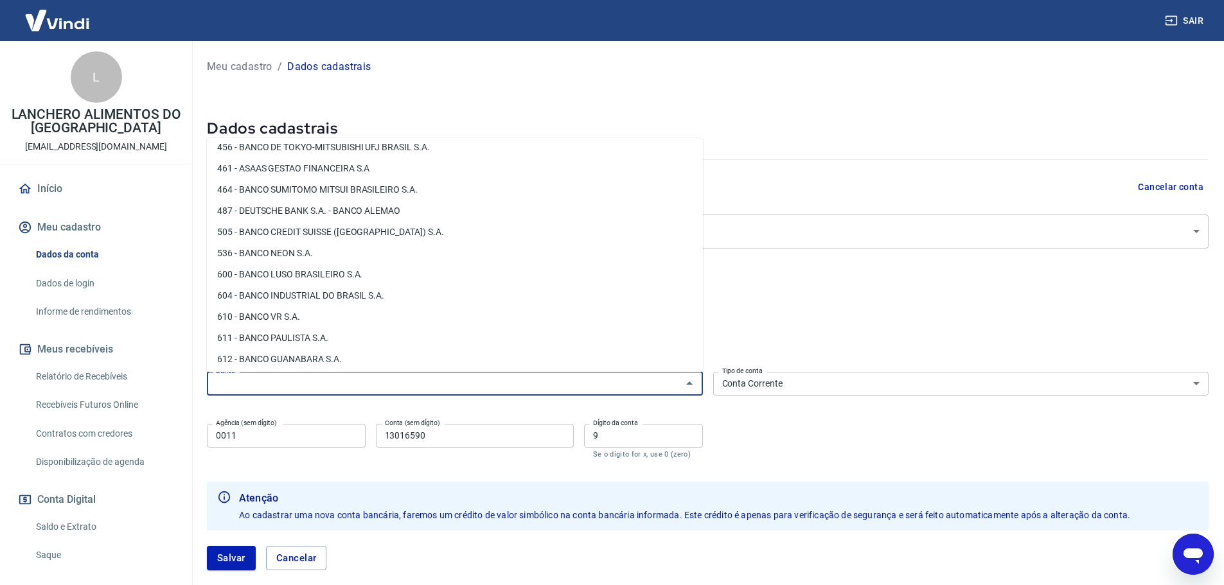
scroll to position [1460, 0]
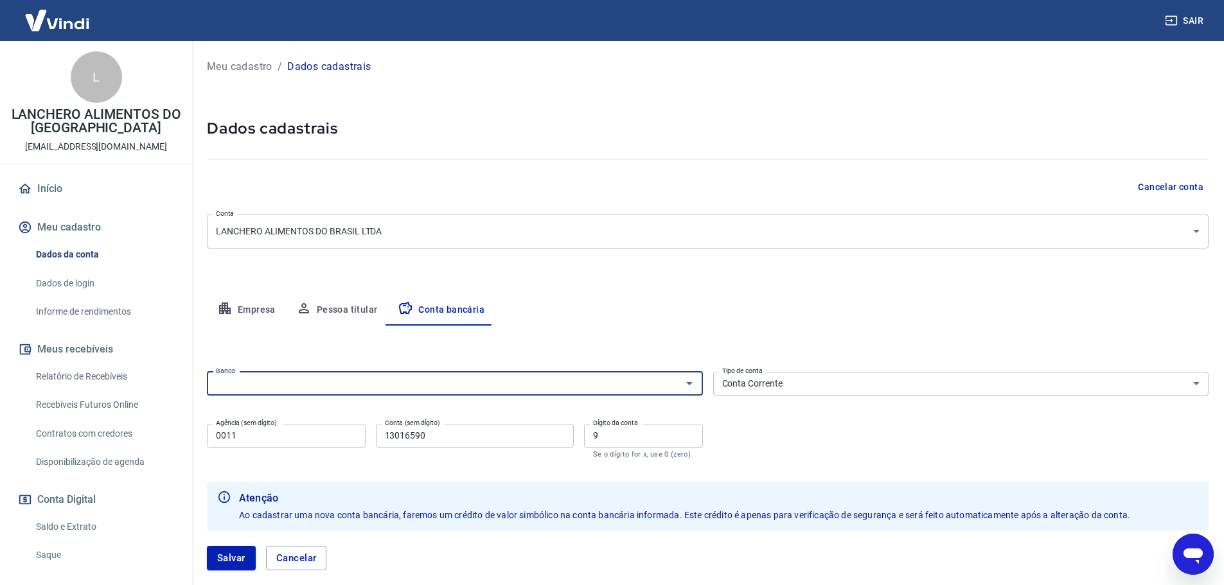
type textarea "x"
click at [692, 387] on icon "Abrir" at bounding box center [689, 383] width 15 height 15
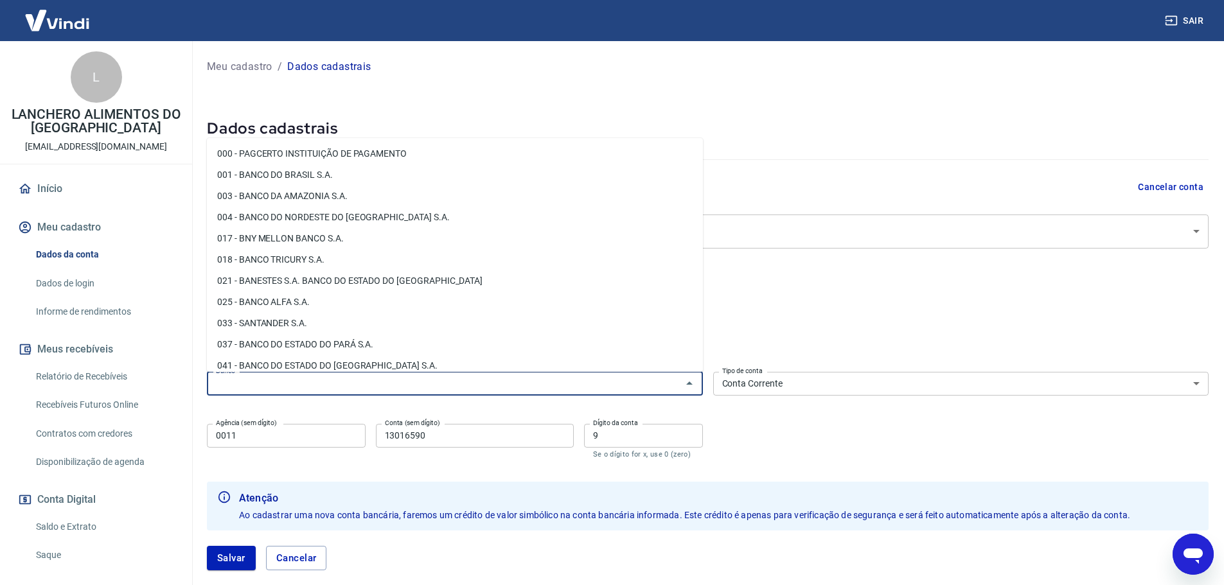
click at [829, 299] on div "Empresa Pessoa titular Conta bancária" at bounding box center [707, 310] width 1001 height 31
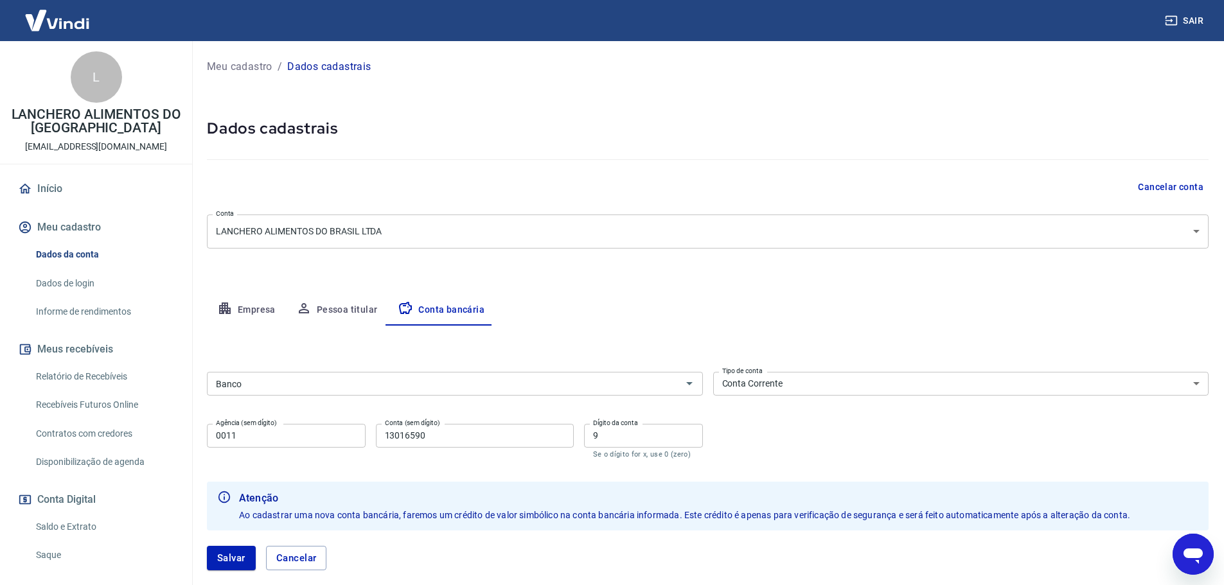
click at [320, 307] on button "Pessoa titular" at bounding box center [337, 310] width 102 height 31
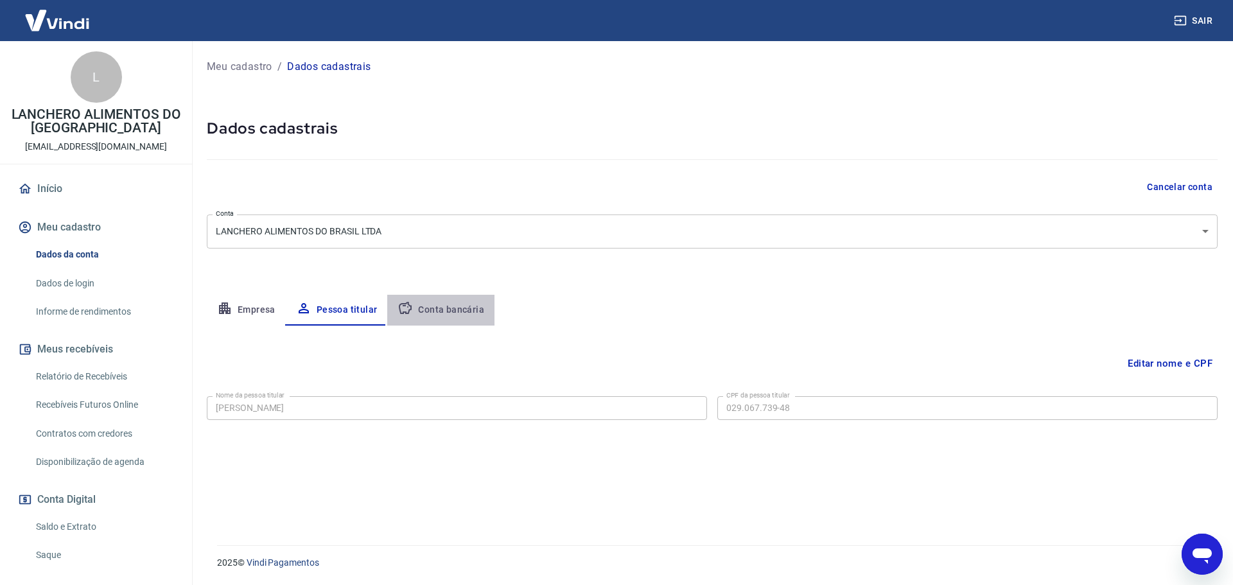
click at [457, 299] on button "Conta bancária" at bounding box center [440, 310] width 107 height 31
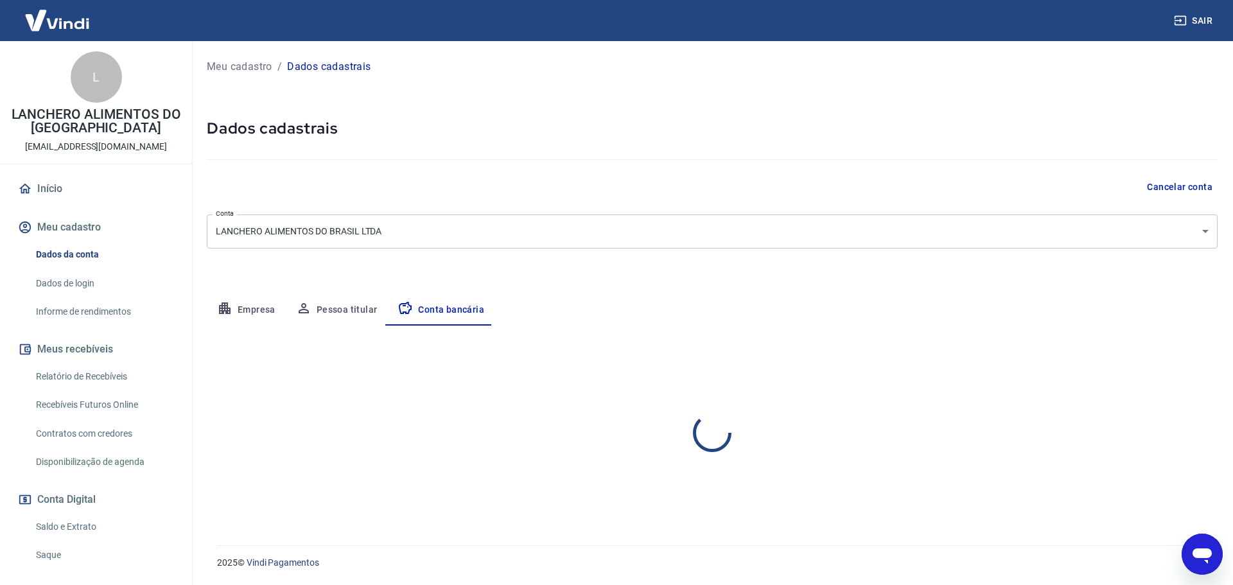
select select "1"
click at [1000, 122] on h5 "Dados cadastrais" at bounding box center [712, 128] width 1011 height 21
type textarea "x"
drag, startPoint x: 120, startPoint y: 462, endPoint x: 118, endPoint y: 452, distance: 11.1
click at [120, 462] on link "Disponibilização de agenda" at bounding box center [104, 462] width 146 height 26
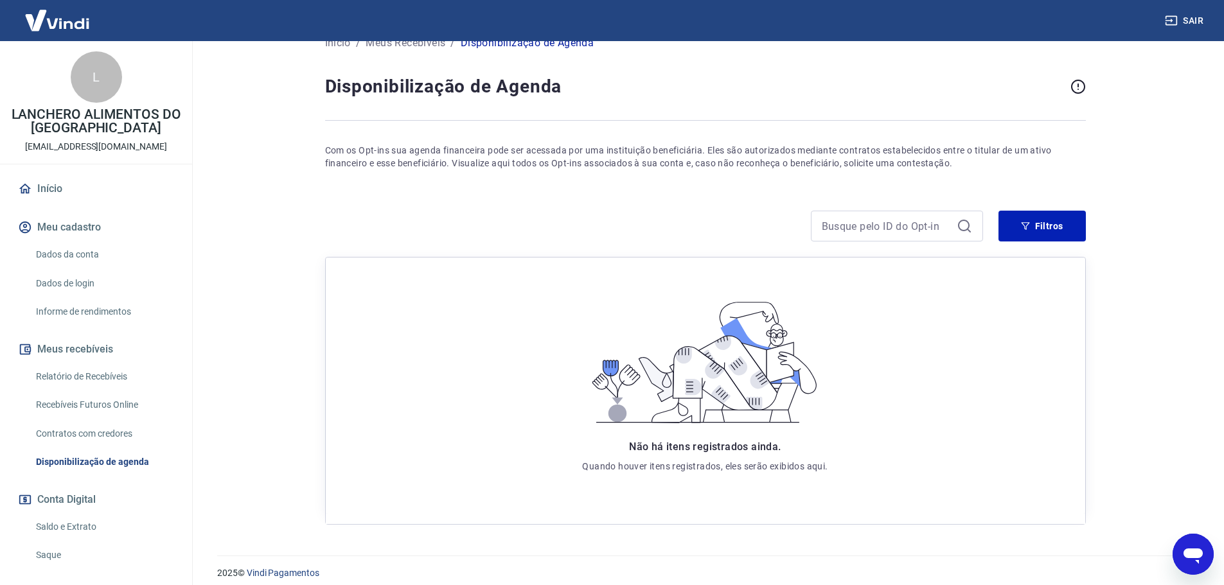
scroll to position [35, 0]
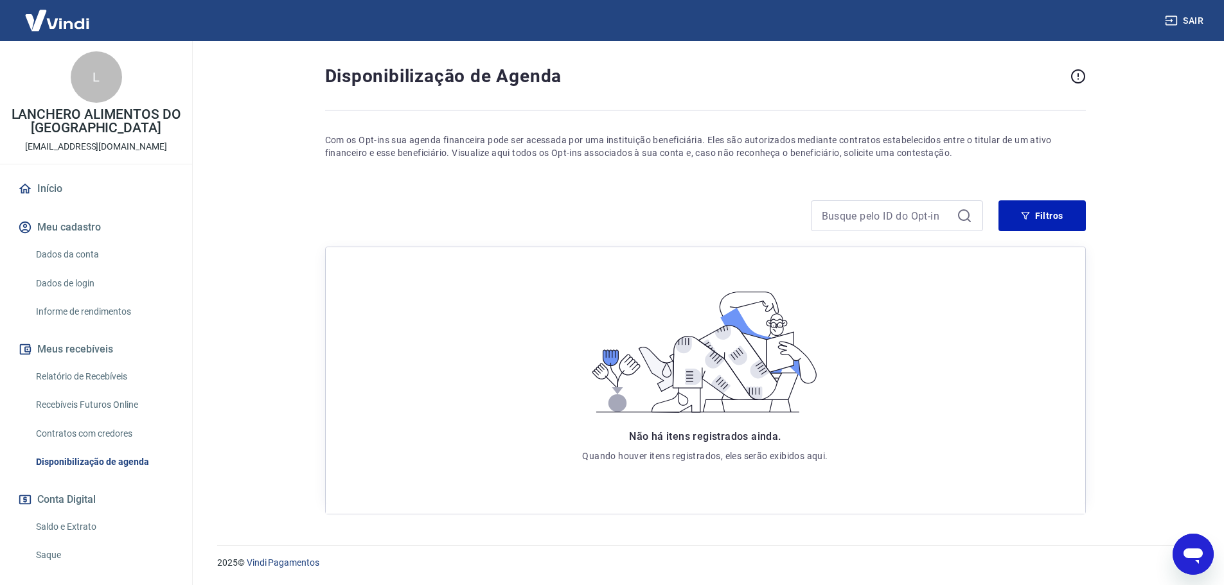
click at [56, 284] on link "Dados de login" at bounding box center [104, 283] width 146 height 26
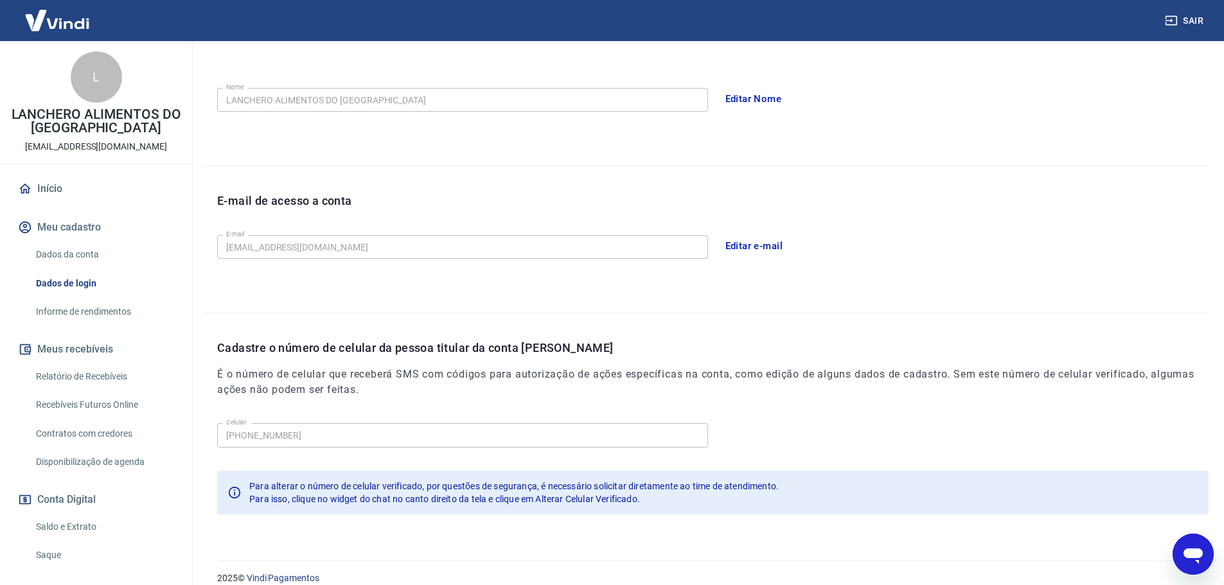
scroll to position [238, 0]
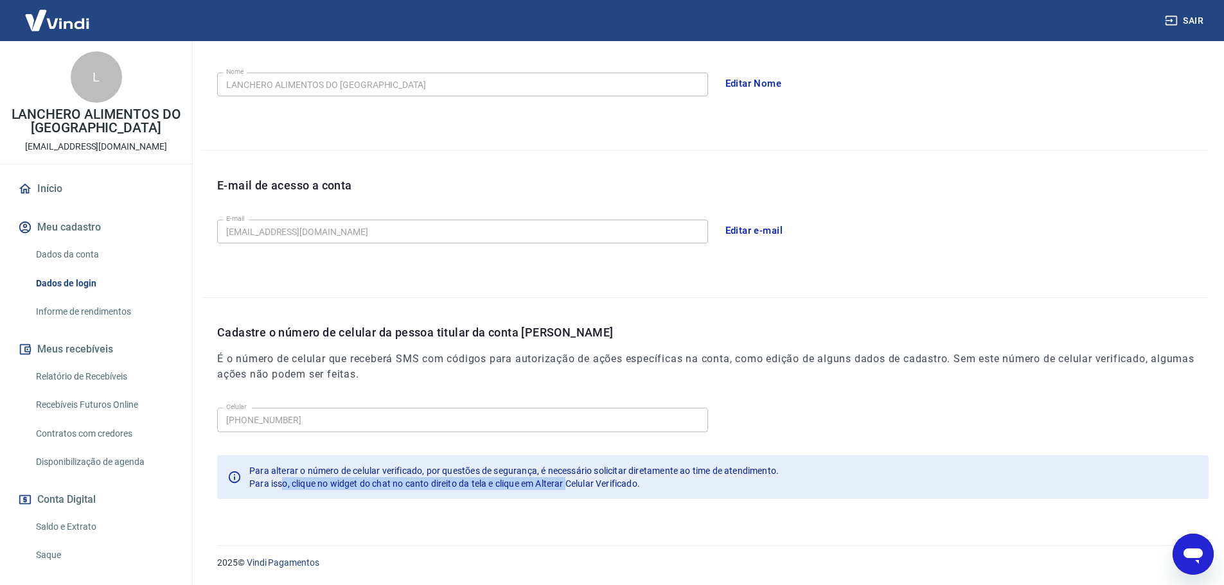
drag, startPoint x: 570, startPoint y: 477, endPoint x: 274, endPoint y: 476, distance: 296.1
click at [282, 482] on div "Para isso, clique no widget do chat no canto direito da tela e clique em Altera…" at bounding box center [513, 483] width 529 height 13
click at [109, 315] on link "Informe de rendimentos" at bounding box center [104, 312] width 146 height 26
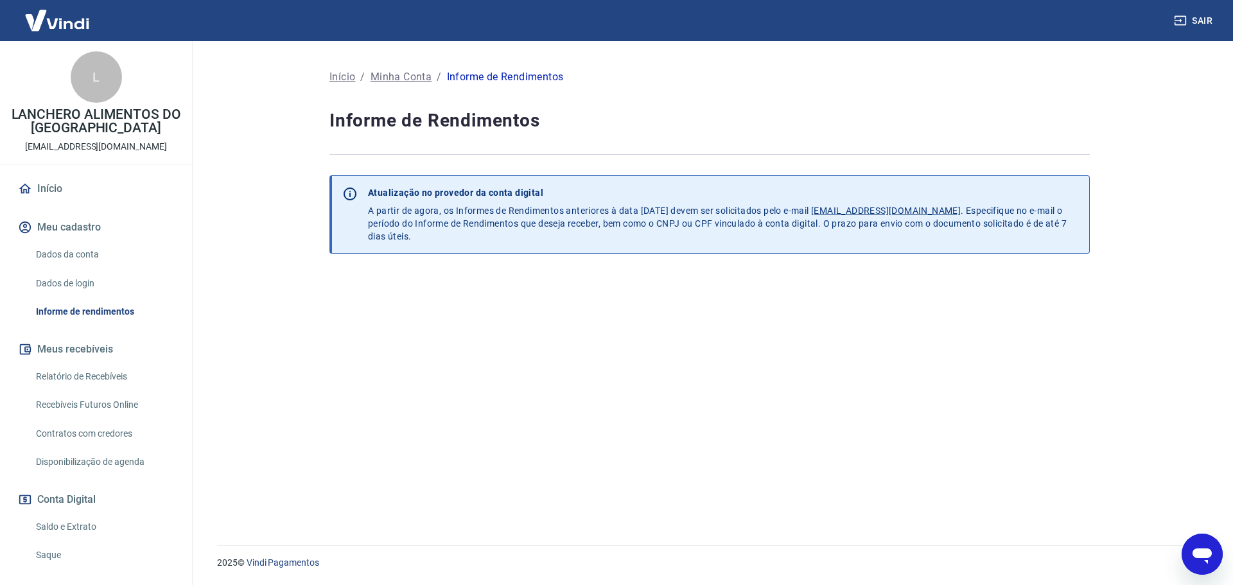
click at [81, 283] on link "Dados de login" at bounding box center [104, 283] width 146 height 26
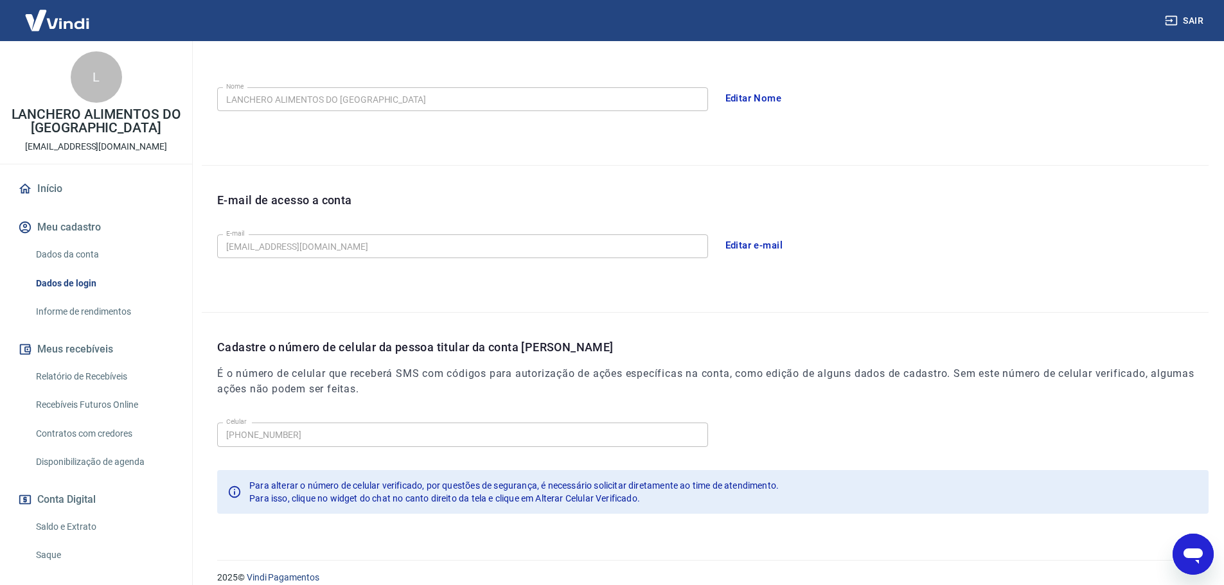
scroll to position [238, 0]
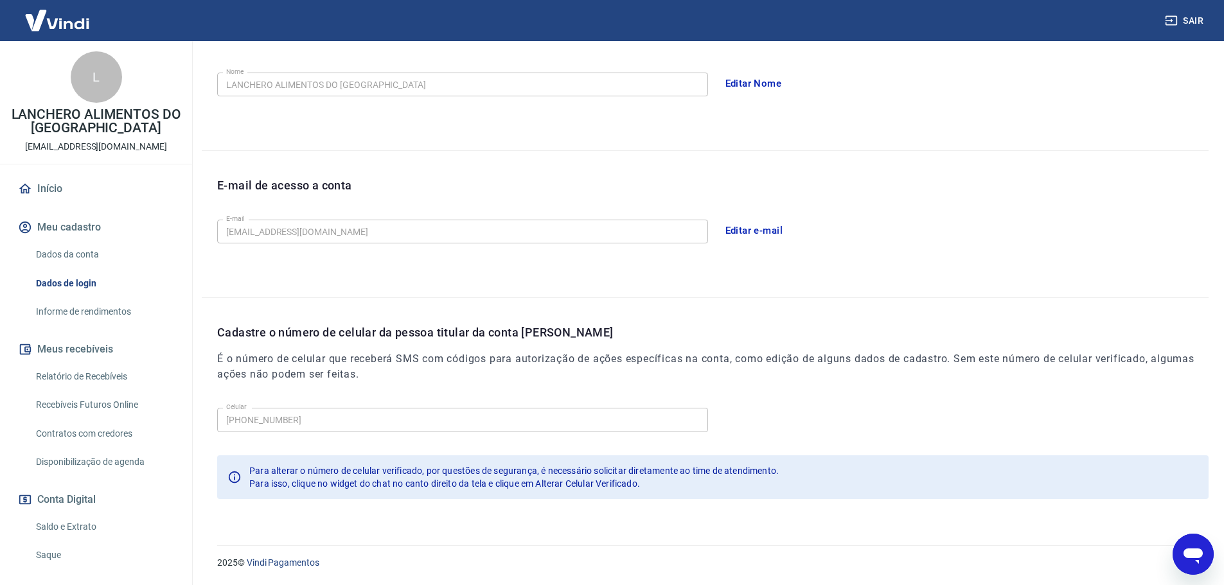
click at [63, 254] on link "Dados da conta" at bounding box center [104, 255] width 146 height 26
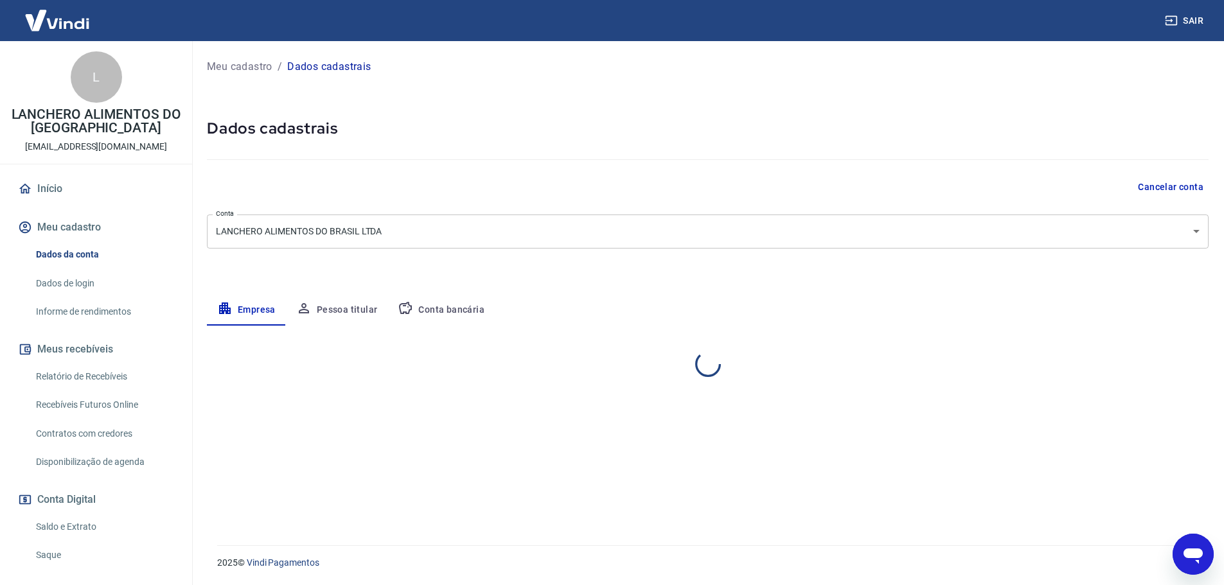
select select "SP"
select select "business"
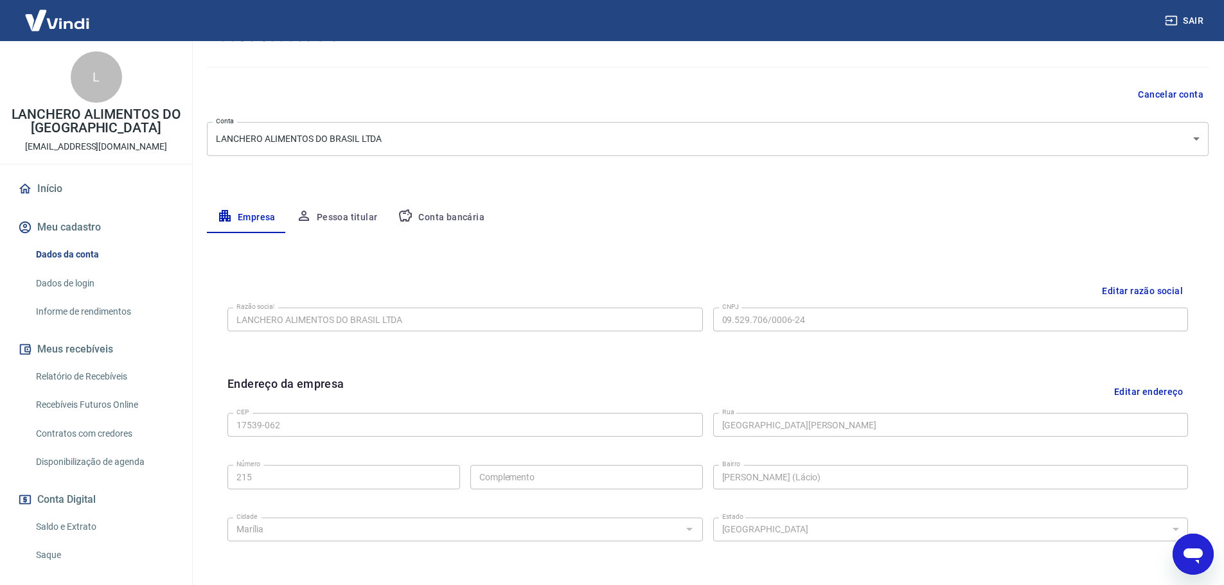
scroll to position [84, 0]
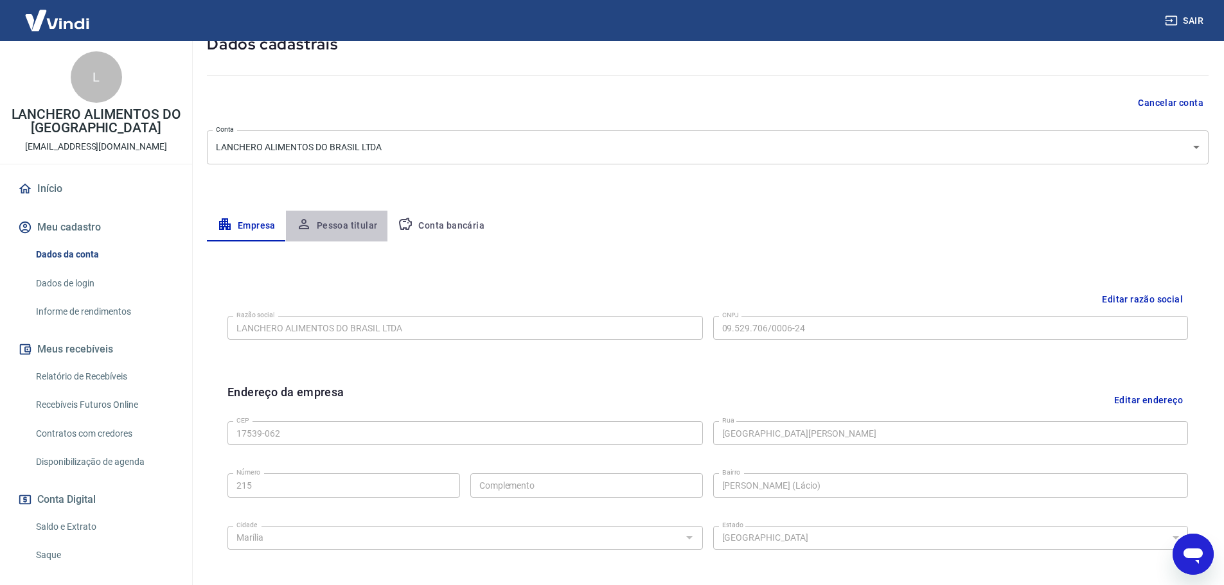
click at [347, 230] on button "Pessoa titular" at bounding box center [337, 226] width 102 height 31
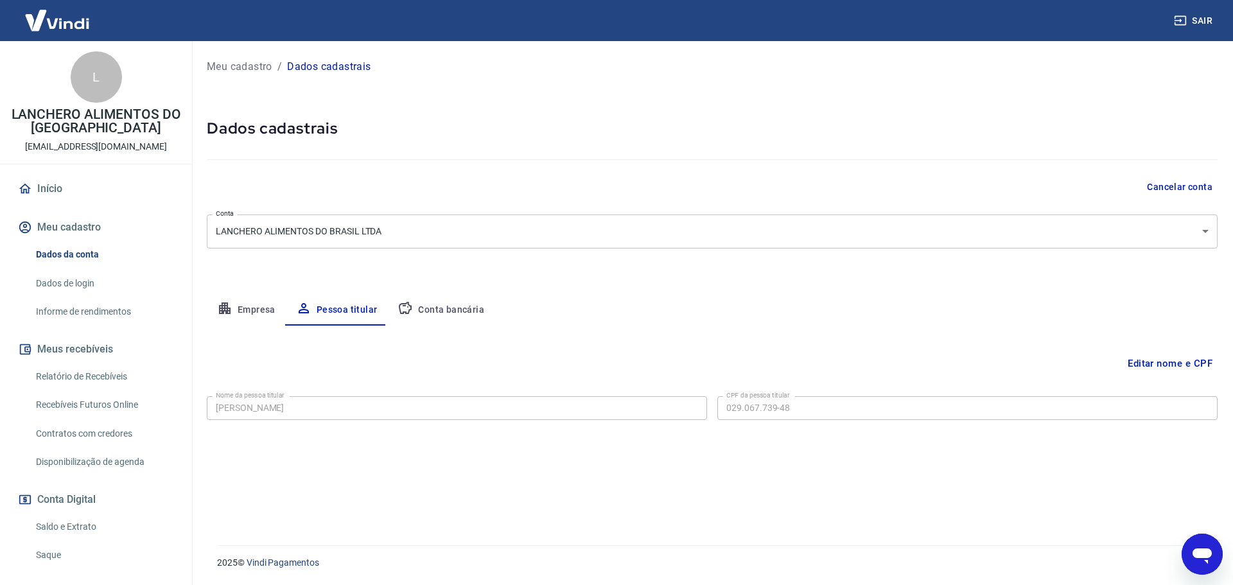
click at [493, 317] on div "Empresa Pessoa titular Conta bancária" at bounding box center [712, 310] width 1011 height 31
click at [445, 307] on button "Conta bancária" at bounding box center [440, 310] width 107 height 31
select select "1"
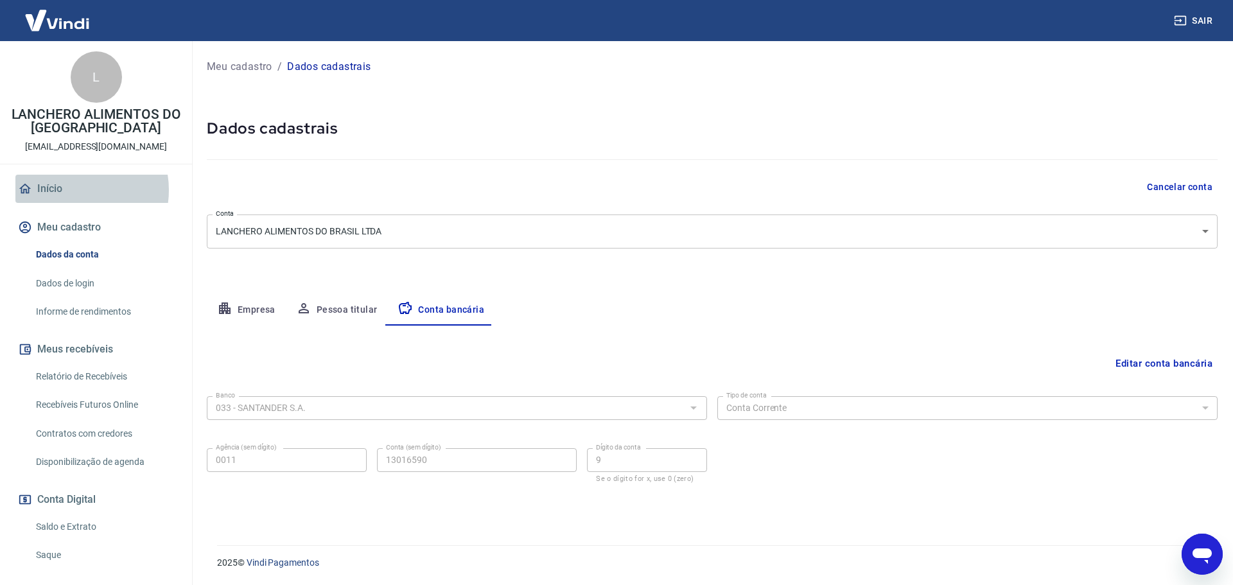
click at [72, 190] on link "Início" at bounding box center [95, 189] width 161 height 28
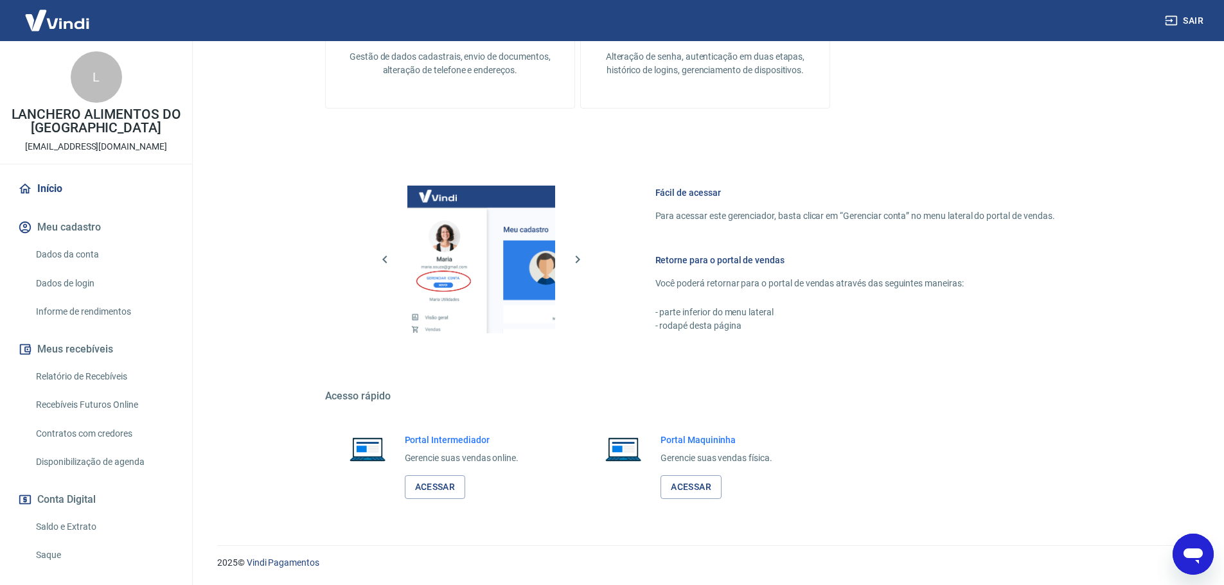
scroll to position [216, 0]
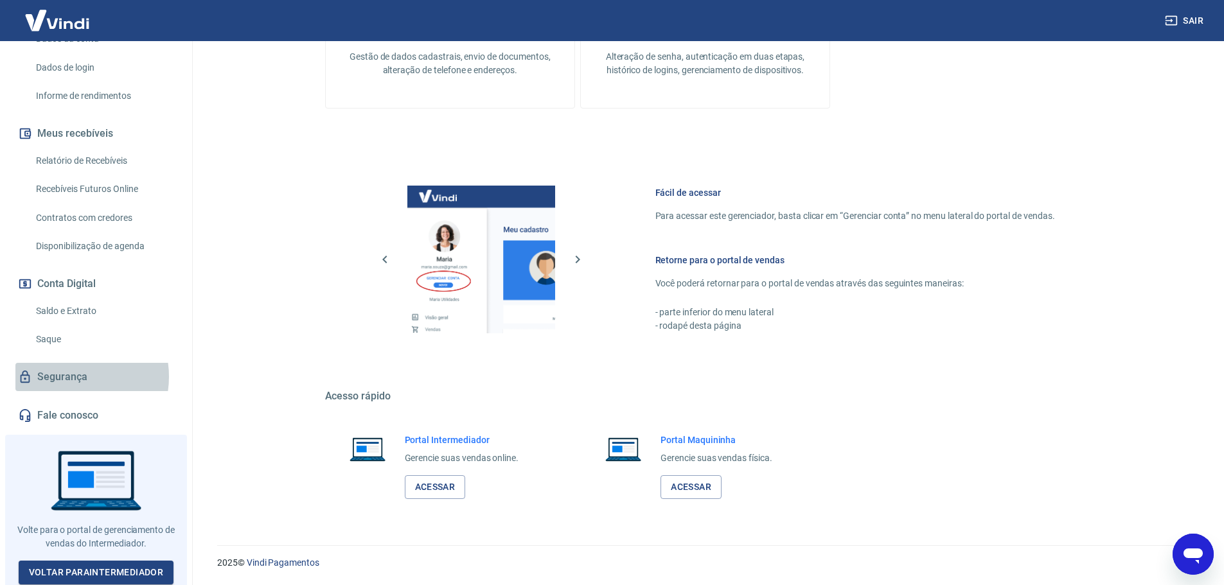
click at [66, 376] on link "Segurança" at bounding box center [95, 377] width 161 height 28
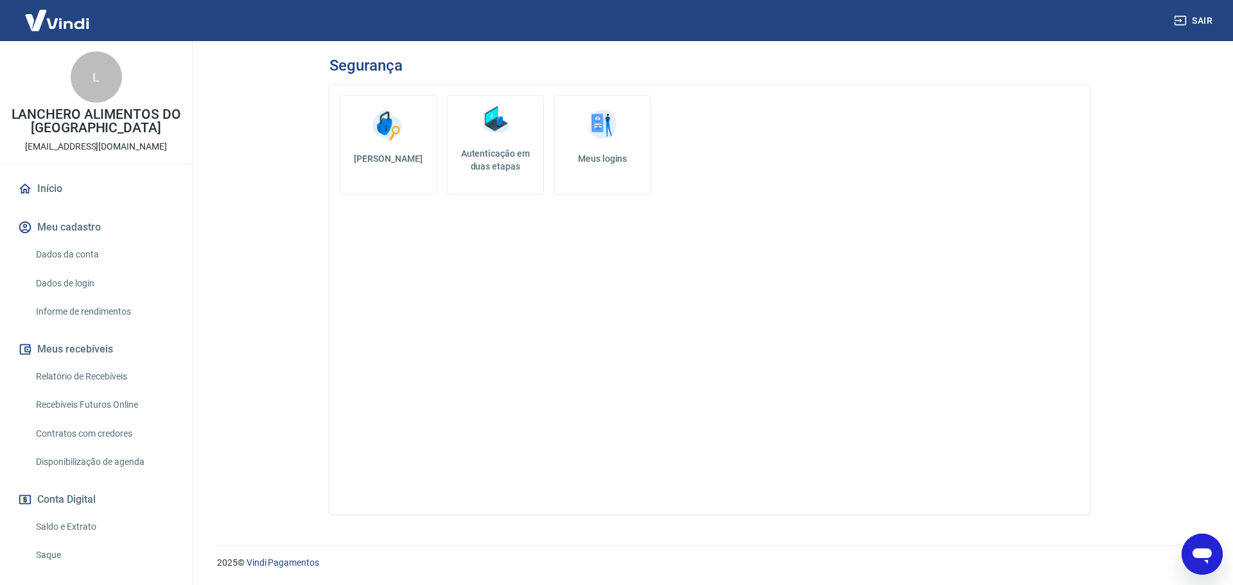
click at [122, 141] on p "[EMAIL_ADDRESS][DOMAIN_NAME]" at bounding box center [96, 146] width 142 height 13
click at [81, 340] on button "Meus recebíveis" at bounding box center [95, 349] width 161 height 28
drag, startPoint x: 66, startPoint y: 504, endPoint x: 64, endPoint y: 496, distance: 7.8
click at [65, 502] on button "Conta Digital" at bounding box center [95, 500] width 161 height 28
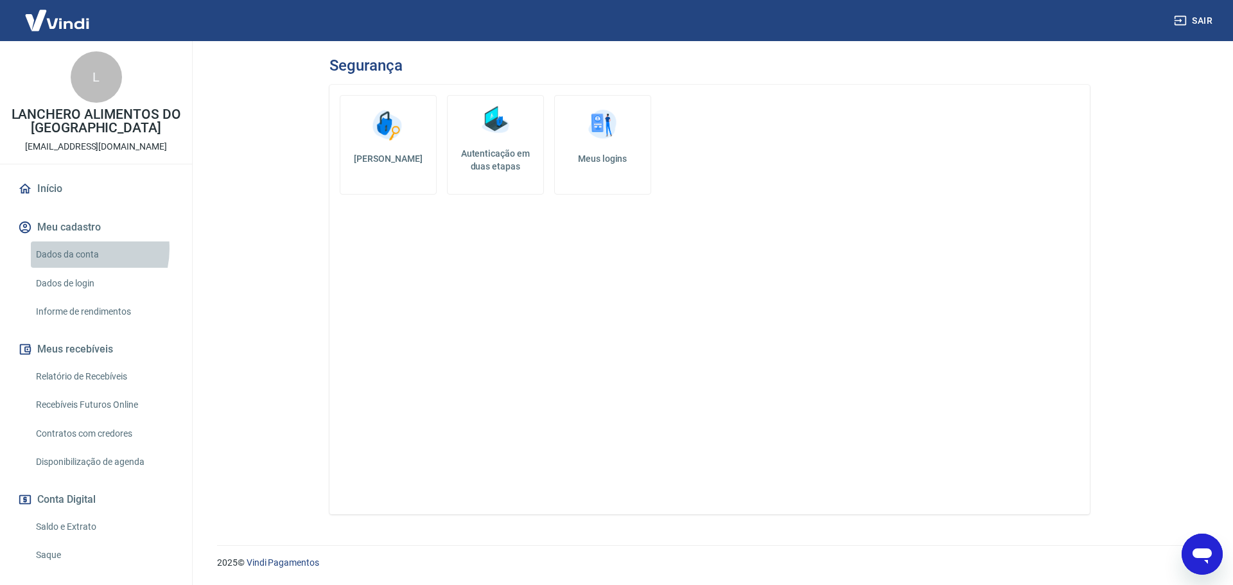
click at [71, 249] on link "Dados da conta" at bounding box center [104, 255] width 146 height 26
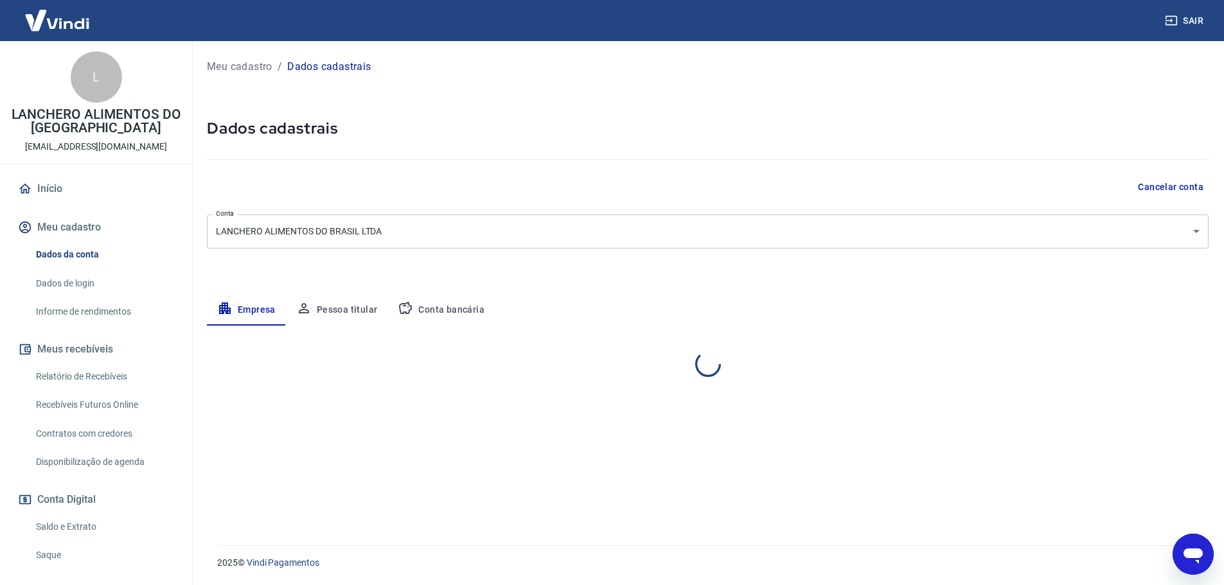
select select "SP"
select select "business"
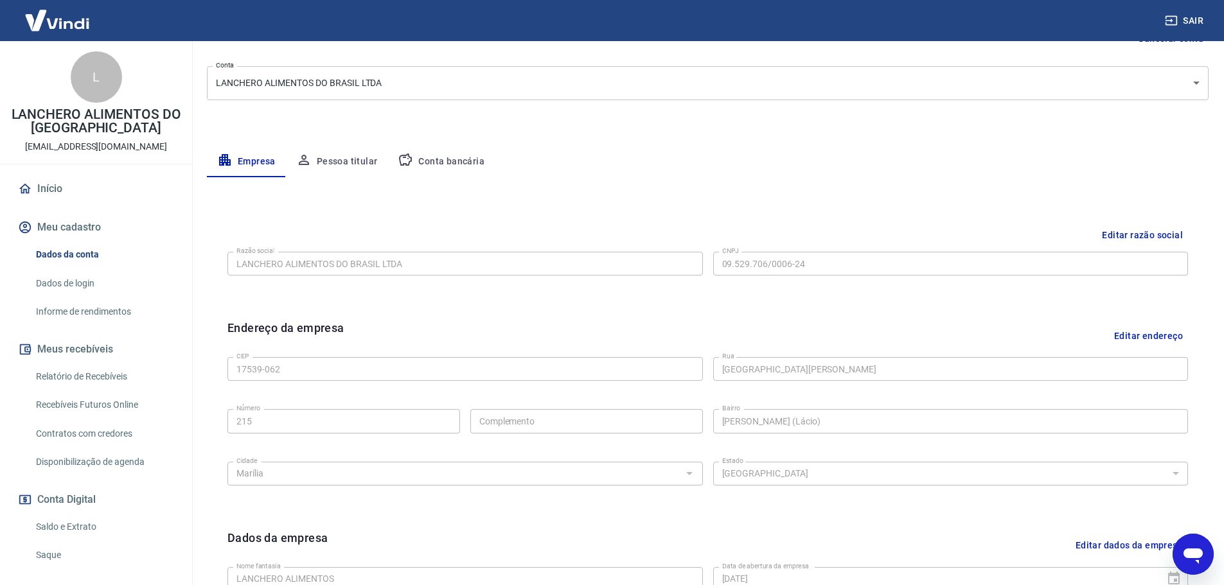
scroll to position [20, 0]
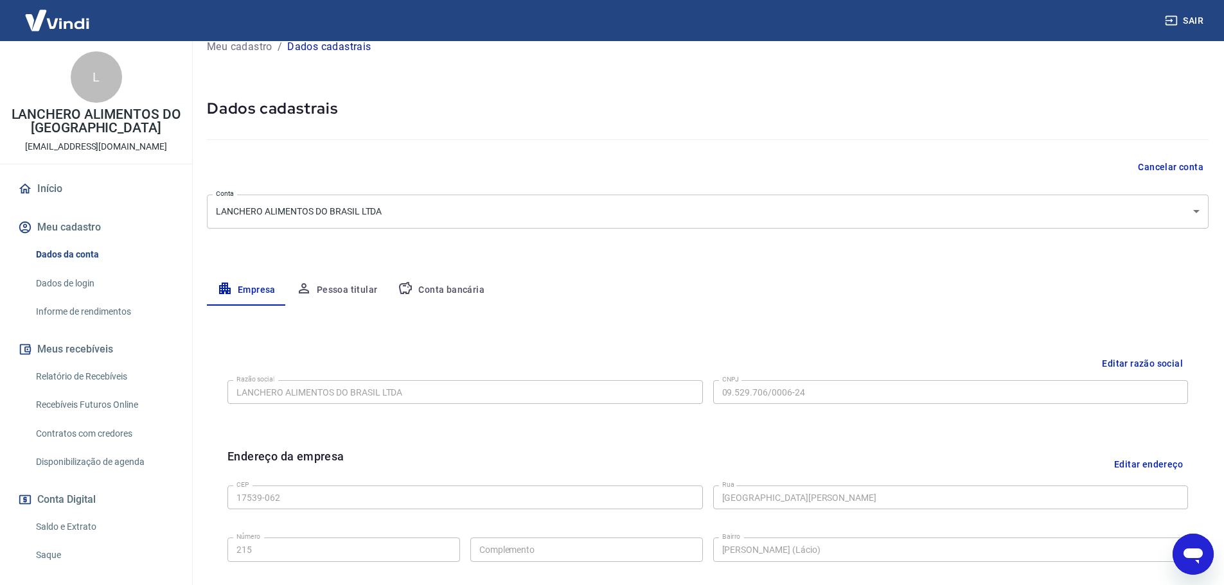
type textarea "x"
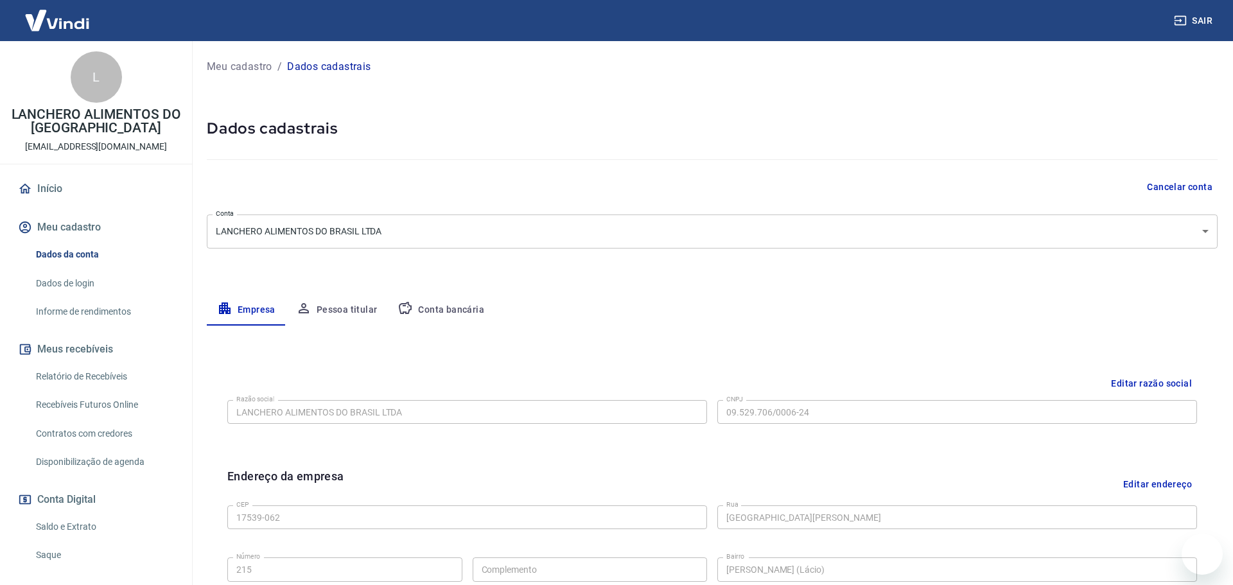
select select "SP"
select select "business"
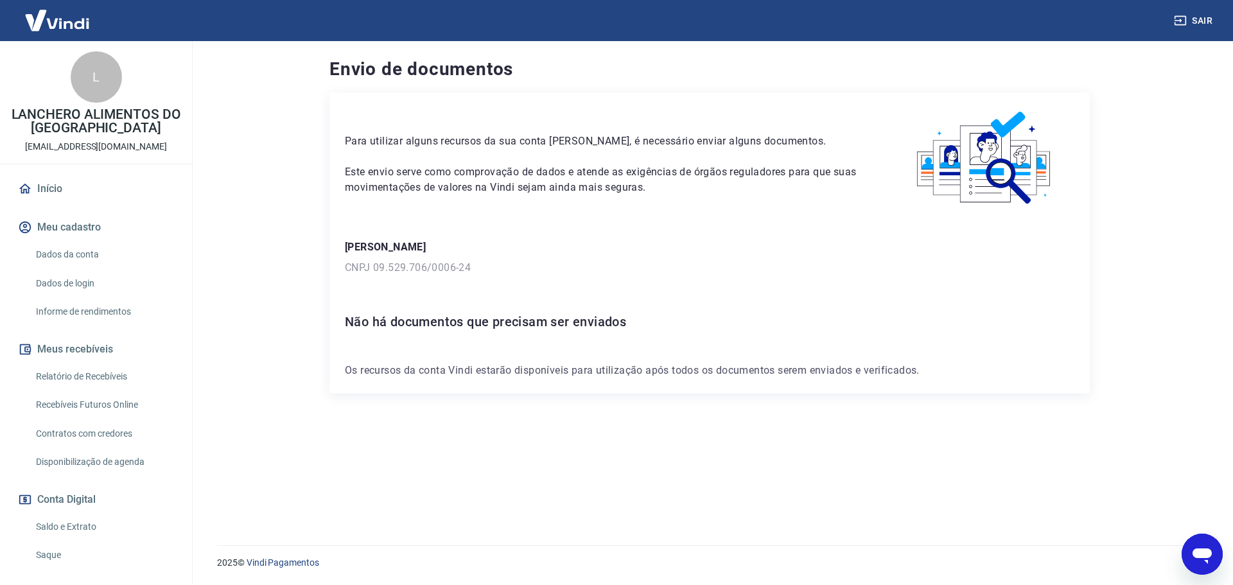
scroll to position [216, 0]
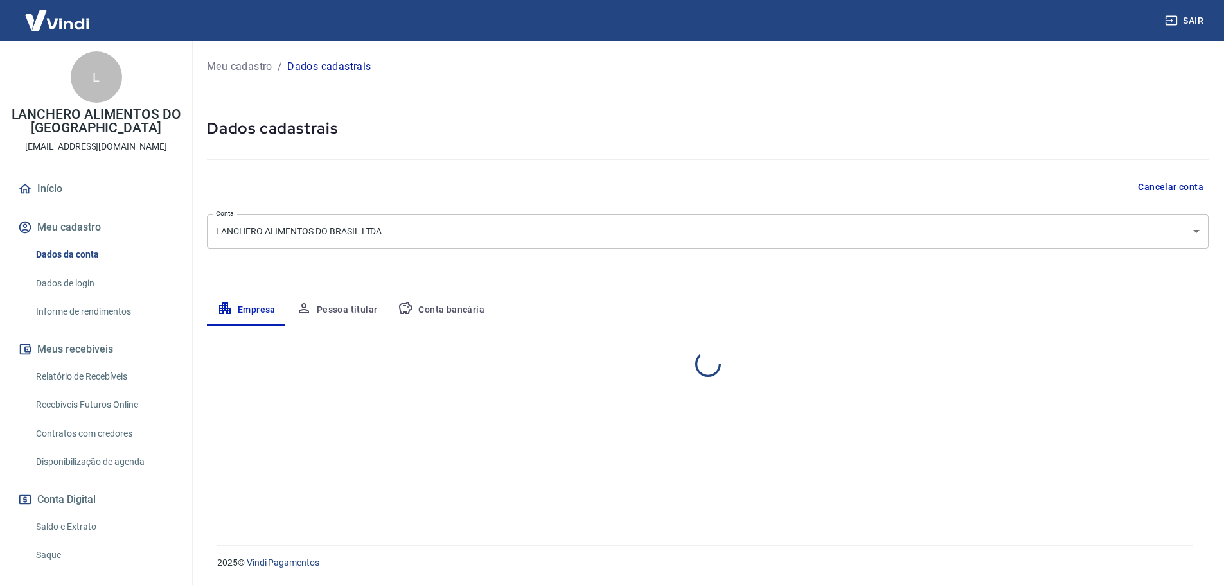
select select "SP"
select select "business"
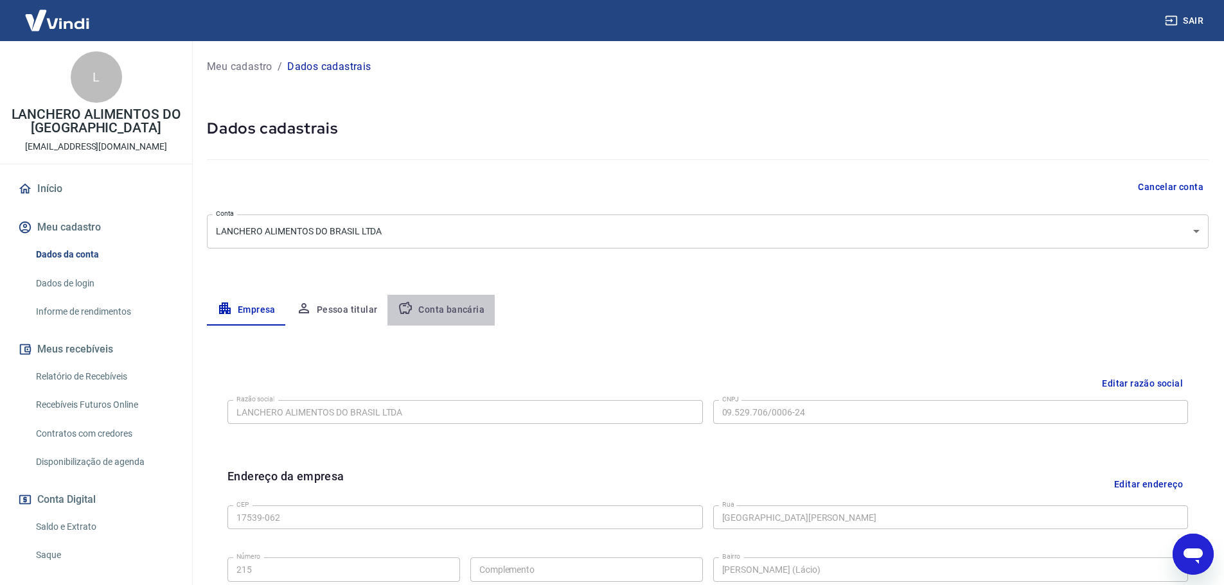
click at [450, 304] on button "Conta bancária" at bounding box center [440, 310] width 107 height 31
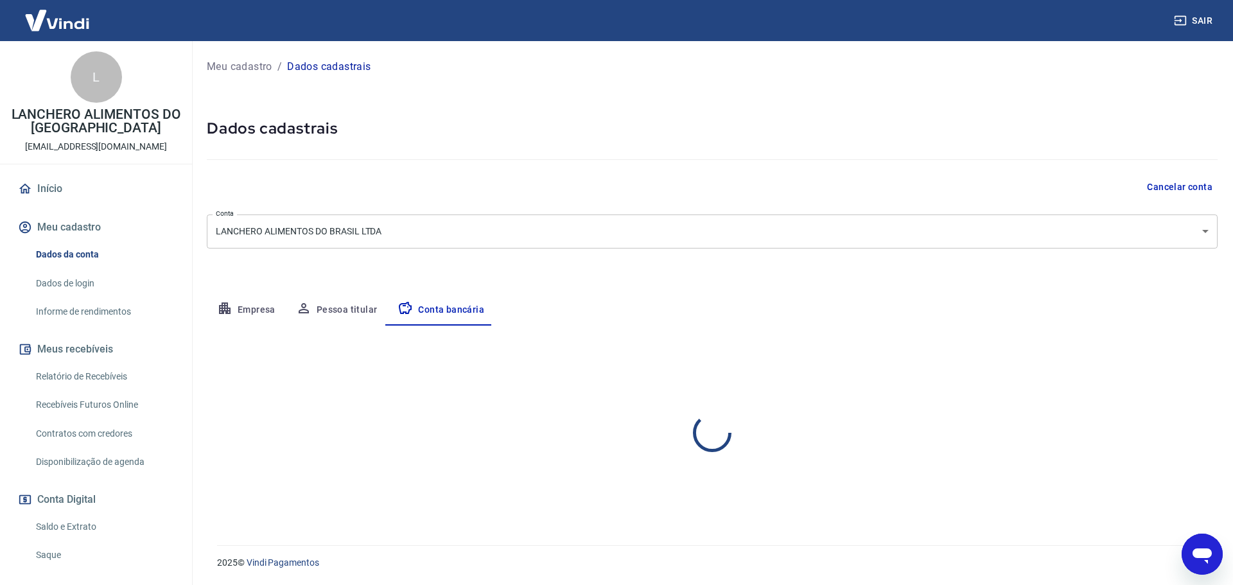
select select "1"
click at [1147, 365] on button "Editar conta bancária" at bounding box center [1164, 363] width 107 height 24
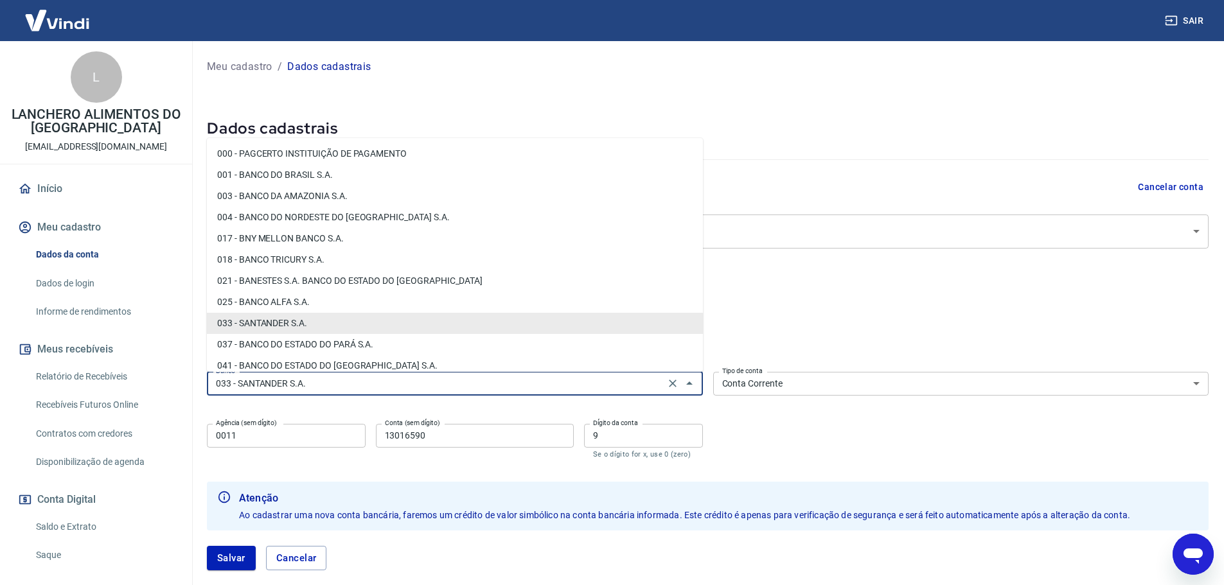
click at [376, 389] on input "033 - SANTANDER S.A." at bounding box center [436, 384] width 450 height 16
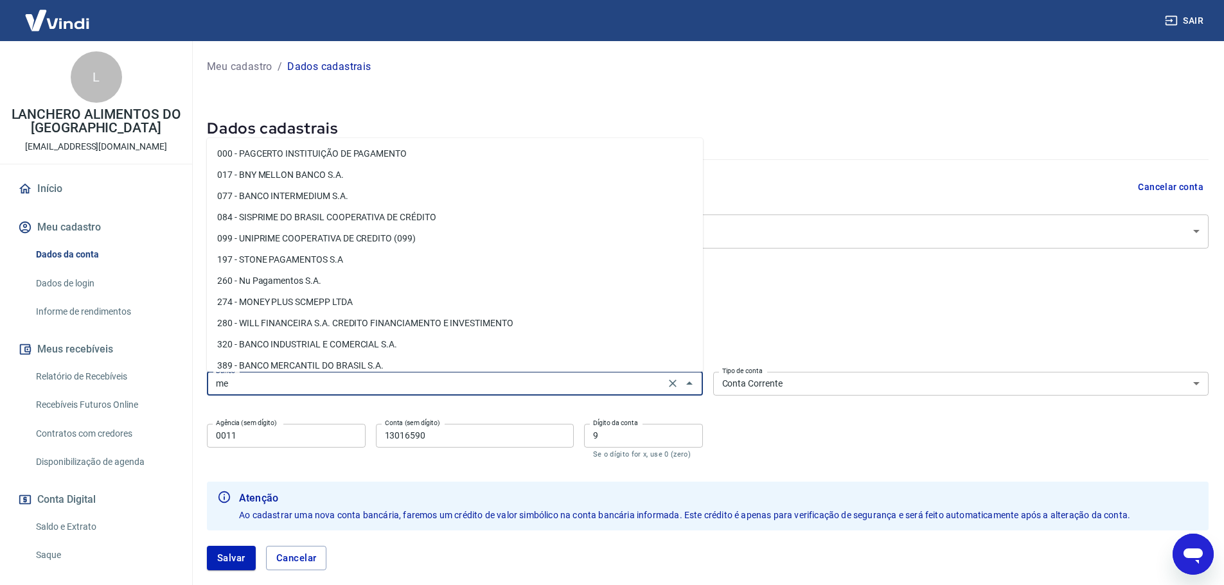
type input "m"
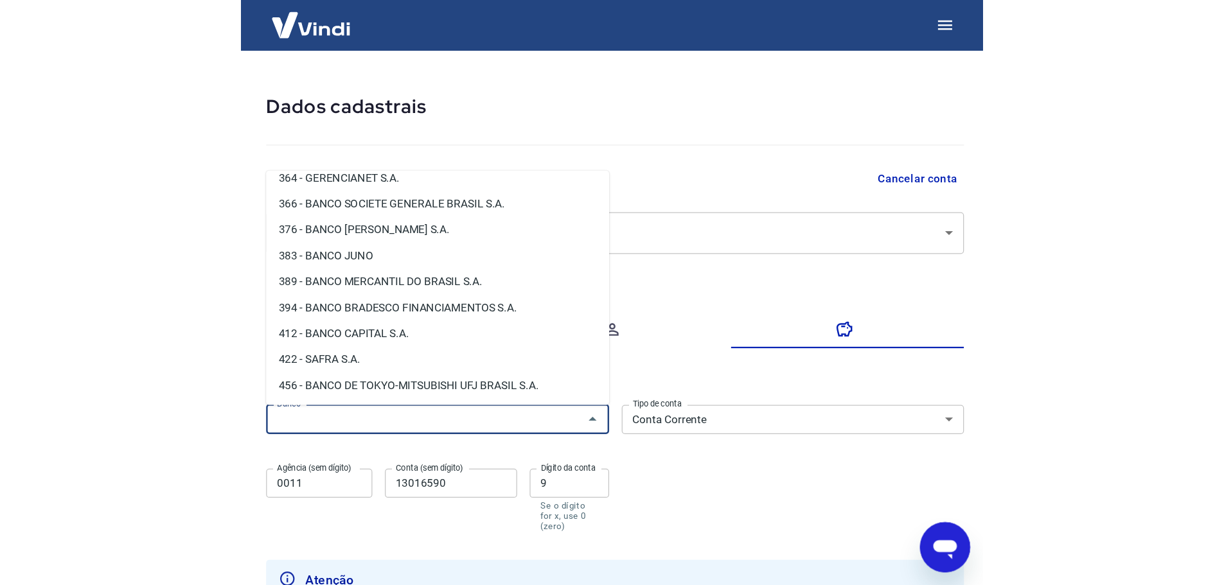
scroll to position [1416, 0]
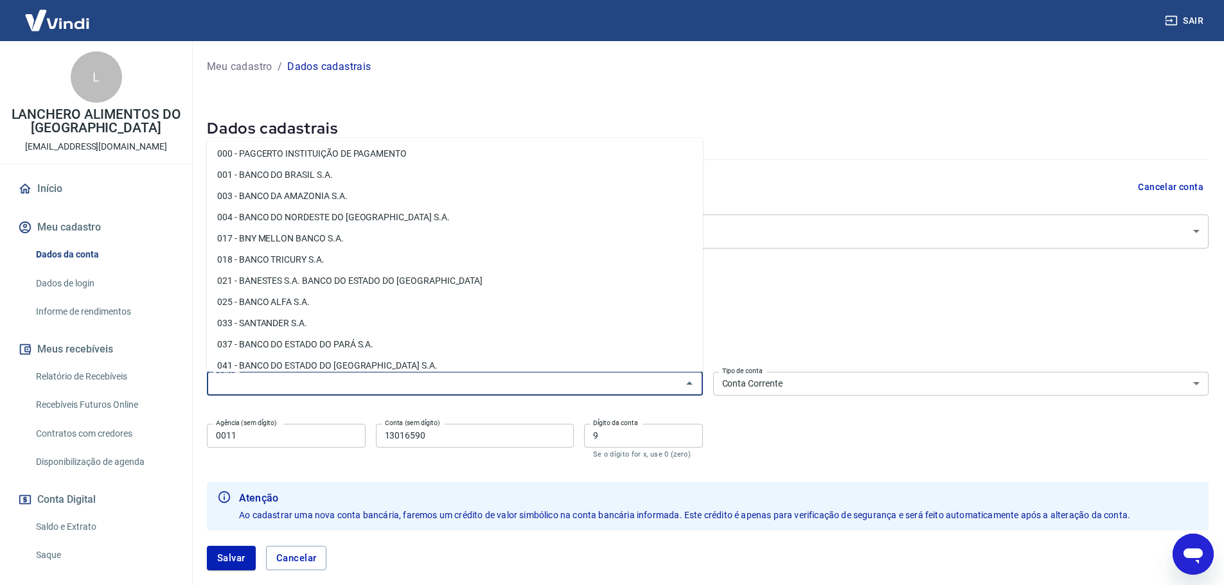
click at [317, 383] on input "Banco" at bounding box center [444, 384] width 467 height 16
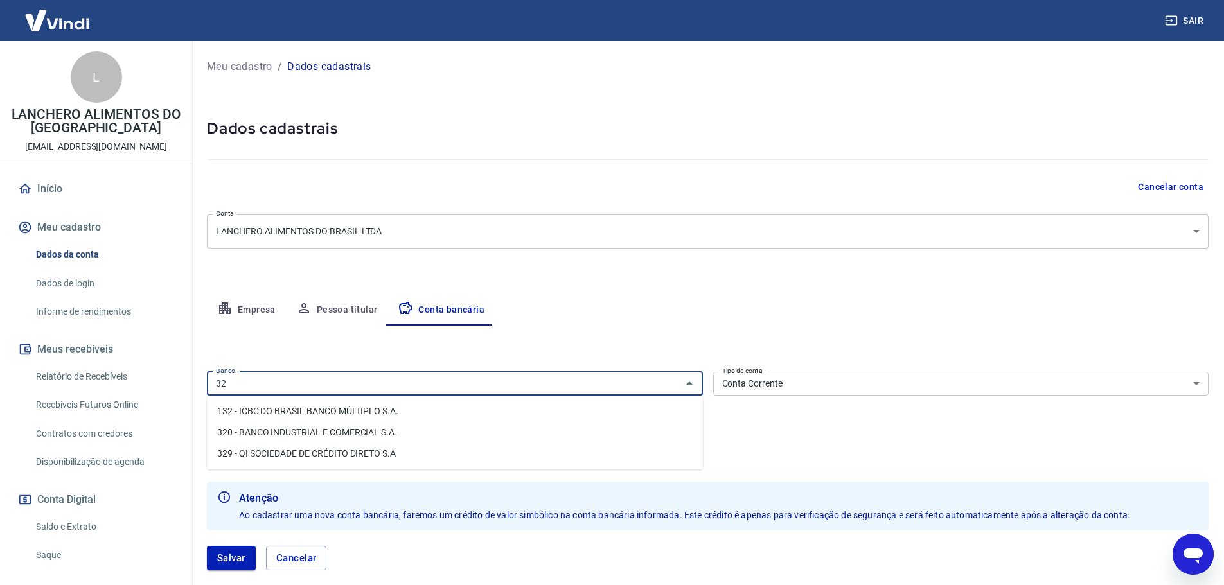
type input "3"
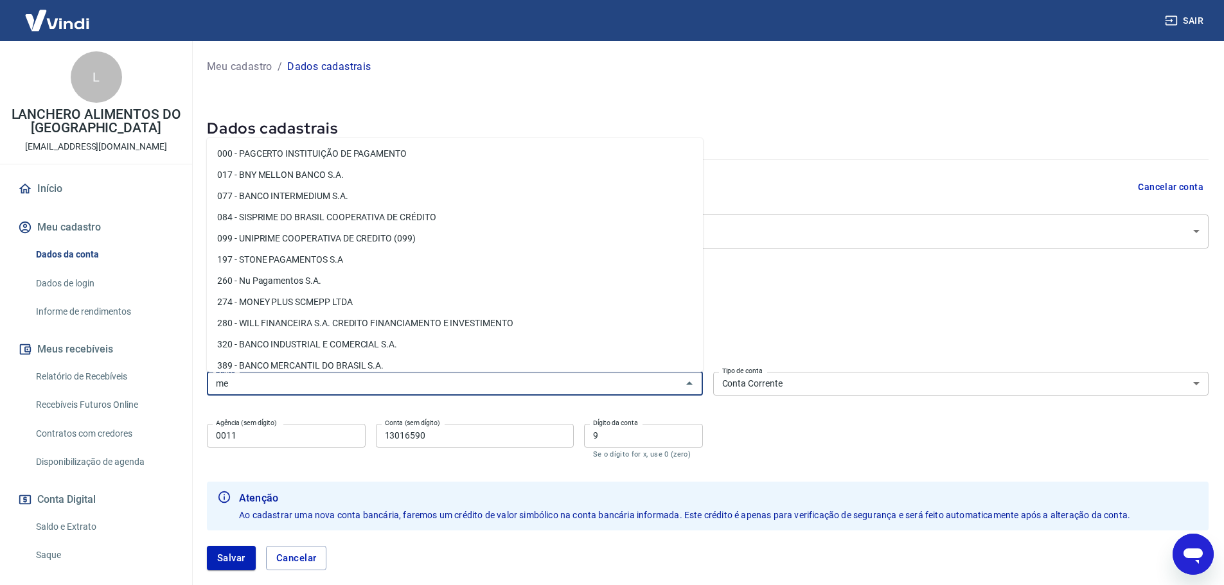
type input "m"
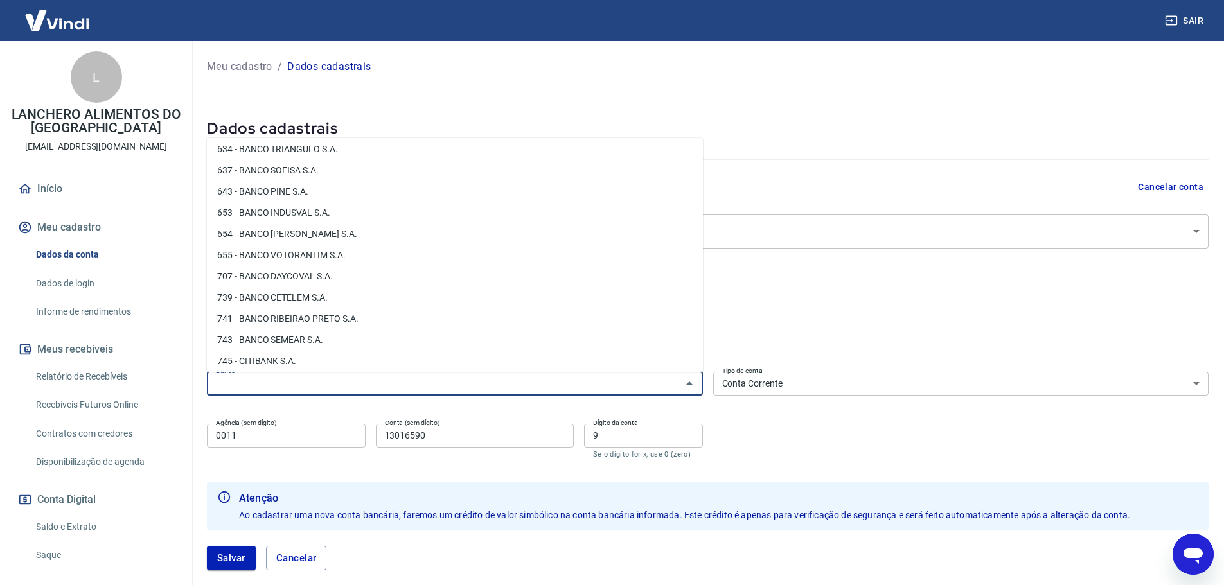
scroll to position [1863, 0]
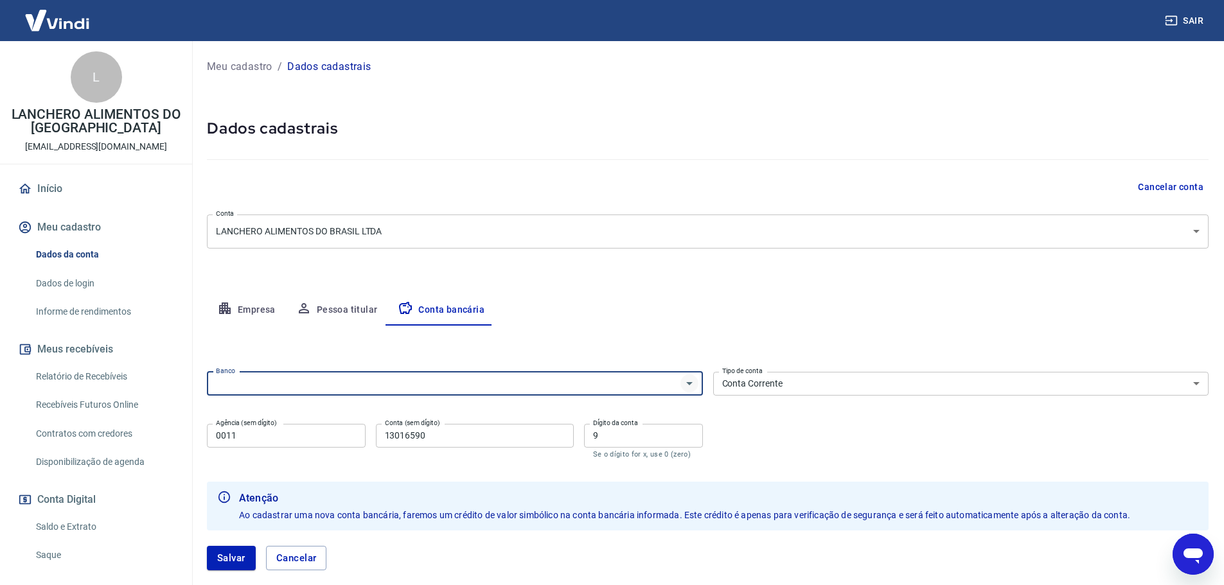
click at [682, 384] on div "Banco" at bounding box center [455, 384] width 496 height 24
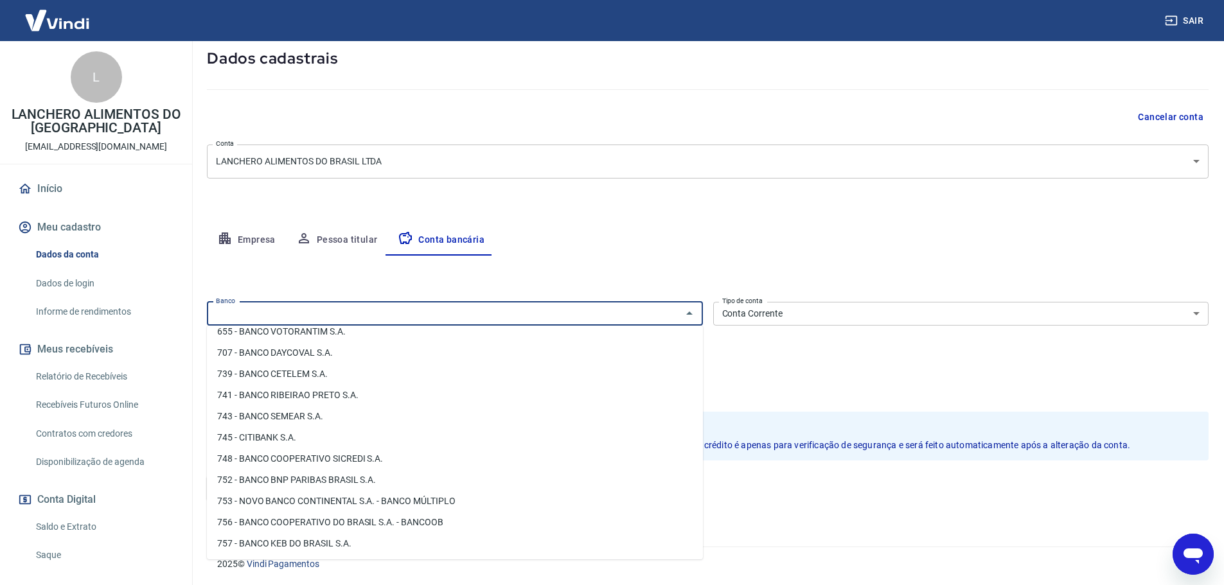
scroll to position [71, 0]
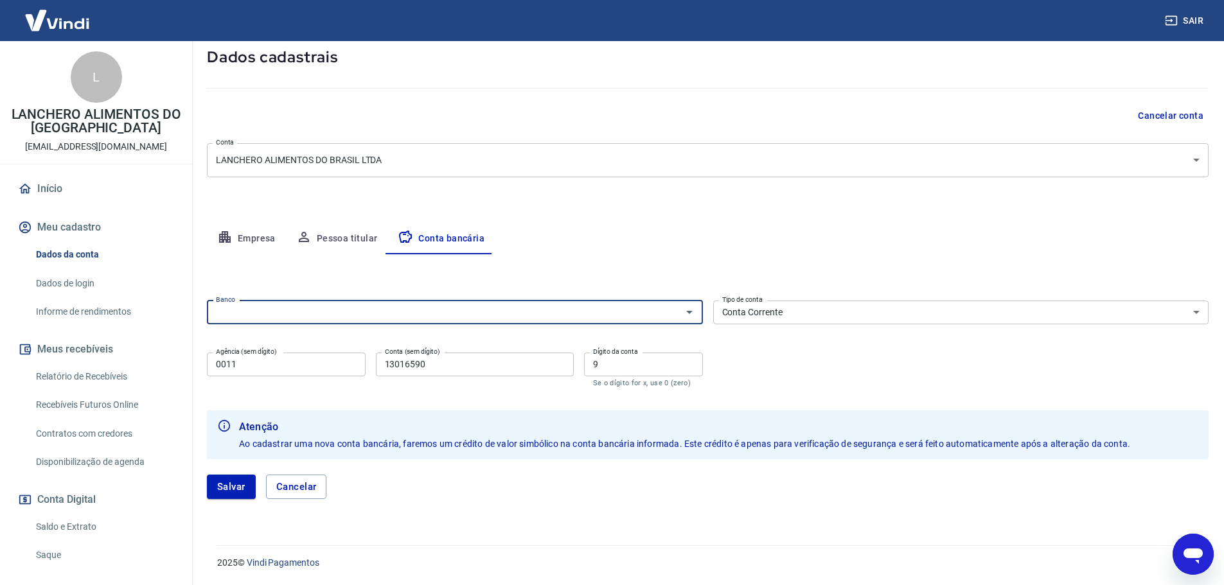
click at [333, 304] on input "Banco" at bounding box center [444, 312] width 467 height 16
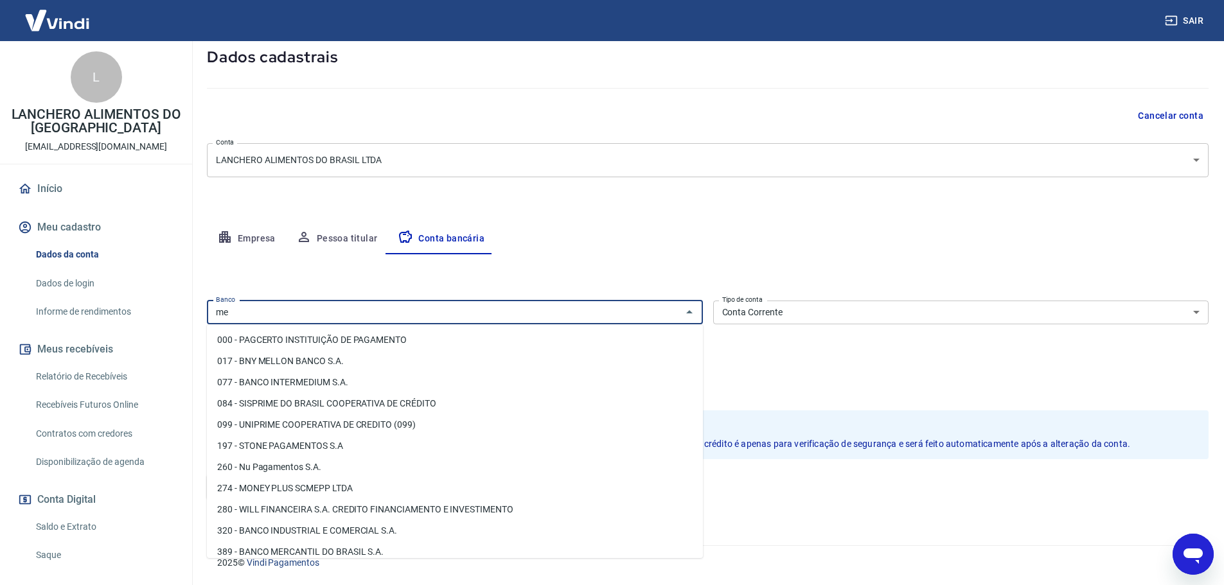
type input "m"
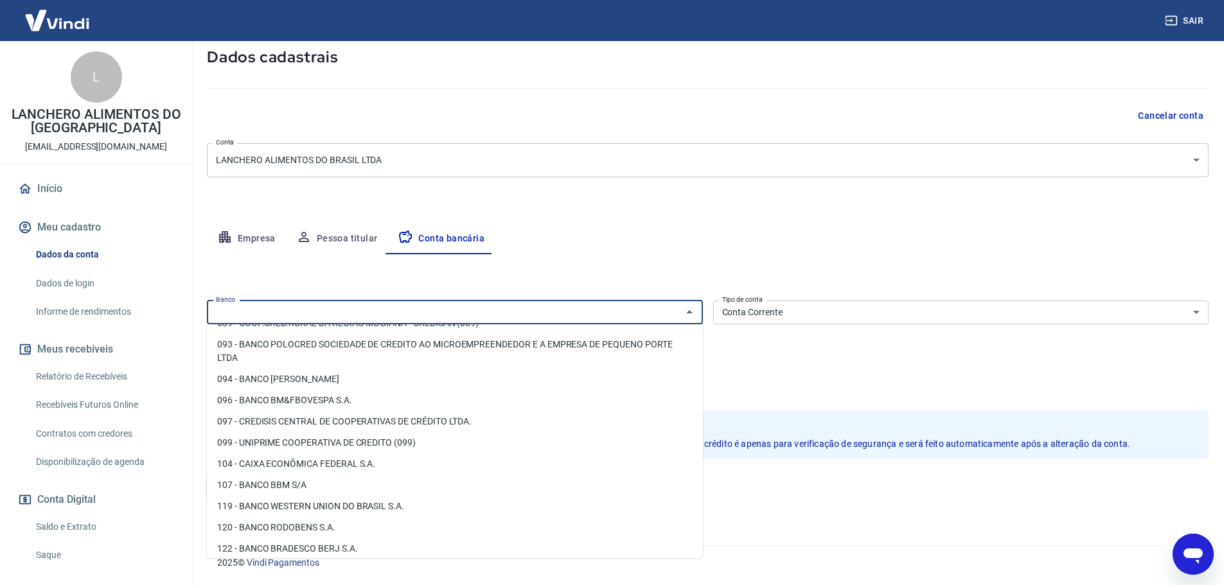
scroll to position [514, 0]
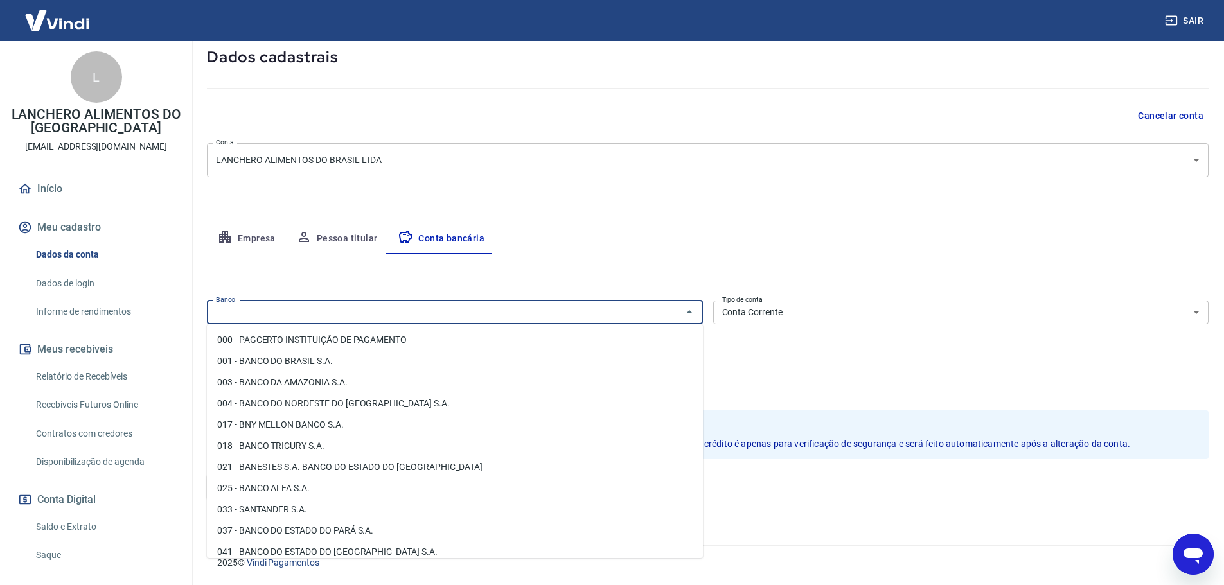
click at [269, 311] on input "Banco" at bounding box center [444, 312] width 467 height 16
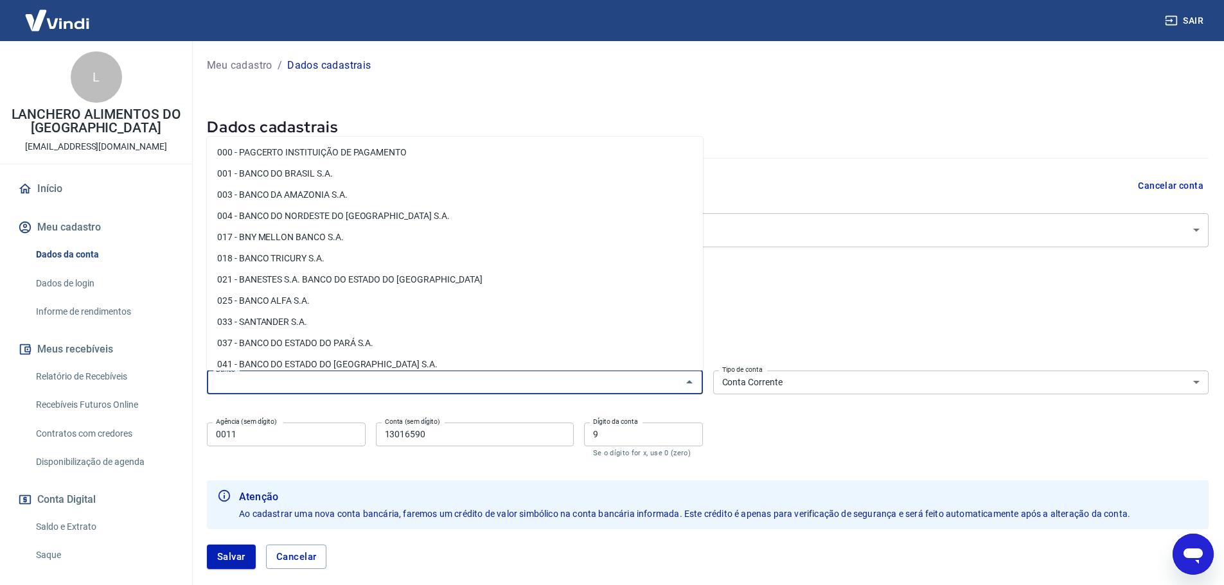
scroll to position [0, 0]
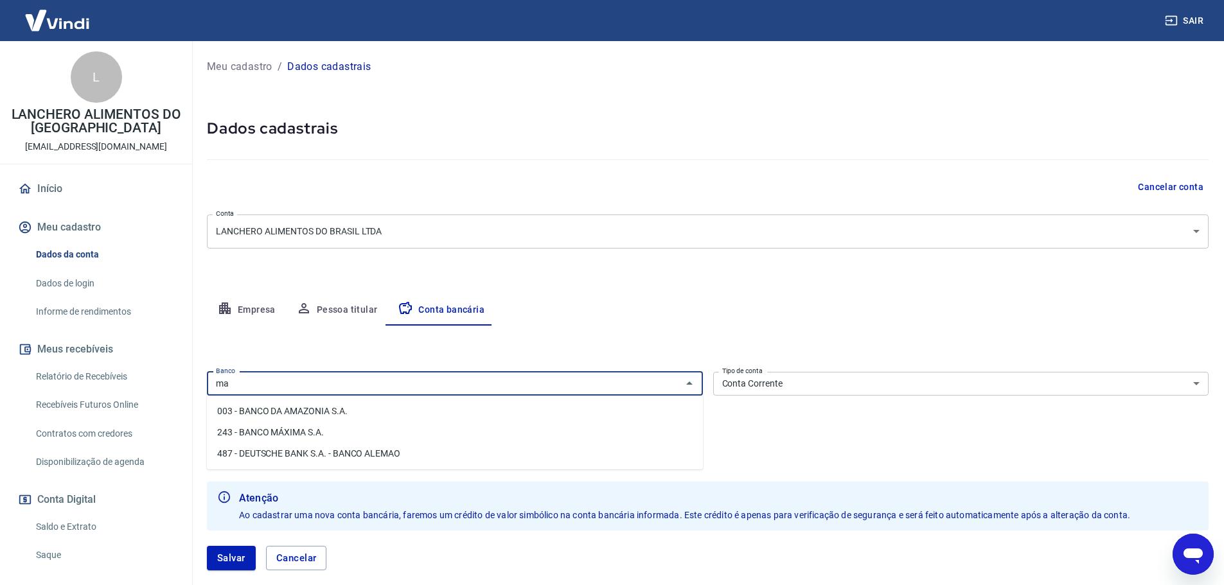
type input "m"
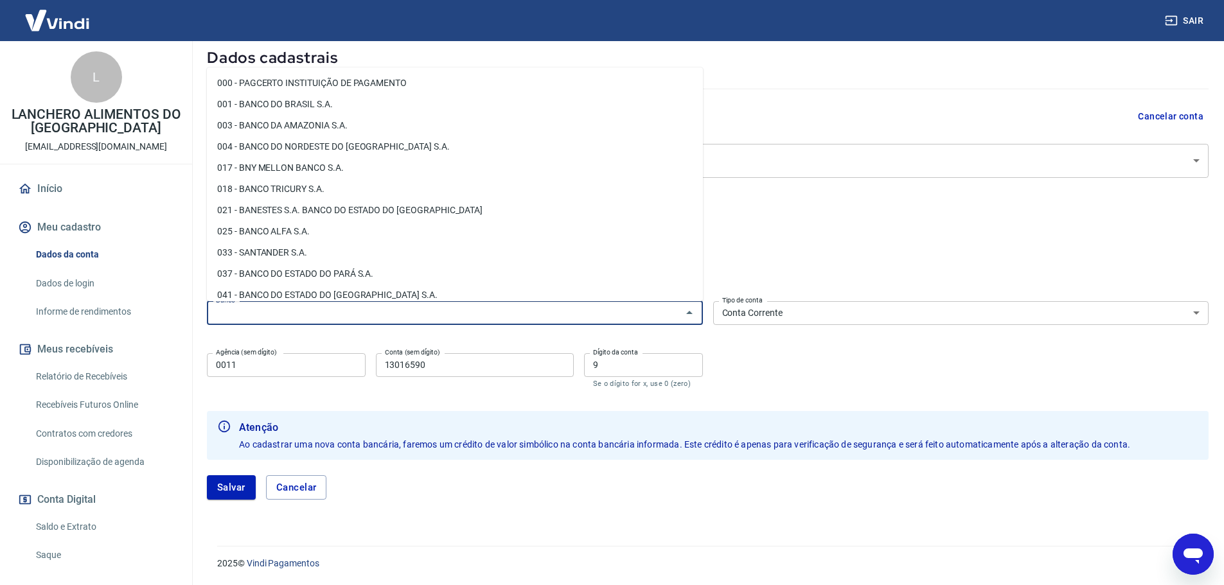
scroll to position [71, 0]
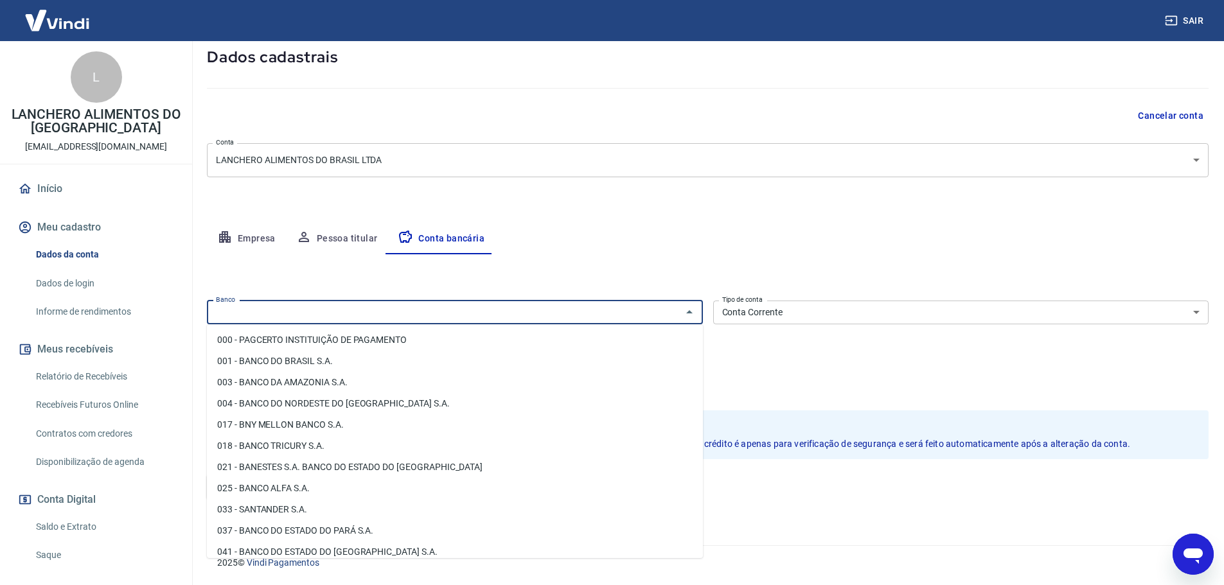
click at [882, 357] on div "Banco Banco Tipo de conta Conta Corrente Conta Poupança Tipo de conta Agência (…" at bounding box center [707, 342] width 1001 height 94
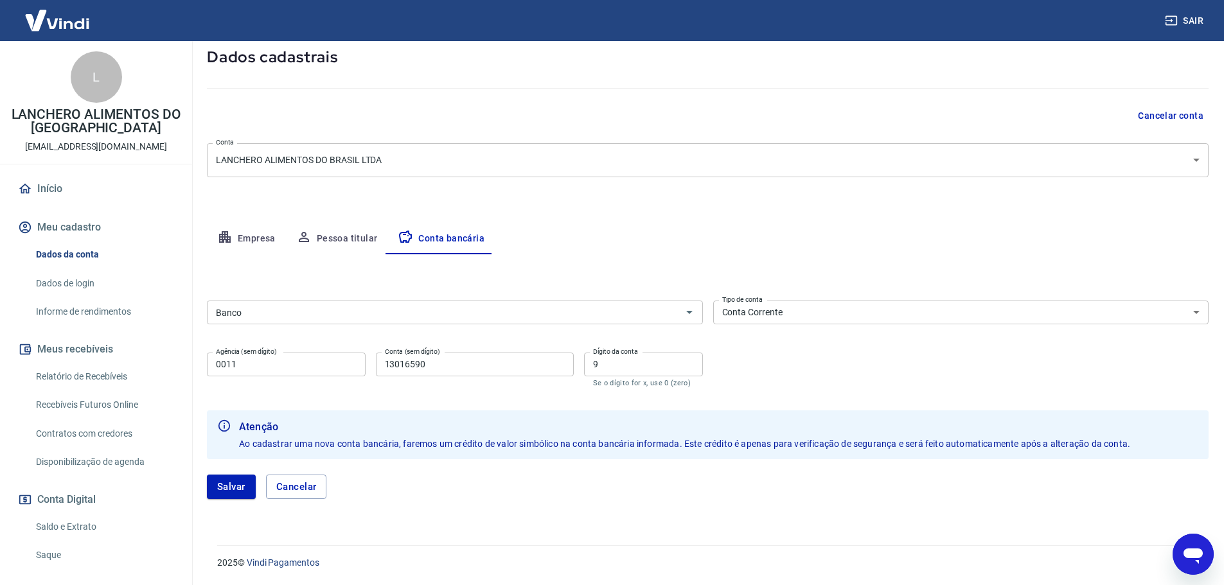
click at [699, 309] on div "Banco" at bounding box center [455, 313] width 496 height 24
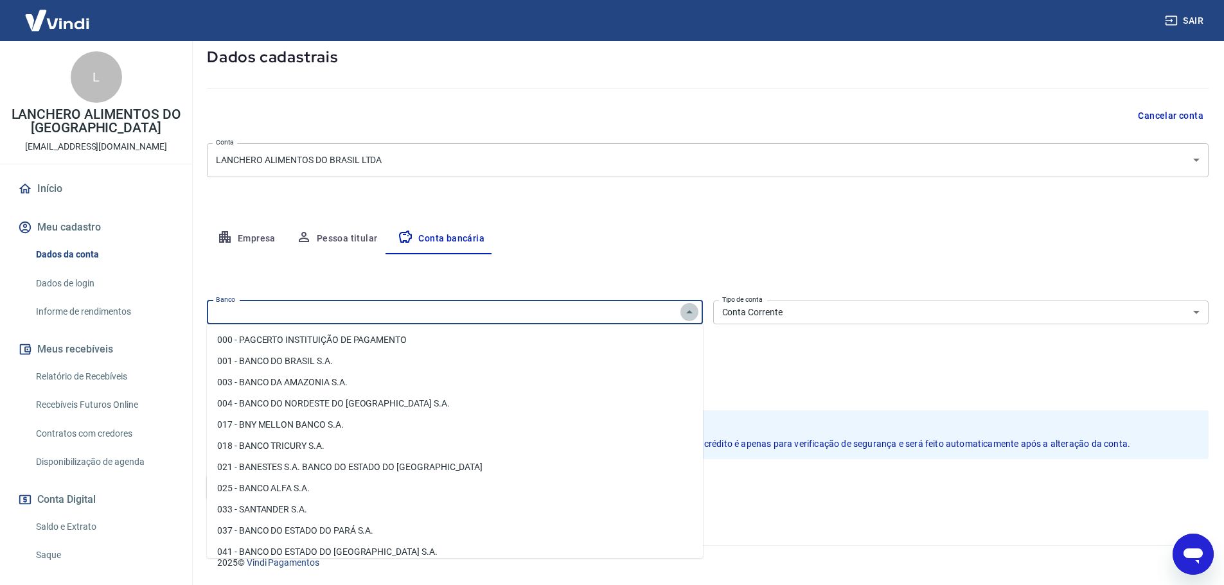
click at [685, 309] on icon "Fechar" at bounding box center [689, 311] width 15 height 15
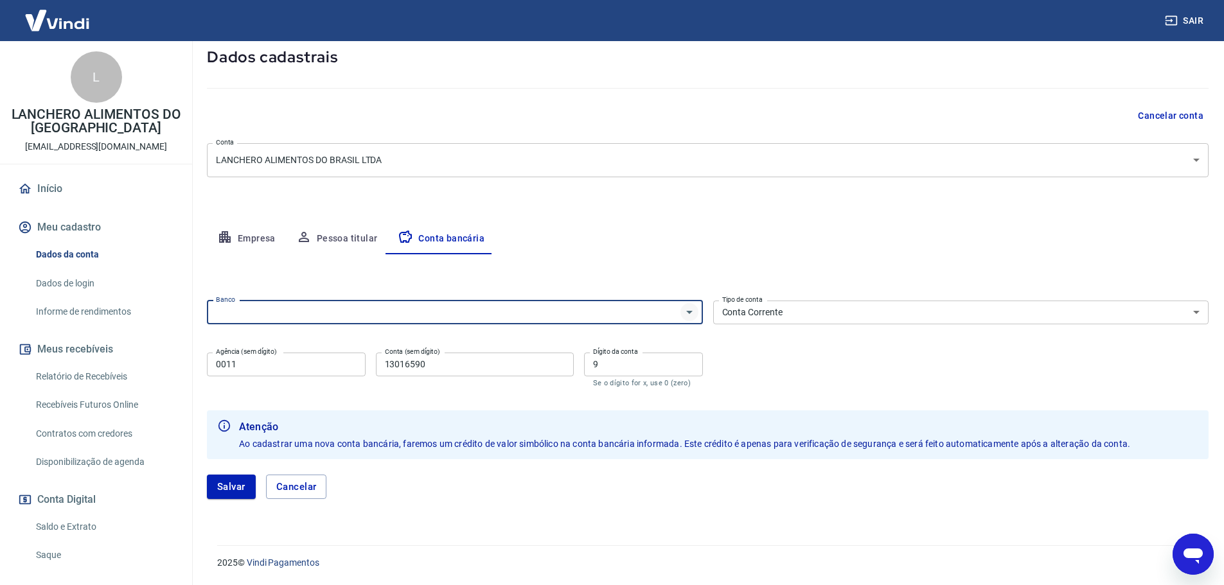
click at [684, 317] on icon "Abrir" at bounding box center [689, 311] width 15 height 15
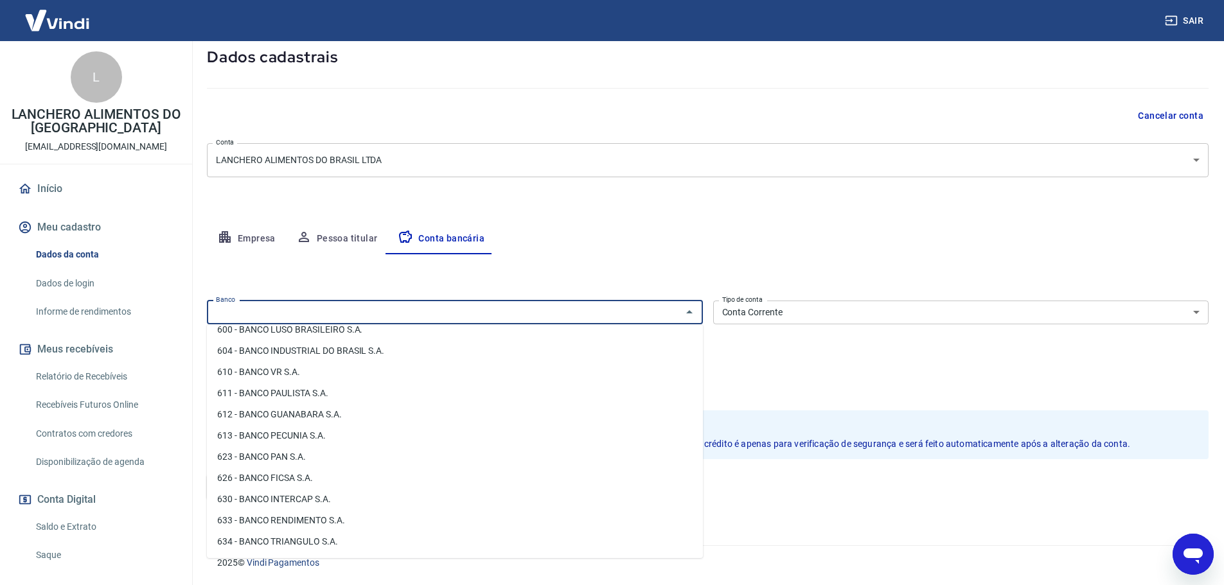
scroll to position [1589, 0]
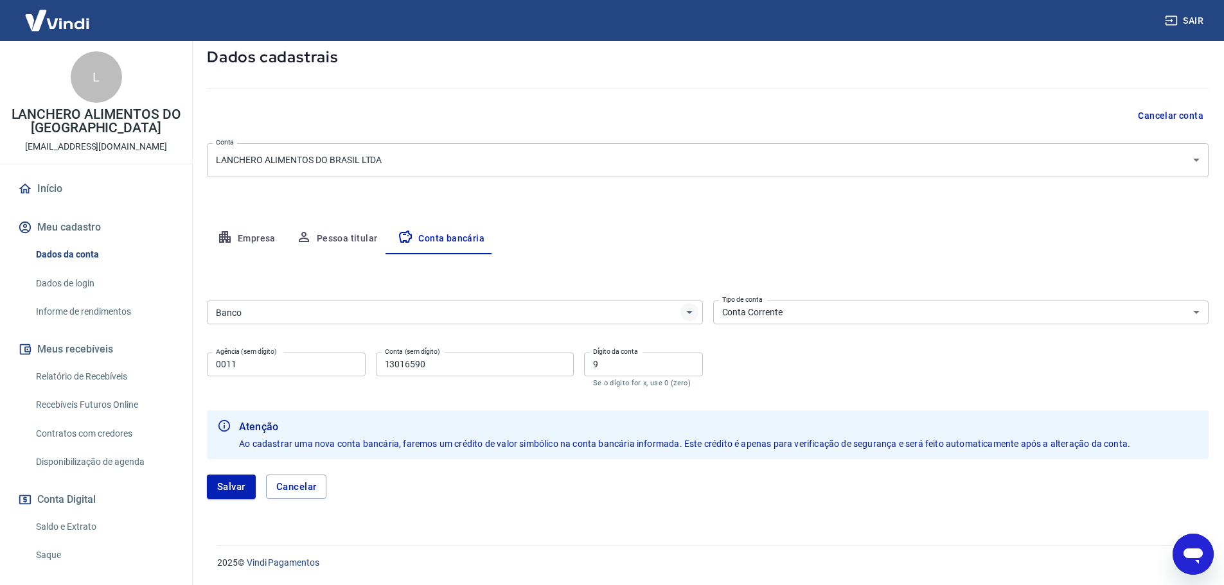
click at [692, 310] on icon "Abrir" at bounding box center [689, 311] width 15 height 15
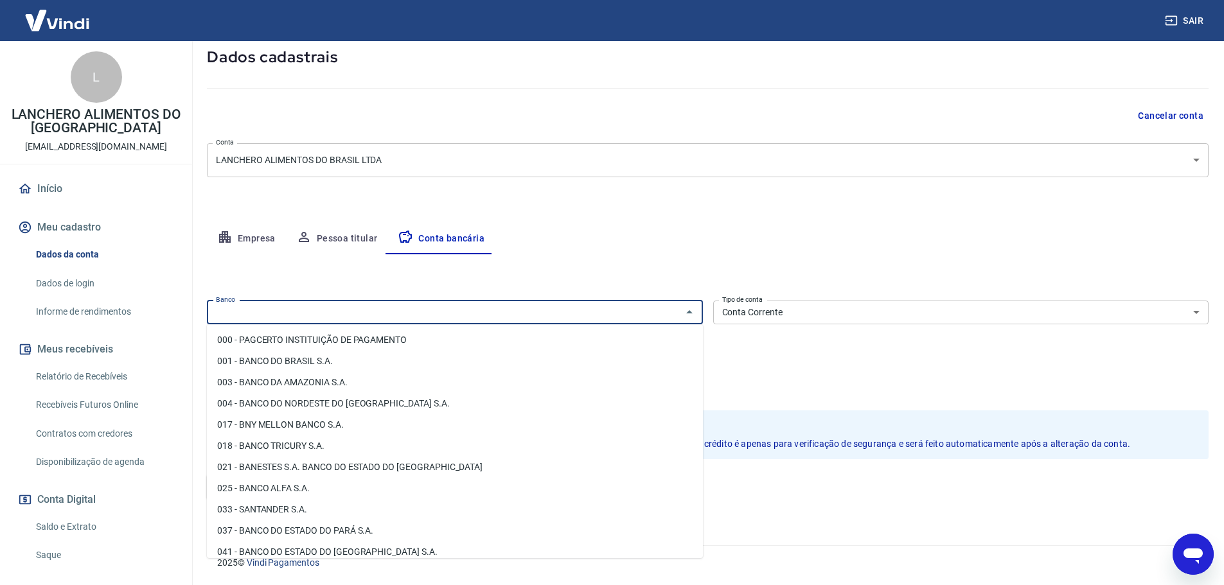
type input "0"
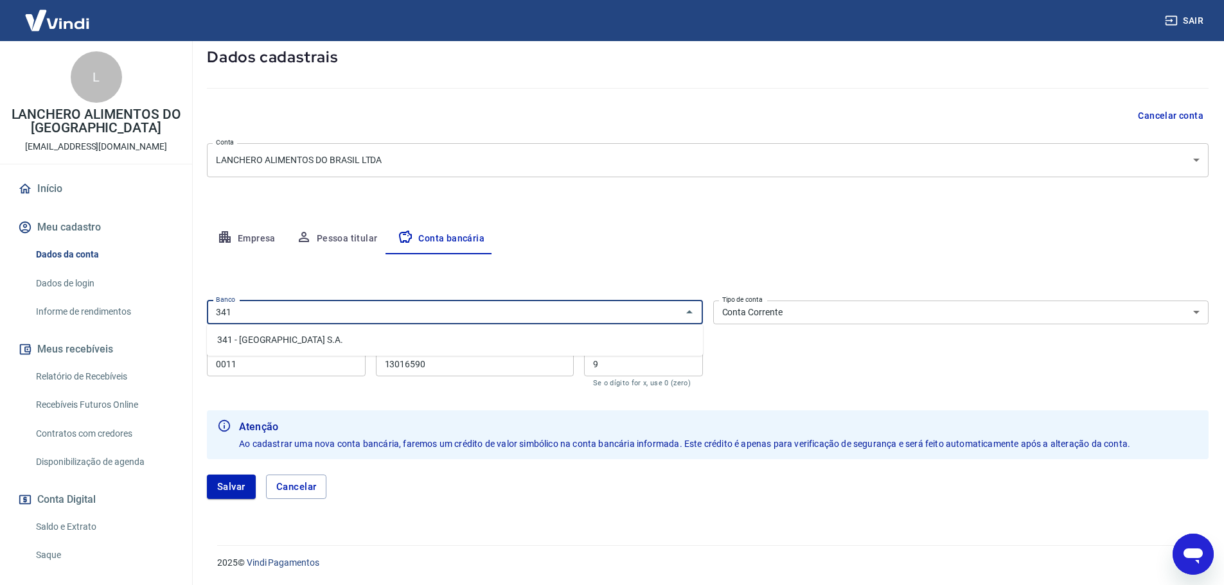
type input "341"
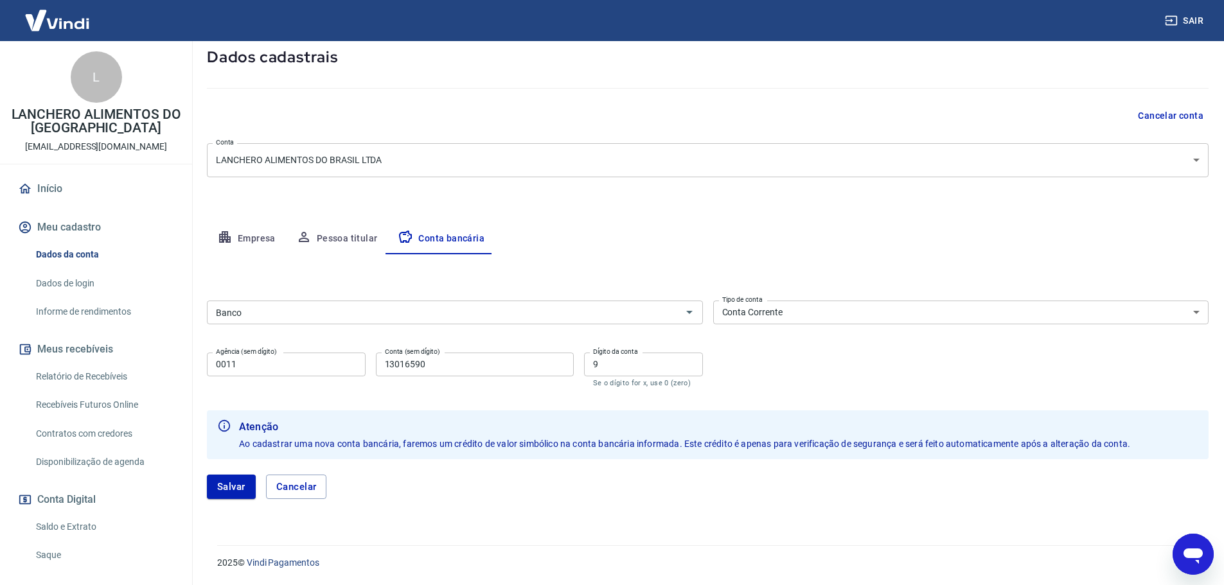
click at [568, 278] on div "Editar conta bancária Banco Banco Tipo de conta Conta Corrente Conta Poupança T…" at bounding box center [707, 384] width 1001 height 260
click at [691, 316] on icon "Abrir" at bounding box center [689, 311] width 15 height 15
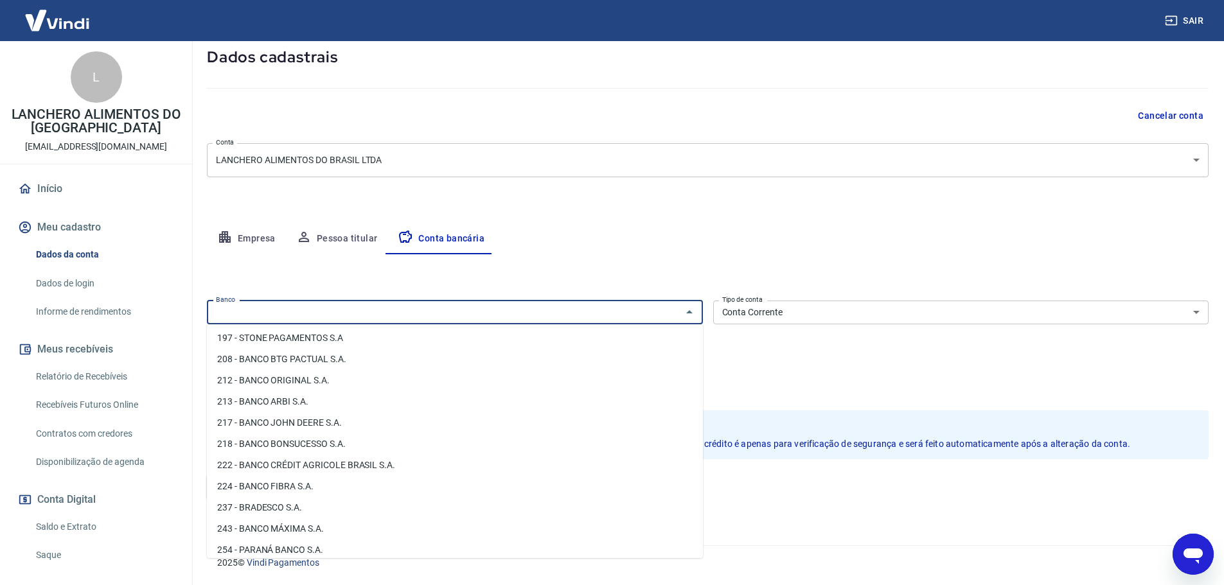
scroll to position [835, 0]
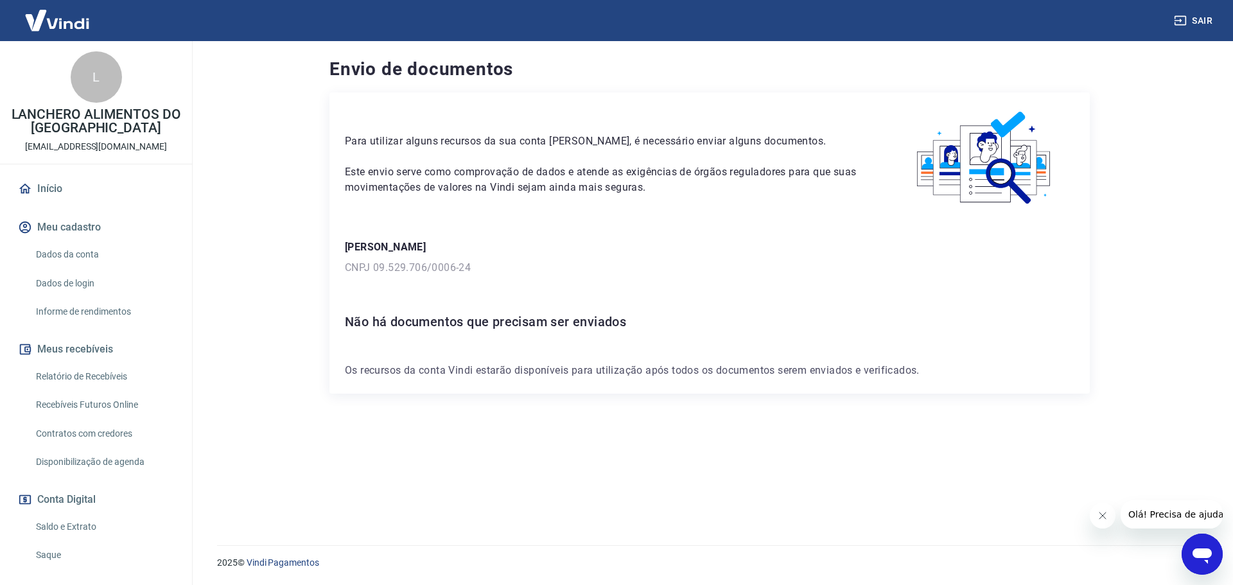
click at [552, 380] on div "Para utilizar alguns recursos da sua conta [PERSON_NAME], é necessário enviar a…" at bounding box center [710, 242] width 761 height 301
drag, startPoint x: 1100, startPoint y: 511, endPoint x: 2168, endPoint y: 1005, distance: 1176.3
click at [1100, 511] on icon "Fechar mensagem da empresa" at bounding box center [1102, 516] width 10 height 10
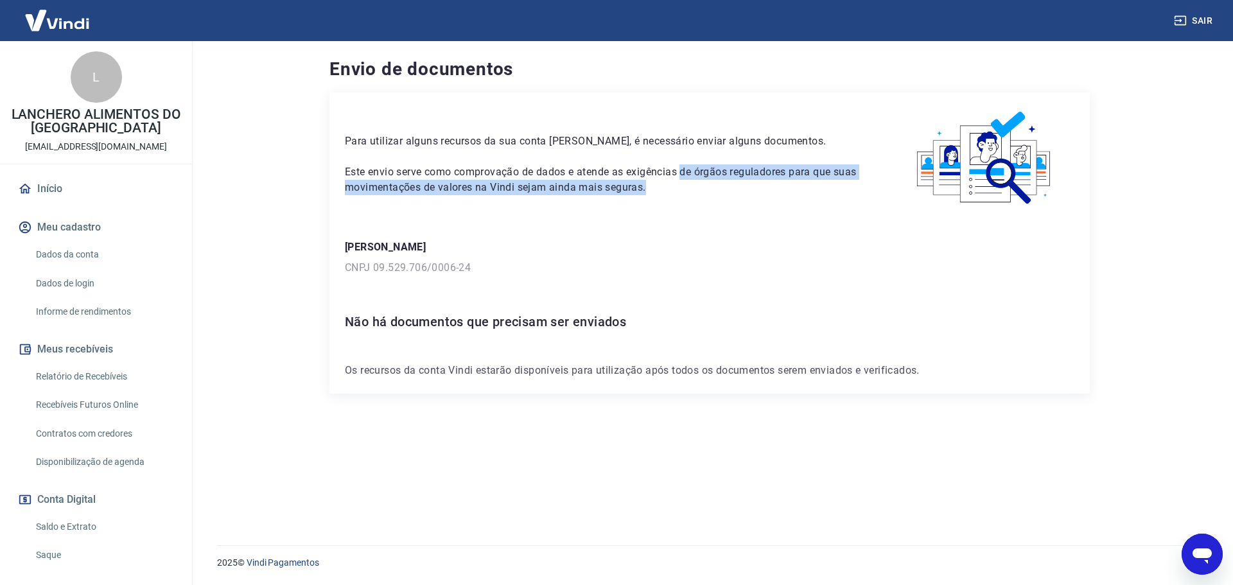
drag, startPoint x: 720, startPoint y: 149, endPoint x: 835, endPoint y: 186, distance: 120.9
click at [835, 184] on div "Para utilizar alguns recursos da sua conta [PERSON_NAME], é necessário enviar a…" at bounding box center [605, 151] width 520 height 87
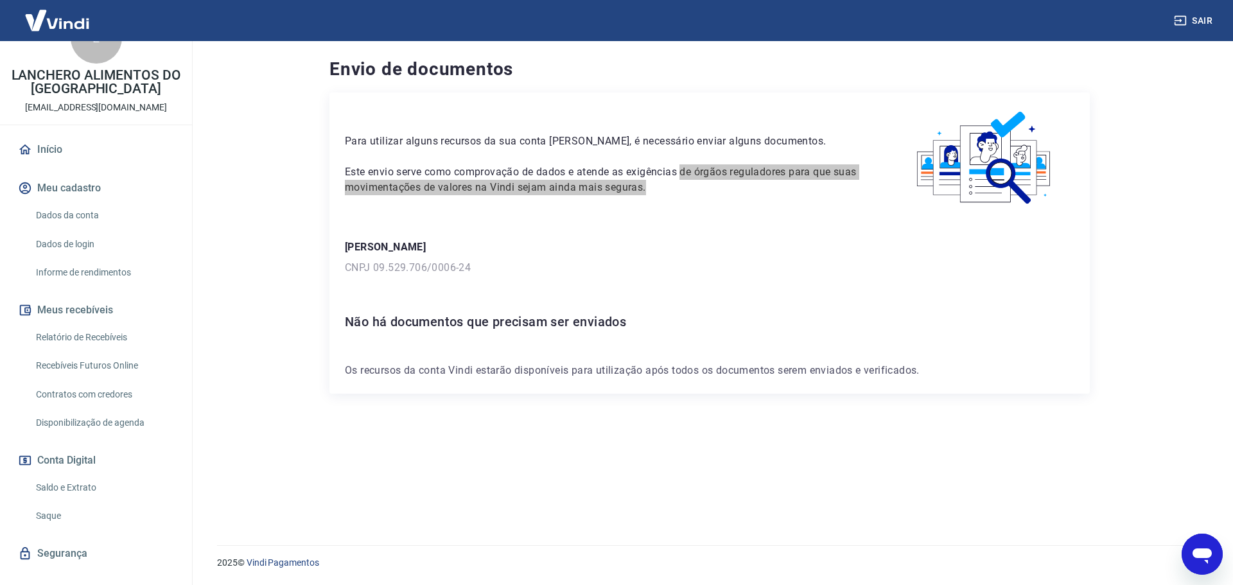
scroll to position [60, 0]
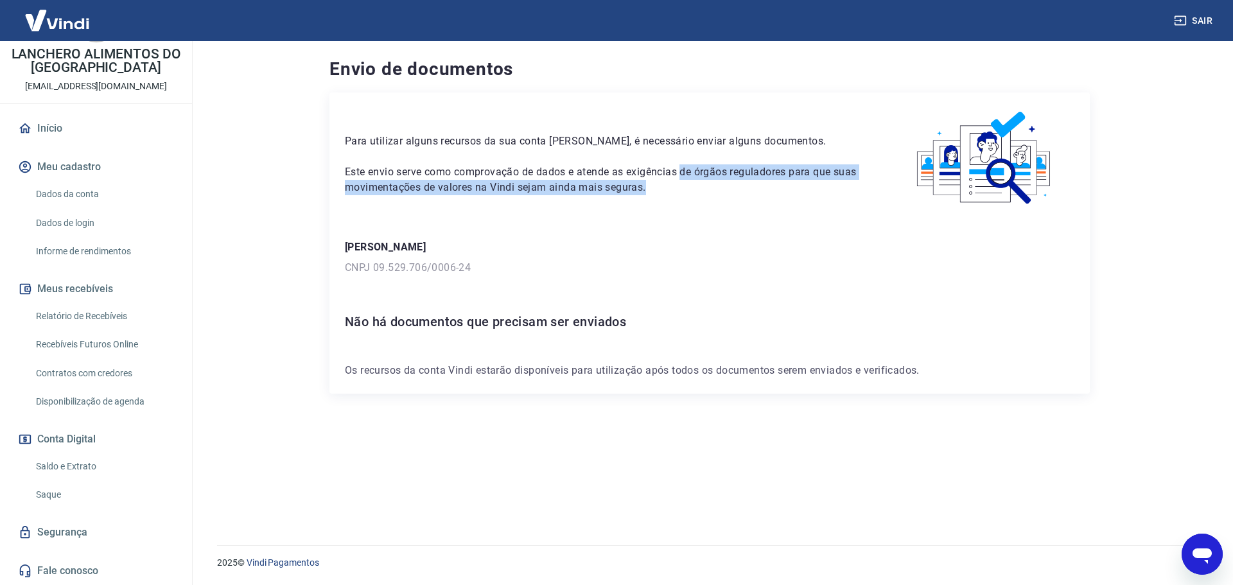
click at [77, 564] on link "Fale conosco" at bounding box center [95, 571] width 161 height 28
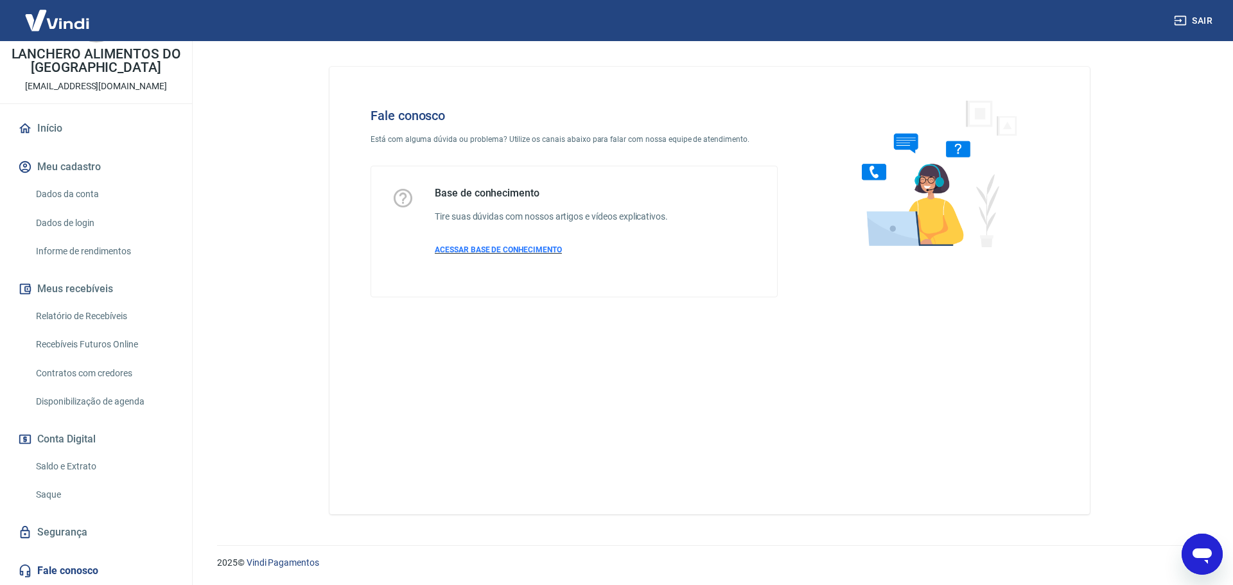
click at [519, 249] on span "ACESSAR BASE DE CONHECIMENTO" at bounding box center [498, 249] width 127 height 9
